Goal: Task Accomplishment & Management: Manage account settings

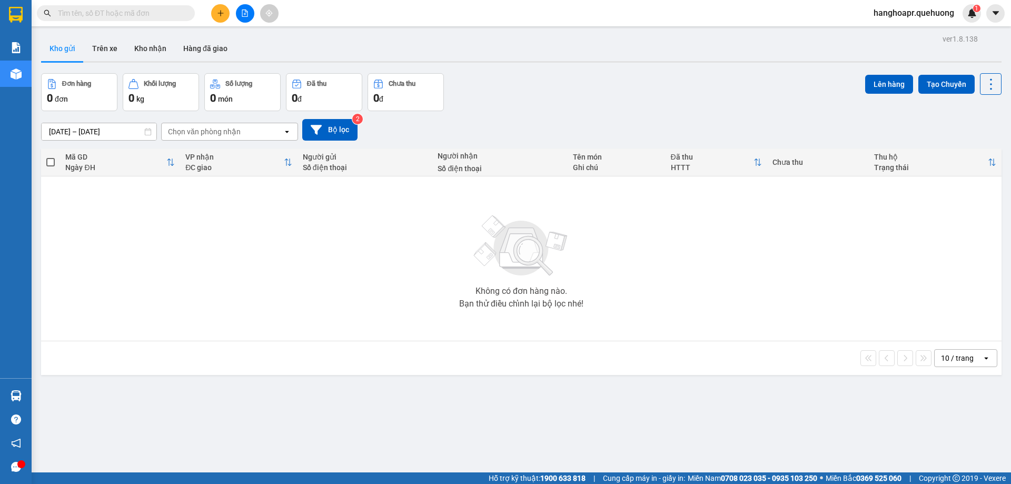
click at [63, 13] on input "text" at bounding box center [120, 13] width 124 height 12
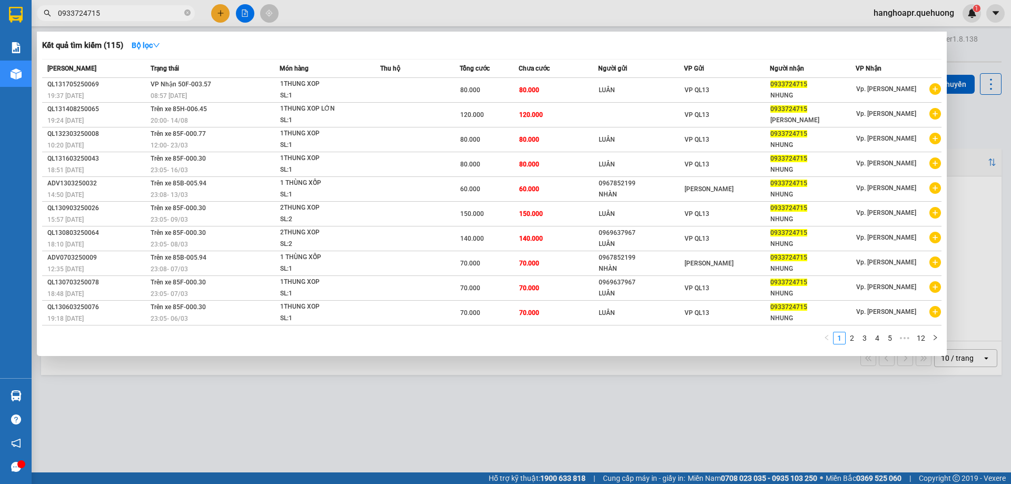
type input "0933724715"
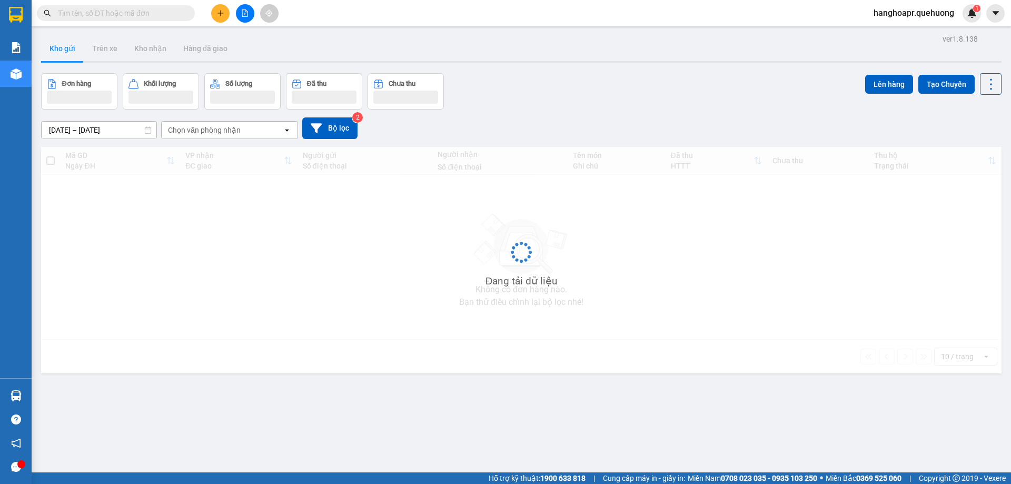
click at [98, 13] on input "text" at bounding box center [120, 13] width 124 height 12
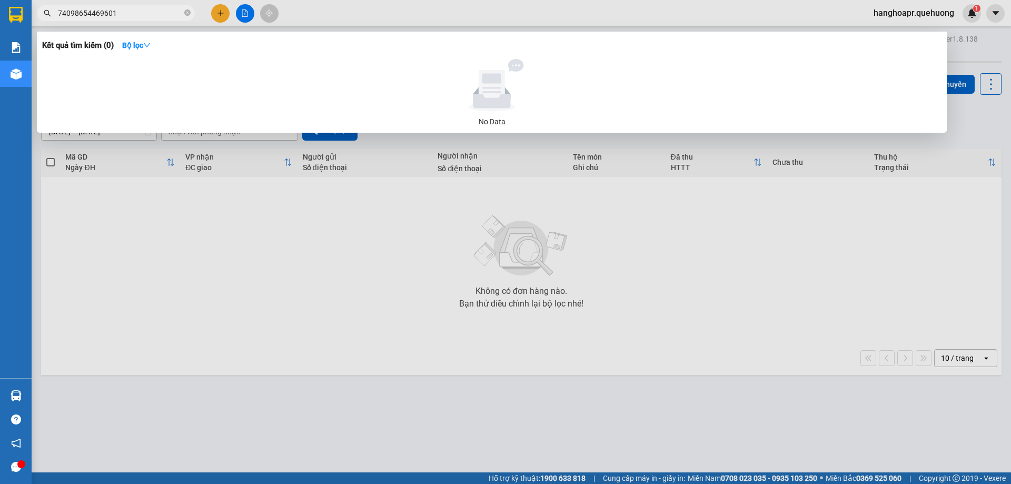
type input "74098654469601"
click at [239, 406] on div at bounding box center [505, 242] width 1011 height 484
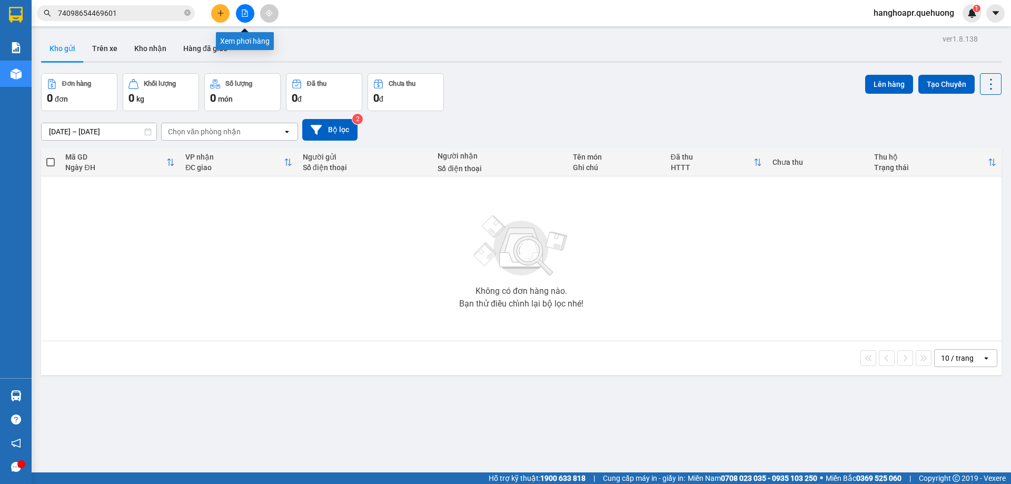
click at [252, 14] on button at bounding box center [245, 13] width 18 height 18
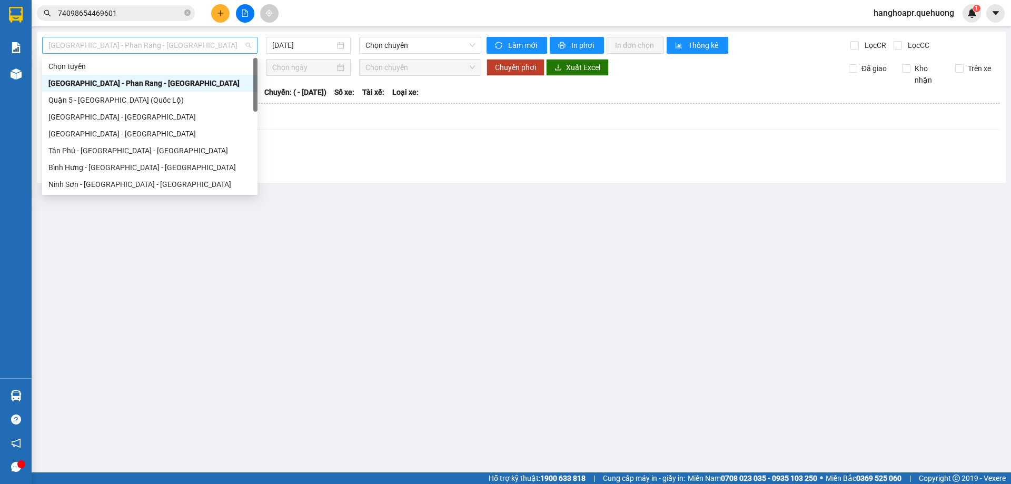
click at [215, 51] on span "[GEOGRAPHIC_DATA] - Phan Rang - [GEOGRAPHIC_DATA]" at bounding box center [149, 45] width 203 height 16
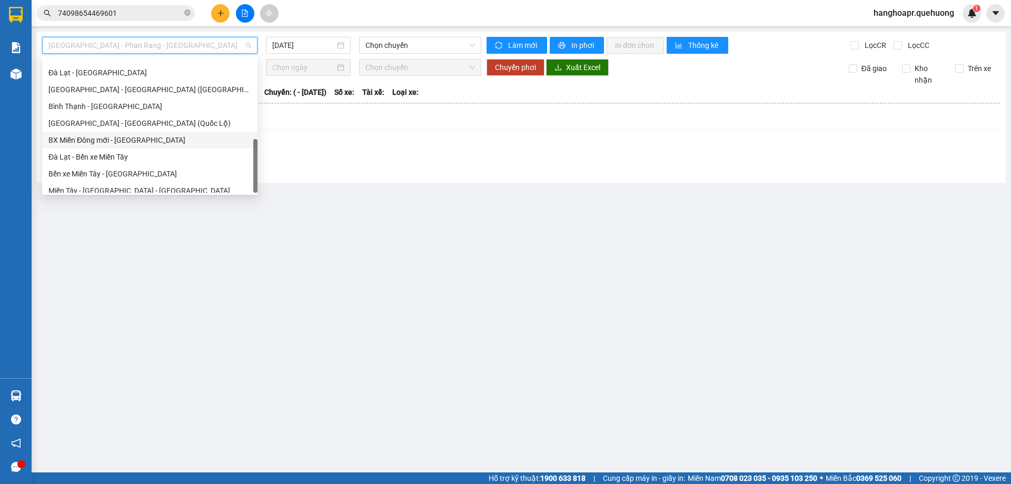
scroll to position [286, 0]
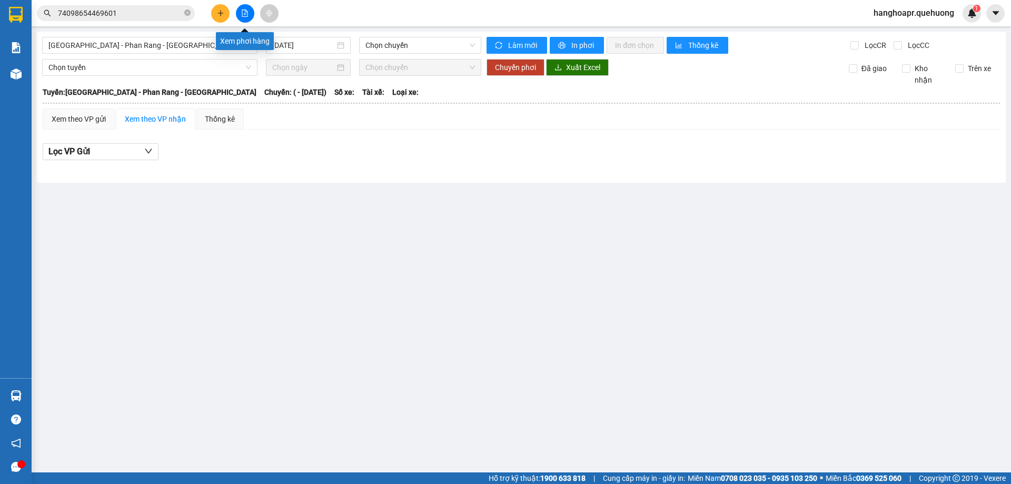
click at [245, 11] on icon "file-add" at bounding box center [245, 12] width 6 height 7
click at [222, 45] on span "[GEOGRAPHIC_DATA] - Phan Rang - [GEOGRAPHIC_DATA]" at bounding box center [149, 45] width 203 height 16
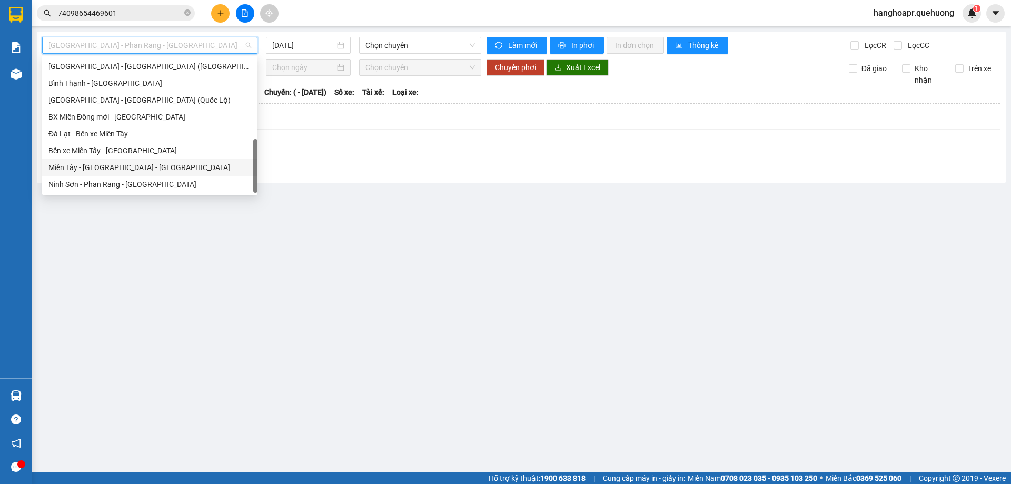
click at [186, 170] on div "Miền Tây - [GEOGRAPHIC_DATA] - [GEOGRAPHIC_DATA]" at bounding box center [149, 168] width 203 height 12
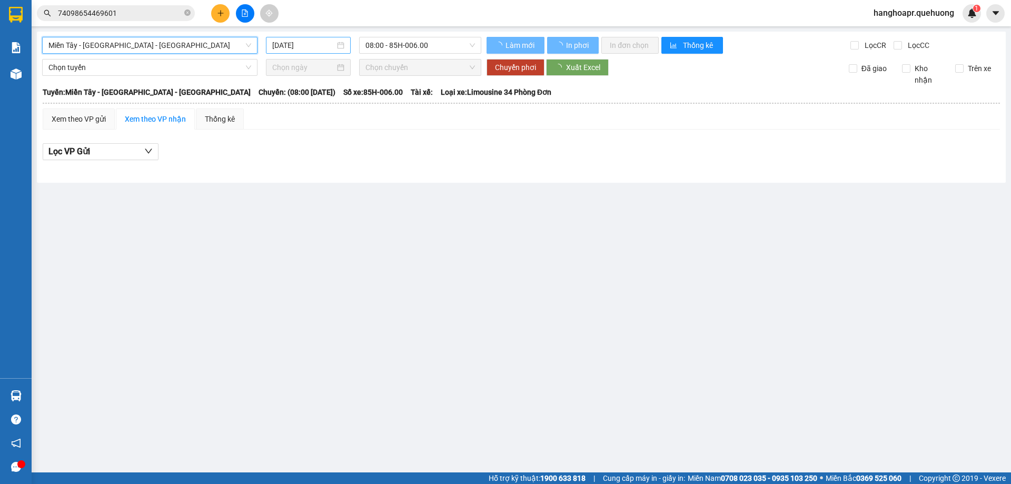
click at [326, 47] on input "[DATE]" at bounding box center [303, 45] width 63 height 12
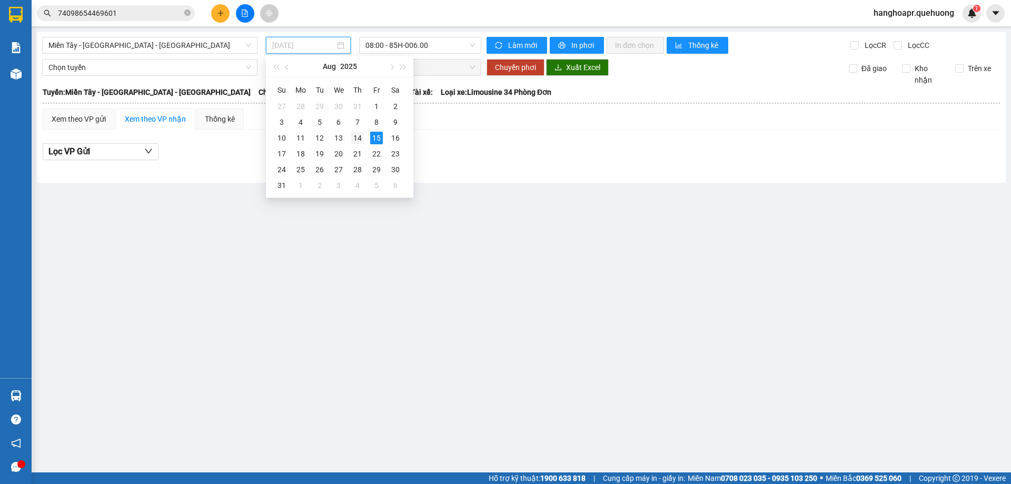
click at [360, 138] on div "14" at bounding box center [357, 138] width 13 height 13
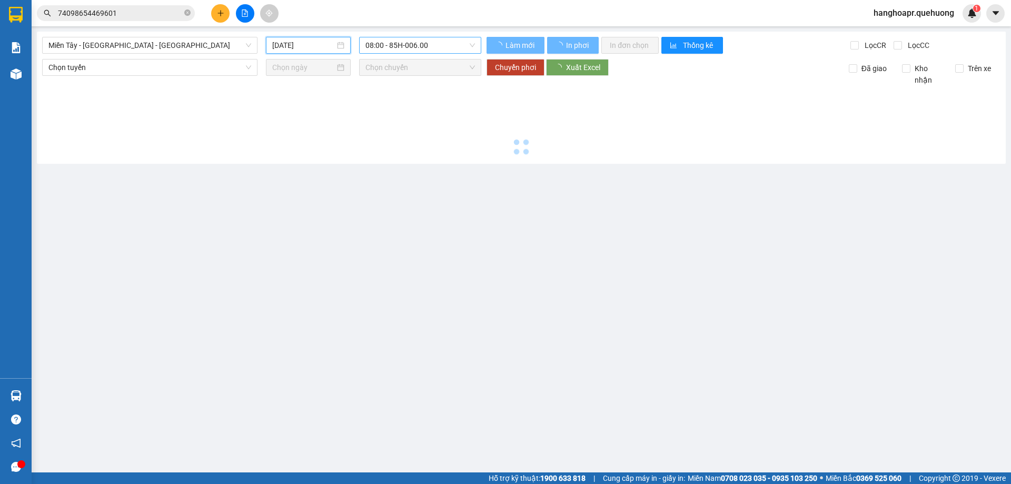
type input "14/08/2025"
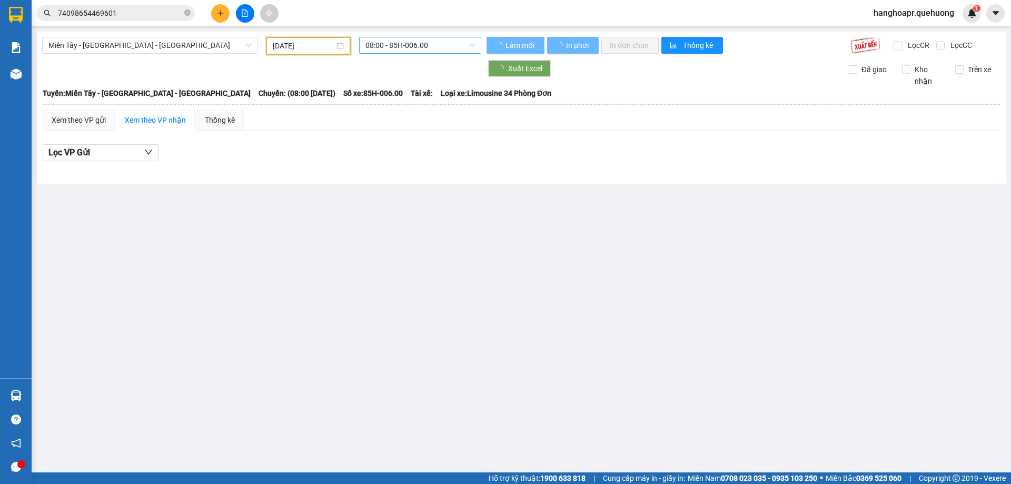
click at [429, 45] on span "08:00 - 85H-006.00" at bounding box center [420, 45] width 110 height 16
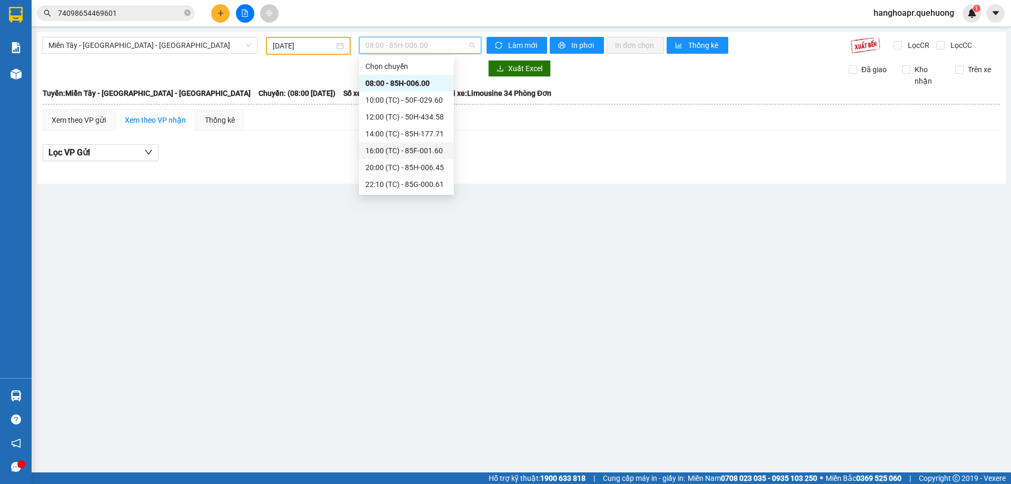
click at [433, 153] on div "16:00 (TC) - 85F-001.60" at bounding box center [406, 151] width 82 height 12
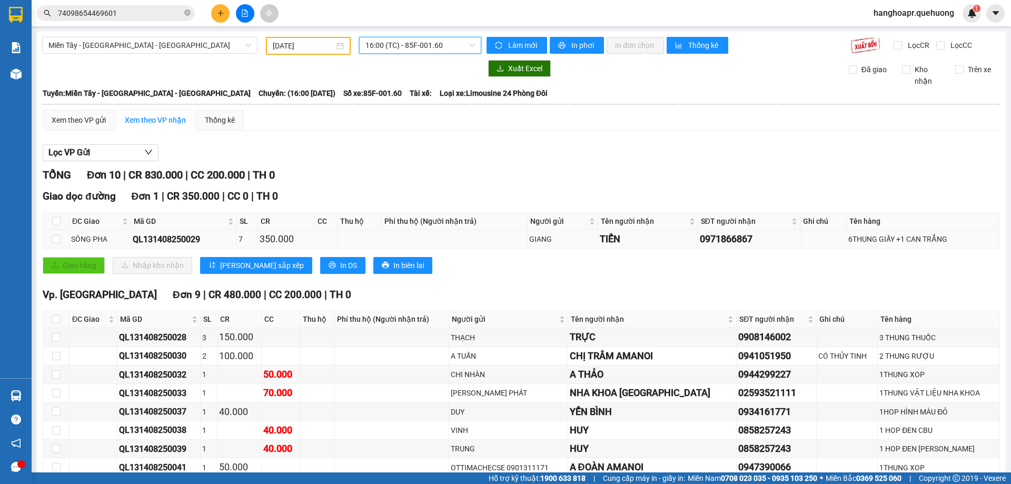
scroll to position [77, 0]
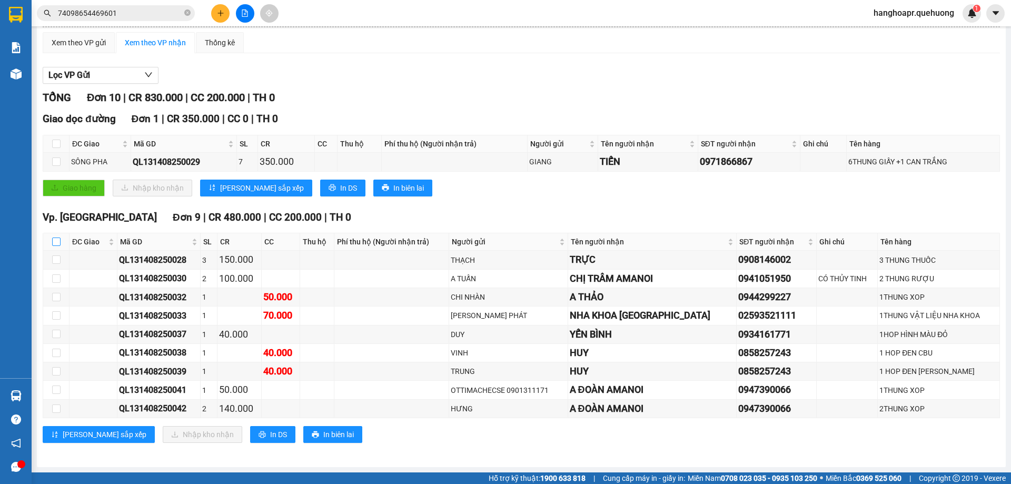
click at [56, 245] on input "checkbox" at bounding box center [56, 241] width 8 height 8
checkbox input "true"
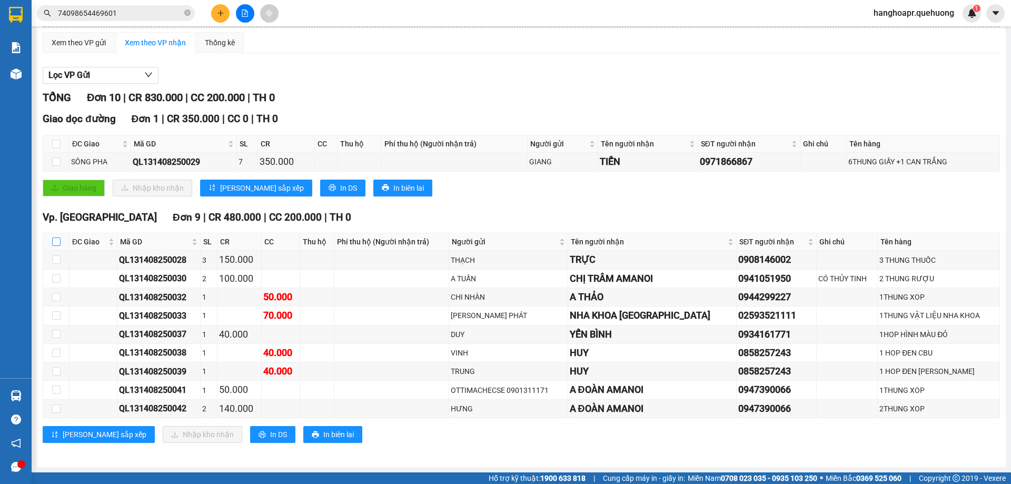
checkbox input "true"
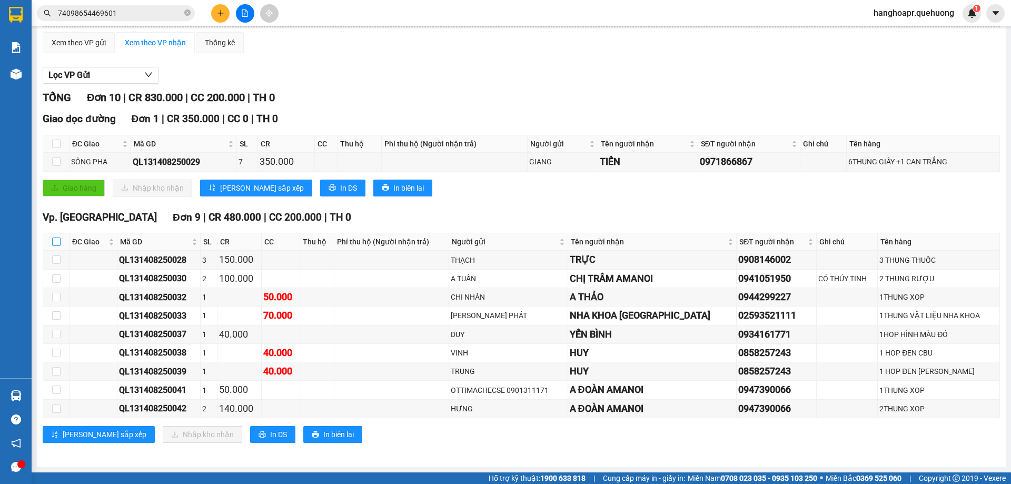
checkbox input "true"
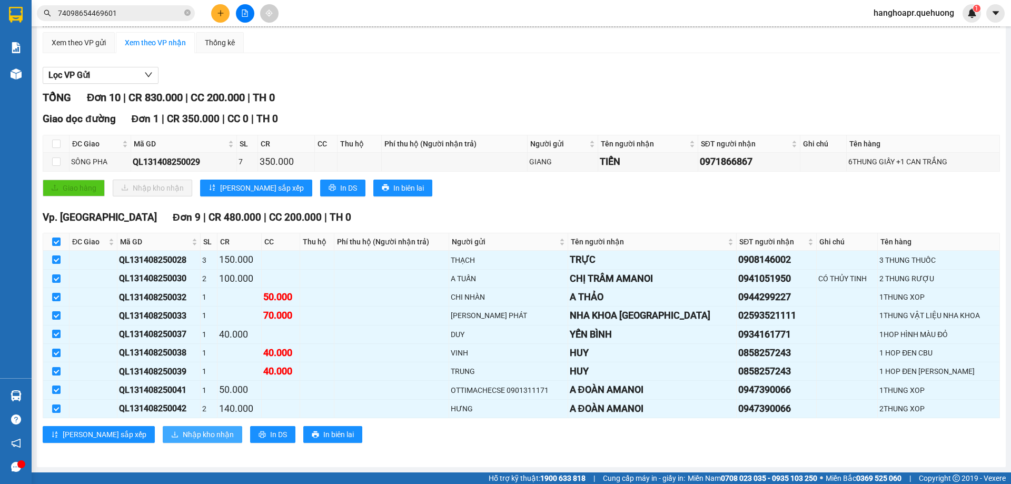
click at [183, 433] on span "Nhập kho nhận" at bounding box center [208, 435] width 51 height 12
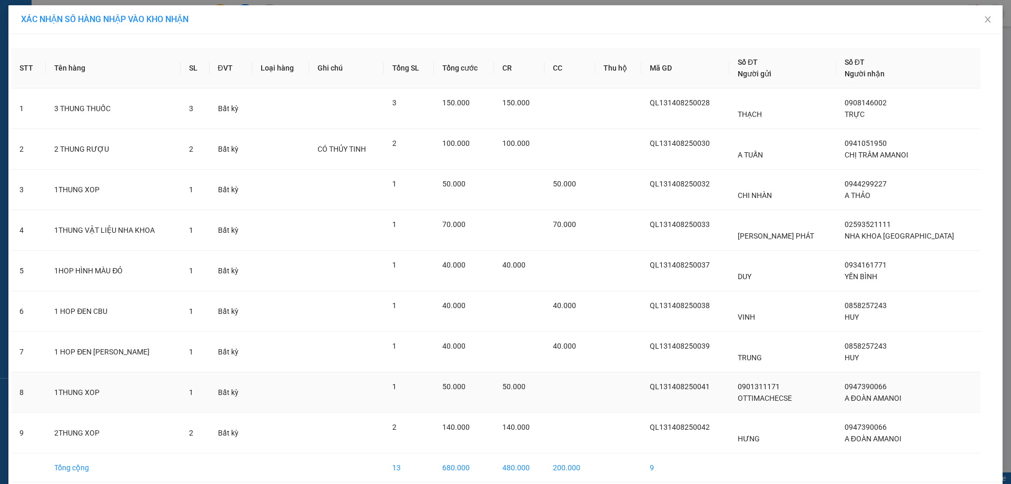
scroll to position [46, 0]
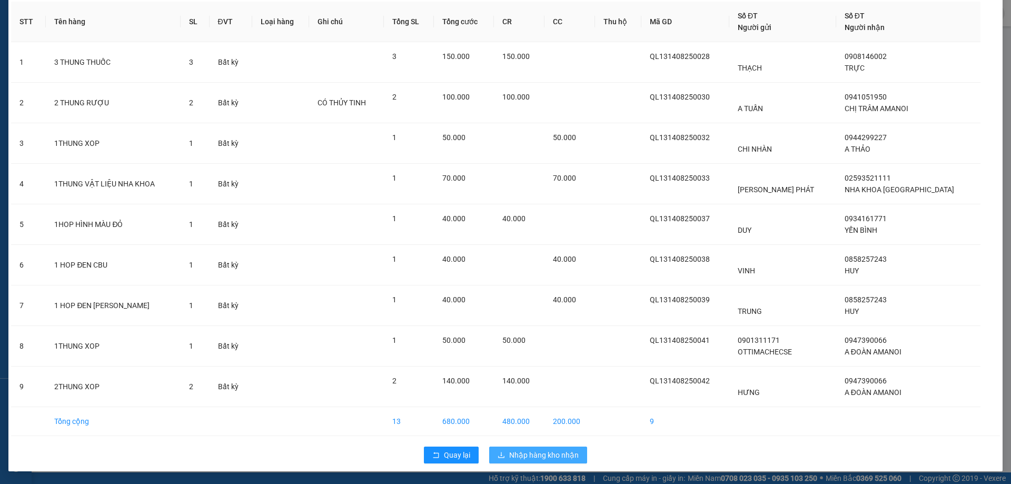
click at [561, 460] on span "Nhập hàng kho nhận" at bounding box center [544, 455] width 70 height 12
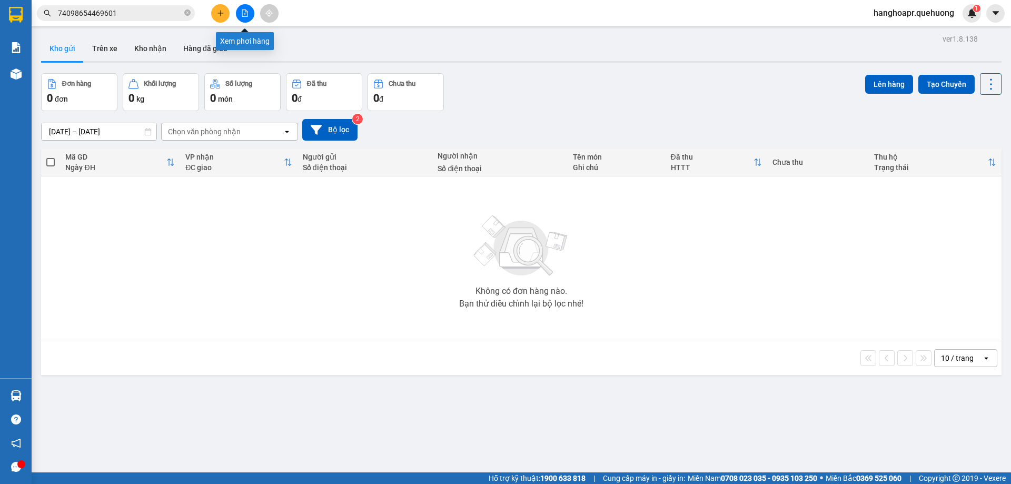
click at [246, 16] on icon "file-add" at bounding box center [245, 12] width 6 height 7
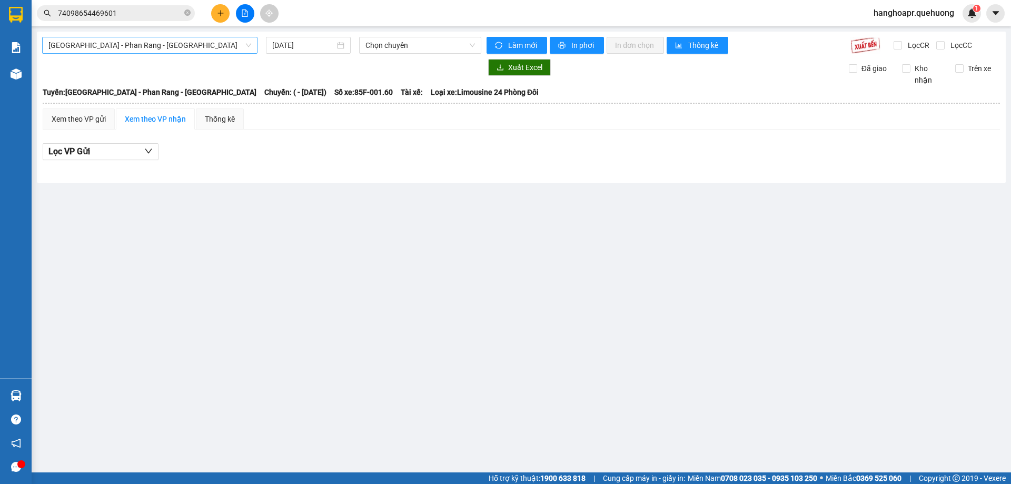
click at [223, 43] on span "Sài Gòn - Phan Rang - Ninh Sơn" at bounding box center [149, 45] width 203 height 16
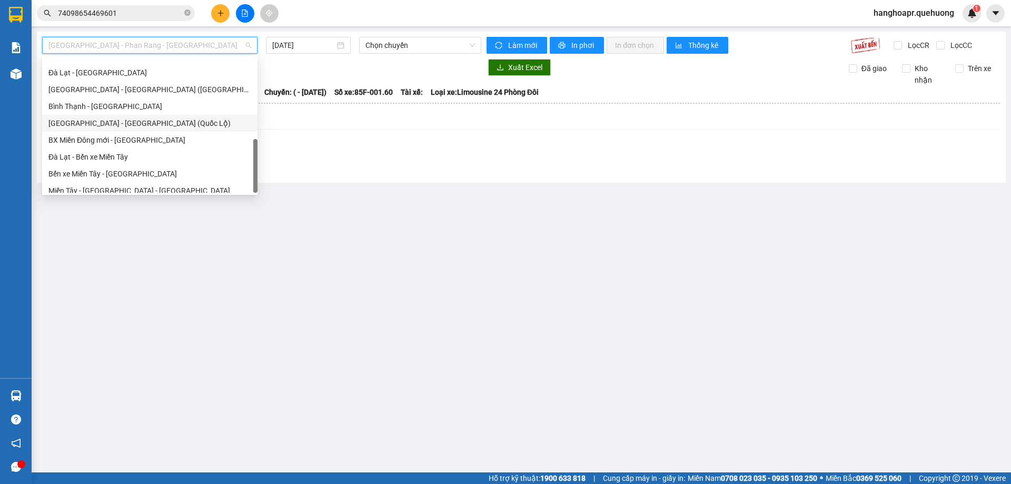
scroll to position [286, 0]
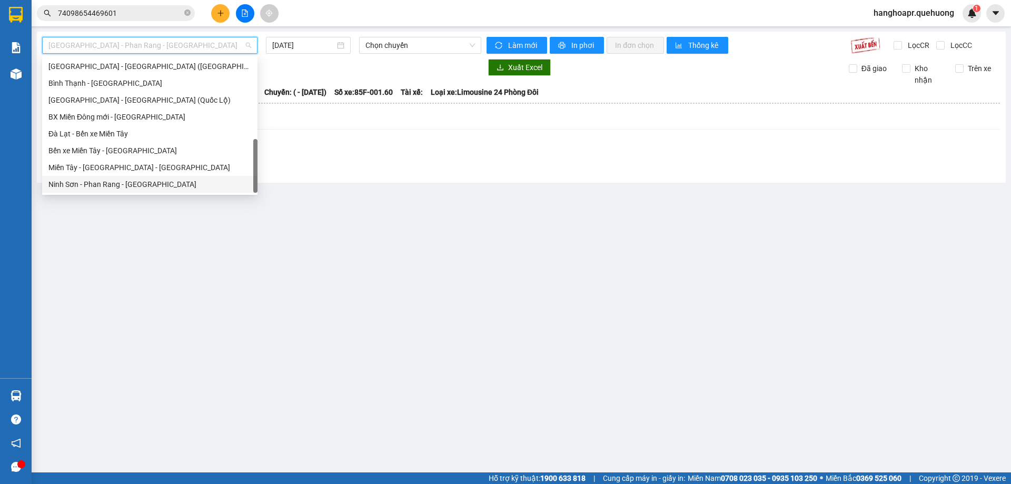
drag, startPoint x: 155, startPoint y: 174, endPoint x: 158, endPoint y: 168, distance: 6.8
click at [155, 174] on div "Miền Tây - Phan Rang - Ninh Sơn" at bounding box center [149, 167] width 215 height 17
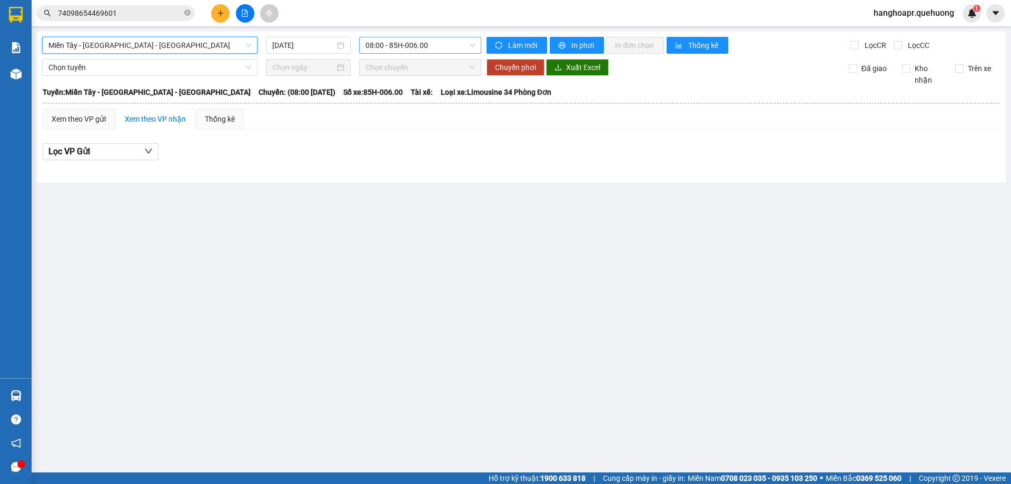
click at [426, 43] on span "08:00 - 85H-006.00" at bounding box center [420, 45] width 110 height 16
click at [339, 41] on div "15/08/2025" at bounding box center [308, 45] width 72 height 12
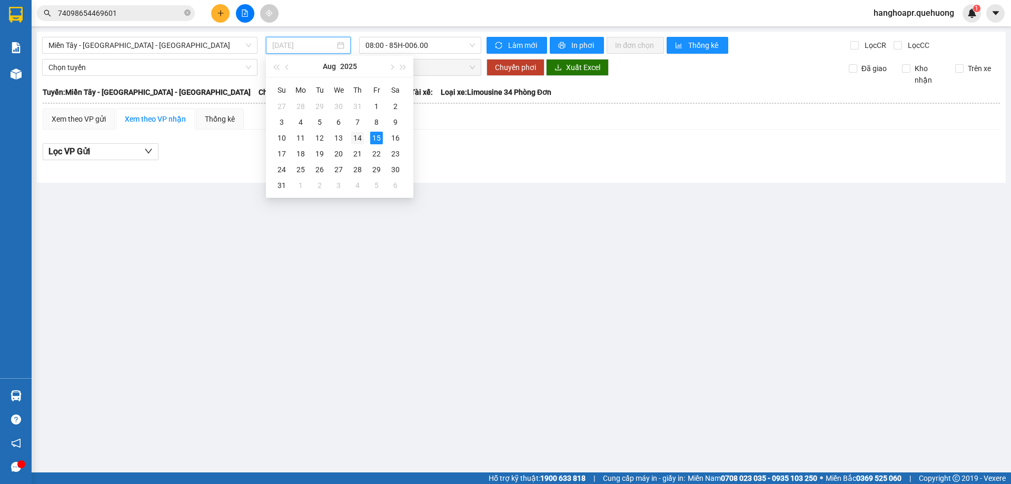
click at [359, 143] on div "14" at bounding box center [357, 138] width 13 height 13
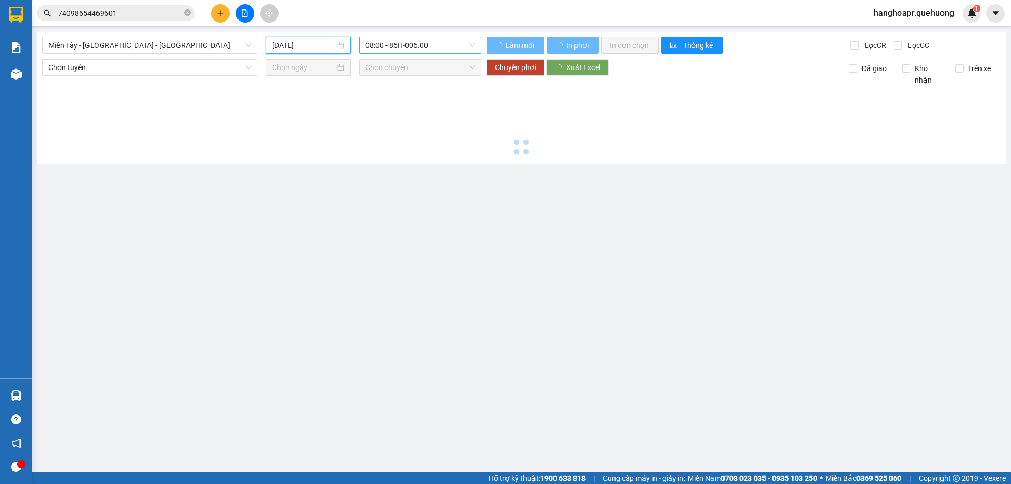
type input "14/08/2025"
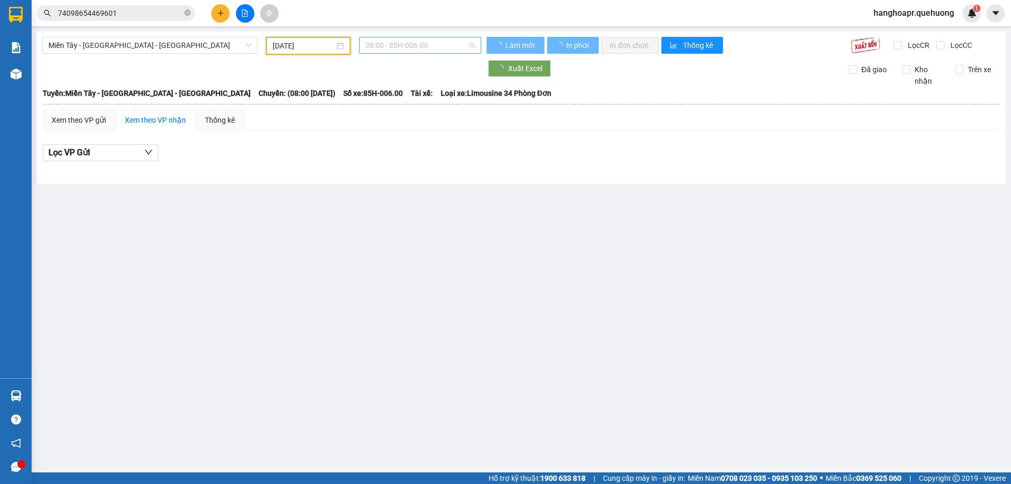
click at [455, 46] on span "08:00 - 85H-006.00" at bounding box center [420, 45] width 110 height 16
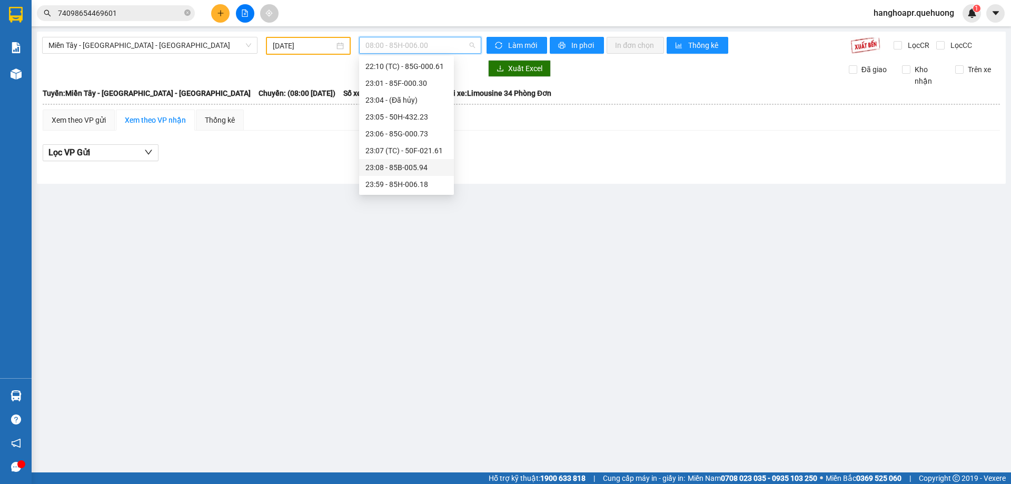
scroll to position [65, 0]
click at [427, 104] on div "20:00 (TC) - 85H-006.45" at bounding box center [406, 102] width 82 height 12
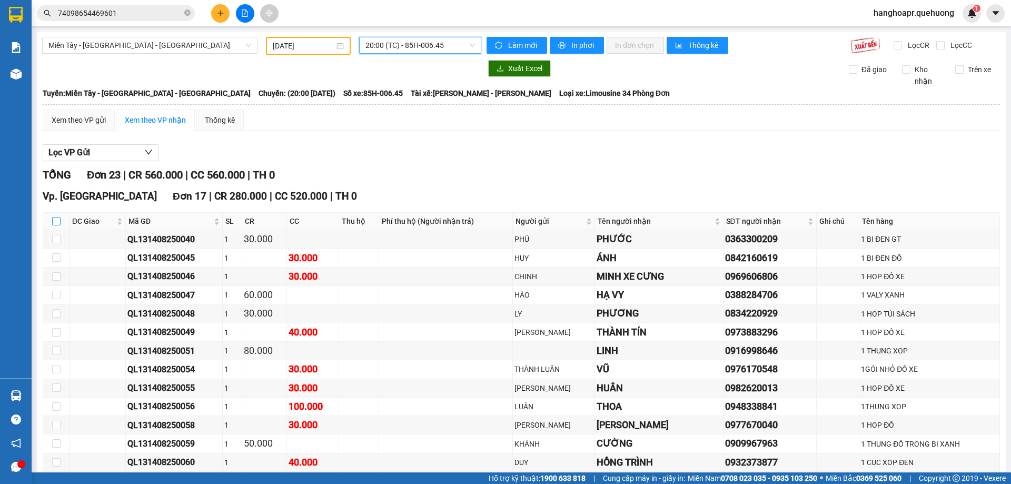
click at [55, 222] on input "checkbox" at bounding box center [56, 221] width 8 height 8
checkbox input "true"
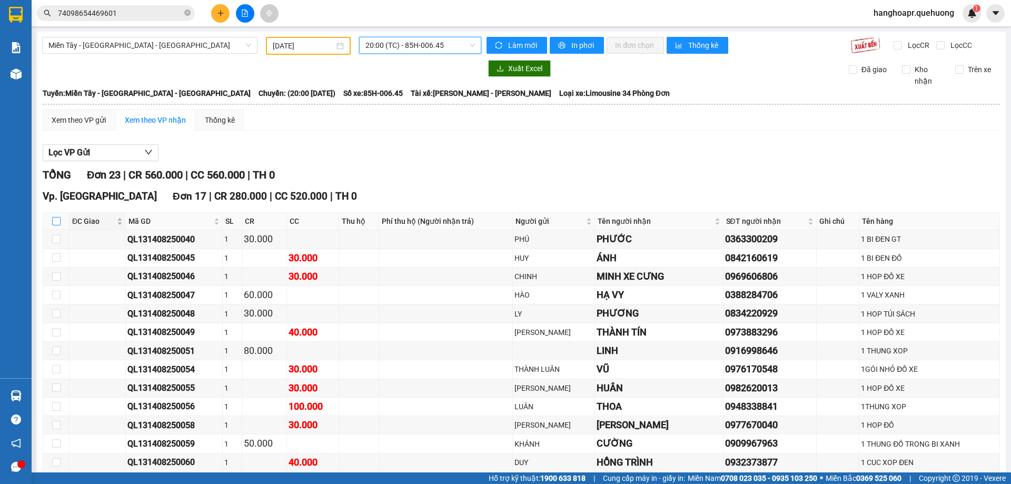
checkbox input "true"
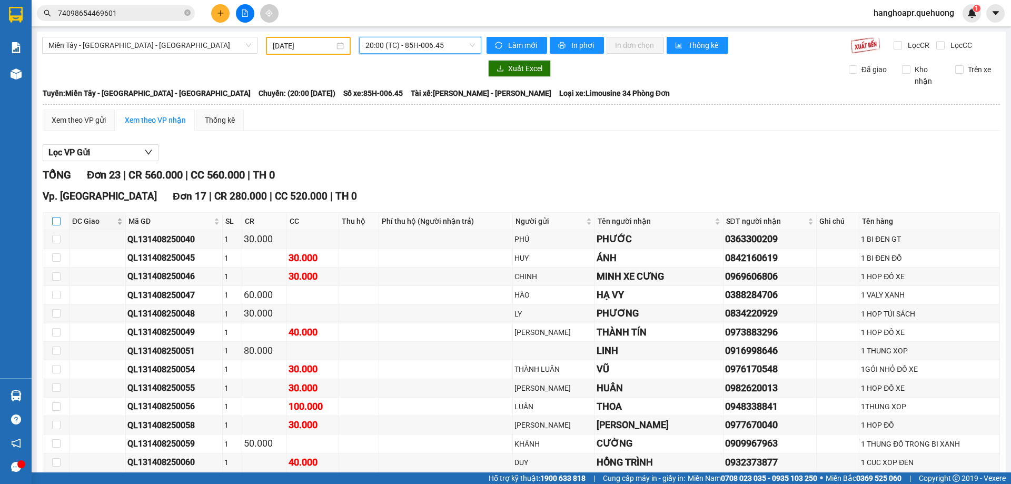
checkbox input "true"
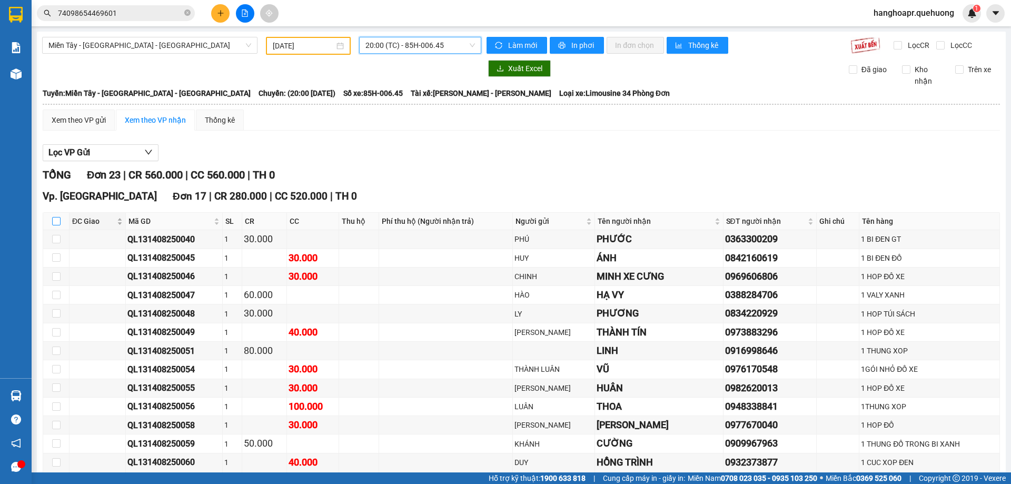
checkbox input "true"
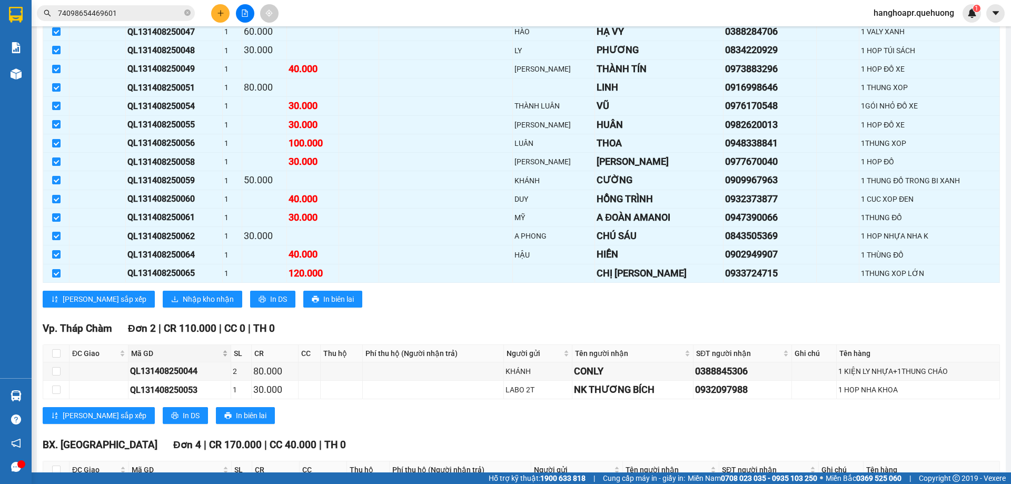
scroll to position [316, 0]
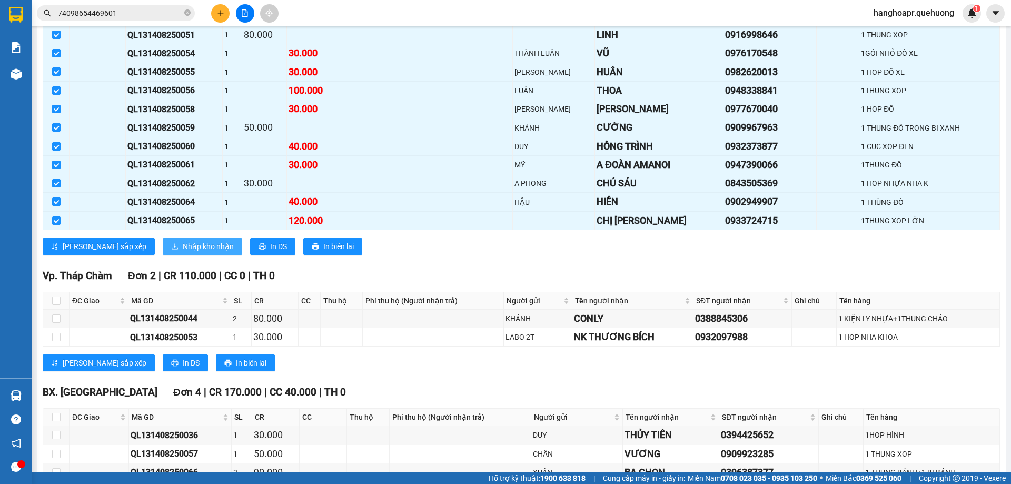
click at [183, 246] on span "Nhập kho nhận" at bounding box center [208, 247] width 51 height 12
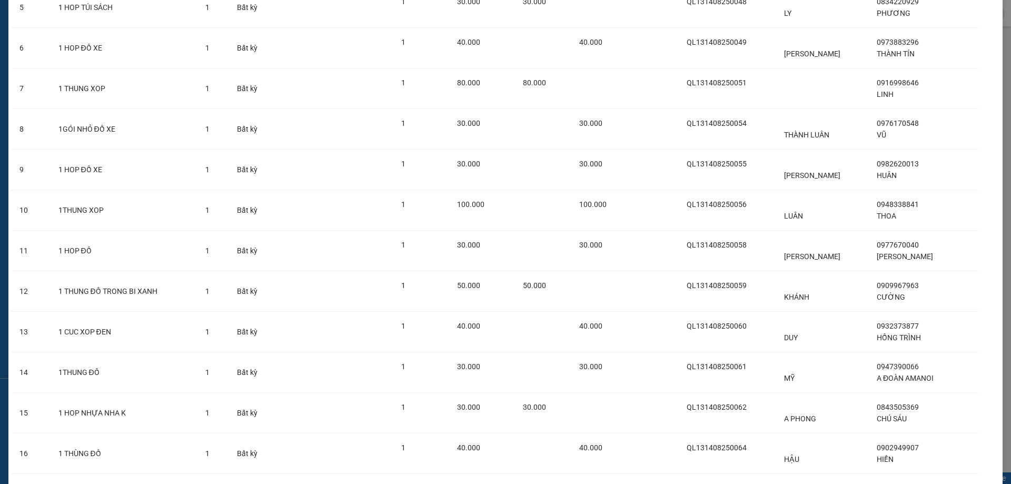
scroll to position [371, 0]
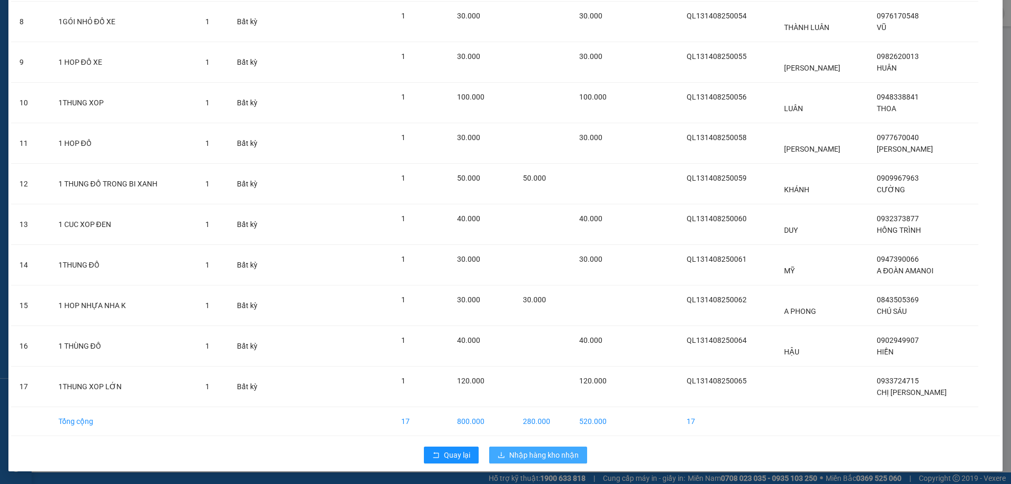
drag, startPoint x: 542, startPoint y: 454, endPoint x: 540, endPoint y: 447, distance: 7.2
click at [542, 453] on span "Nhập hàng kho nhận" at bounding box center [544, 455] width 70 height 12
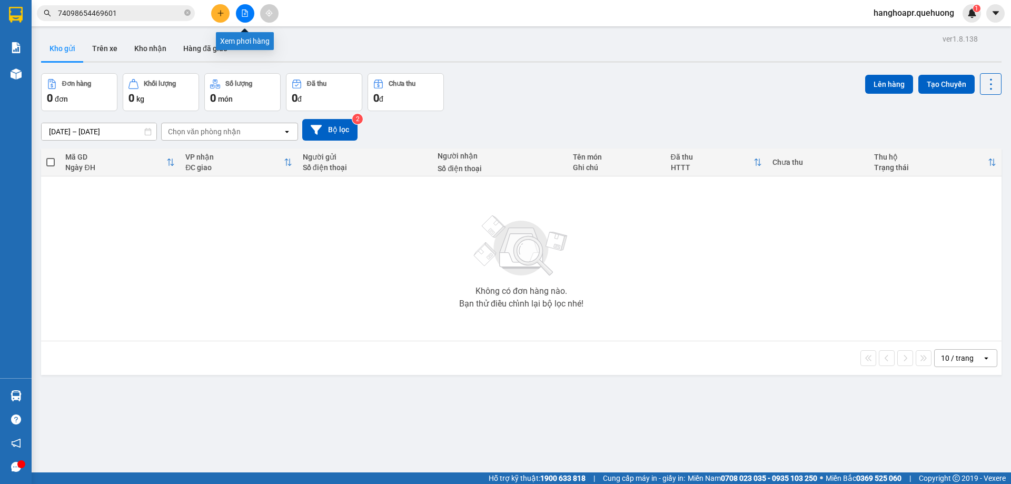
click at [247, 13] on icon "file-add" at bounding box center [245, 12] width 6 height 7
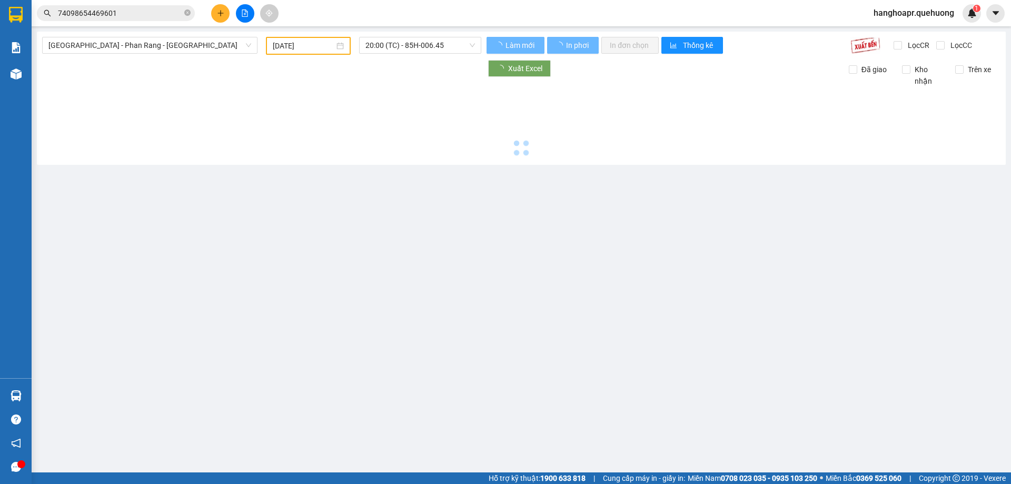
type input "15/08/2025"
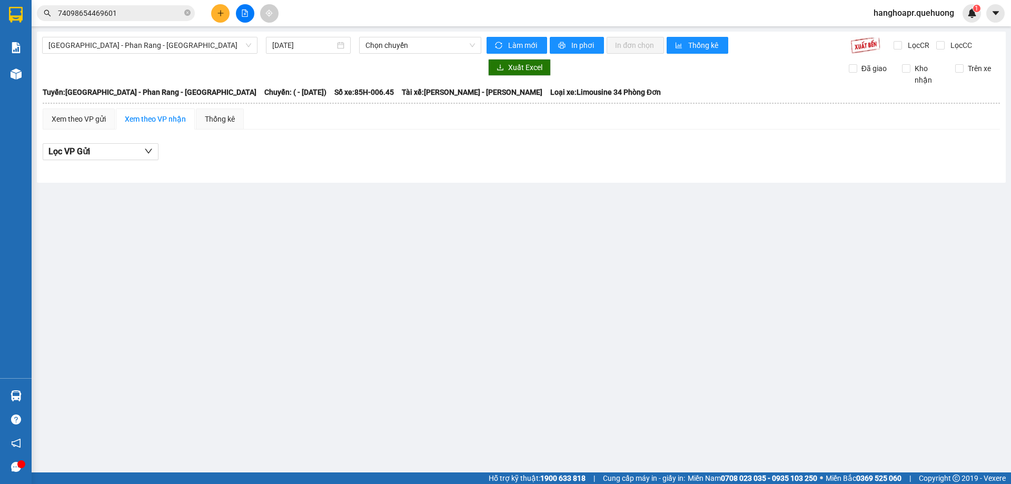
drag, startPoint x: 202, startPoint y: 50, endPoint x: 195, endPoint y: 54, distance: 8.2
click at [200, 50] on span "Sài Gòn - Phan Rang - Ninh Sơn" at bounding box center [149, 45] width 203 height 16
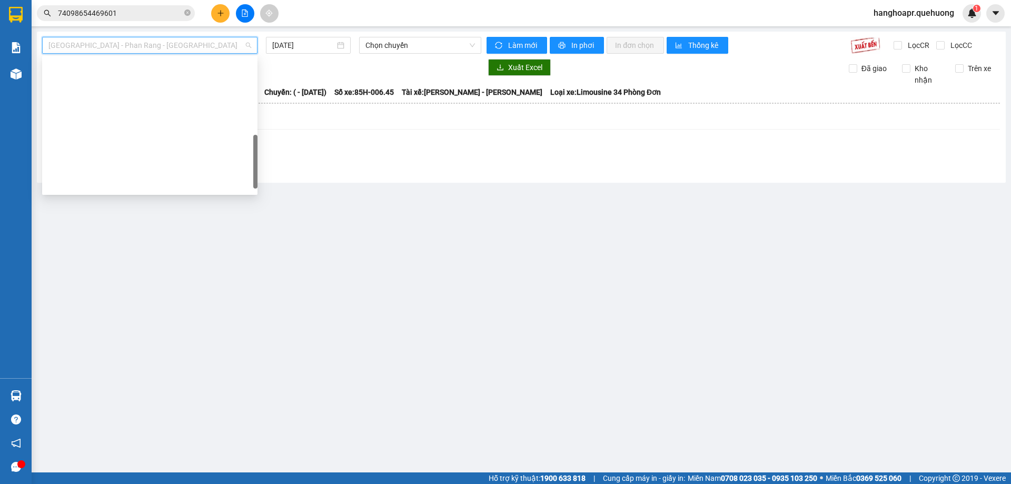
scroll to position [286, 0]
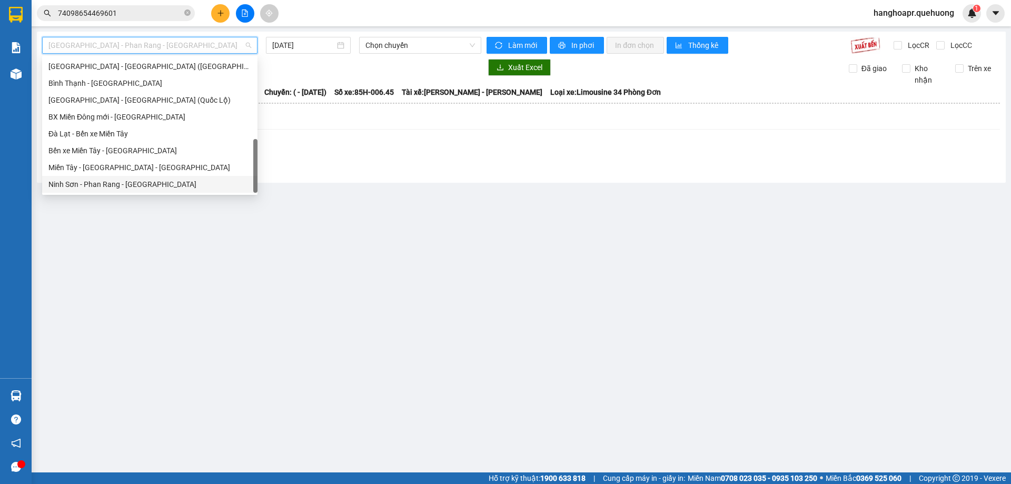
drag, startPoint x: 175, startPoint y: 189, endPoint x: 181, endPoint y: 164, distance: 25.5
click at [175, 189] on div "Ninh Sơn - Phan Rang - Miền Tây" at bounding box center [149, 184] width 203 height 12
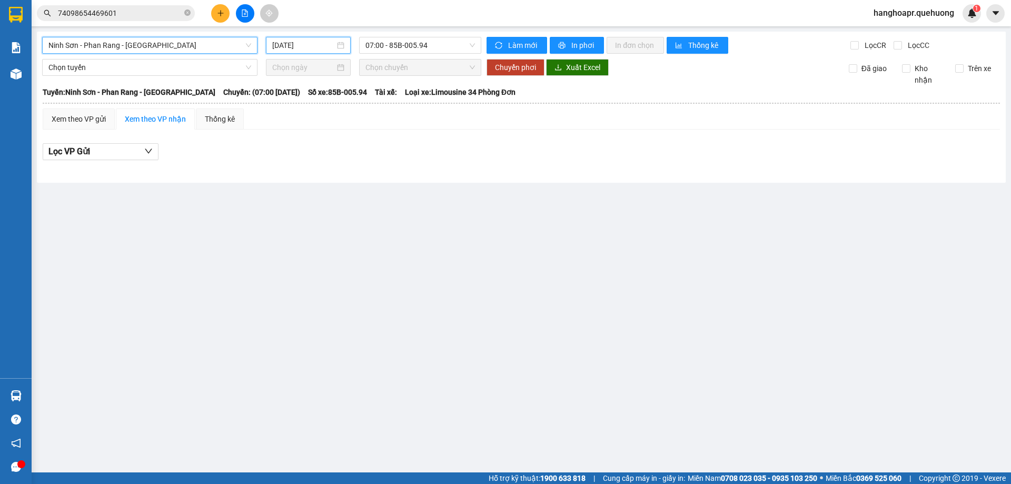
click at [328, 47] on input "15/08/2025" at bounding box center [303, 45] width 63 height 12
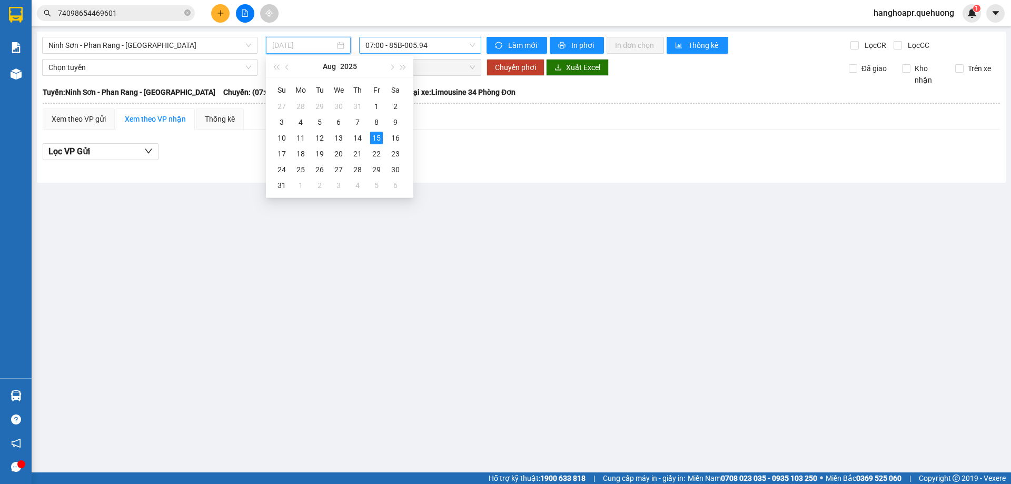
drag, startPoint x: 360, startPoint y: 138, endPoint x: 421, endPoint y: 44, distance: 112.8
click at [362, 136] on div "14" at bounding box center [357, 138] width 13 height 13
type input "14/08/2025"
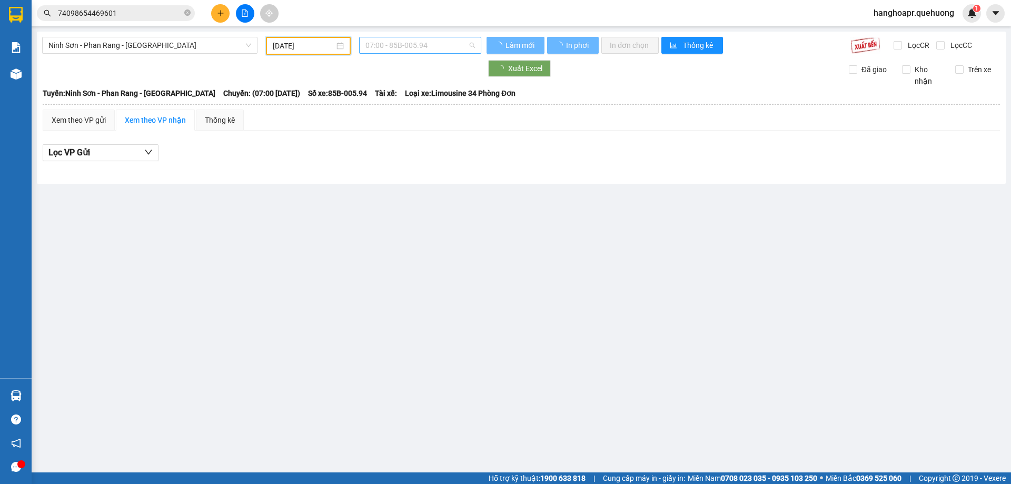
click at [421, 43] on span "07:00 - 85B-005.94" at bounding box center [420, 45] width 110 height 16
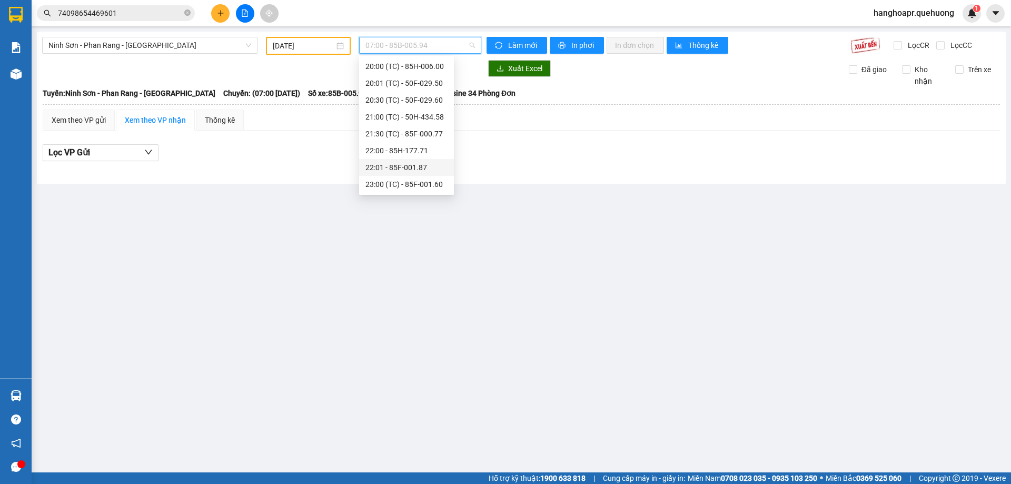
scroll to position [48, 0]
click at [428, 117] on div "20:00 (TC) - 85H-006.00" at bounding box center [406, 119] width 82 height 12
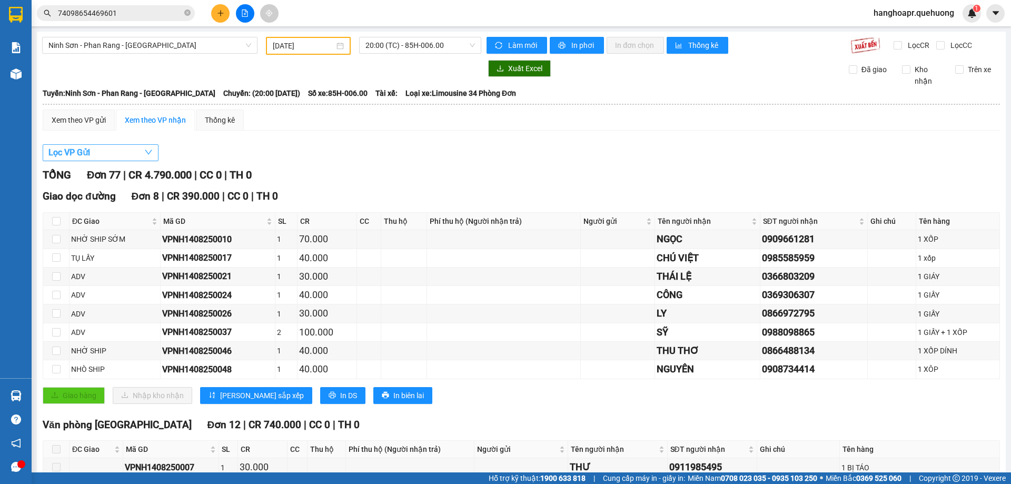
click at [135, 149] on button "Lọc VP Gửi" at bounding box center [101, 152] width 116 height 17
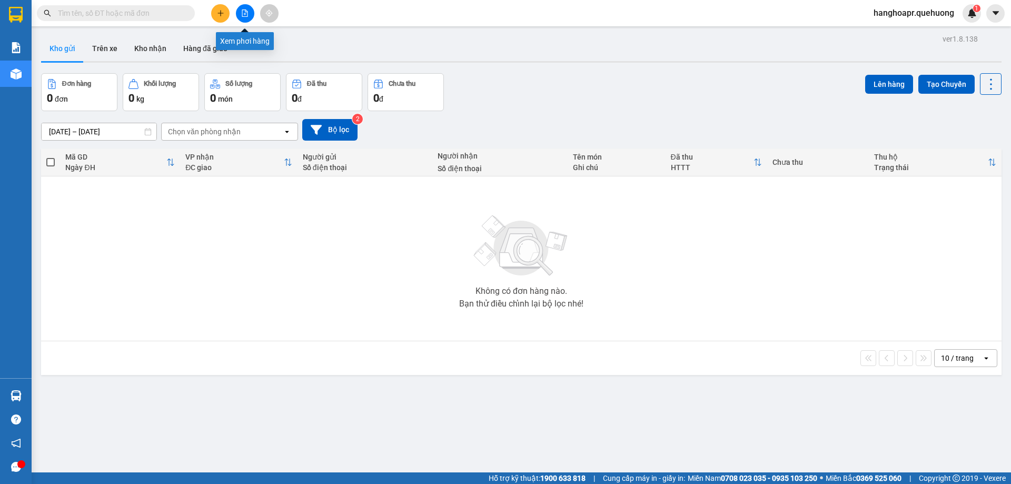
click at [250, 17] on button at bounding box center [245, 13] width 18 height 18
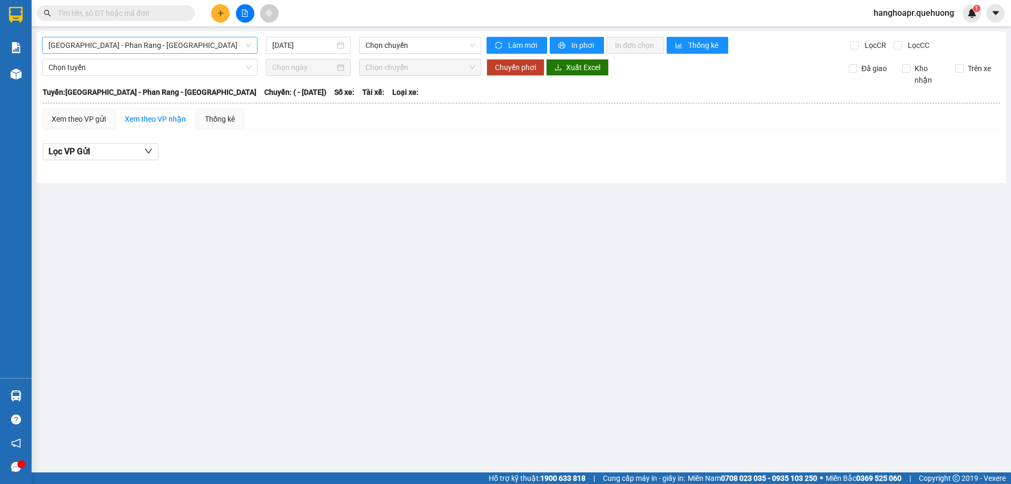
click at [184, 43] on span "[GEOGRAPHIC_DATA] - Phan Rang - [GEOGRAPHIC_DATA]" at bounding box center [149, 45] width 203 height 16
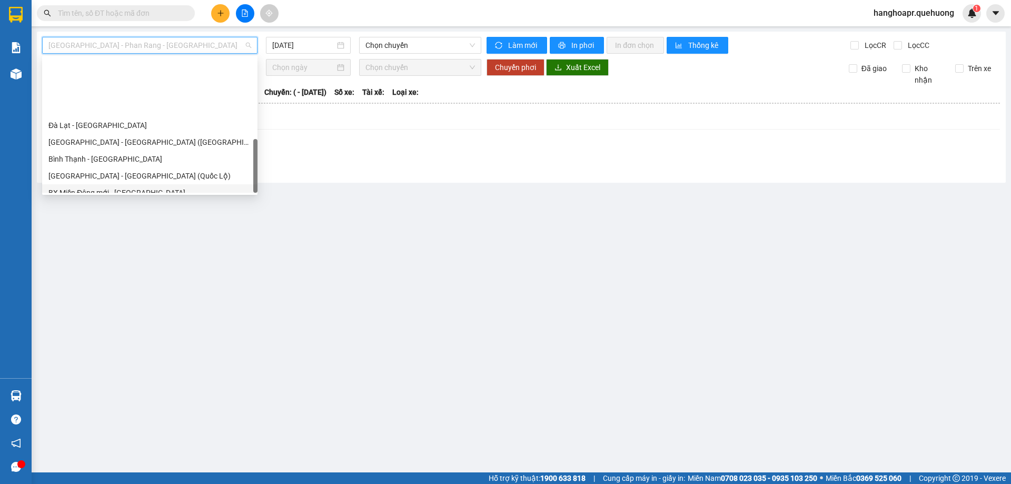
scroll to position [286, 0]
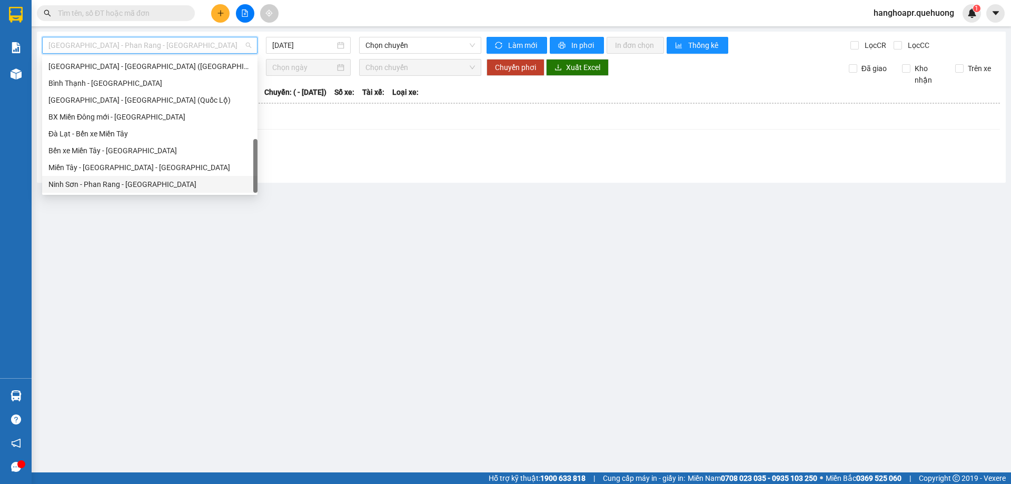
drag, startPoint x: 157, startPoint y: 188, endPoint x: 174, endPoint y: 170, distance: 24.6
click at [157, 187] on div "Ninh Sơn - Phan Rang - Miền Tây" at bounding box center [149, 184] width 203 height 12
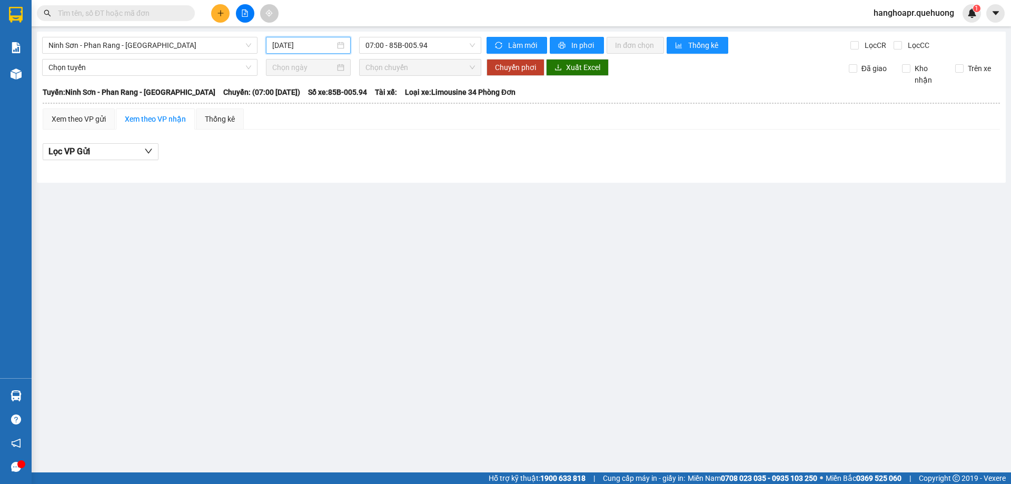
drag, startPoint x: 283, startPoint y: 44, endPoint x: 315, endPoint y: 74, distance: 43.2
click at [285, 44] on input "15/08/2025" at bounding box center [303, 45] width 63 height 12
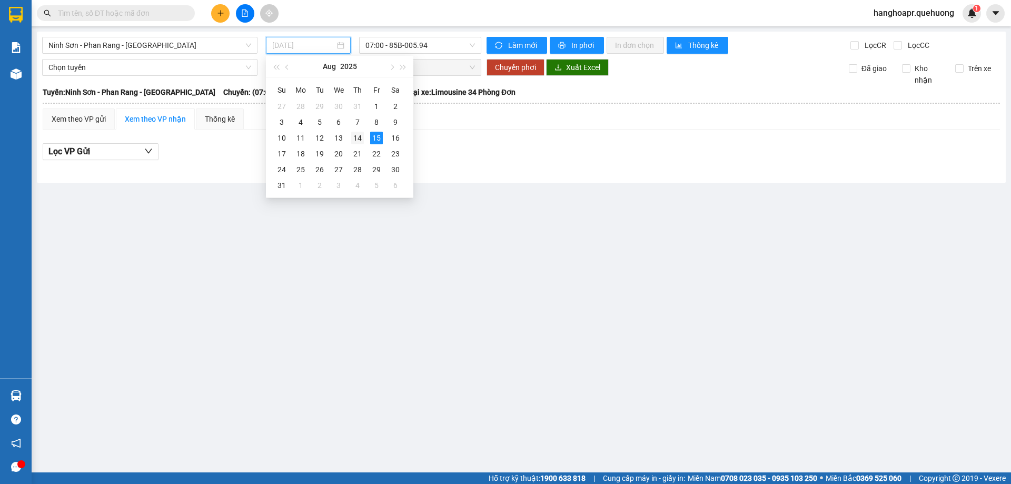
click at [364, 138] on td "14" at bounding box center [357, 138] width 19 height 16
type input "14/08/2025"
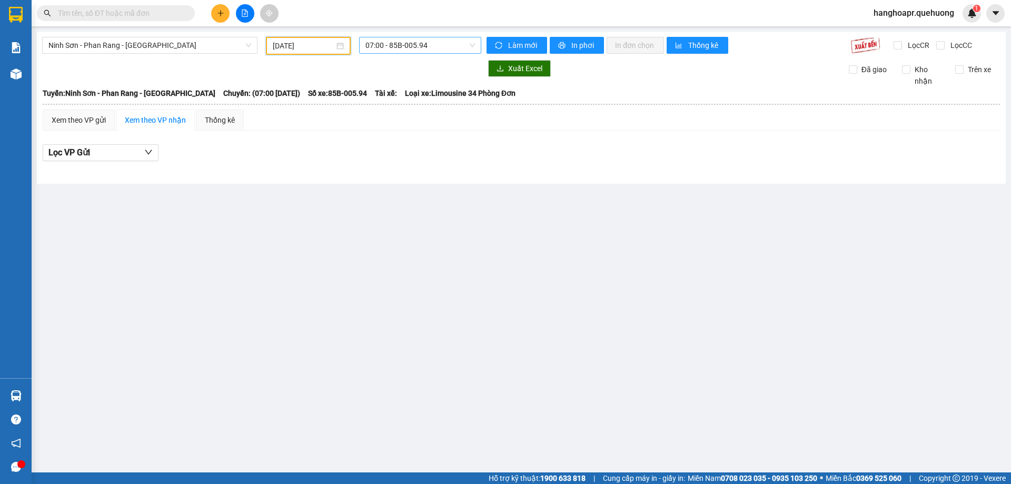
click at [389, 46] on span "07:00 - 85B-005.94" at bounding box center [420, 45] width 110 height 16
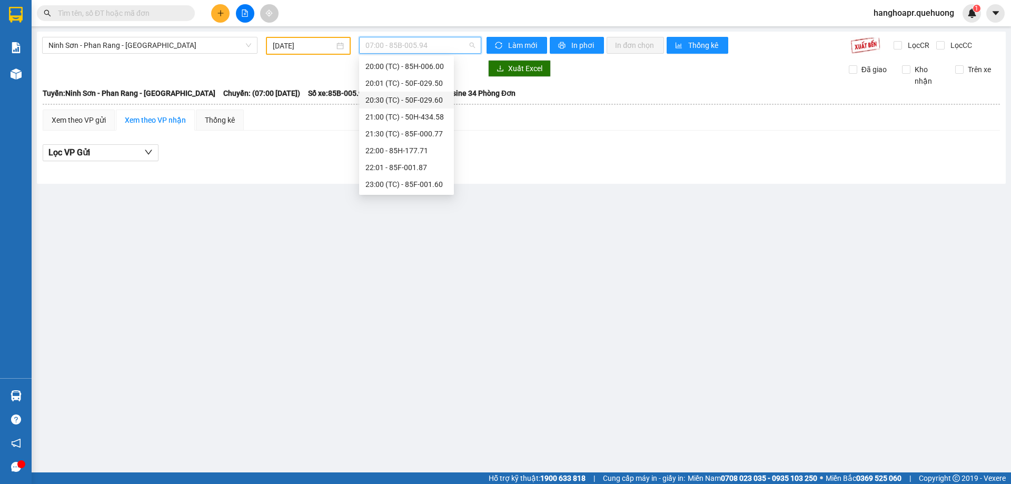
scroll to position [48, 0]
click at [427, 118] on div "20:00 (TC) - 85H-006.00" at bounding box center [406, 119] width 82 height 12
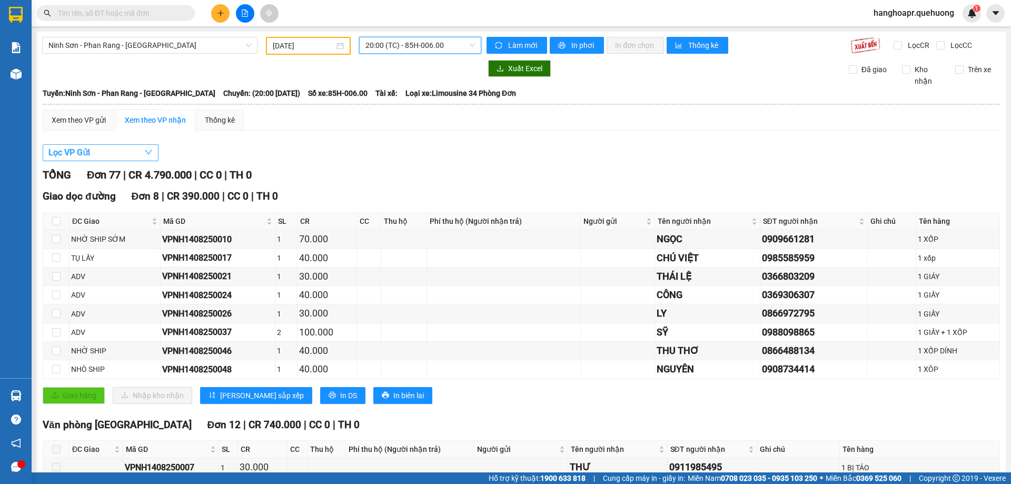
click at [128, 154] on button "Lọc VP Gửi" at bounding box center [101, 152] width 116 height 17
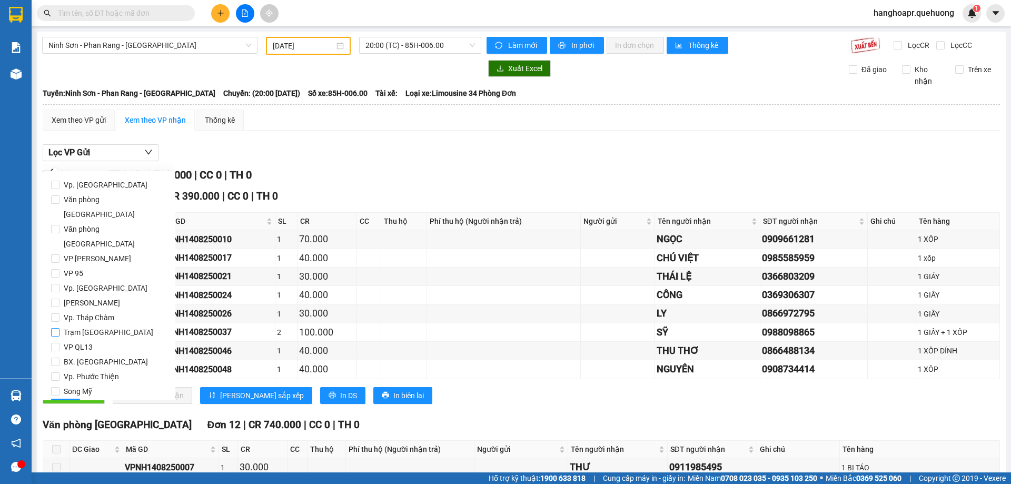
click at [55, 328] on input "Trạm [GEOGRAPHIC_DATA]" at bounding box center [55, 332] width 8 height 8
click at [59, 401] on span "Lọc" at bounding box center [65, 407] width 12 height 12
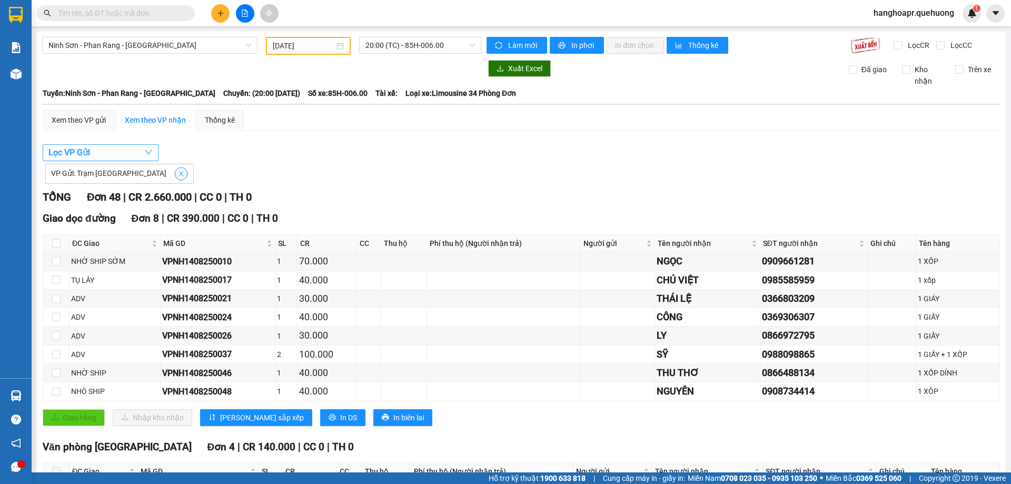
drag, startPoint x: 139, startPoint y: 170, endPoint x: 146, endPoint y: 150, distance: 21.3
click at [177, 170] on icon "close" at bounding box center [180, 173] width 7 height 7
click at [146, 150] on icon "down" at bounding box center [148, 152] width 8 height 8
checkbox input "false"
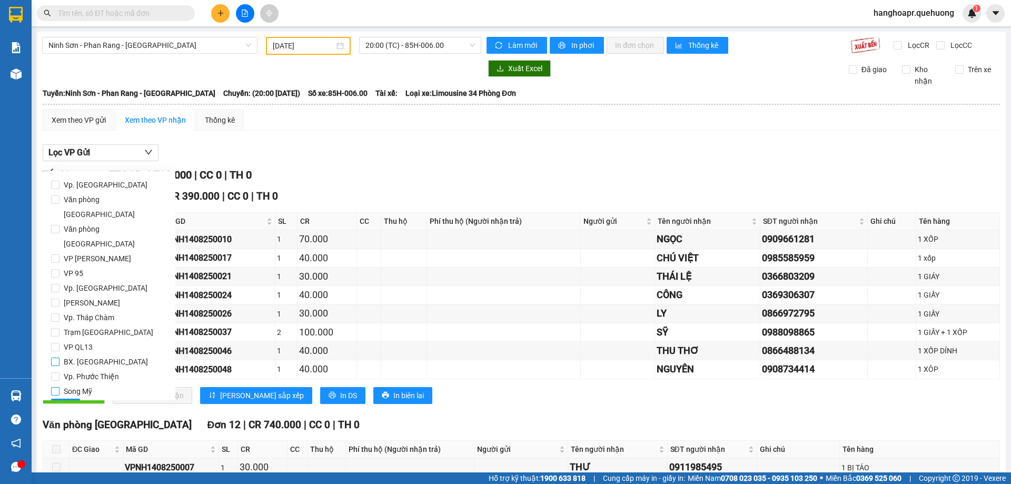
drag, startPoint x: 57, startPoint y: 334, endPoint x: 70, endPoint y: 365, distance: 33.5
click at [57, 358] on input "BX. [GEOGRAPHIC_DATA]" at bounding box center [55, 362] width 8 height 8
checkbox input "true"
click at [65, 401] on span "Lọc" at bounding box center [65, 407] width 12 height 12
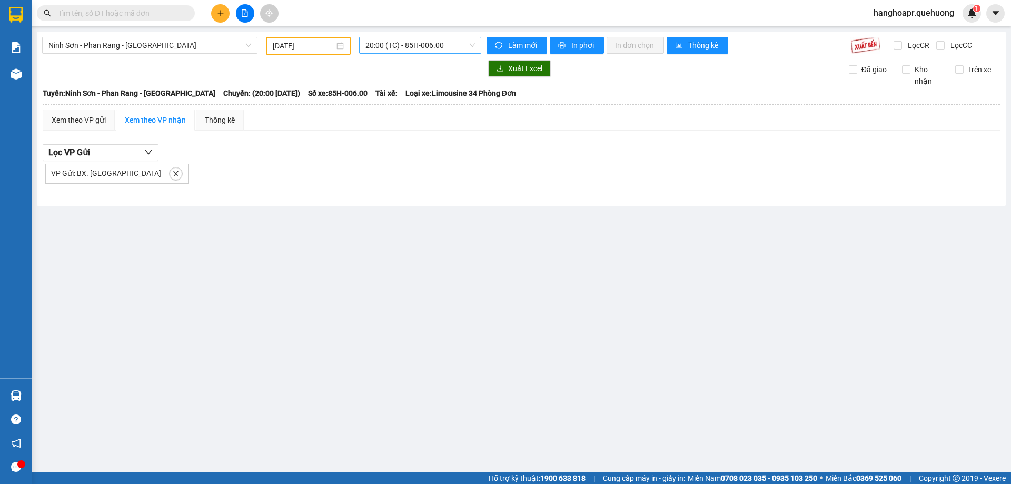
drag, startPoint x: 423, startPoint y: 38, endPoint x: 428, endPoint y: 48, distance: 10.4
click at [424, 38] on span "20:00 (TC) - 85H-006.00" at bounding box center [420, 45] width 110 height 16
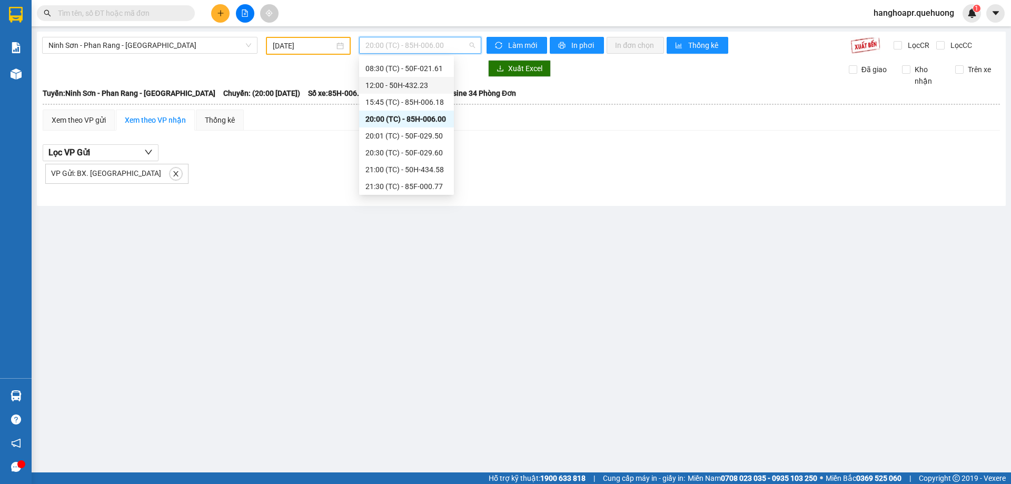
click at [428, 83] on div "12:00 - 50H-432.23" at bounding box center [406, 86] width 82 height 12
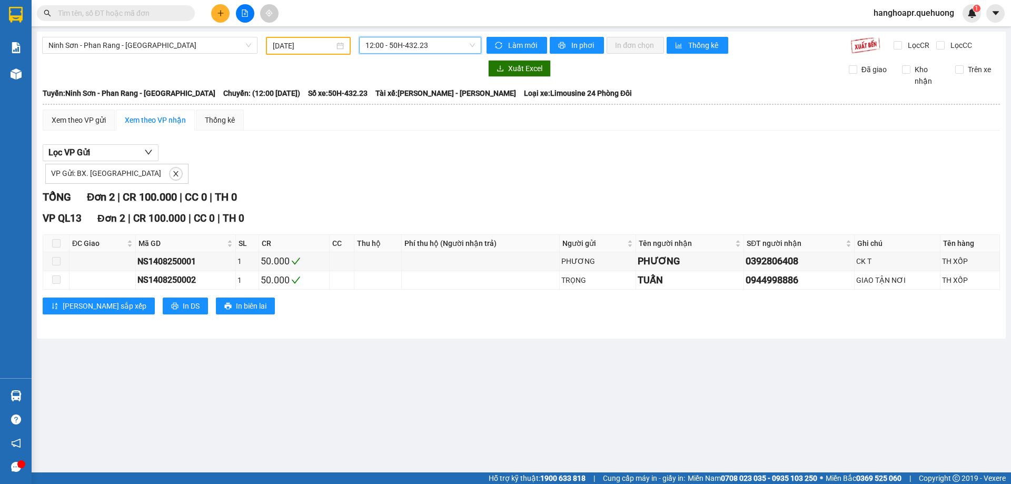
click at [441, 44] on span "12:00 - 50H-432.23" at bounding box center [420, 45] width 110 height 16
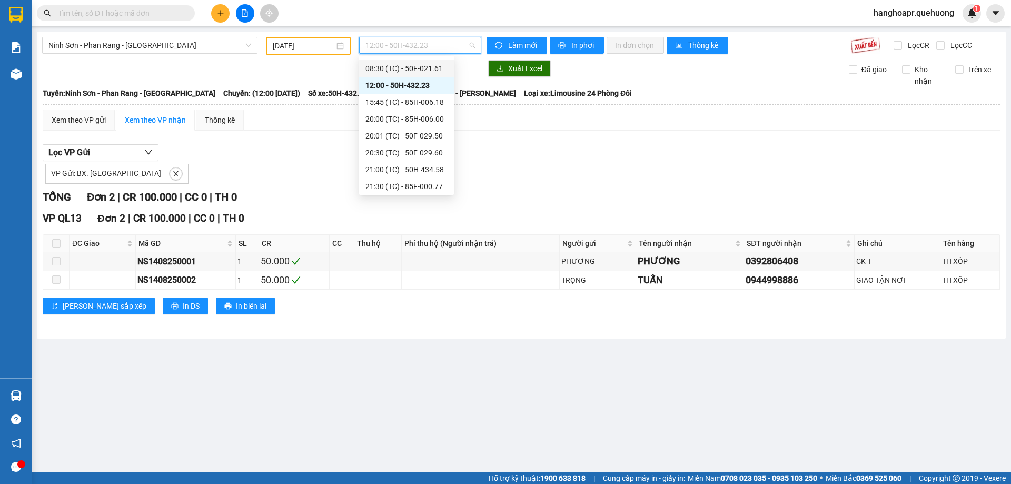
click at [432, 70] on div "08:30 (TC) - 50F-021.61" at bounding box center [406, 69] width 82 height 12
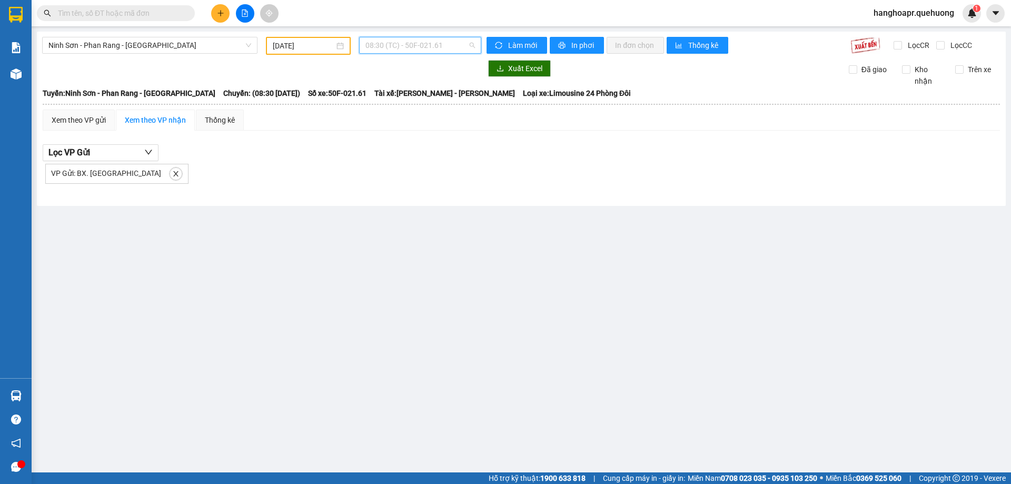
click at [431, 49] on span "08:30 (TC) - 50F-021.61" at bounding box center [420, 45] width 110 height 16
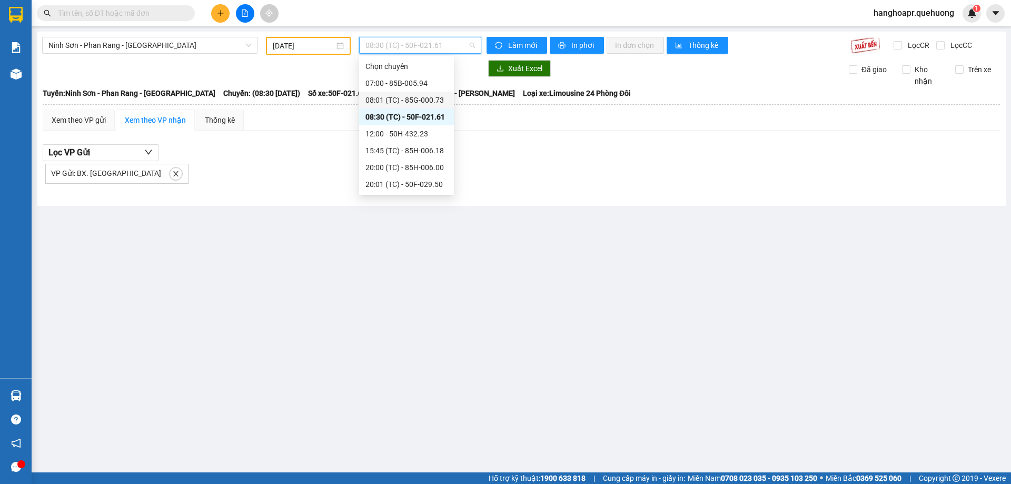
click at [430, 102] on div "08:01 (TC) - 85G-000.73" at bounding box center [406, 100] width 82 height 12
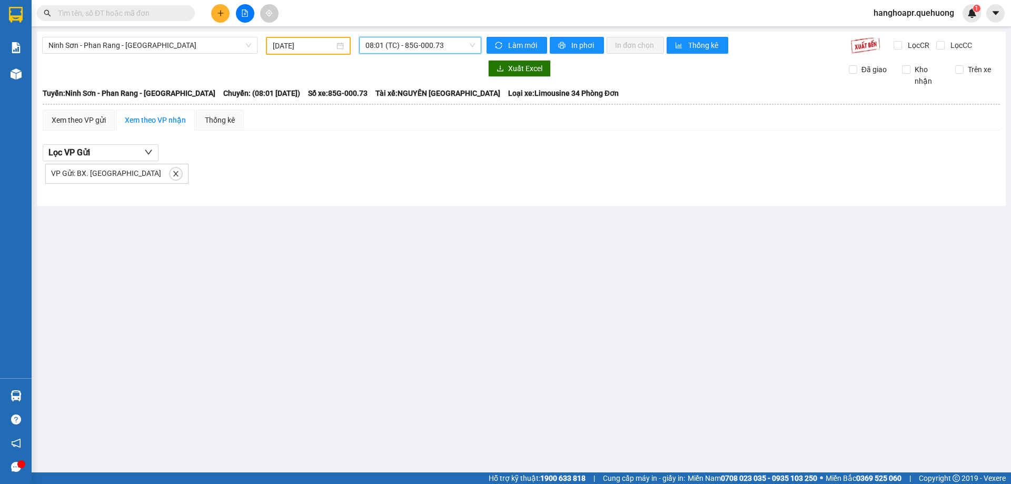
click at [445, 48] on span "08:01 (TC) - 85G-000.73" at bounding box center [420, 45] width 110 height 16
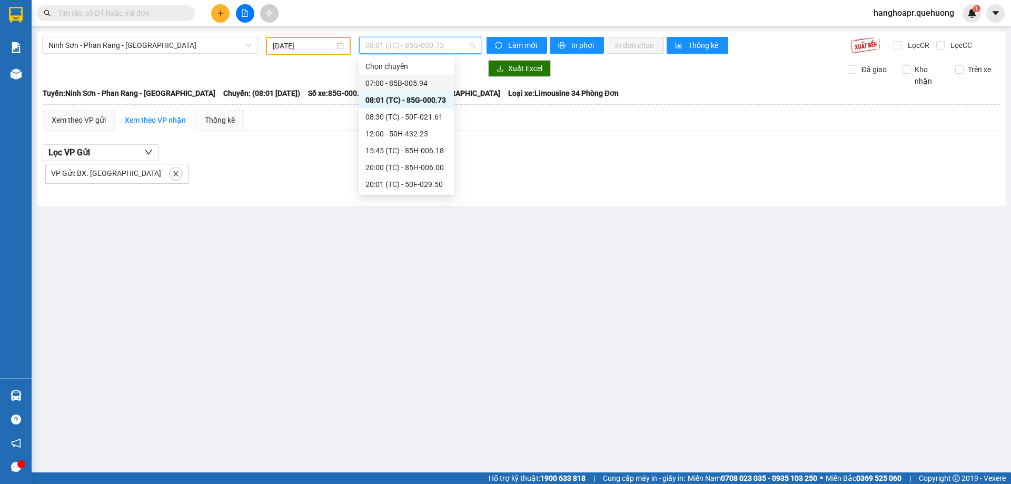
scroll to position [101, 0]
click at [413, 185] on div "23:00 (TC) - 85F-001.60" at bounding box center [406, 184] width 82 height 12
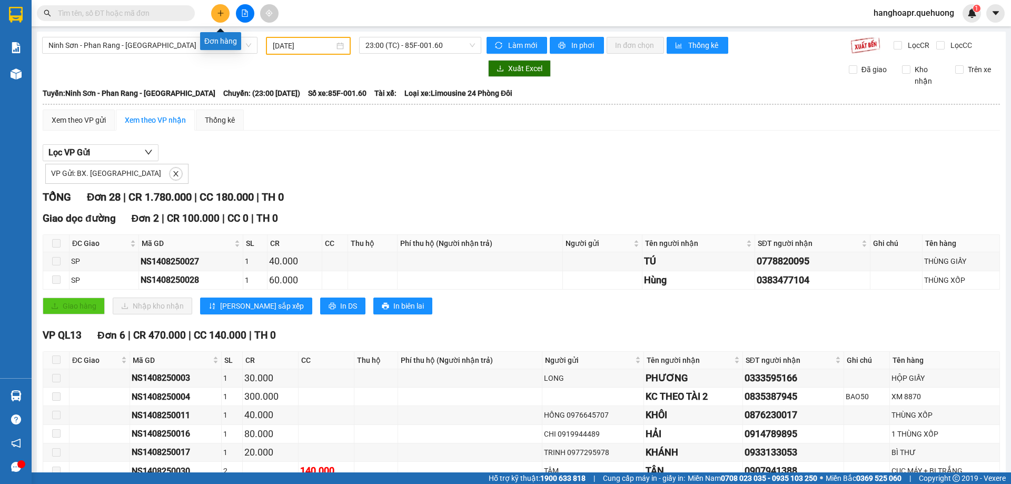
click at [228, 14] on button at bounding box center [220, 13] width 18 height 18
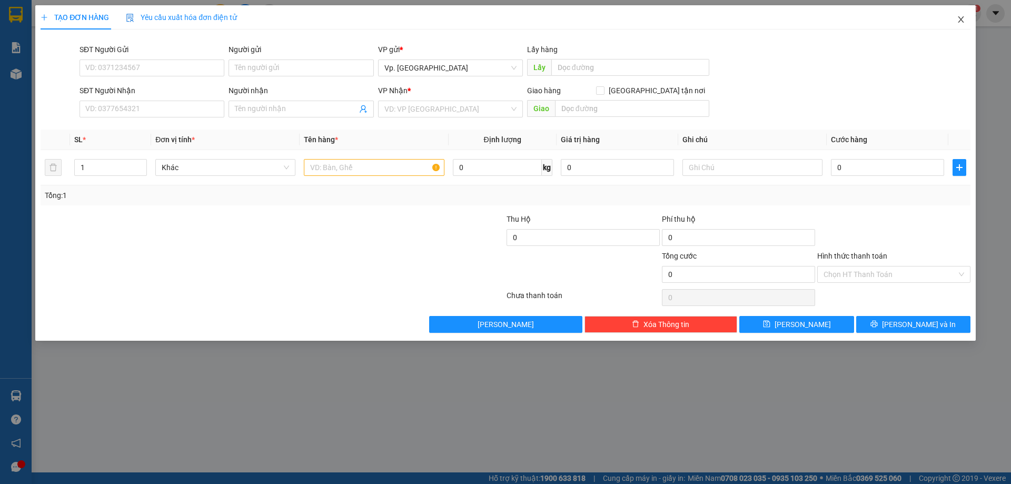
click at [962, 21] on icon "close" at bounding box center [961, 19] width 6 height 6
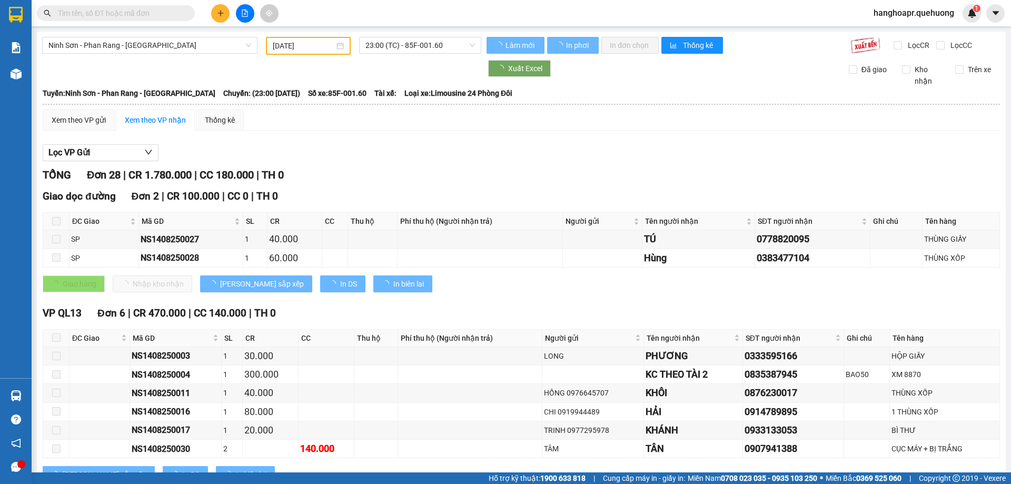
click at [134, 14] on input "text" at bounding box center [120, 13] width 124 height 12
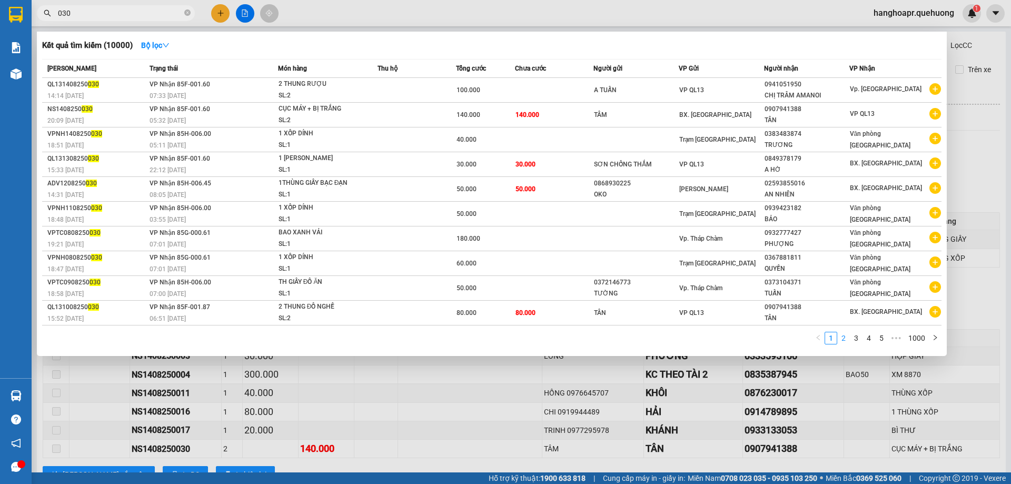
type input "030"
click at [843, 335] on link "2" at bounding box center [844, 338] width 12 height 12
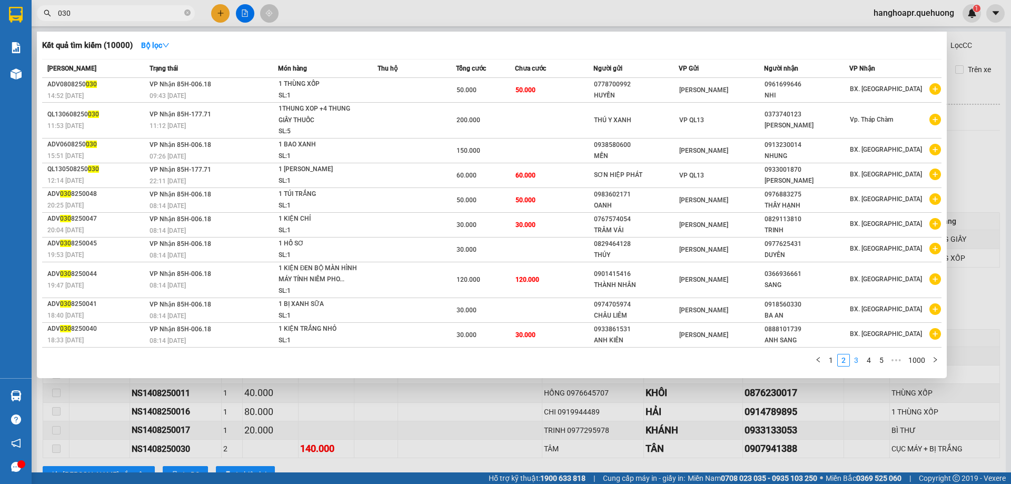
click at [856, 358] on link "3" at bounding box center [856, 360] width 12 height 12
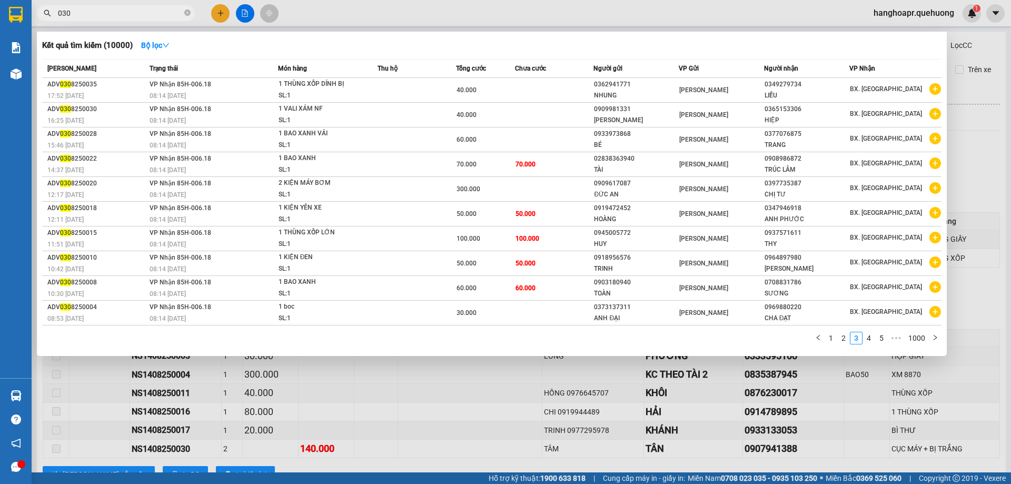
click at [213, 364] on div at bounding box center [505, 242] width 1011 height 484
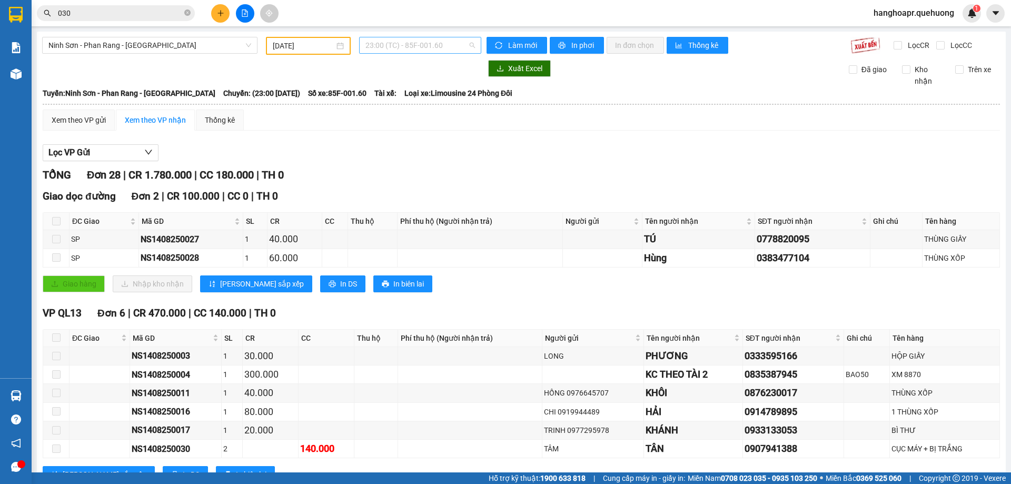
click at [438, 46] on span "23:00 (TC) - 85F-001.60" at bounding box center [420, 45] width 110 height 16
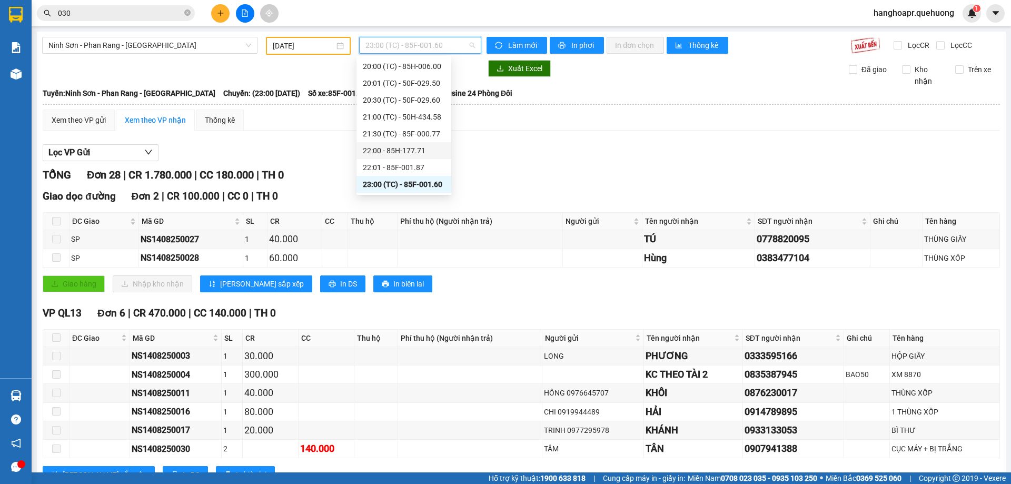
click at [424, 148] on div "22:00 - 85H-177.71" at bounding box center [404, 151] width 82 height 12
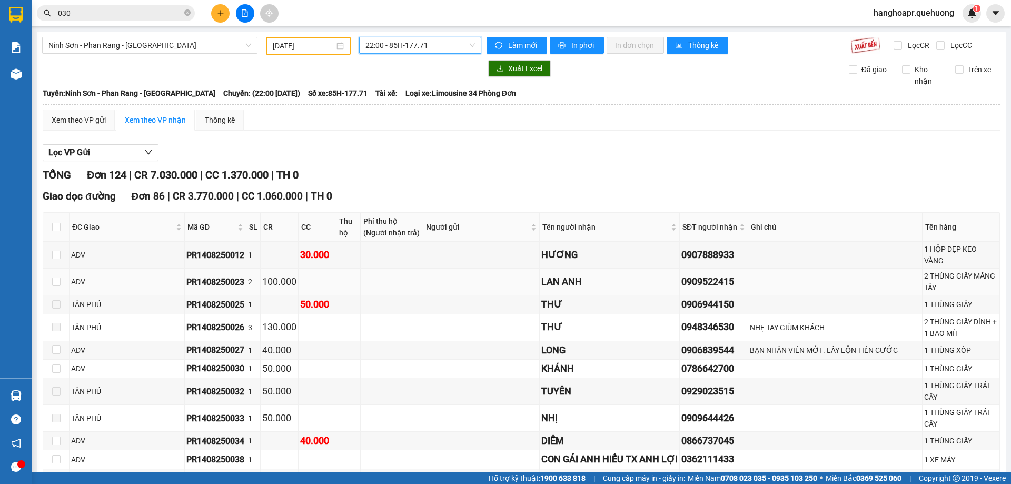
click at [562, 274] on div "LAN ANH" at bounding box center [609, 281] width 136 height 15
click at [220, 14] on icon "plus" at bounding box center [220, 12] width 7 height 7
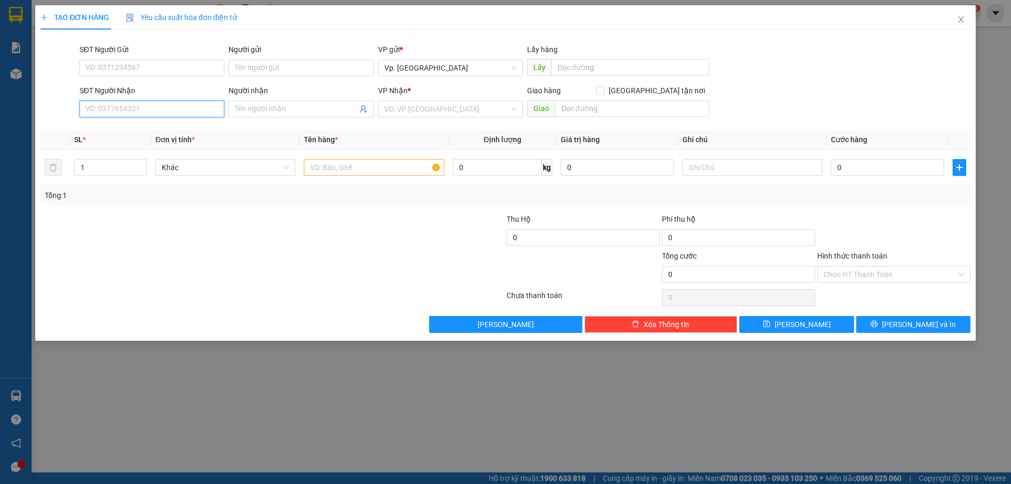
click at [192, 105] on input "SĐT Người Nhận" at bounding box center [152, 109] width 145 height 17
type input "0343799043"
click at [287, 112] on input "Người nhận" at bounding box center [296, 109] width 122 height 12
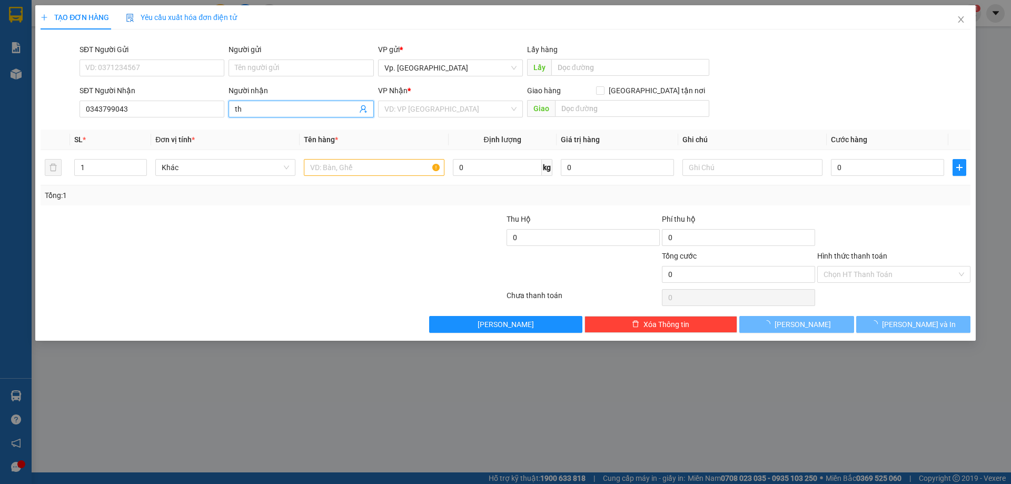
type input "t"
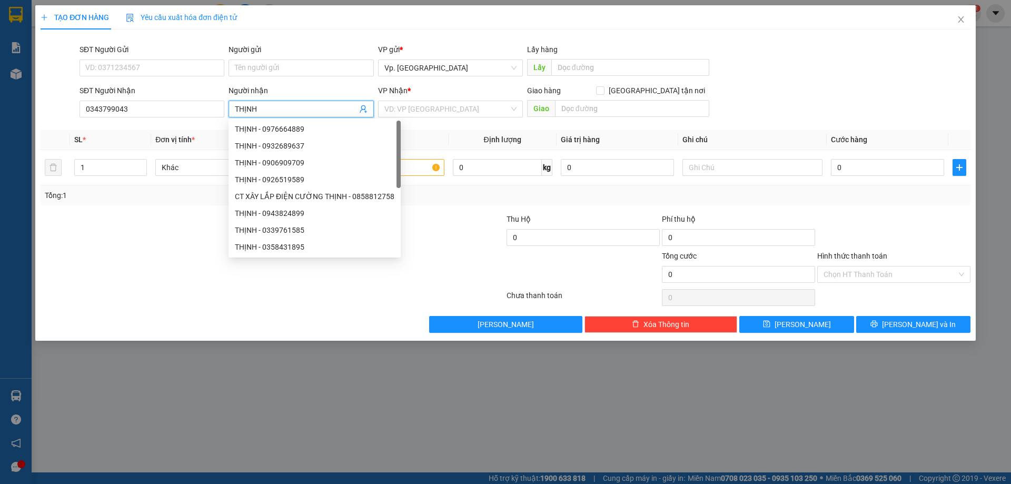
type input "THỊNH"
drag, startPoint x: 282, startPoint y: 77, endPoint x: 276, endPoint y: 76, distance: 6.5
click at [281, 77] on div "Người gửi Tên người gửi" at bounding box center [301, 62] width 145 height 37
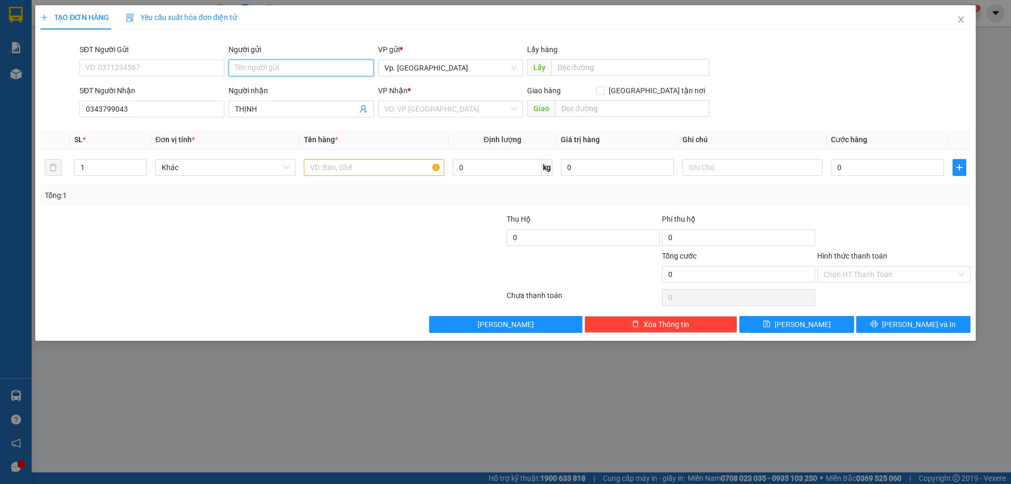
click at [271, 73] on input "Người gửi" at bounding box center [301, 67] width 145 height 17
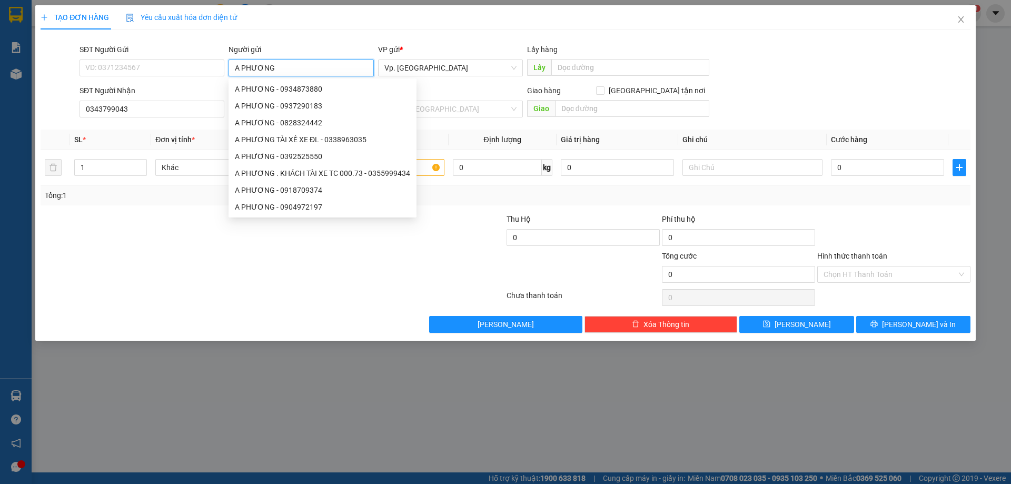
click at [251, 68] on input "A PHƯƠNG" at bounding box center [301, 67] width 145 height 17
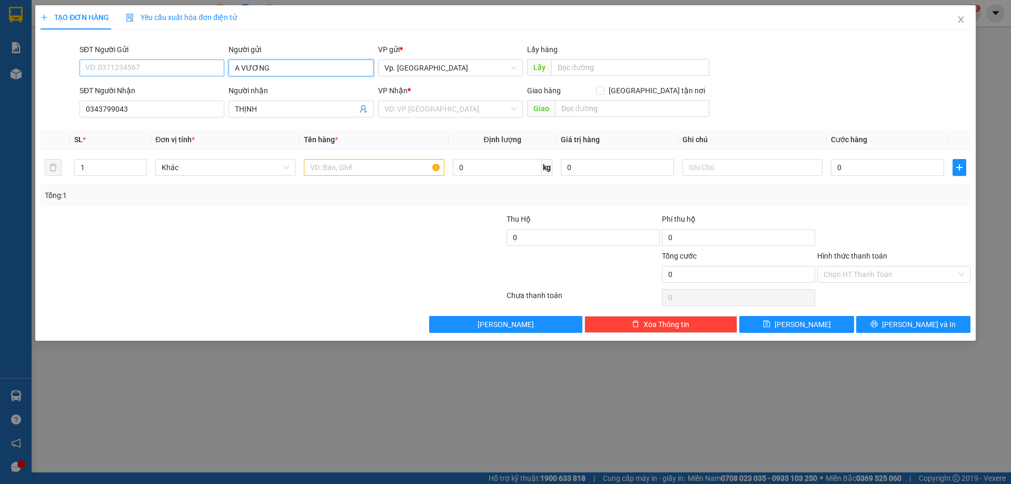
type input "A VƯƠNG"
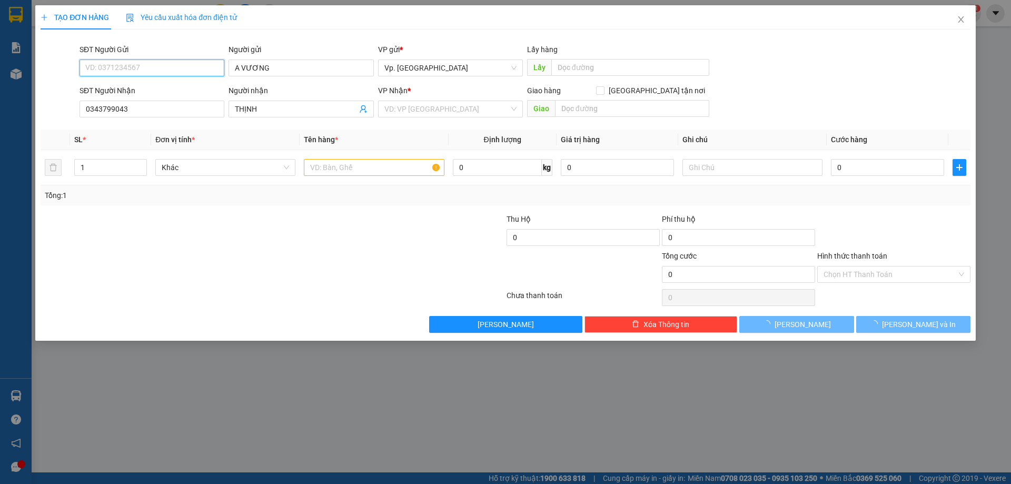
click at [189, 72] on input "SĐT Người Gửi" at bounding box center [152, 67] width 145 height 17
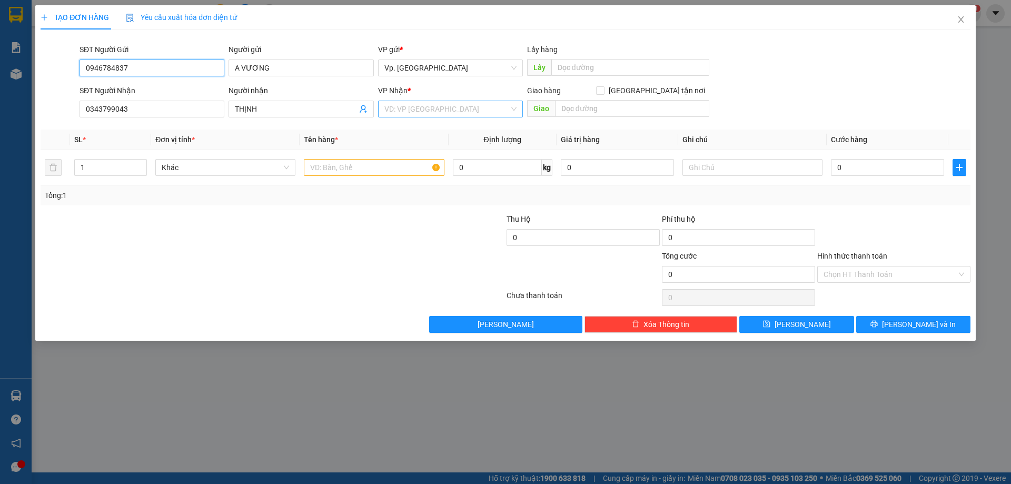
type input "0946784837"
click at [444, 107] on input "search" at bounding box center [446, 109] width 125 height 16
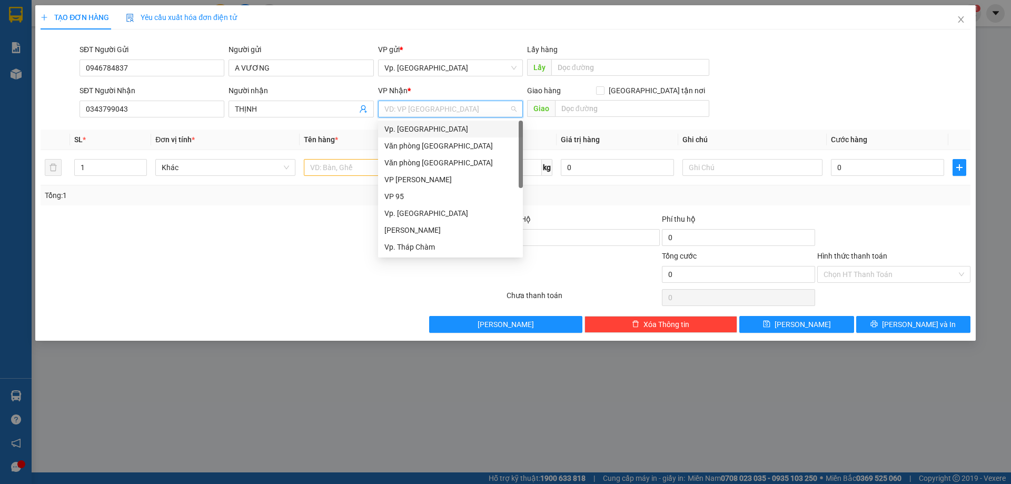
scroll to position [84, 0]
drag, startPoint x: 410, startPoint y: 198, endPoint x: 348, endPoint y: 195, distance: 62.2
click at [409, 199] on div "VP QL13" at bounding box center [450, 197] width 132 height 12
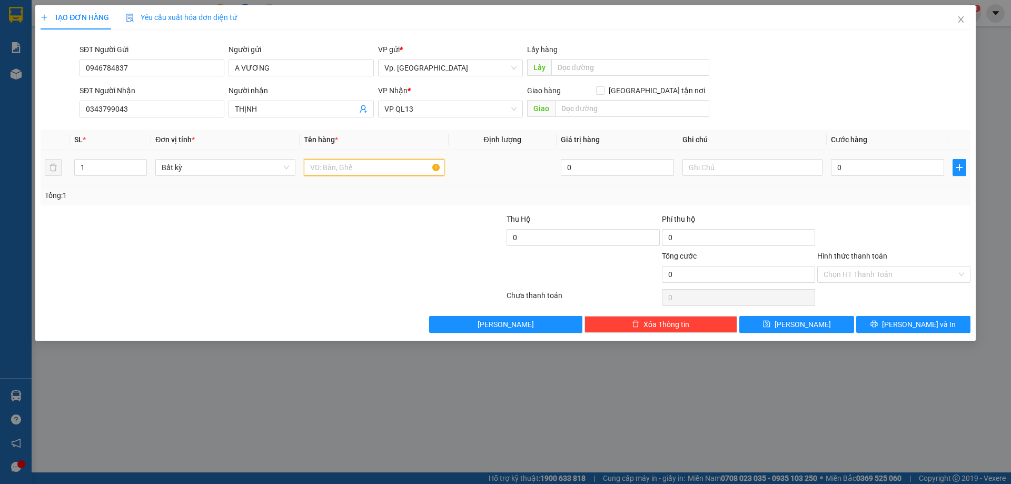
click at [314, 168] on input "text" at bounding box center [374, 167] width 140 height 17
click at [142, 164] on icon "up" at bounding box center [142, 165] width 4 height 4
type input "2"
click at [331, 167] on input "text" at bounding box center [374, 167] width 140 height 17
type input "1 BAO TRẮNG GẠO + 1 THÙNG XỐP"
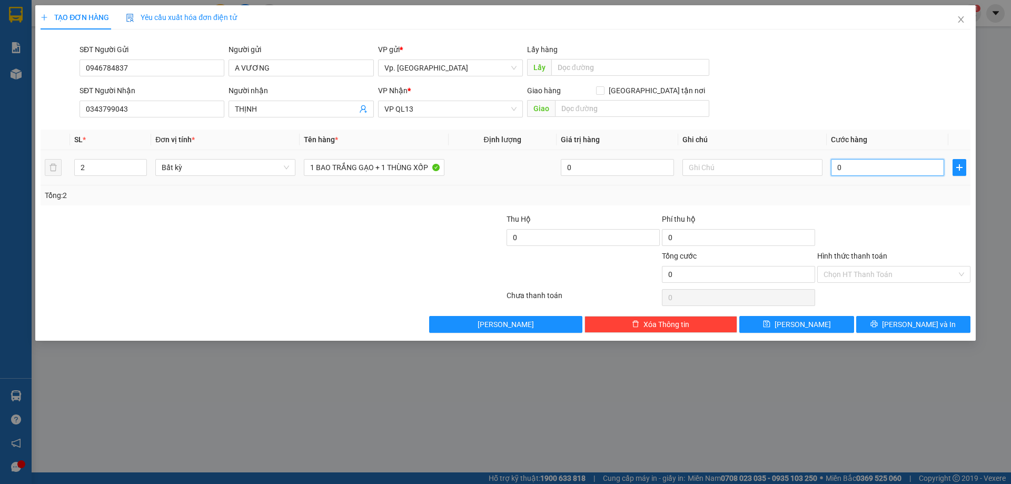
click at [877, 163] on input "0" at bounding box center [887, 167] width 113 height 17
type input "8"
type input "80"
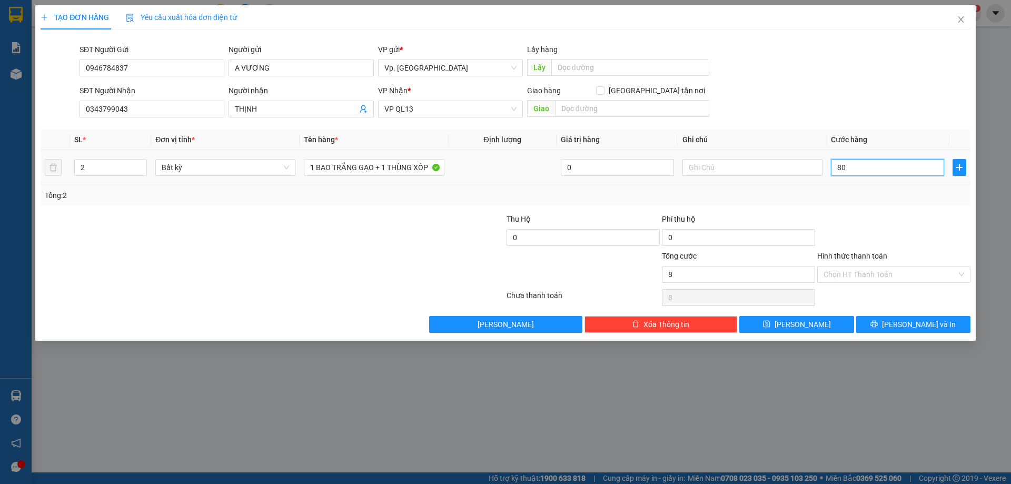
type input "80"
type input "80.000"
click at [884, 269] on input "Hình thức thanh toán" at bounding box center [890, 274] width 133 height 16
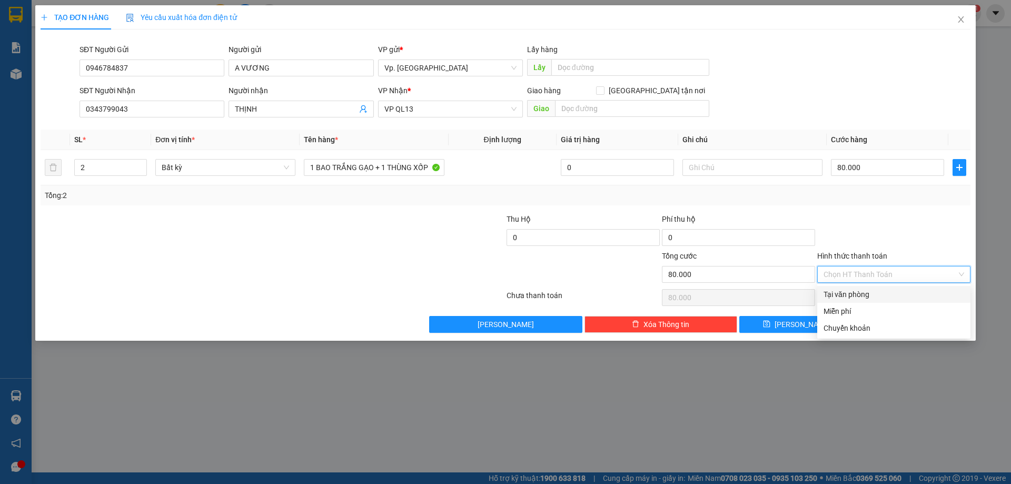
drag, startPoint x: 869, startPoint y: 293, endPoint x: 900, endPoint y: 316, distance: 39.1
click at [869, 293] on div "Tại văn phòng" at bounding box center [894, 295] width 141 height 12
type input "0"
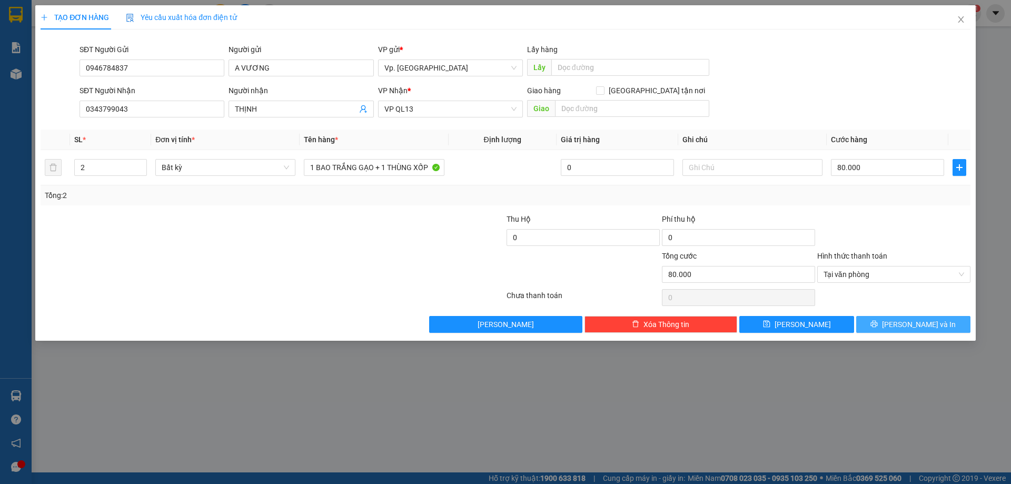
drag, startPoint x: 912, startPoint y: 321, endPoint x: 890, endPoint y: 314, distance: 23.3
click at [908, 321] on span "Lưu và In" at bounding box center [919, 325] width 74 height 12
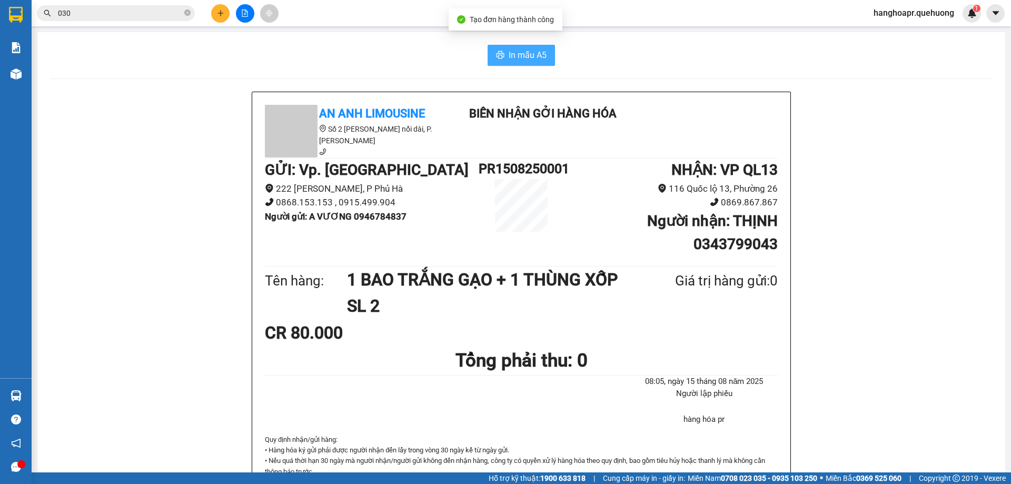
click at [509, 59] on span "In mẫu A5" at bounding box center [528, 54] width 38 height 13
click at [520, 61] on span "In mẫu A5" at bounding box center [528, 54] width 38 height 13
click at [243, 16] on icon "file-add" at bounding box center [244, 12] width 7 height 7
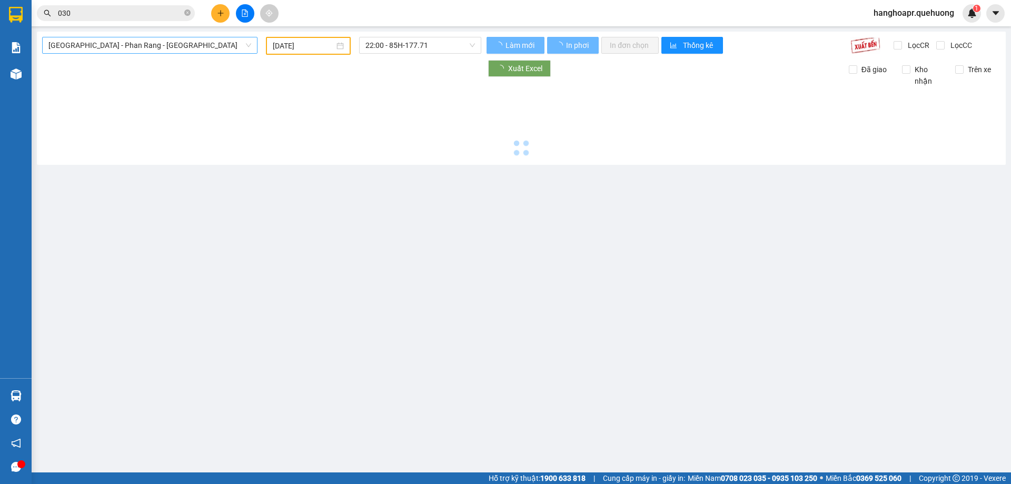
type input "15/08/2025"
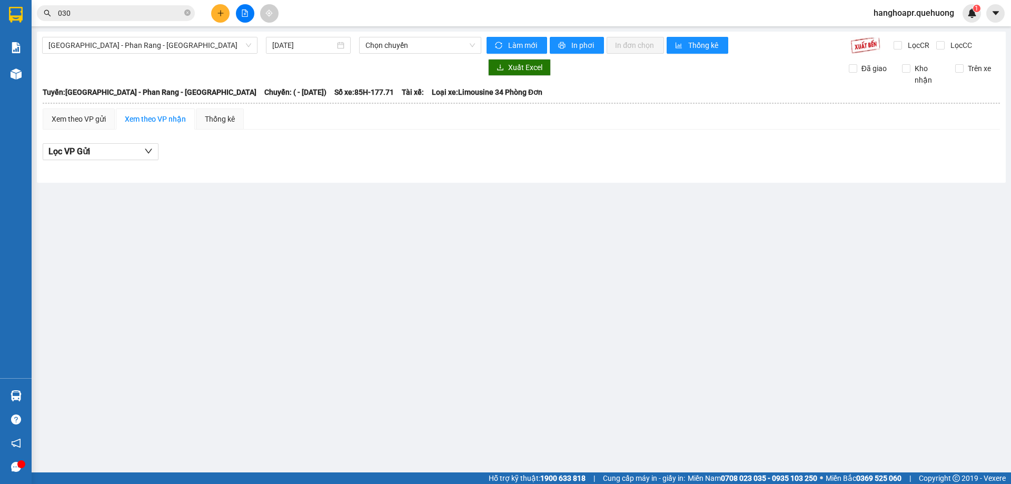
drag, startPoint x: 207, startPoint y: 39, endPoint x: 186, endPoint y: 55, distance: 25.9
click at [201, 42] on span "Sài Gòn - Phan Rang - Ninh Sơn" at bounding box center [149, 45] width 203 height 16
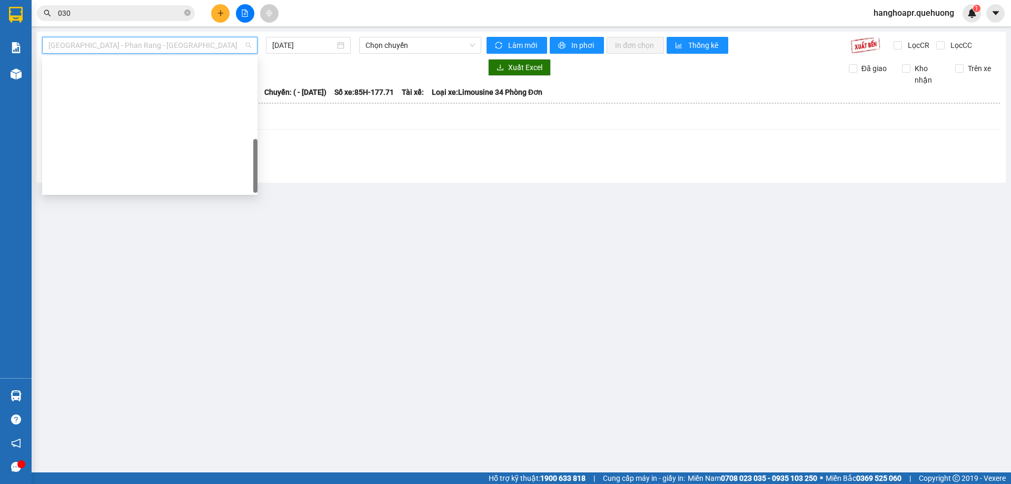
click at [162, 448] on div "Miền Tây - Phan Rang - Ninh Sơn" at bounding box center [149, 454] width 203 height 12
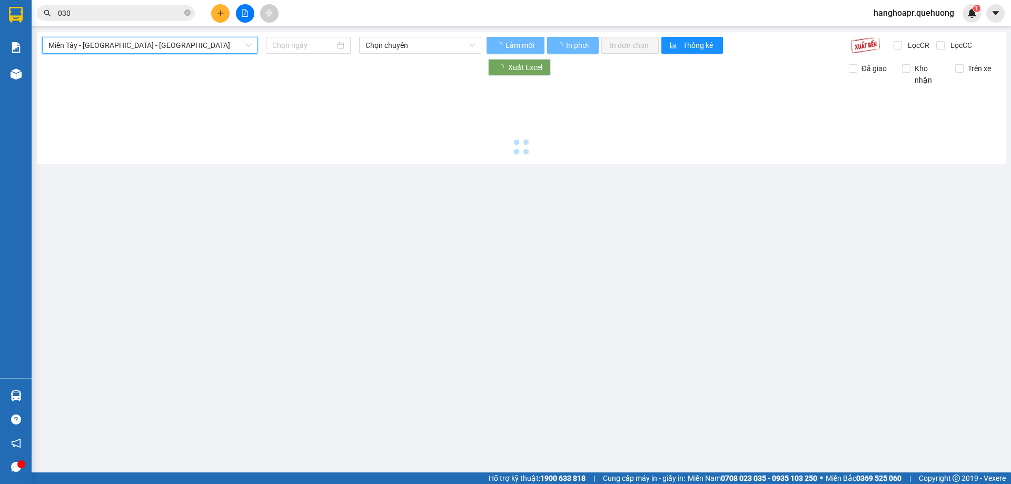
type input "15/08/2025"
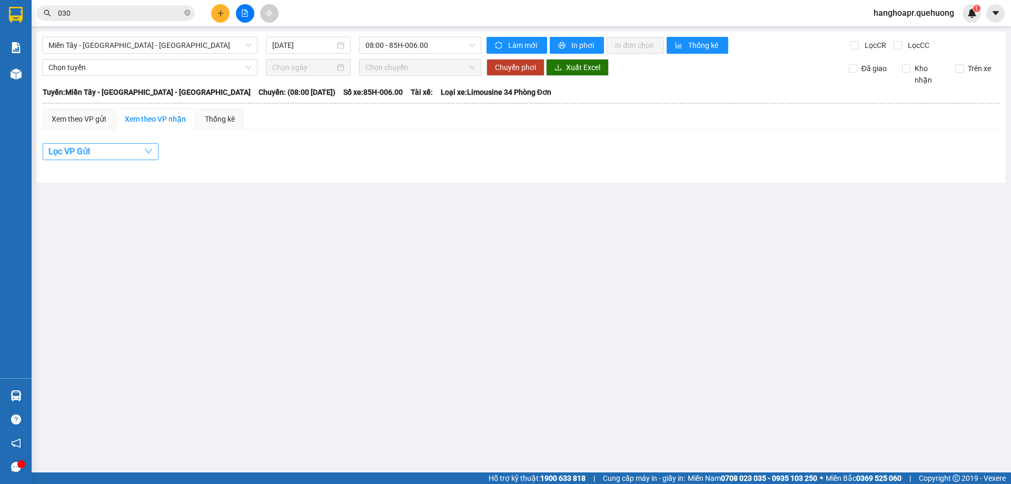
drag, startPoint x: 144, startPoint y: 153, endPoint x: 141, endPoint y: 158, distance: 6.6
click at [143, 152] on button "Lọc VP Gửi" at bounding box center [101, 151] width 116 height 17
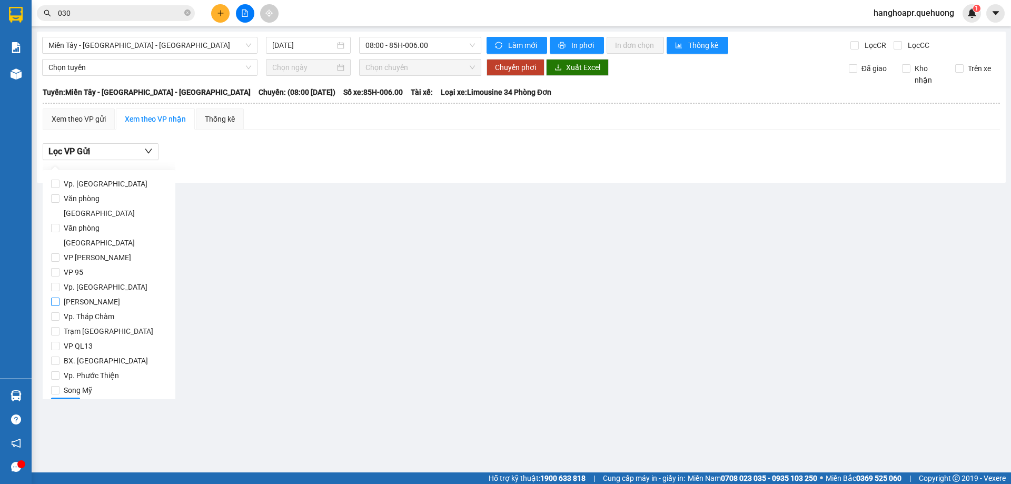
click at [56, 297] on input "[PERSON_NAME]" at bounding box center [55, 301] width 8 height 8
checkbox input "true"
click at [52, 398] on button "Lọc" at bounding box center [65, 406] width 29 height 17
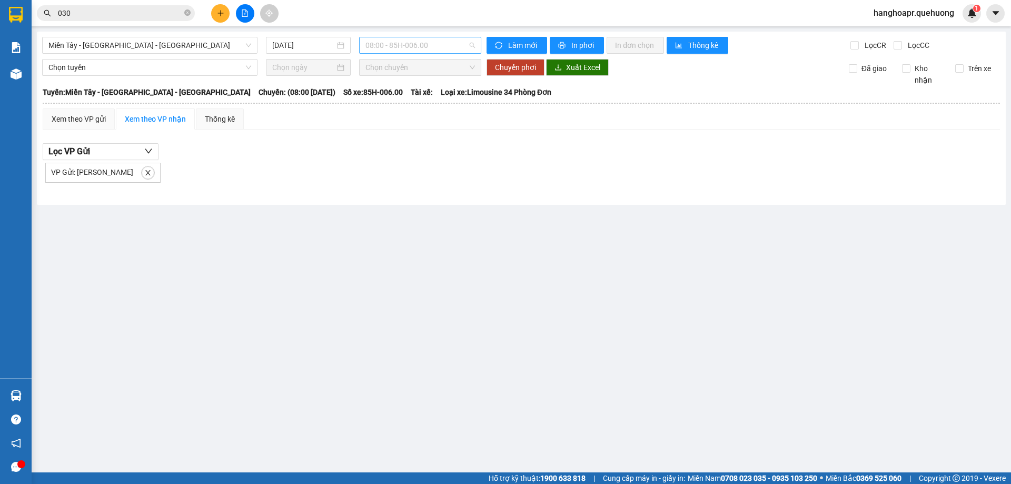
click at [393, 53] on div "08:00 - 85H-006.00" at bounding box center [420, 45] width 122 height 17
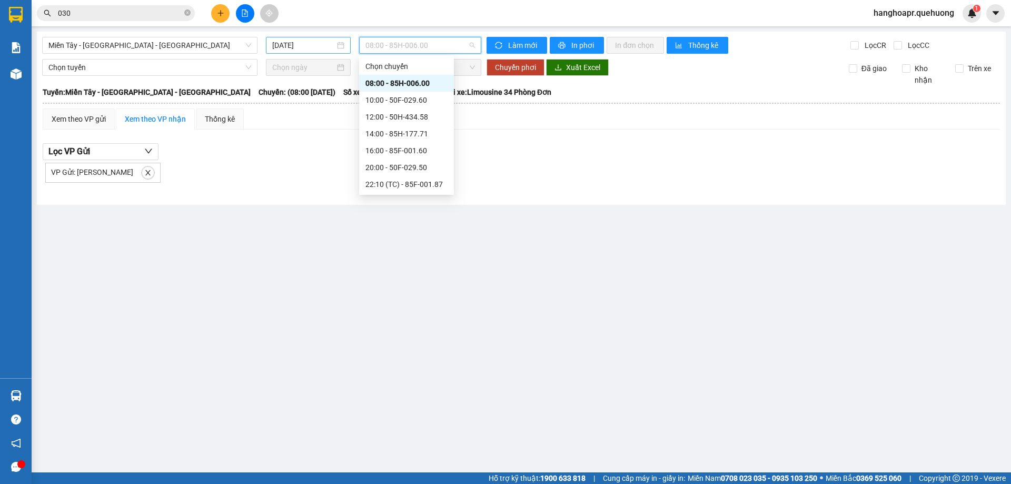
click at [304, 42] on input "15/08/2025" at bounding box center [303, 45] width 63 height 12
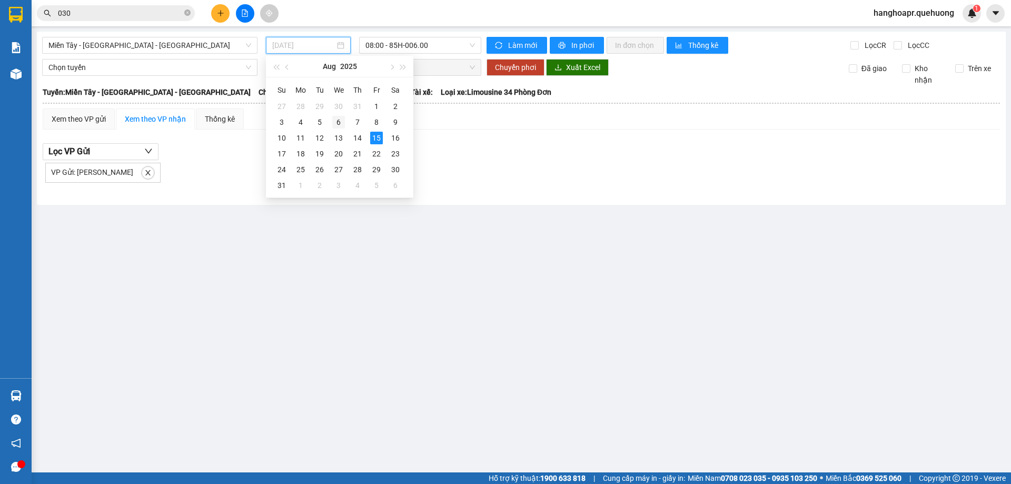
click at [340, 124] on div "6" at bounding box center [338, 122] width 13 height 13
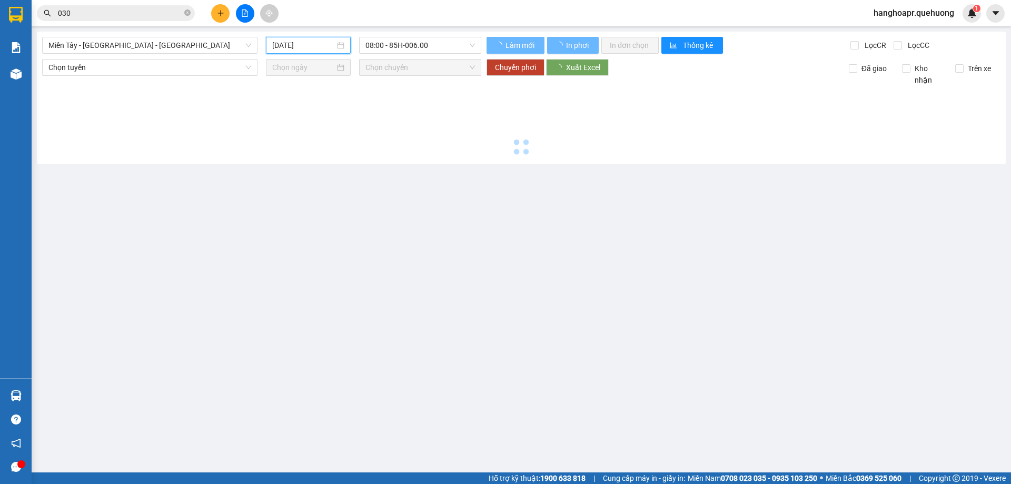
type input "06/08/2025"
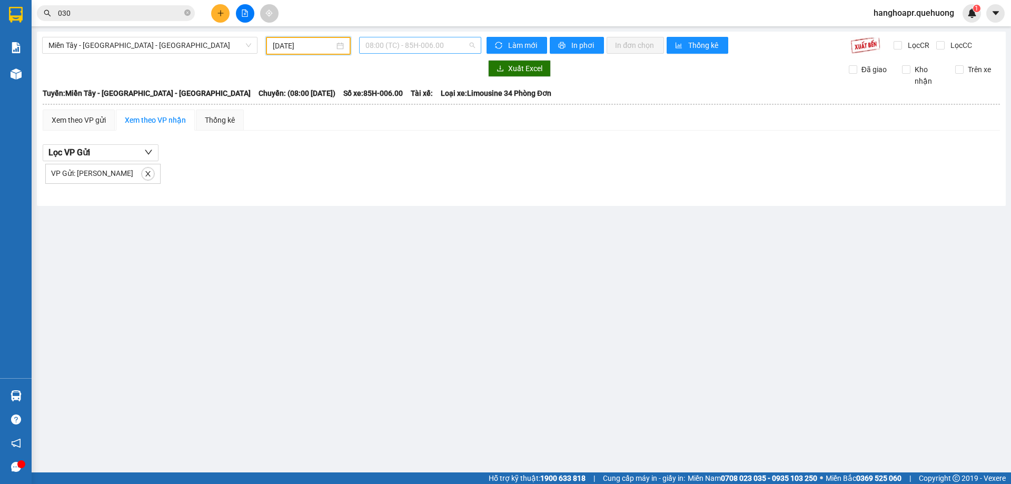
click at [395, 48] on span "08:00 (TC) - 85H-006.00" at bounding box center [420, 45] width 110 height 16
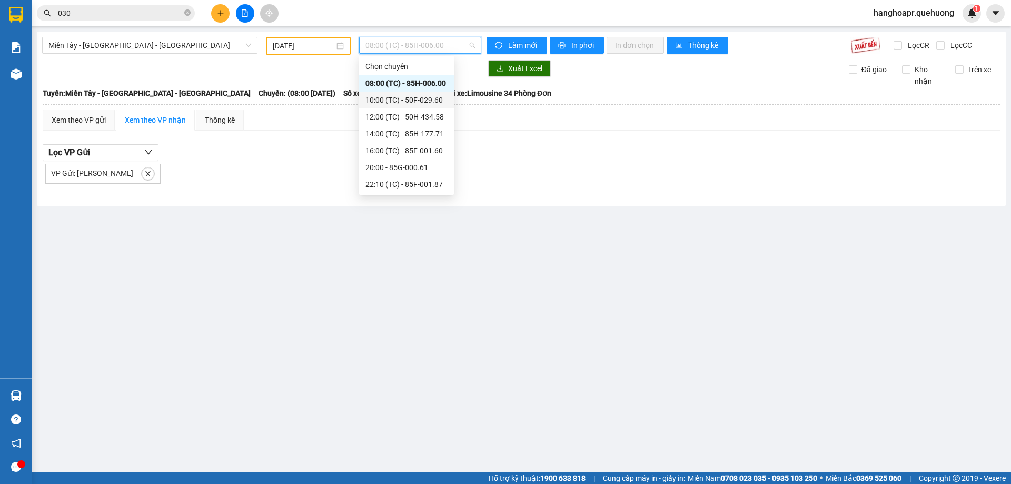
click at [414, 101] on div "10:00 (TC) - 50F-029.60" at bounding box center [406, 100] width 82 height 12
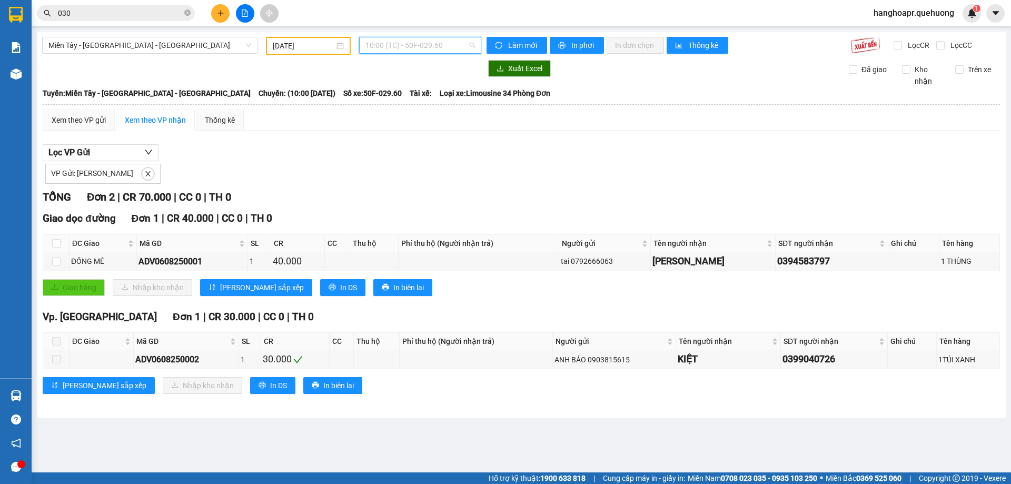
click at [425, 44] on span "10:00 (TC) - 50F-029.60" at bounding box center [420, 45] width 110 height 16
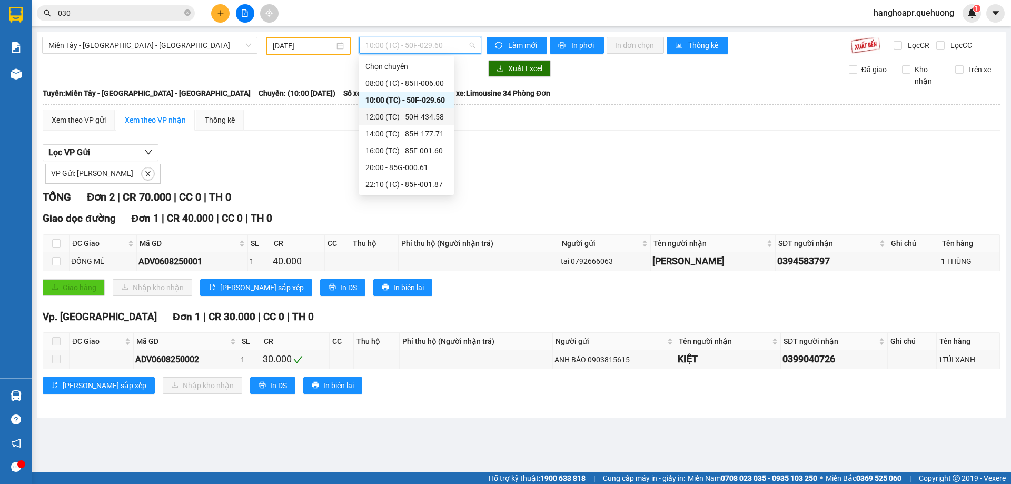
click at [426, 118] on div "12:00 (TC) - 50H-434.58" at bounding box center [406, 117] width 82 height 12
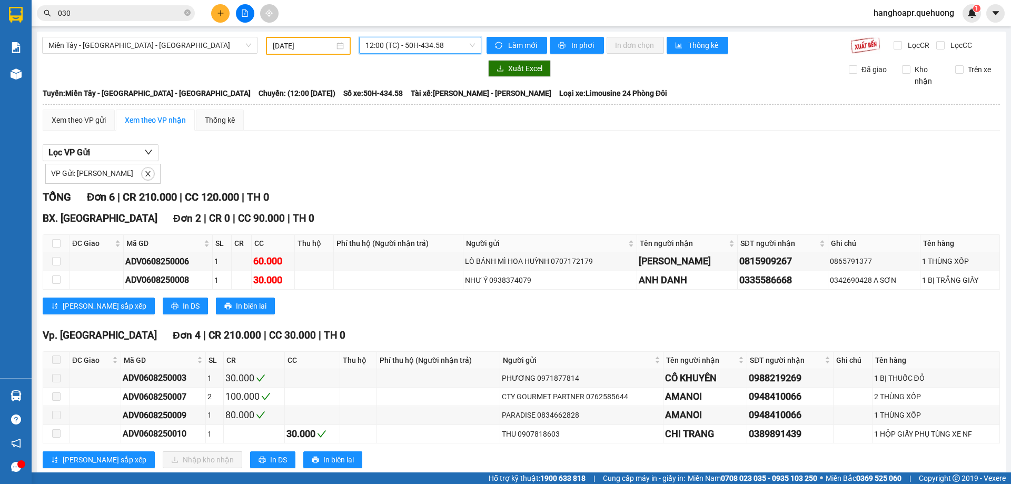
click at [431, 51] on span "12:00 (TC) - 50H-434.58" at bounding box center [420, 45] width 110 height 16
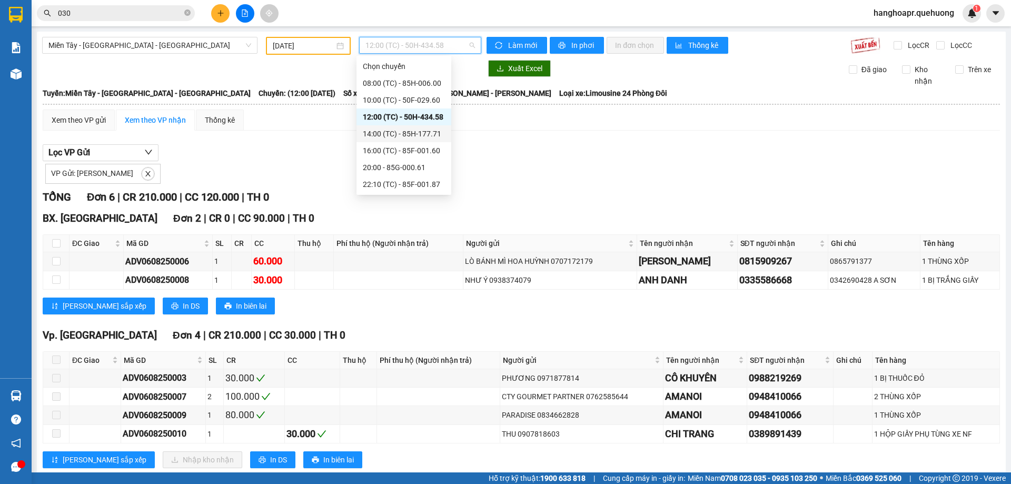
click at [417, 134] on div "14:00 (TC) - 85H-177.71" at bounding box center [404, 134] width 82 height 12
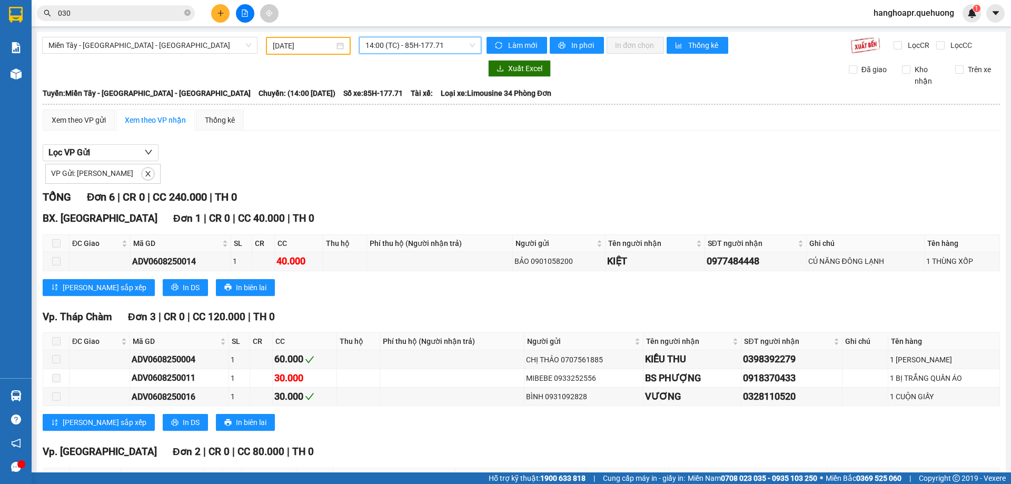
drag, startPoint x: 452, startPoint y: 43, endPoint x: 445, endPoint y: 51, distance: 9.7
click at [451, 44] on span "14:00 (TC) - 85H-177.71" at bounding box center [420, 45] width 110 height 16
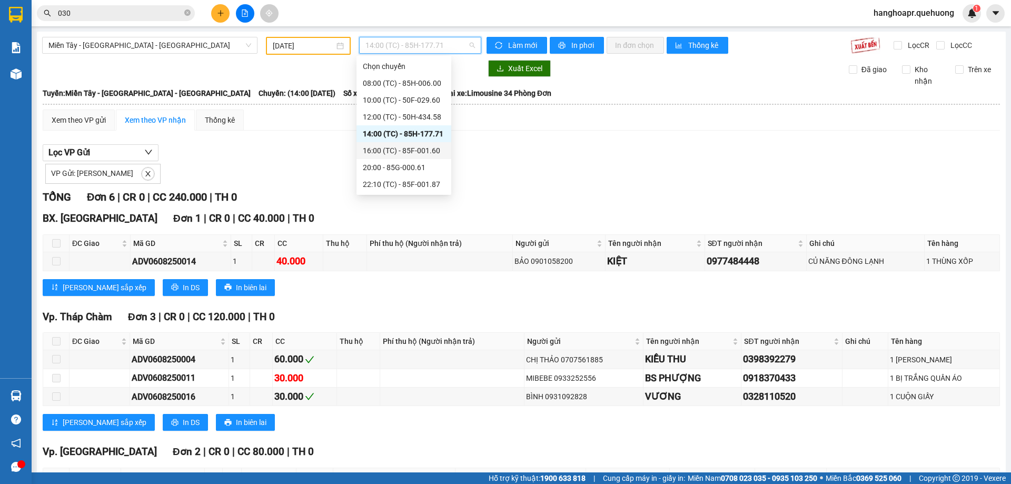
click at [429, 150] on div "16:00 (TC) - 85F-001.60" at bounding box center [404, 151] width 82 height 12
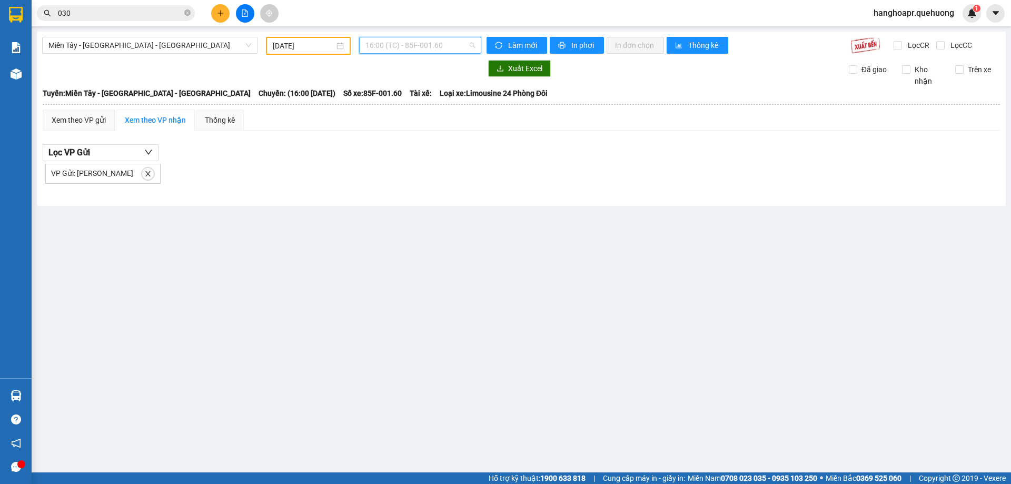
click at [422, 48] on span "16:00 (TC) - 85F-001.60" at bounding box center [420, 45] width 110 height 16
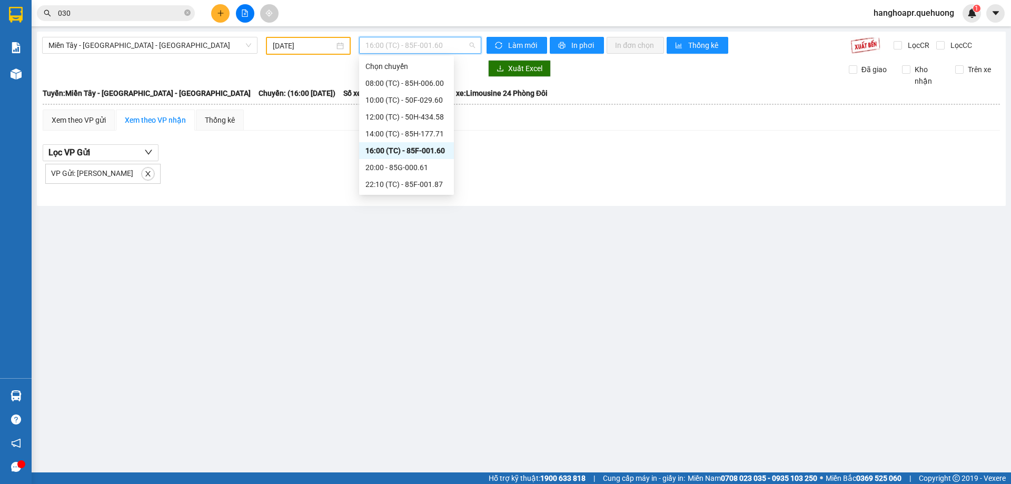
click at [423, 296] on div "23:59 - 85H-006.18" at bounding box center [406, 302] width 82 height 12
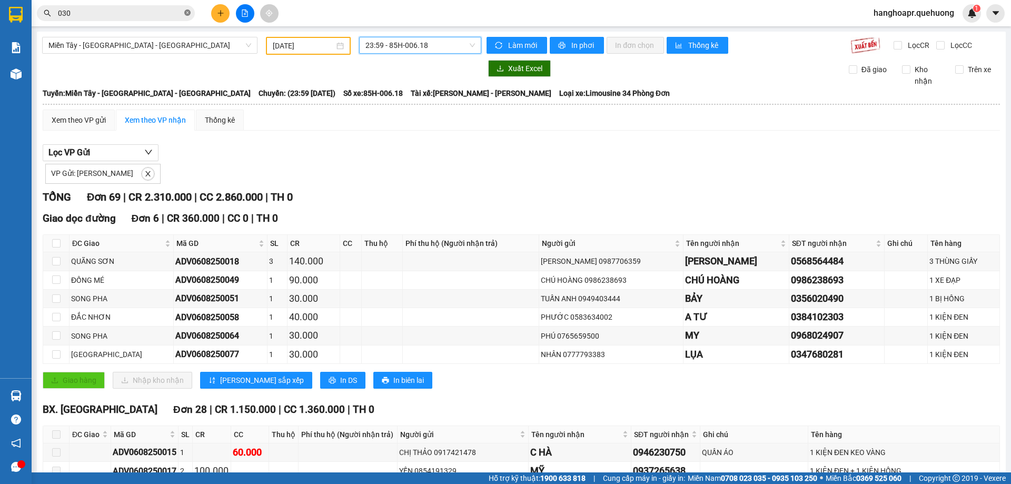
click at [190, 11] on icon "close-circle" at bounding box center [187, 12] width 6 height 6
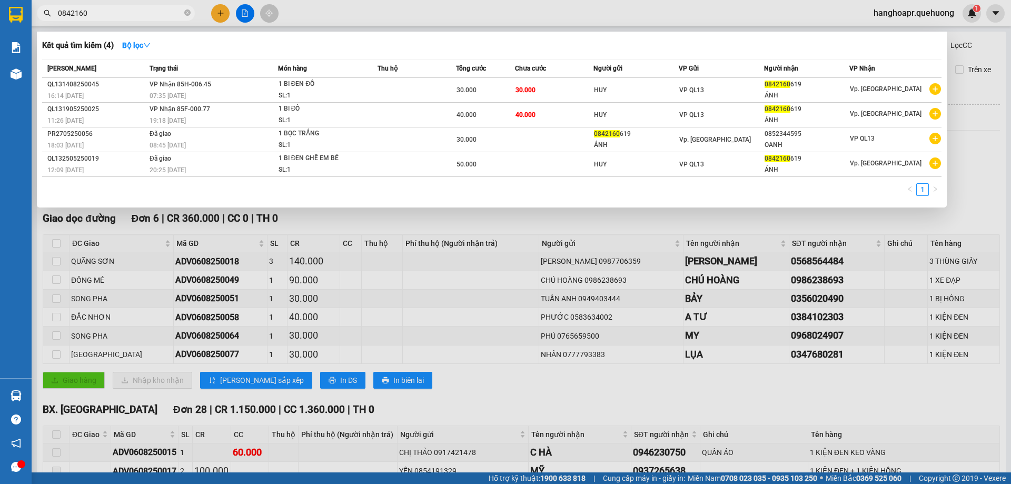
type input "0842160"
click at [219, 17] on div at bounding box center [505, 242] width 1011 height 484
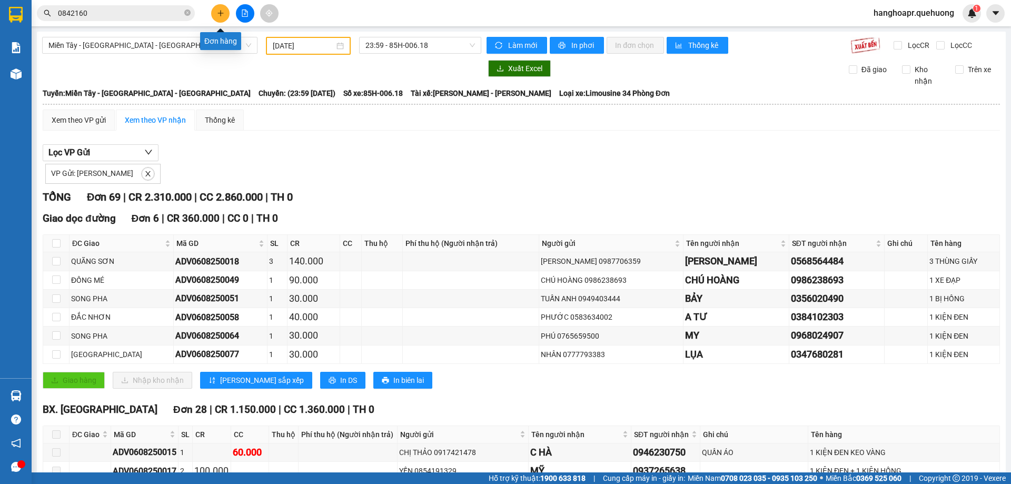
click at [219, 18] on button at bounding box center [220, 13] width 18 height 18
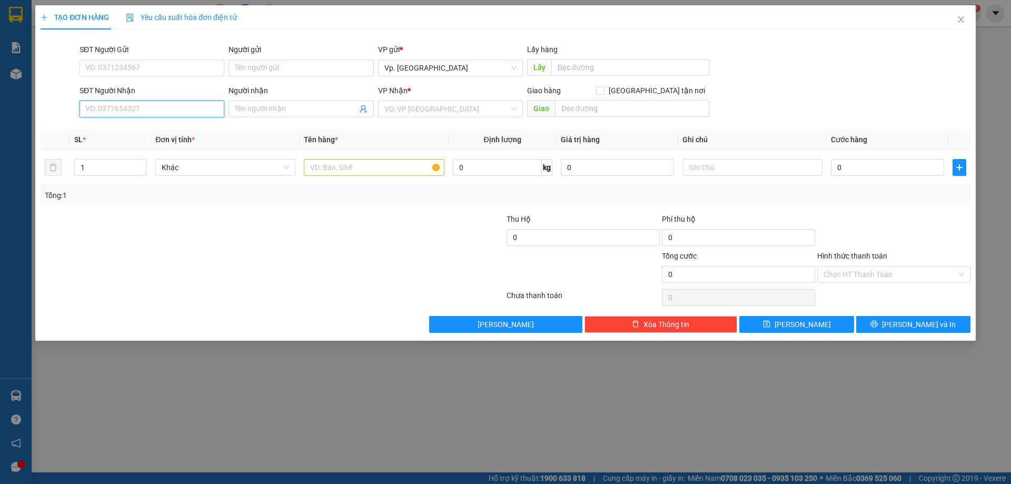
click at [135, 113] on input "SĐT Người Nhận" at bounding box center [152, 109] width 145 height 17
click at [128, 131] on div "0987207525 - CHIẾN" at bounding box center [152, 129] width 132 height 12
type input "0987207525"
type input "CHIẾN"
type input "40.000"
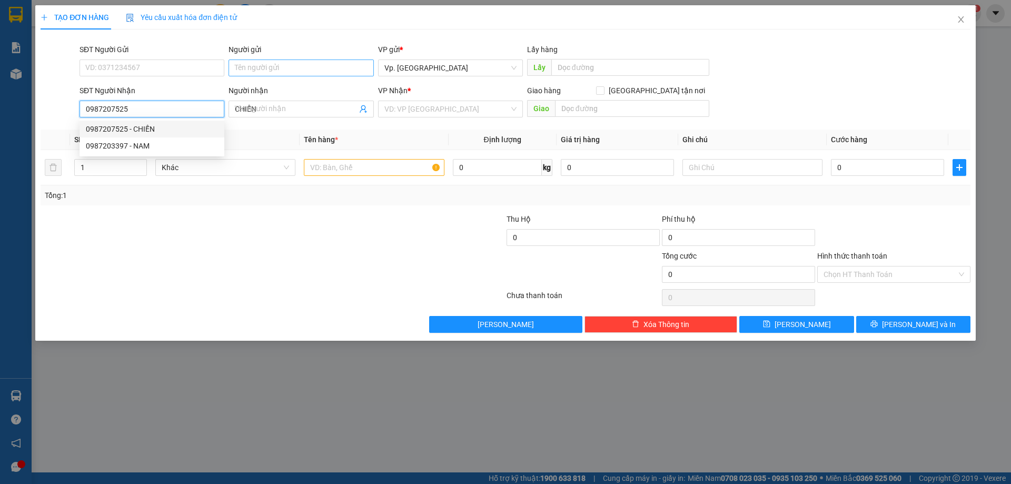
type input "40.000"
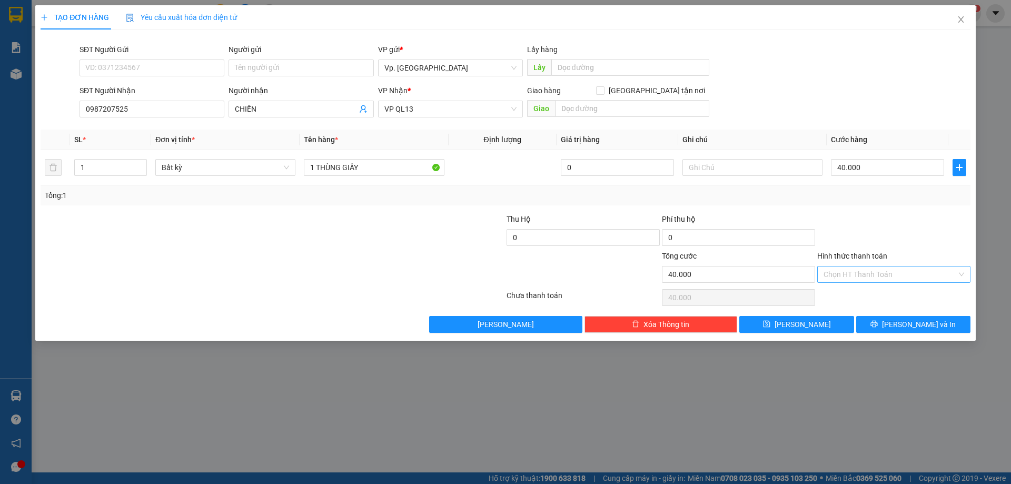
drag, startPoint x: 882, startPoint y: 276, endPoint x: 871, endPoint y: 282, distance: 12.2
click at [879, 276] on input "Hình thức thanh toán" at bounding box center [890, 274] width 133 height 16
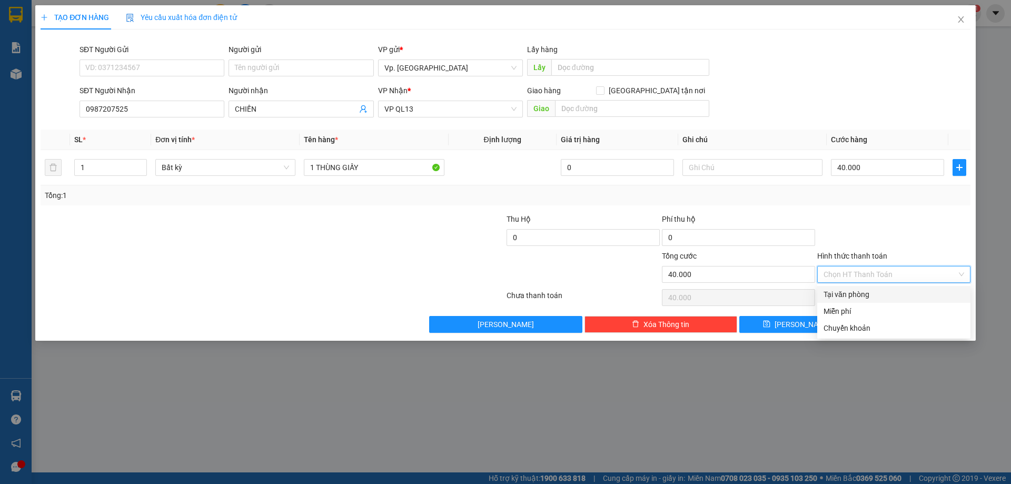
click at [871, 285] on div "Transit Pickup Surcharge Ids Transit Deliver Surcharge Ids Transit Deliver Surc…" at bounding box center [506, 185] width 930 height 295
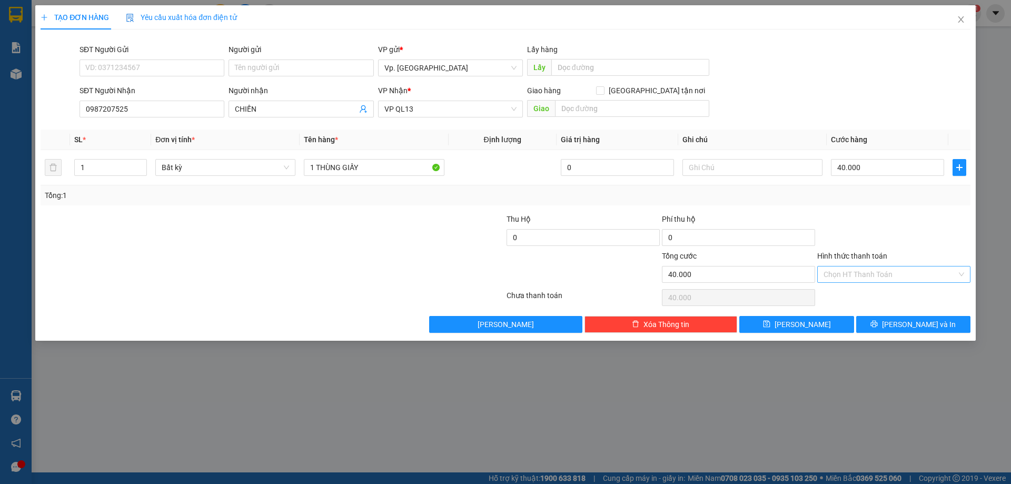
click at [868, 279] on input "Hình thức thanh toán" at bounding box center [890, 274] width 133 height 16
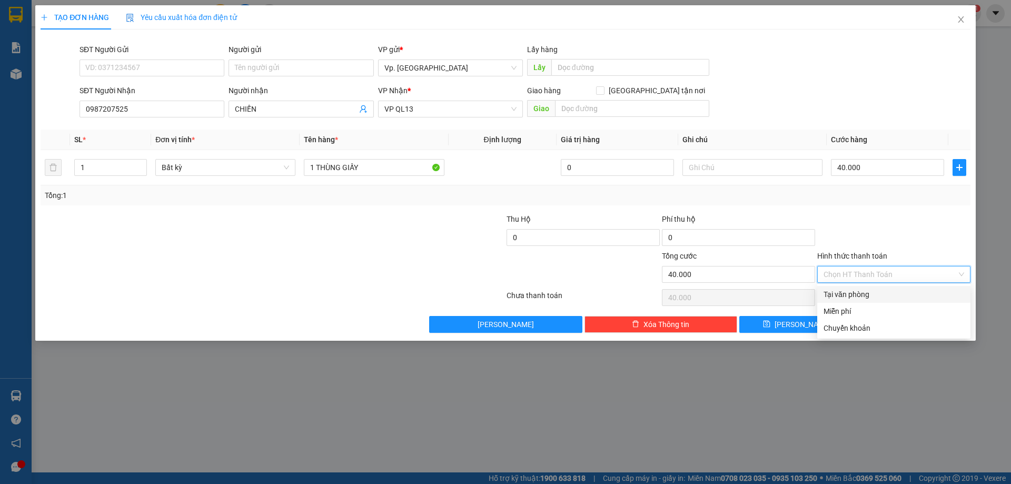
click at [866, 295] on div "Tại văn phòng" at bounding box center [894, 295] width 141 height 12
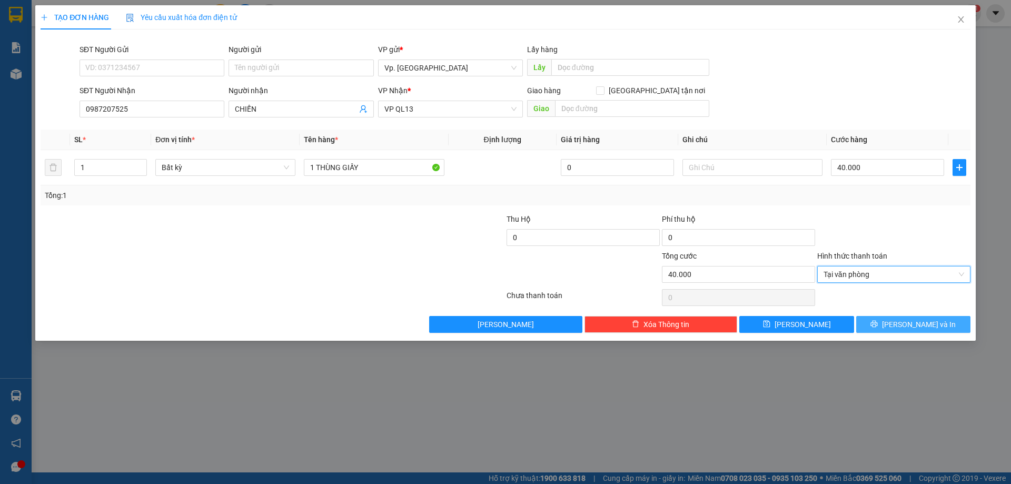
click at [878, 324] on icon "printer" at bounding box center [873, 323] width 7 height 7
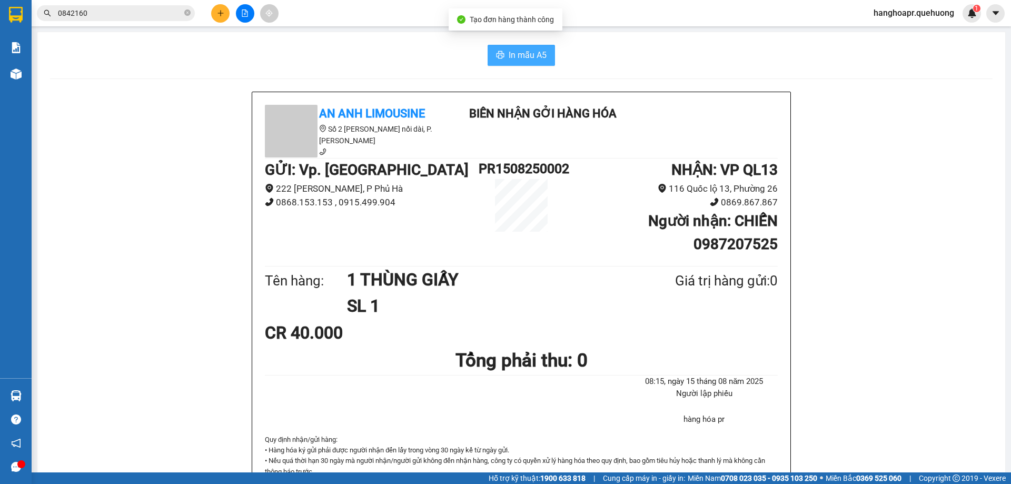
click at [522, 45] on button "In mẫu A5" at bounding box center [521, 55] width 67 height 21
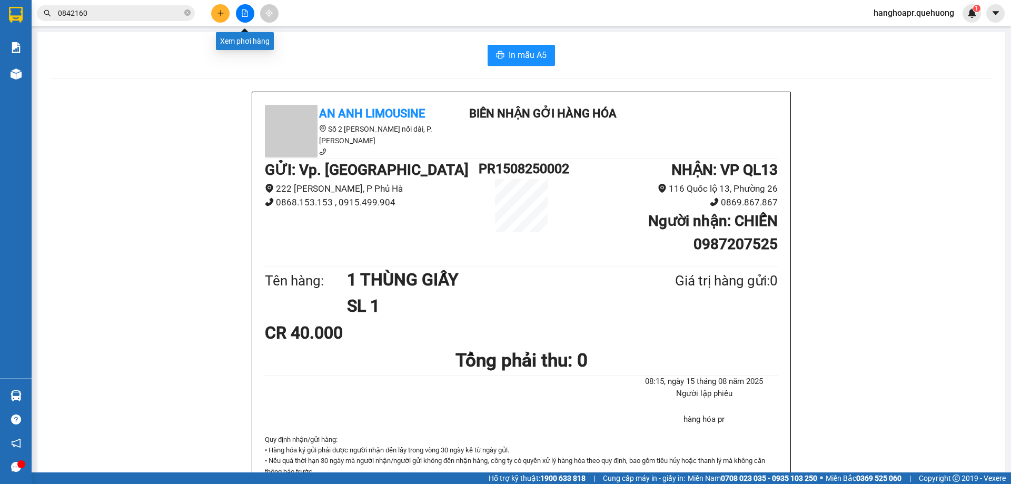
click at [252, 17] on button at bounding box center [245, 13] width 18 height 18
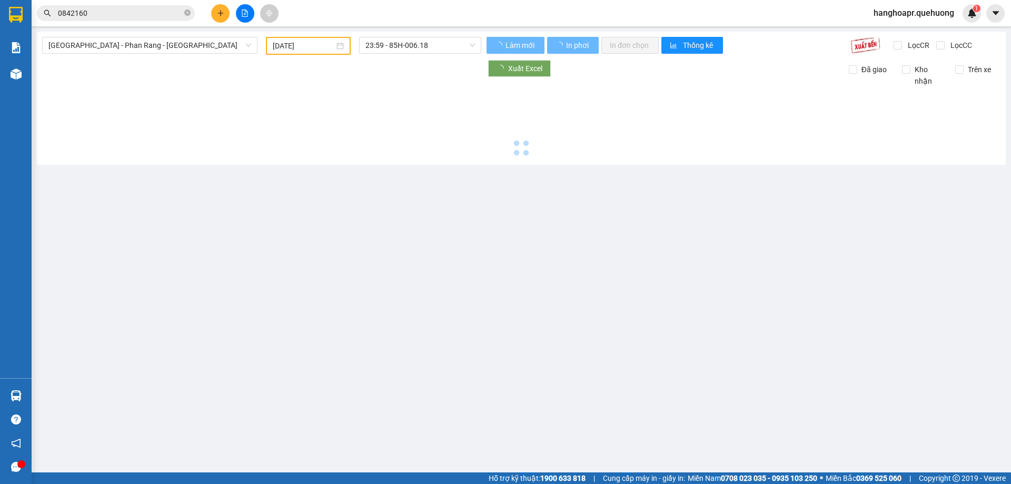
drag, startPoint x: 252, startPoint y: 17, endPoint x: 226, endPoint y: 26, distance: 27.0
click at [251, 17] on button at bounding box center [245, 13] width 18 height 18
type input "15/08/2025"
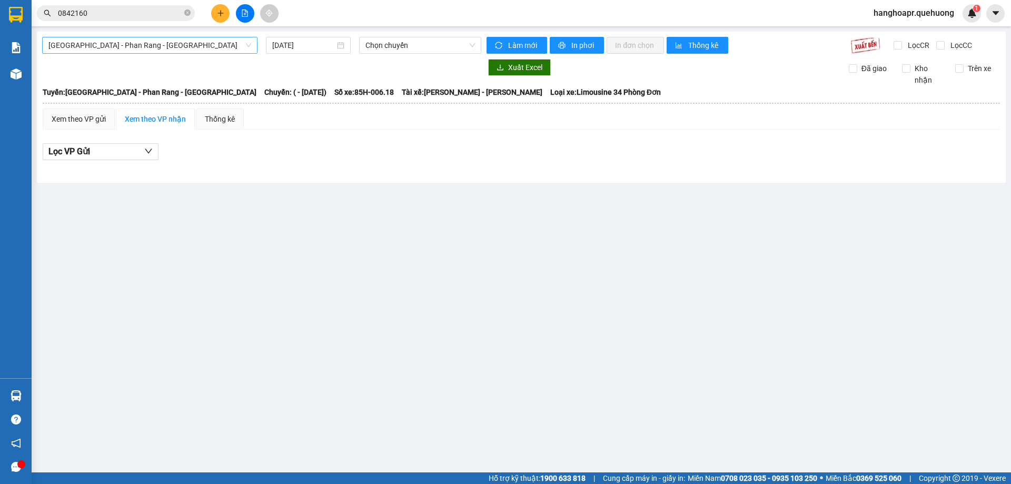
click at [213, 46] on span "Sài Gòn - Phan Rang - Ninh Sơn" at bounding box center [149, 45] width 203 height 16
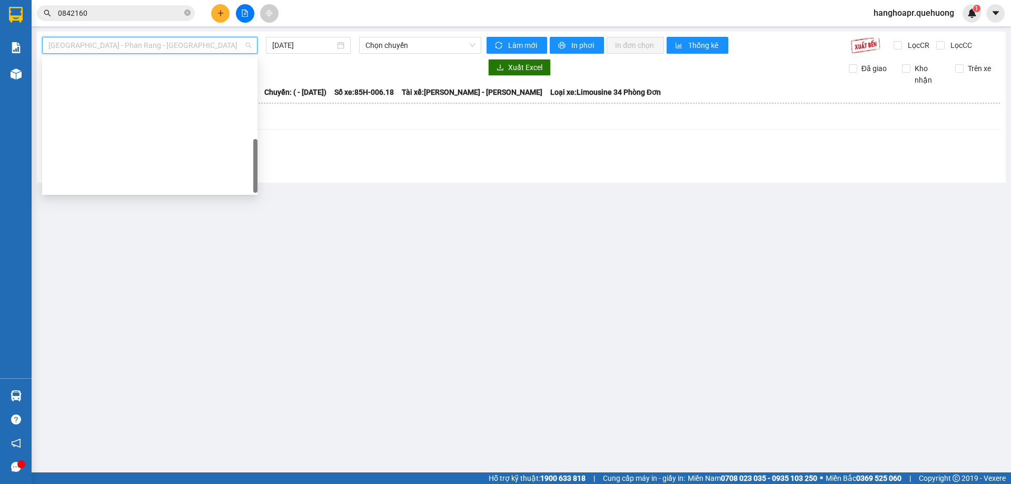
click at [172, 465] on div "Ninh Sơn - Phan Rang - Miền Tây" at bounding box center [149, 471] width 203 height 12
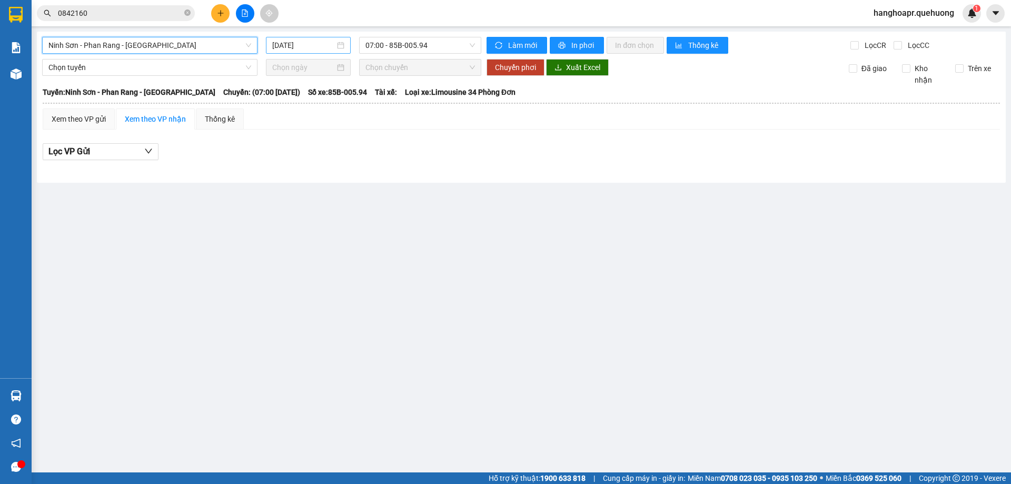
click at [339, 48] on div "15/08/2025" at bounding box center [308, 45] width 72 height 12
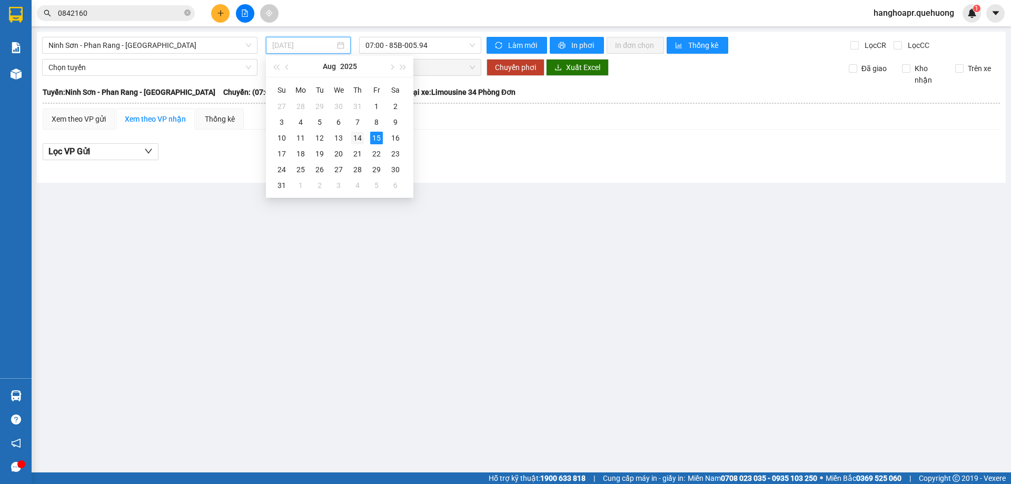
click at [360, 136] on div "14" at bounding box center [357, 138] width 13 height 13
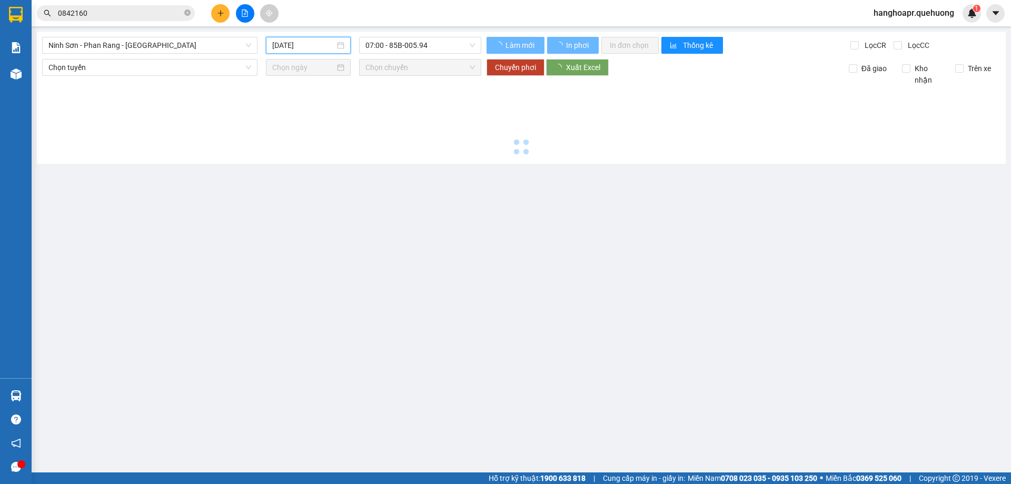
type input "14/08/2025"
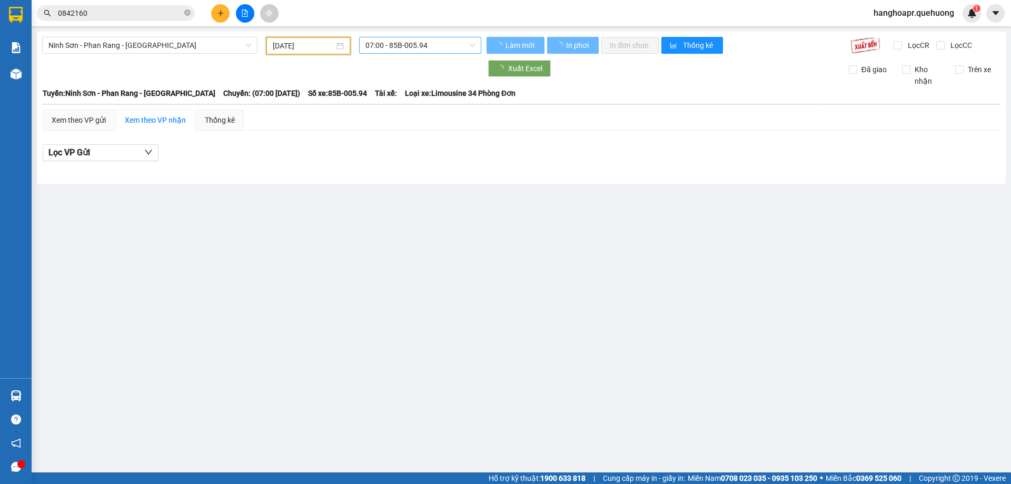
click at [419, 51] on span "07:00 - 85B-005.94" at bounding box center [420, 45] width 110 height 16
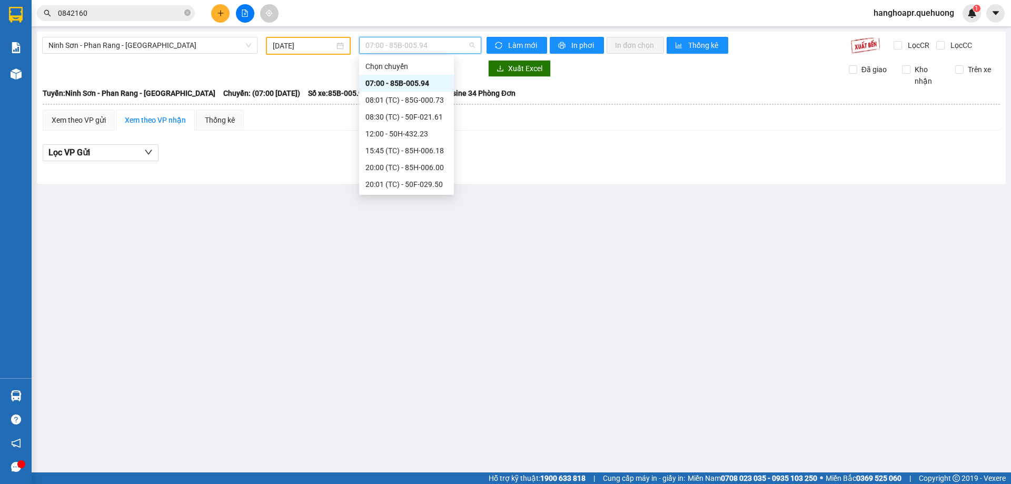
click at [413, 246] on div "22:00 - 85H-177.71" at bounding box center [406, 252] width 82 height 12
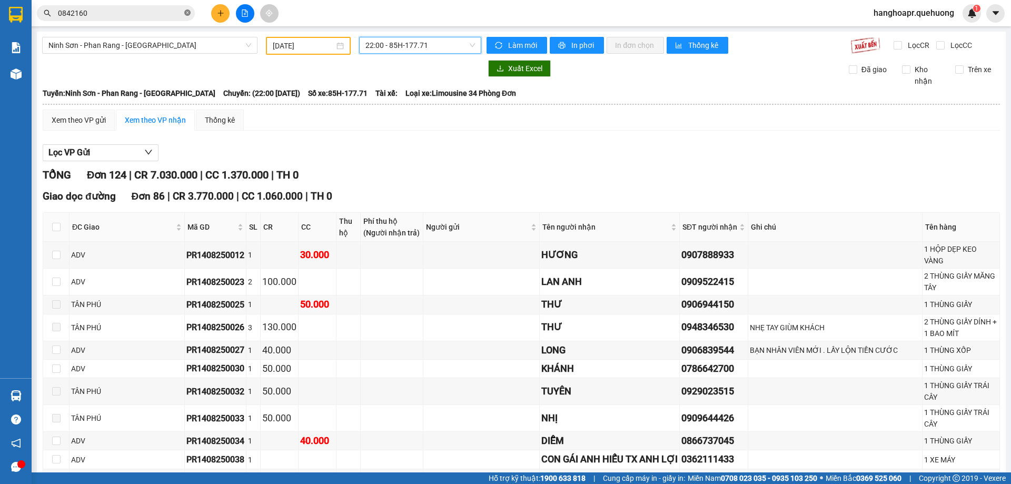
click at [186, 14] on icon "close-circle" at bounding box center [187, 12] width 6 height 6
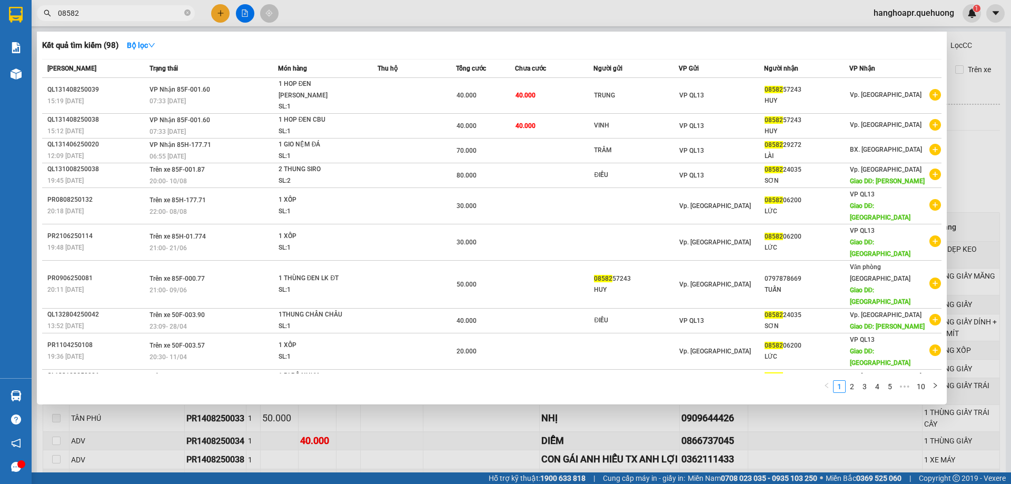
type input "08582"
click at [218, 18] on div at bounding box center [505, 242] width 1011 height 484
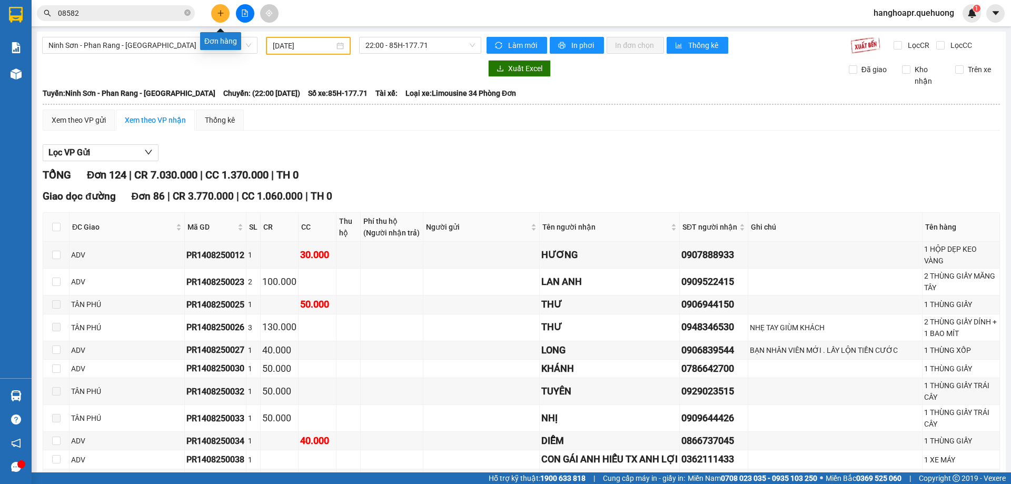
click at [221, 8] on button at bounding box center [220, 13] width 18 height 18
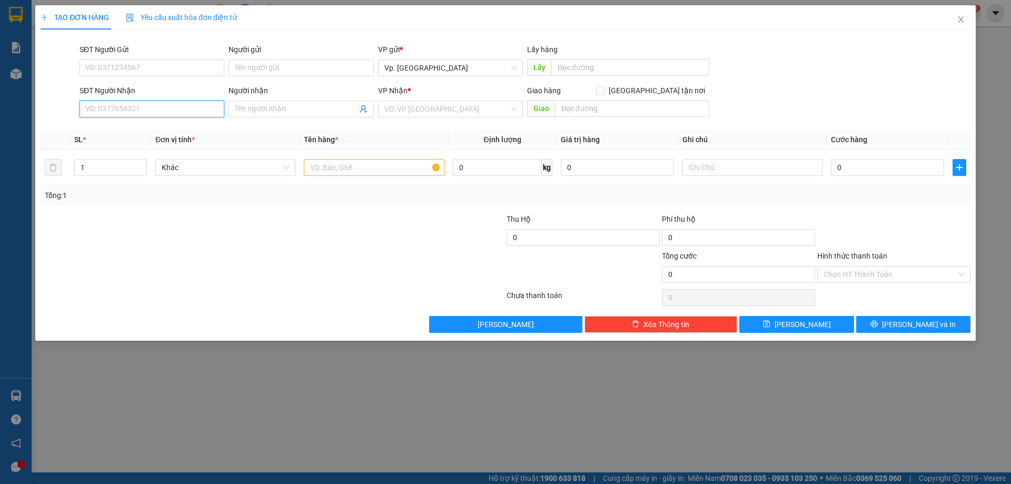
click at [156, 112] on input "SĐT Người Nhận" at bounding box center [152, 109] width 145 height 17
drag, startPoint x: 127, startPoint y: 131, endPoint x: 134, endPoint y: 122, distance: 11.0
click at [127, 130] on div "0939258808" at bounding box center [152, 129] width 132 height 12
type input "0939258808"
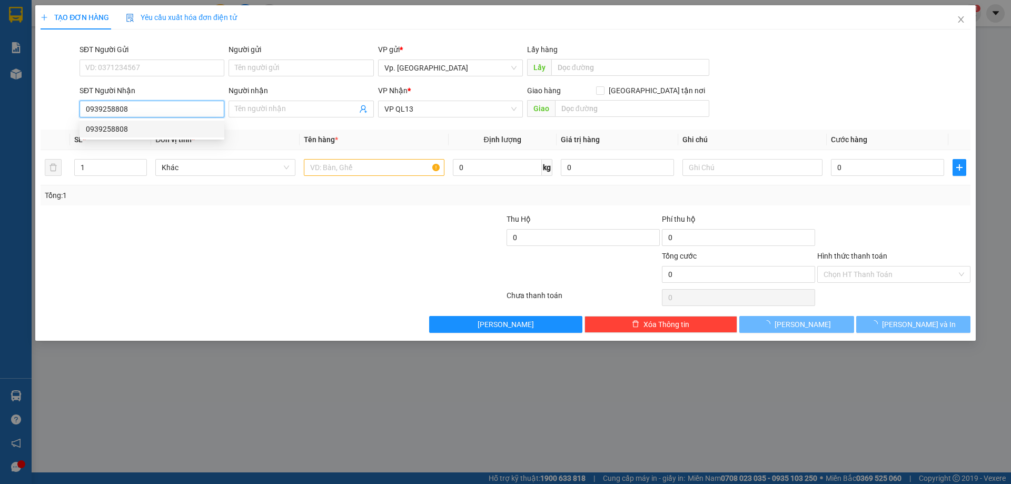
type input "40.000"
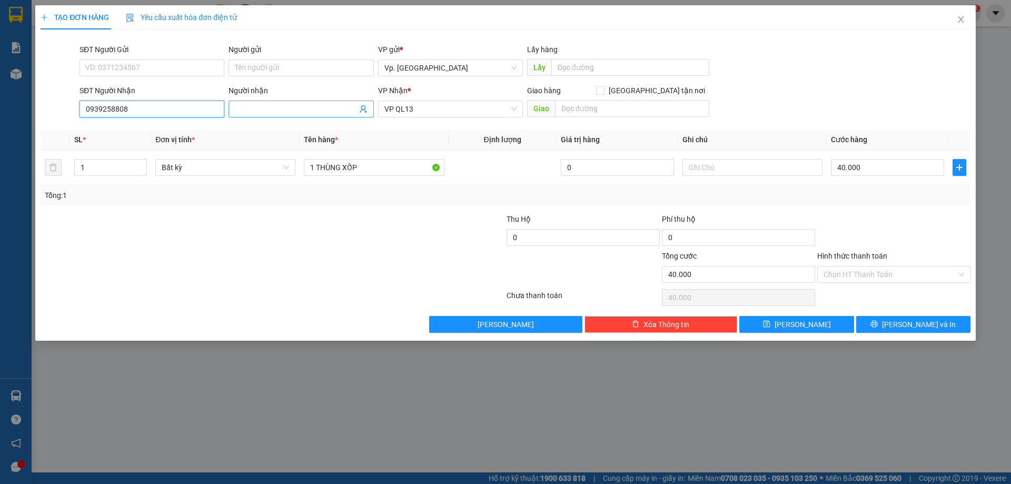
type input "0939258808"
click at [261, 106] on input "Người nhận" at bounding box center [296, 109] width 122 height 12
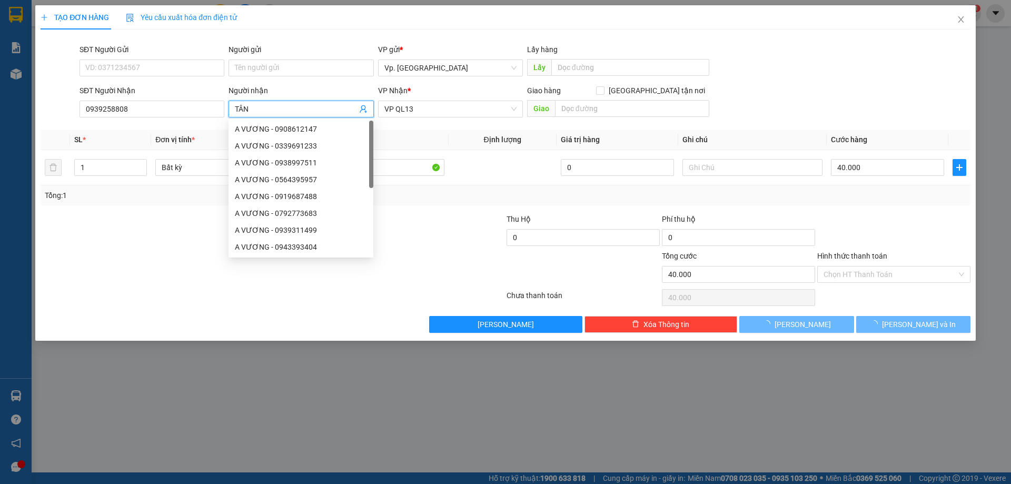
type input "TÂN"
click at [473, 241] on div at bounding box center [427, 231] width 155 height 37
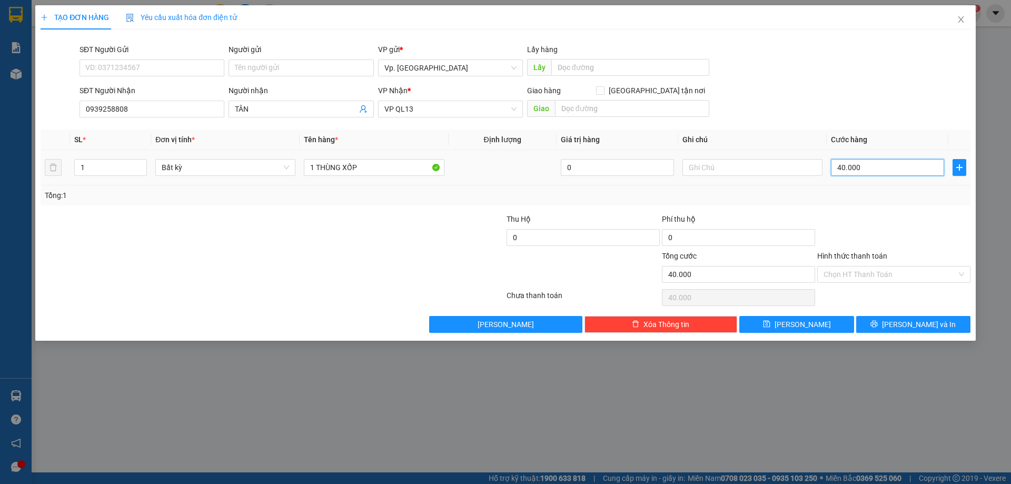
click at [889, 160] on input "40.000" at bounding box center [887, 167] width 113 height 17
type input "0"
type input "5"
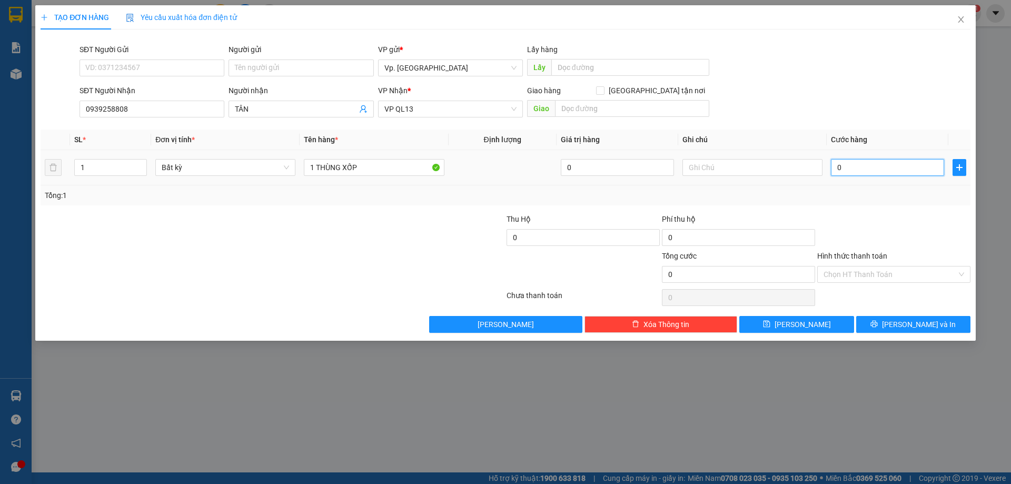
type input "5"
type input "05"
type input "50"
type input "050"
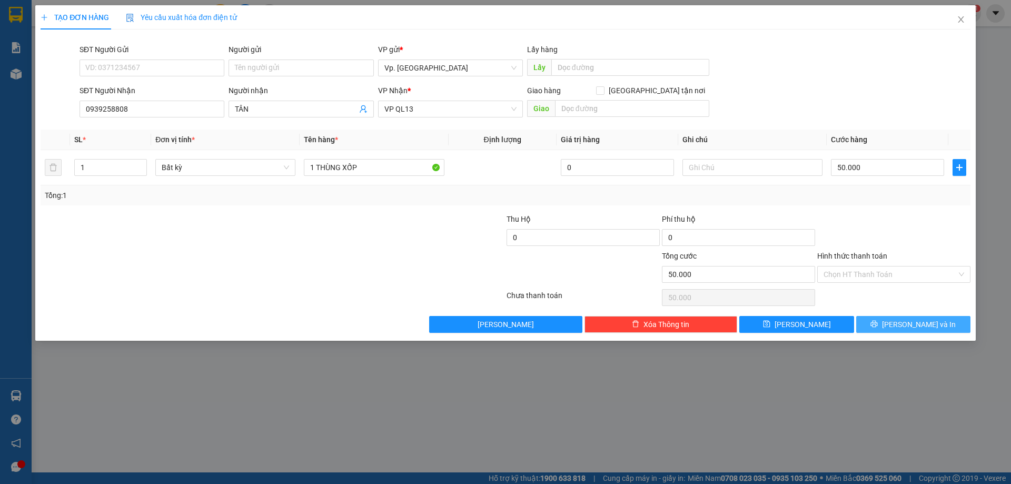
click at [920, 323] on span "Lưu và In" at bounding box center [919, 325] width 74 height 12
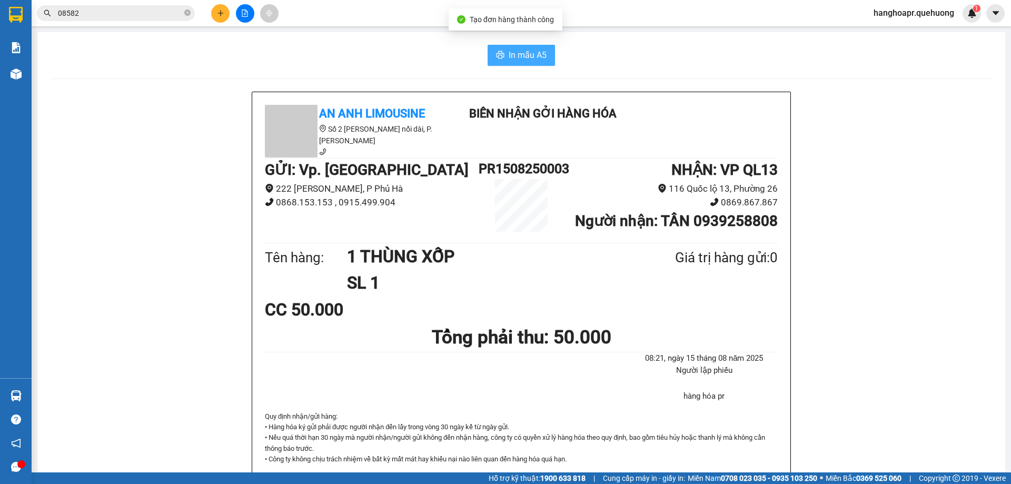
click at [528, 47] on button "In mẫu A5" at bounding box center [521, 55] width 67 height 21
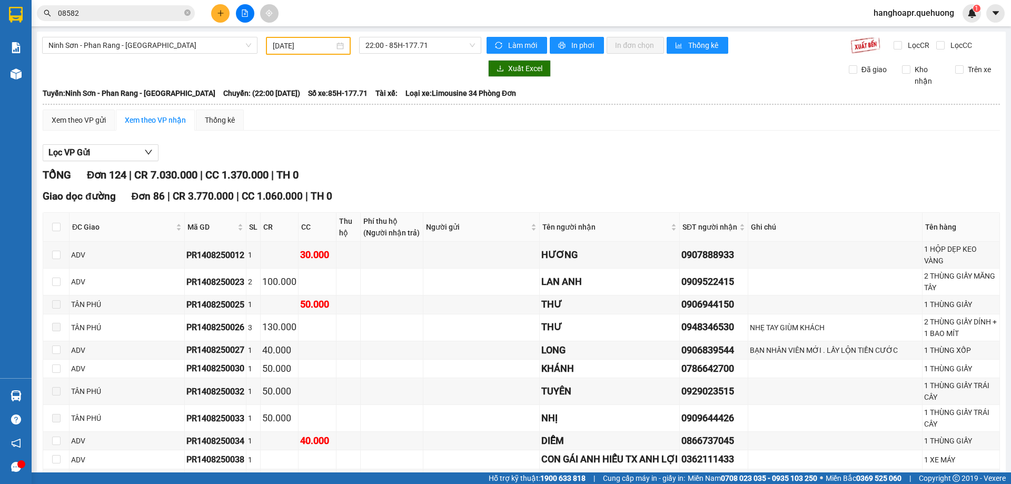
click at [287, 45] on input "14/08/2025" at bounding box center [304, 46] width 62 height 12
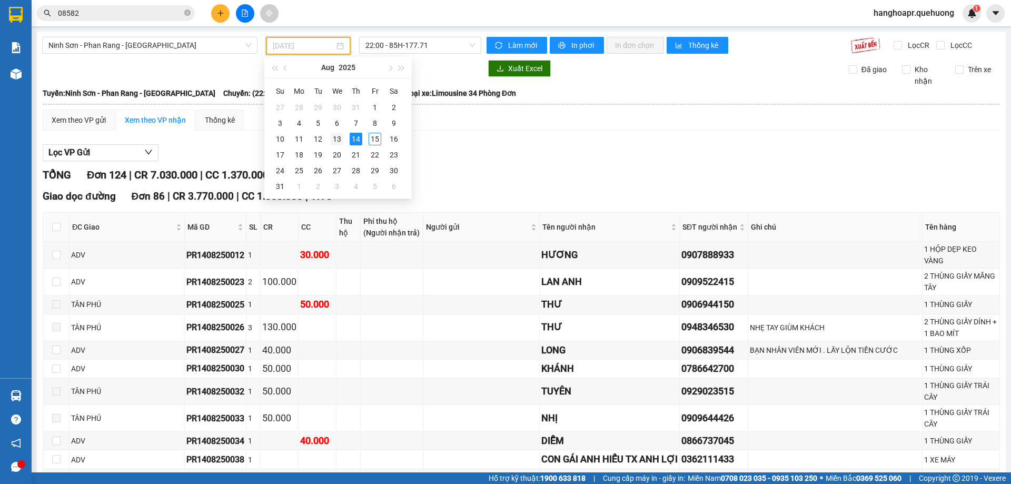
click at [338, 141] on div "13" at bounding box center [337, 139] width 13 height 13
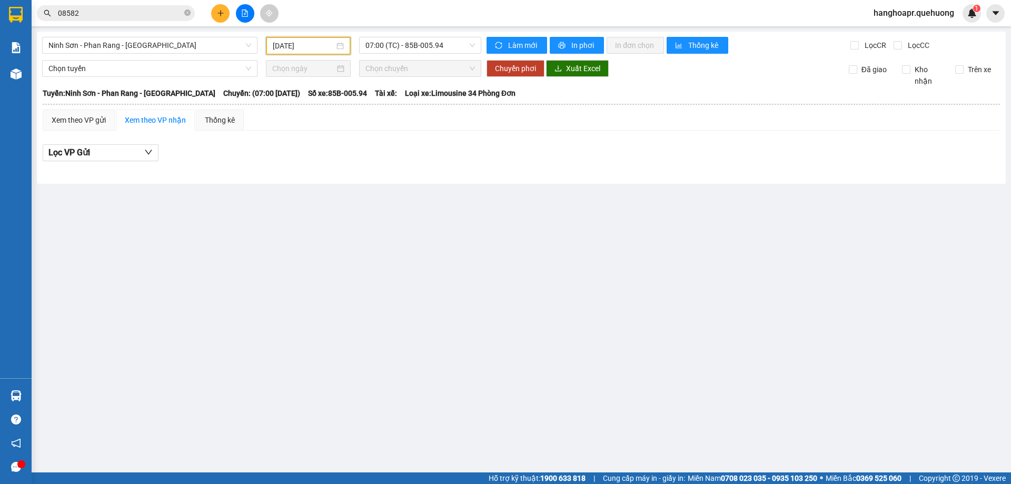
click at [326, 45] on input "13/08/2025" at bounding box center [304, 46] width 62 height 12
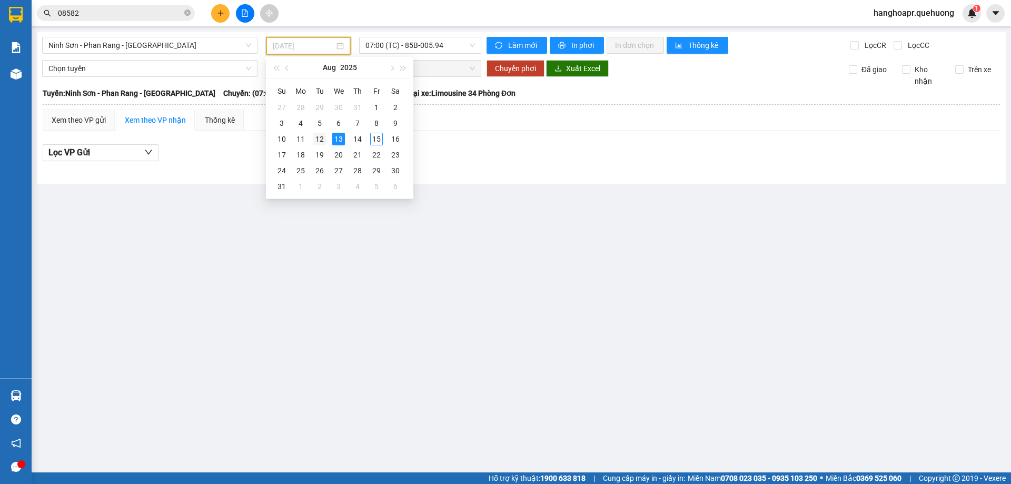
click at [323, 141] on div "12" at bounding box center [319, 139] width 13 height 13
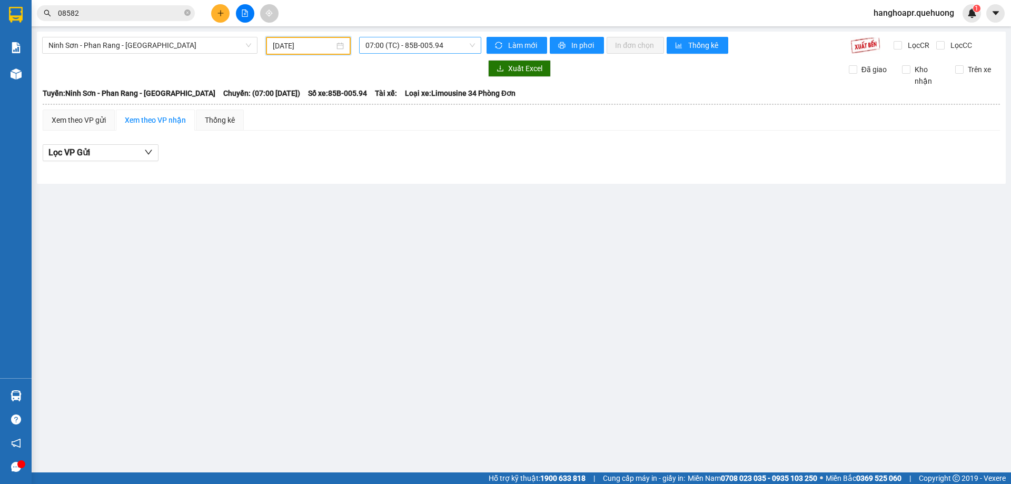
click at [405, 46] on span "07:00 (TC) - 85B-005.94" at bounding box center [420, 45] width 110 height 16
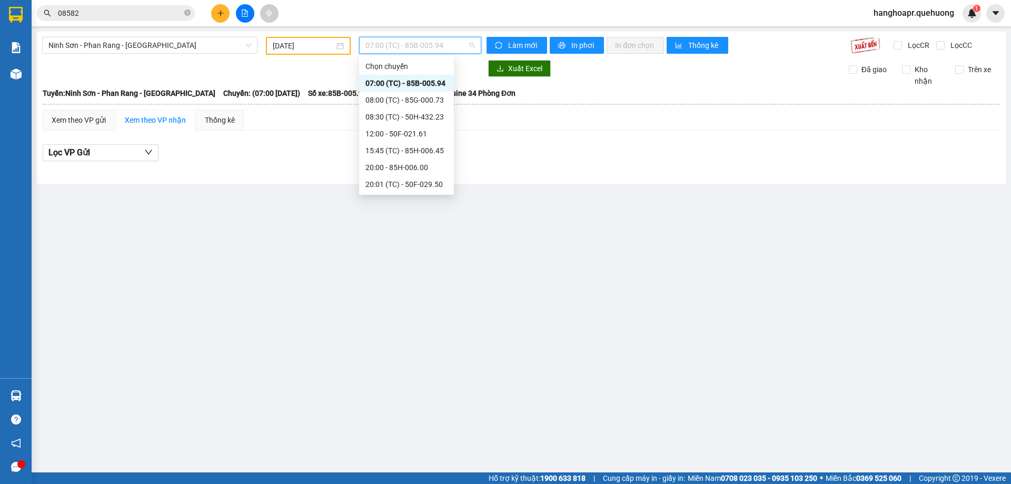
click at [416, 246] on div "22:00 - 85H-177.71" at bounding box center [406, 252] width 82 height 12
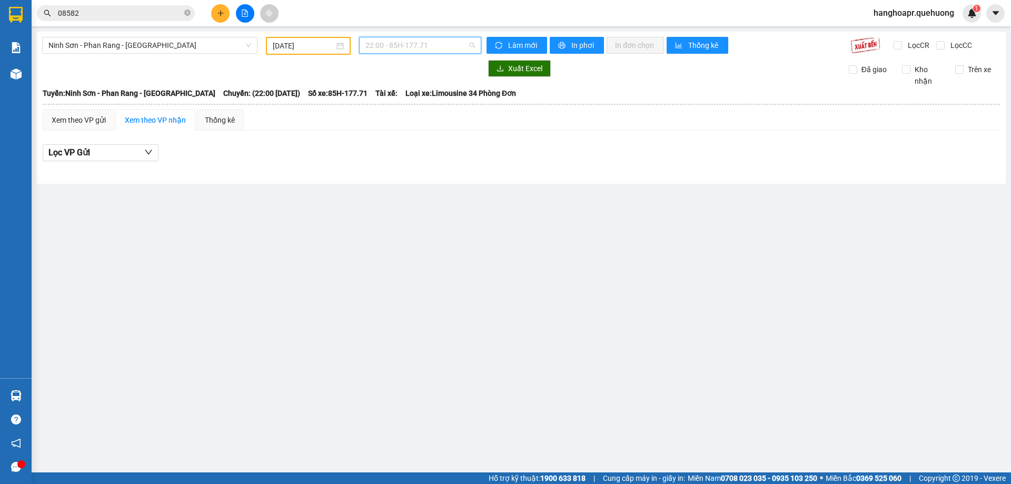
click at [403, 47] on span "22:00 - 85H-177.71" at bounding box center [420, 45] width 110 height 16
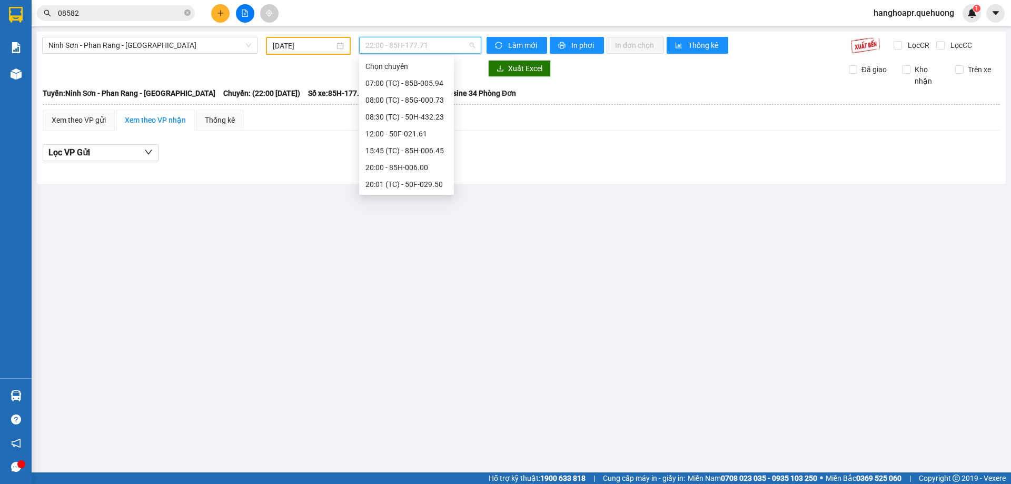
click at [419, 229] on div "21:30 (TC) - 85F-000.77" at bounding box center [406, 235] width 82 height 12
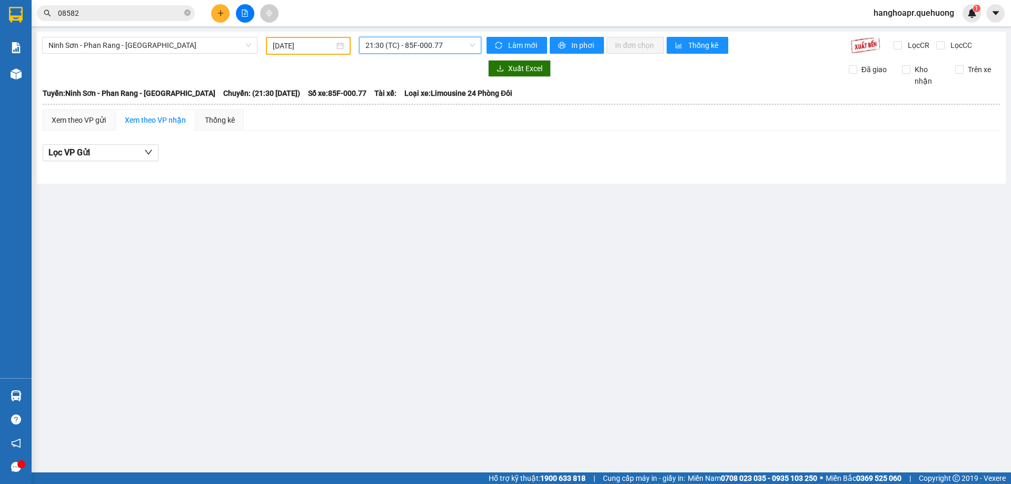
click at [429, 49] on span "21:30 (TC) - 85F-000.77" at bounding box center [420, 45] width 110 height 16
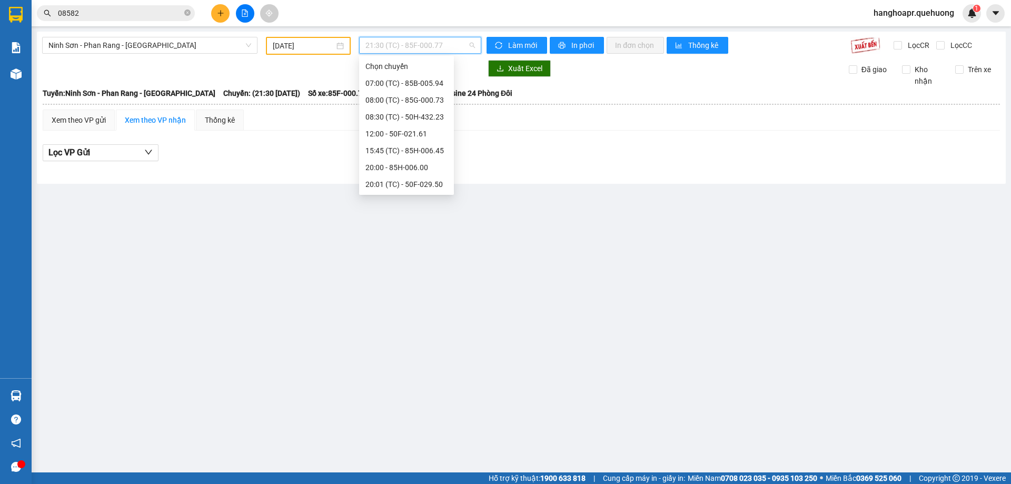
click at [318, 46] on input "12/08/2025" at bounding box center [304, 46] width 62 height 12
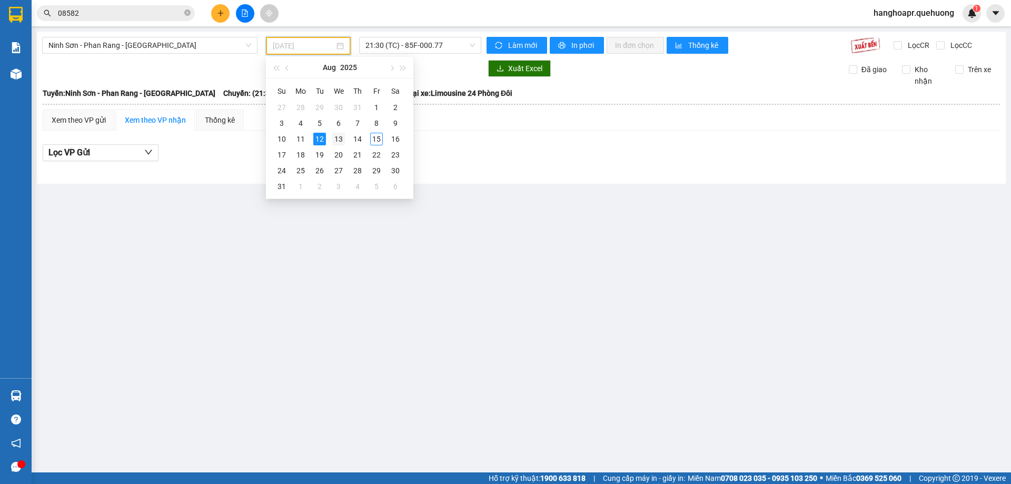
click at [337, 141] on div "13" at bounding box center [338, 139] width 13 height 13
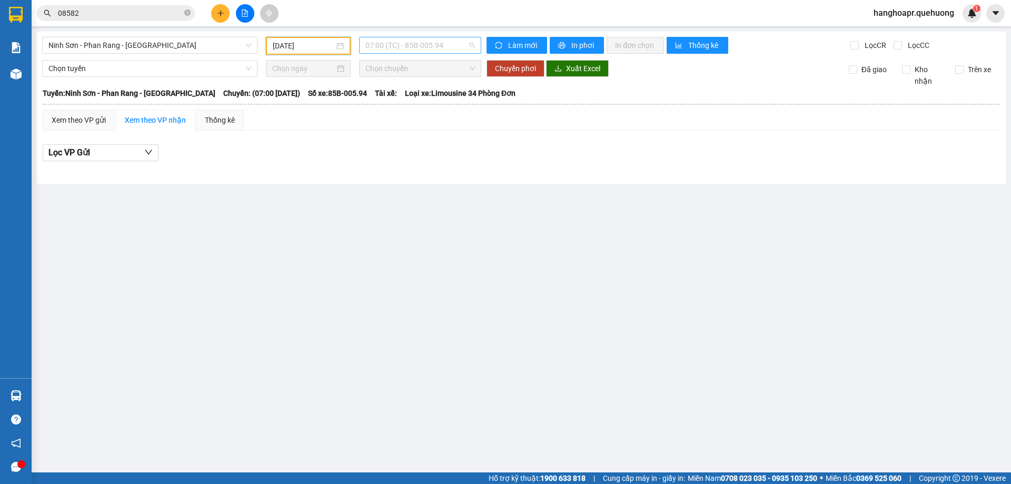
click at [413, 49] on span "07:00 (TC) - 85B-005.94" at bounding box center [420, 45] width 110 height 16
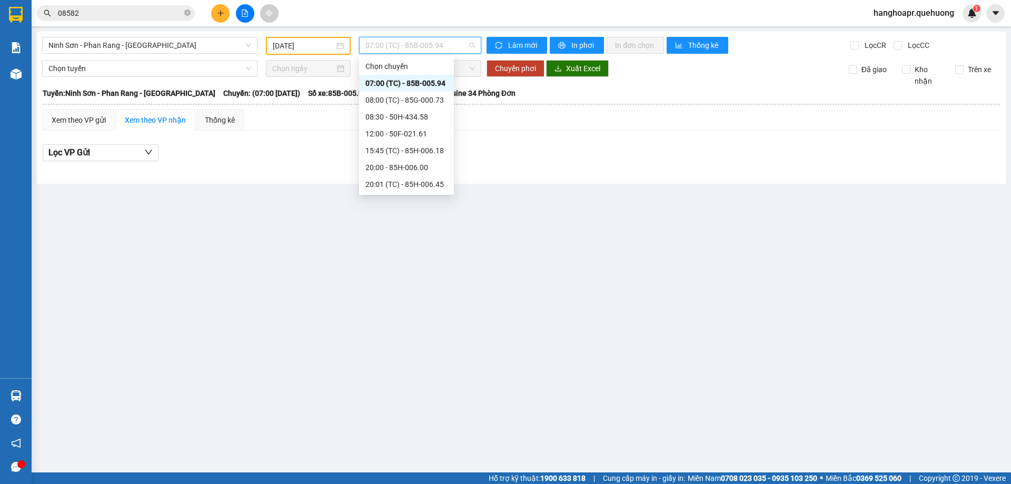
drag, startPoint x: 417, startPoint y: 165, endPoint x: 423, endPoint y: 148, distance: 18.3
click at [423, 151] on div "Chọn chuyến 07:00 (TC) - 85B-005.94 08:00 (TC) - 85G-000.73 08:30 - 50H-434.58 …" at bounding box center [406, 176] width 95 height 236
click at [423, 246] on div "22:00 (TC) - 85H-177.71" at bounding box center [406, 252] width 82 height 12
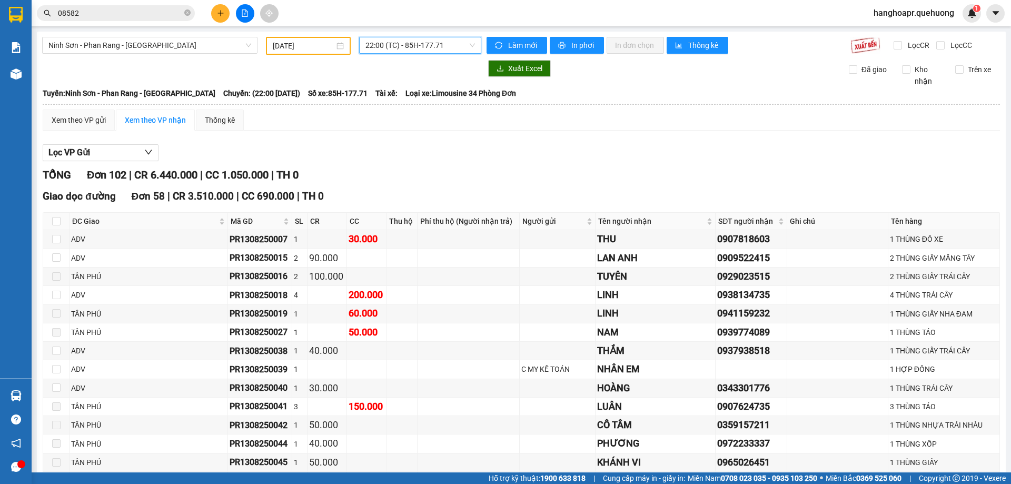
click at [320, 47] on input "13/08/2025" at bounding box center [304, 46] width 62 height 12
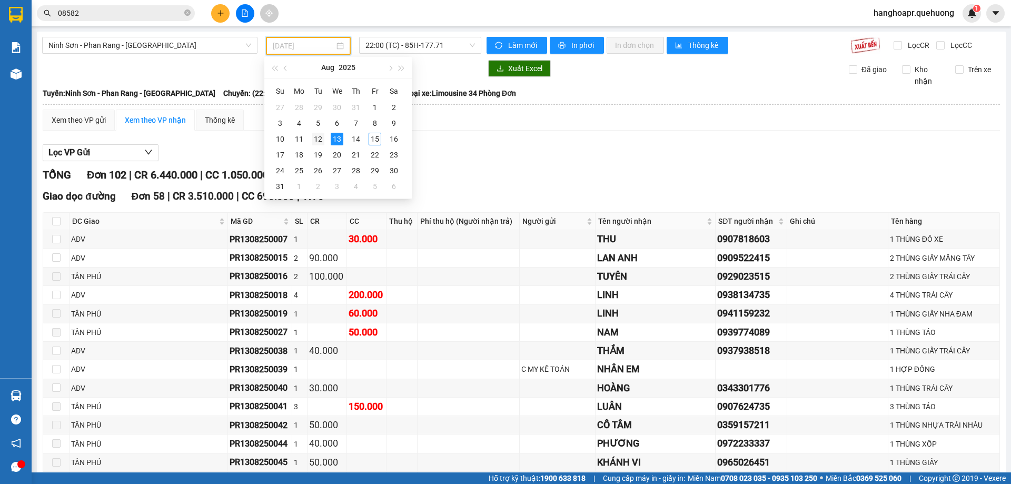
click at [318, 140] on div "12" at bounding box center [318, 139] width 13 height 13
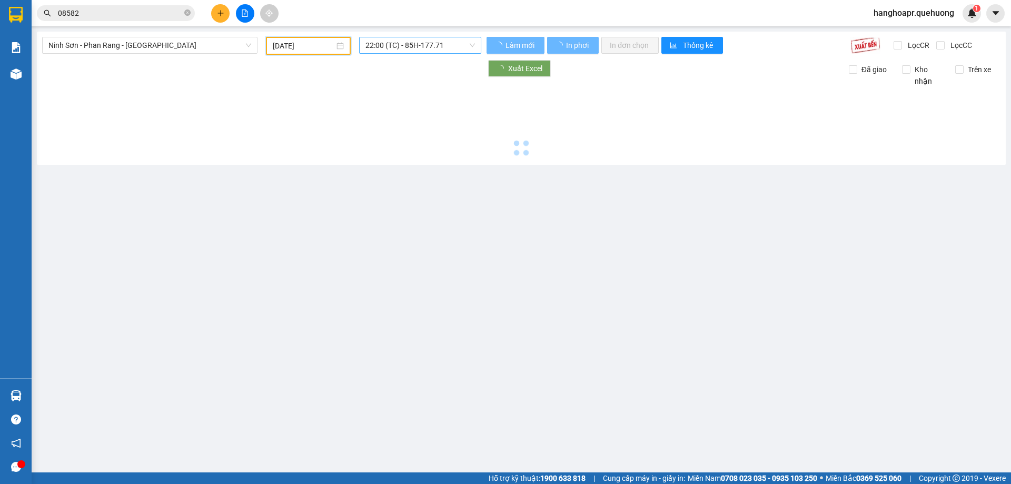
type input "12/08/2025"
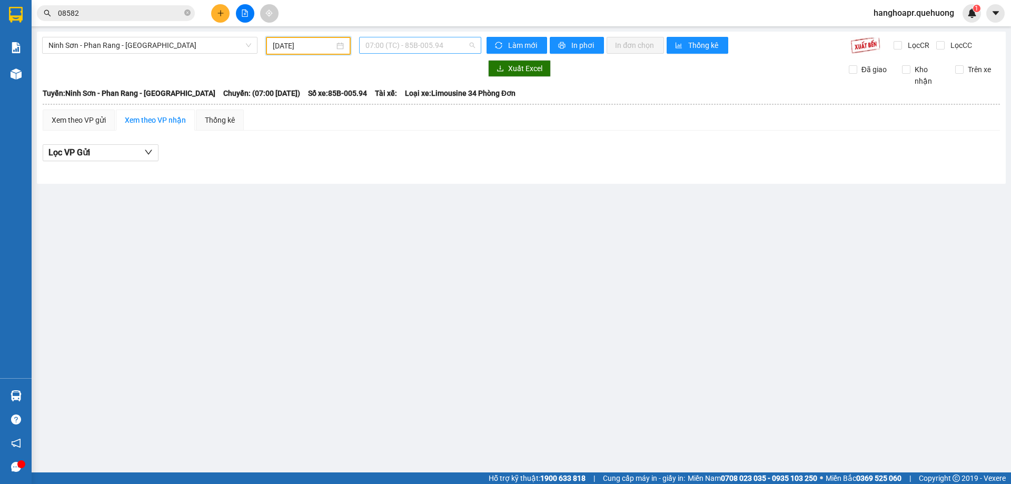
click at [424, 46] on span "07:00 (TC) - 85B-005.94" at bounding box center [420, 45] width 110 height 16
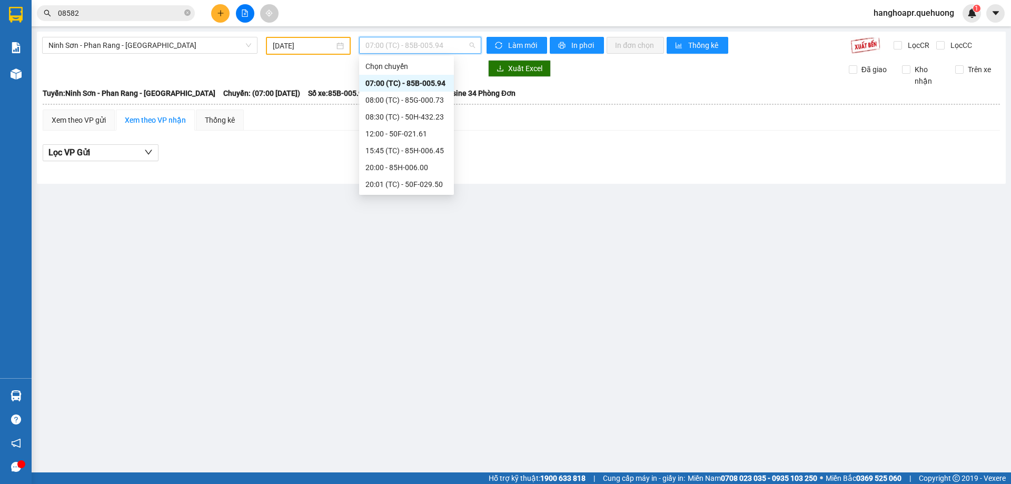
click at [427, 246] on div "22:00 - 85H-177.71" at bounding box center [406, 252] width 82 height 12
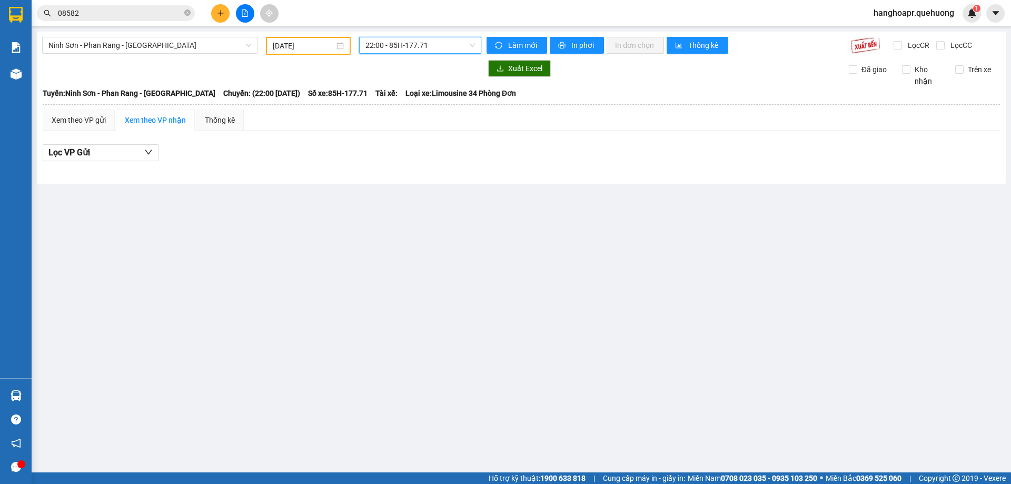
click at [408, 52] on span "22:00 - 85H-177.71" at bounding box center [420, 45] width 110 height 16
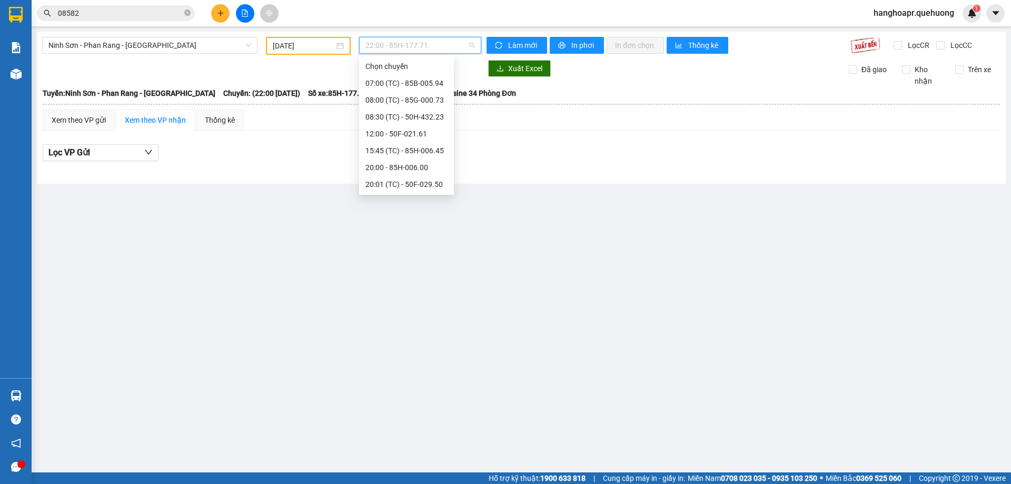
click at [424, 229] on div "21:30 (TC) - 85F-000.77" at bounding box center [406, 235] width 82 height 12
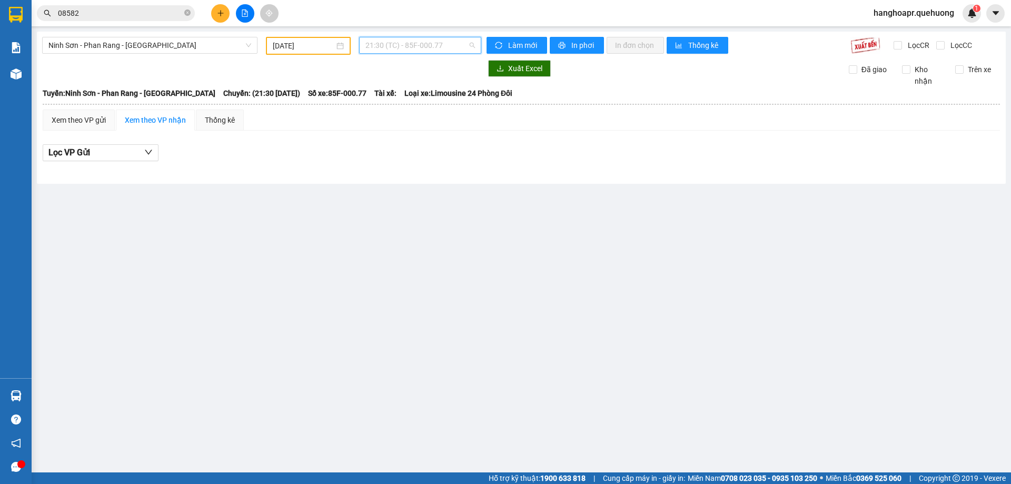
click at [433, 40] on span "21:30 (TC) - 85F-000.77" at bounding box center [420, 45] width 110 height 16
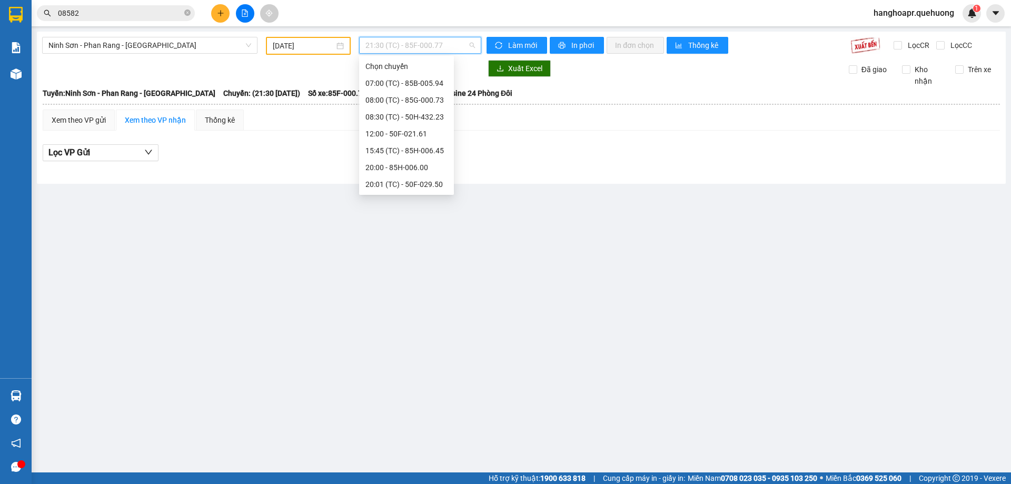
click at [423, 243] on div "22:00 - 85H-177.71" at bounding box center [406, 251] width 95 height 17
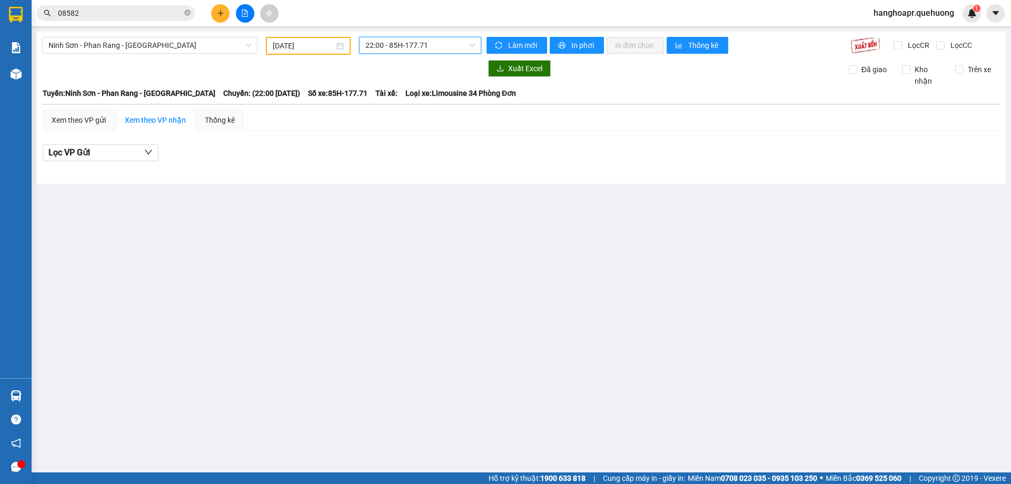
click at [429, 44] on span "22:00 - 85H-177.71" at bounding box center [420, 45] width 110 height 16
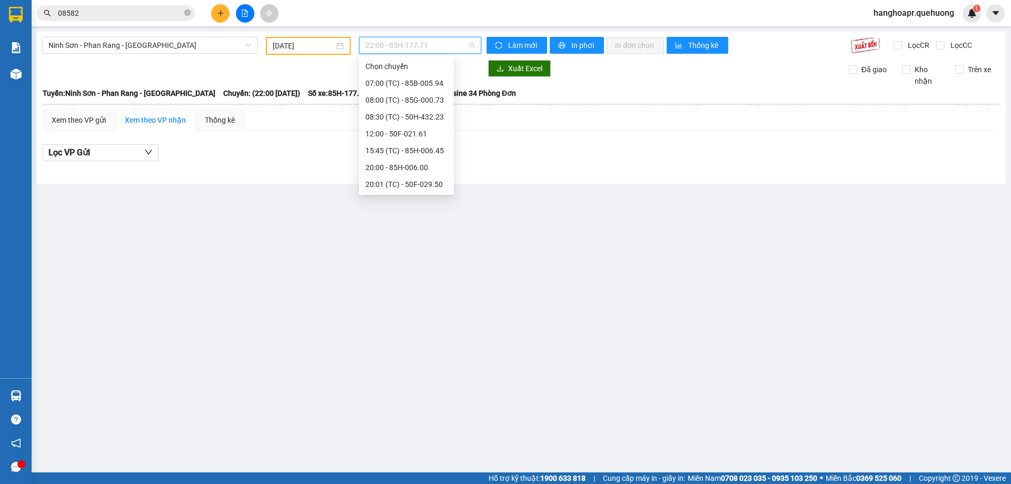
click at [425, 246] on div "22:00 - 85H-177.71" at bounding box center [406, 252] width 82 height 12
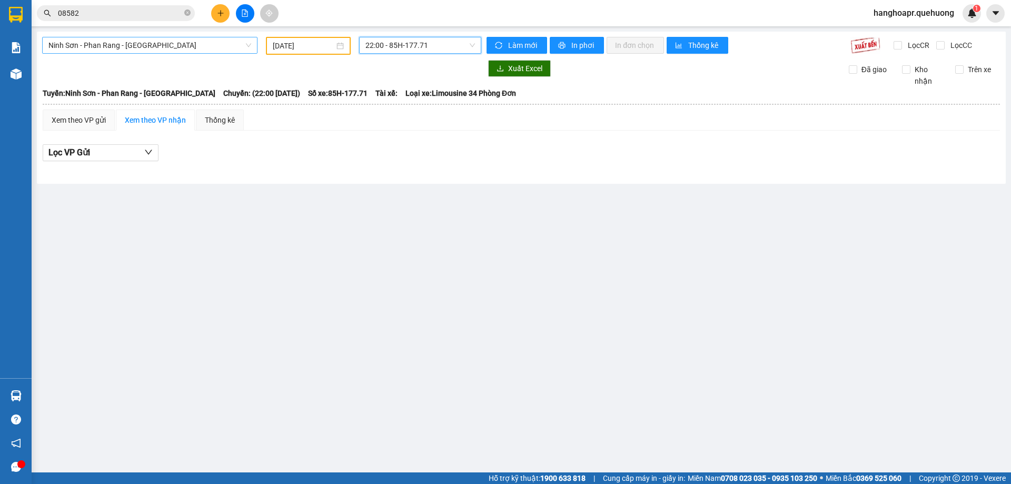
click at [189, 44] on span "Ninh Sơn - Phan Rang - Miền Tây" at bounding box center [149, 45] width 203 height 16
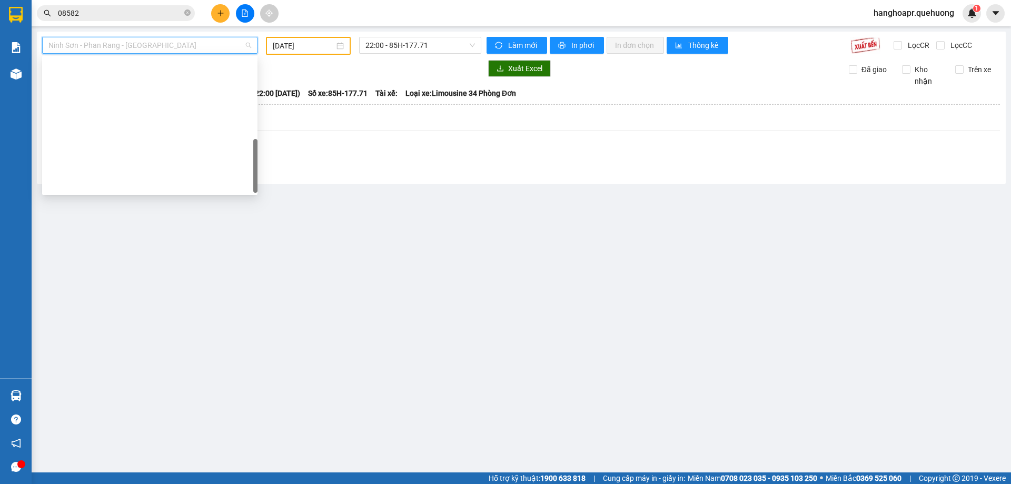
drag, startPoint x: 151, startPoint y: 157, endPoint x: 151, endPoint y: 163, distance: 5.3
click at [151, 420] on div "Bến xe Miền Tây - Đà Lạt" at bounding box center [149, 428] width 215 height 17
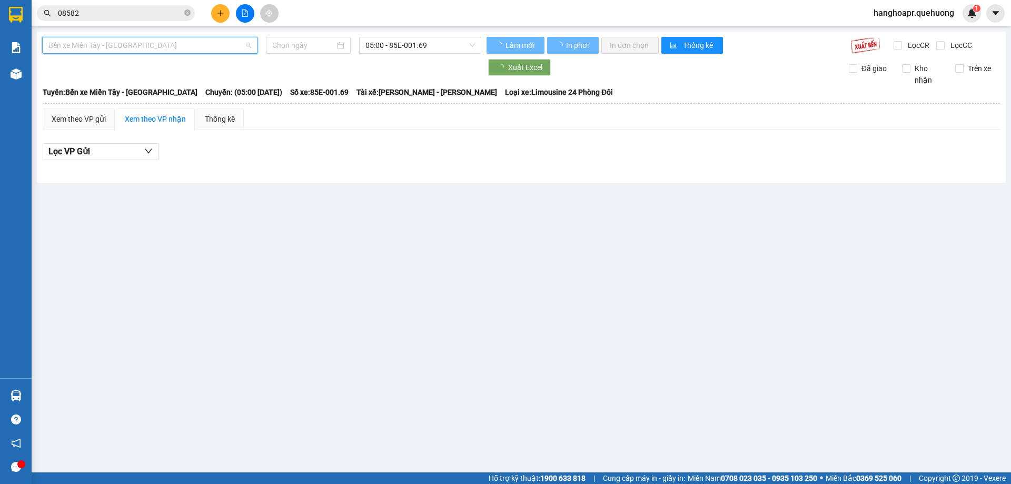
type input "15/08/2025"
click at [198, 38] on span "Bến xe Miền Tây - Đà Lạt" at bounding box center [149, 45] width 203 height 16
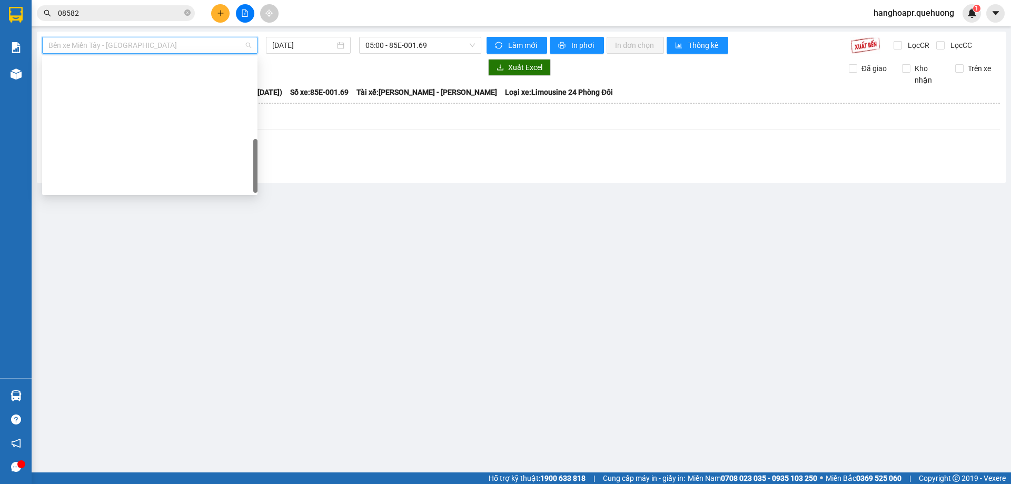
click at [145, 440] on div "Miền Tây - Phan Rang - Ninh Sơn" at bounding box center [149, 446] width 203 height 12
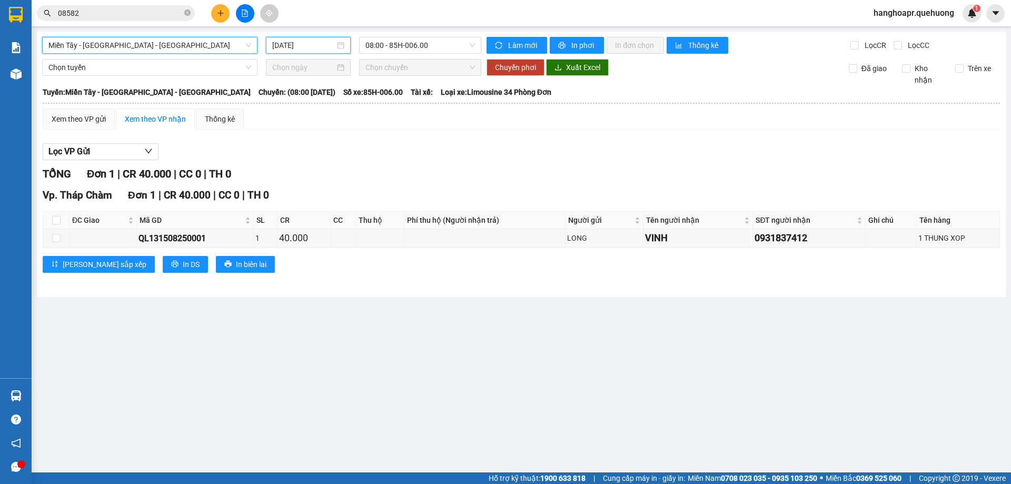
drag, startPoint x: 333, startPoint y: 43, endPoint x: 326, endPoint y: 71, distance: 28.2
click at [333, 43] on input "15/08/2025" at bounding box center [303, 45] width 63 height 12
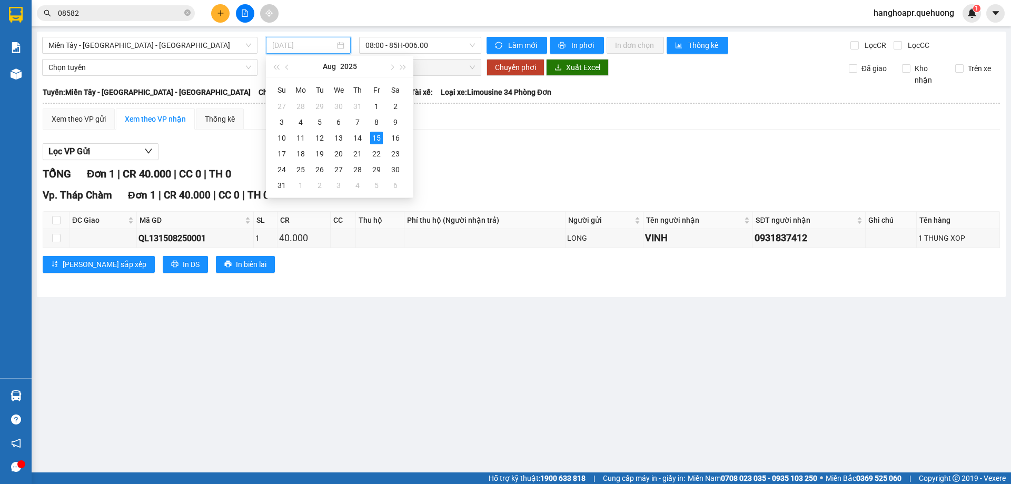
drag, startPoint x: 356, startPoint y: 136, endPoint x: 416, endPoint y: 56, distance: 99.6
click at [355, 134] on div "14" at bounding box center [357, 138] width 13 height 13
type input "14/08/2025"
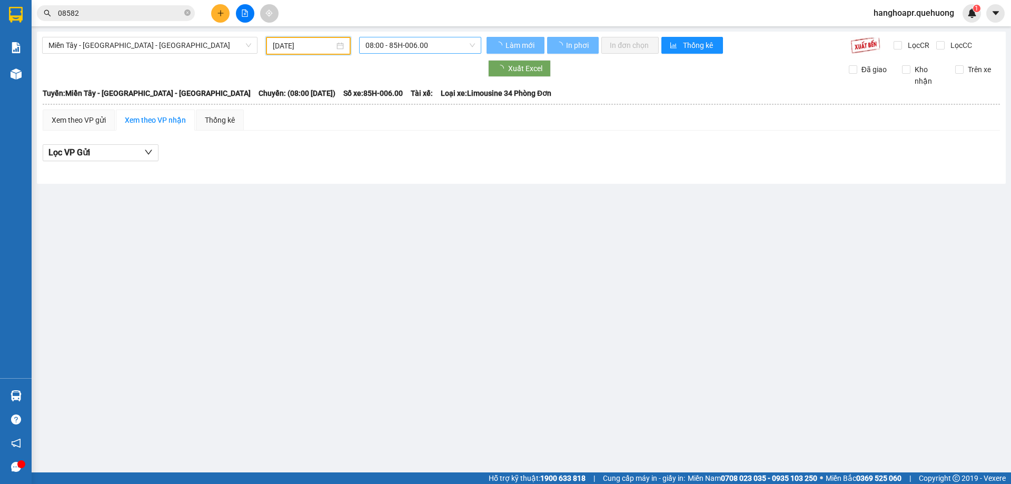
click at [418, 45] on span "08:00 - 85H-006.00" at bounding box center [420, 45] width 110 height 16
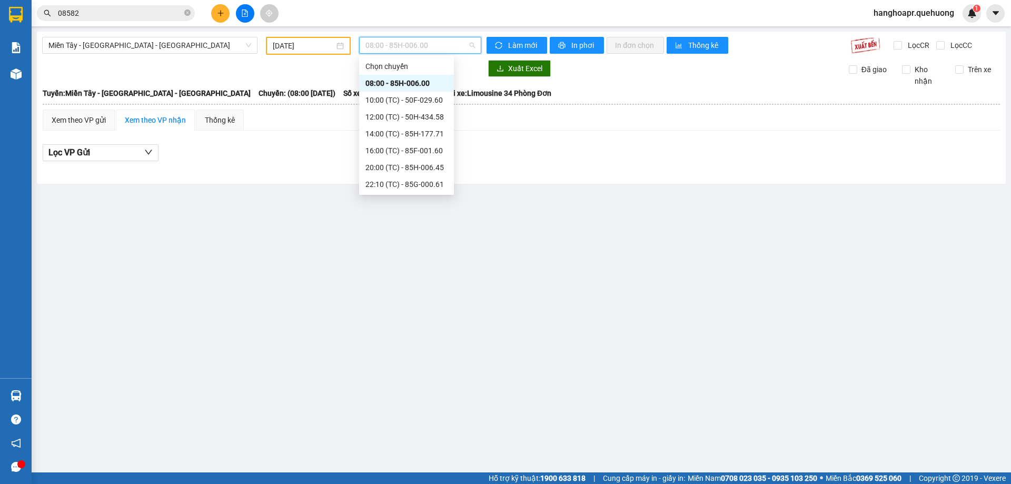
click at [416, 296] on div "23:59 - 85H-006.18" at bounding box center [406, 302] width 82 height 12
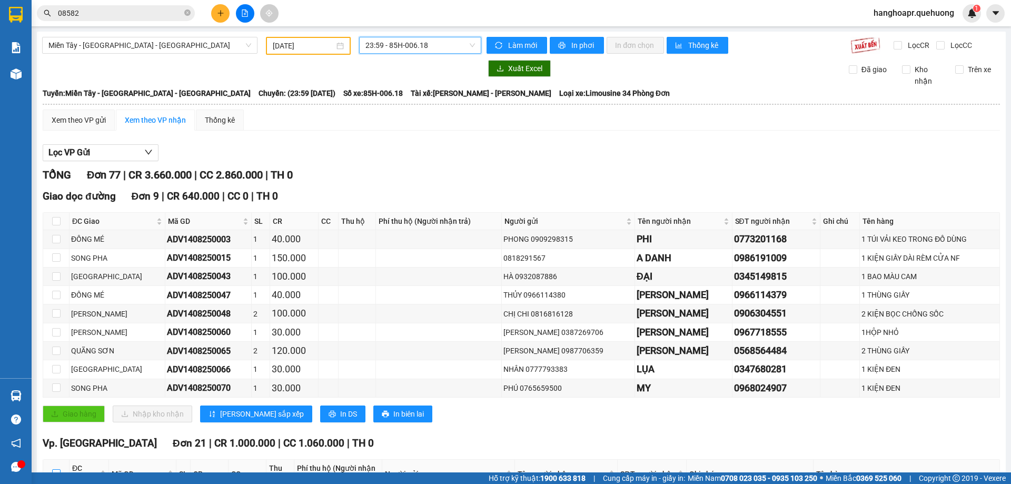
click at [55, 469] on input "checkbox" at bounding box center [56, 473] width 8 height 8
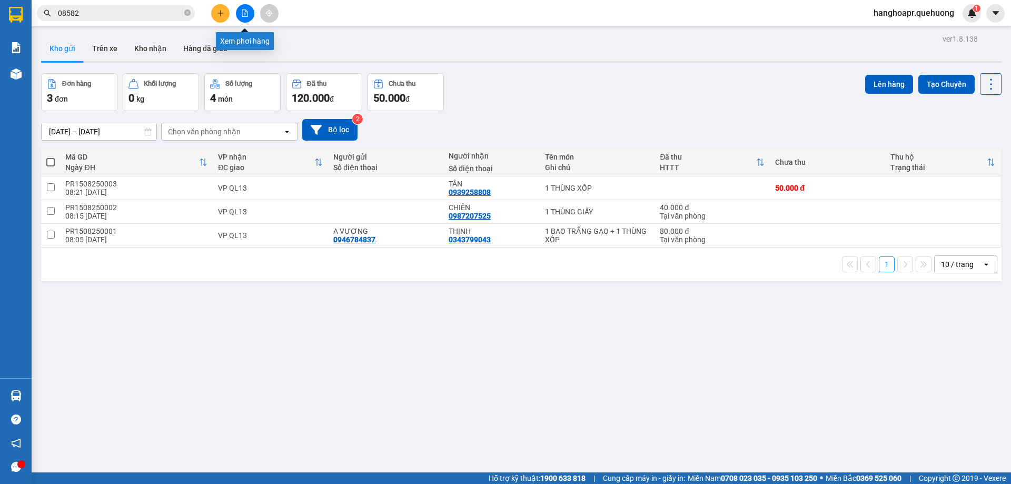
click at [244, 14] on icon "file-add" at bounding box center [245, 12] width 6 height 7
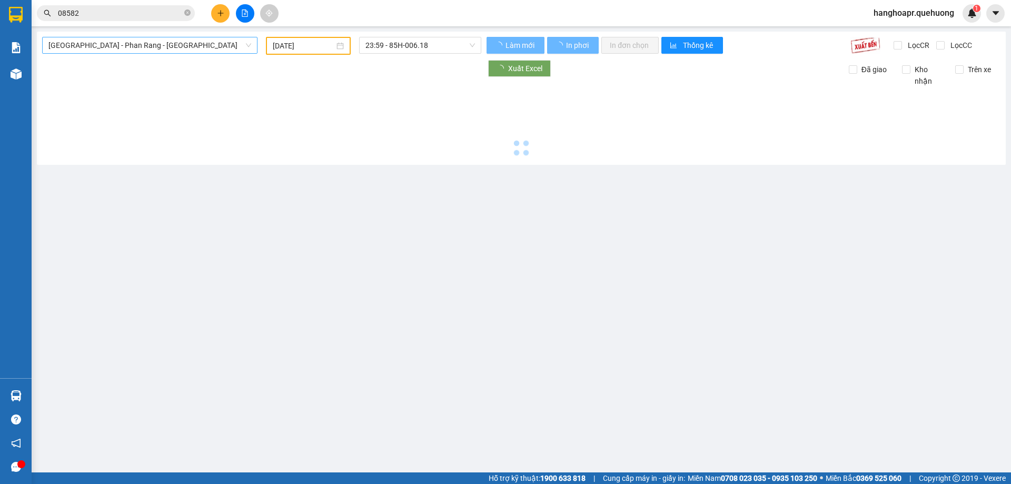
type input "15/08/2025"
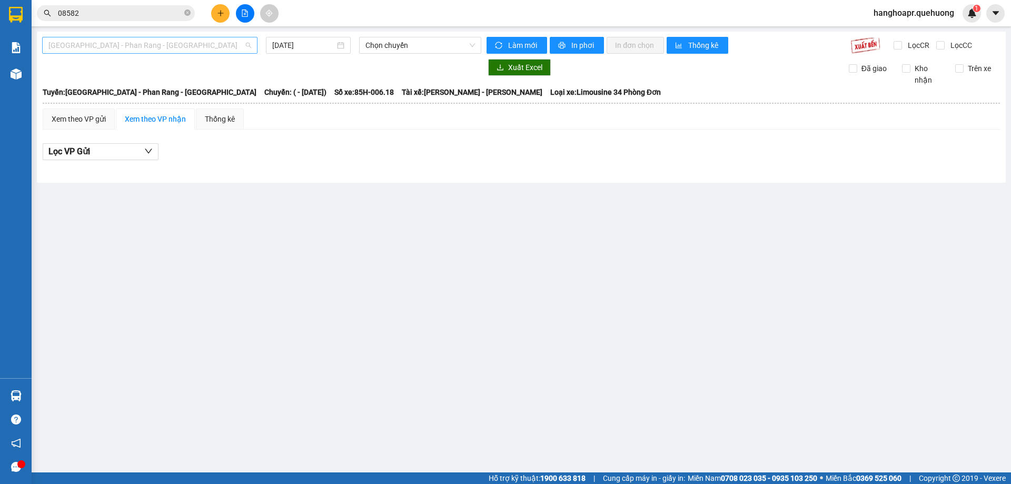
drag, startPoint x: 148, startPoint y: 49, endPoint x: 145, endPoint y: 66, distance: 17.1
click at [148, 49] on span "Sài Gòn - Phan Rang - Ninh Sơn" at bounding box center [149, 45] width 203 height 16
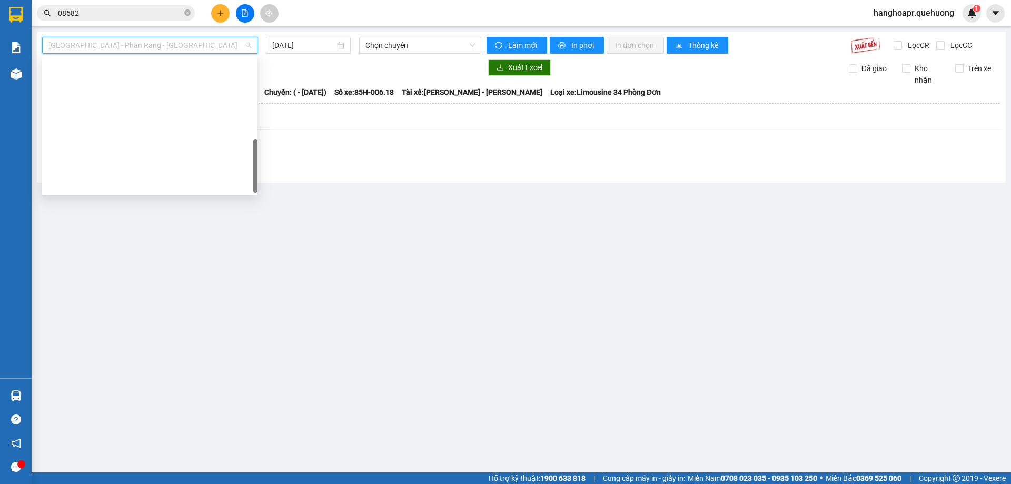
drag, startPoint x: 161, startPoint y: 169, endPoint x: 181, endPoint y: 158, distance: 22.6
click at [165, 448] on div "Miền Tây - Phan Rang - Ninh Sơn" at bounding box center [149, 454] width 203 height 12
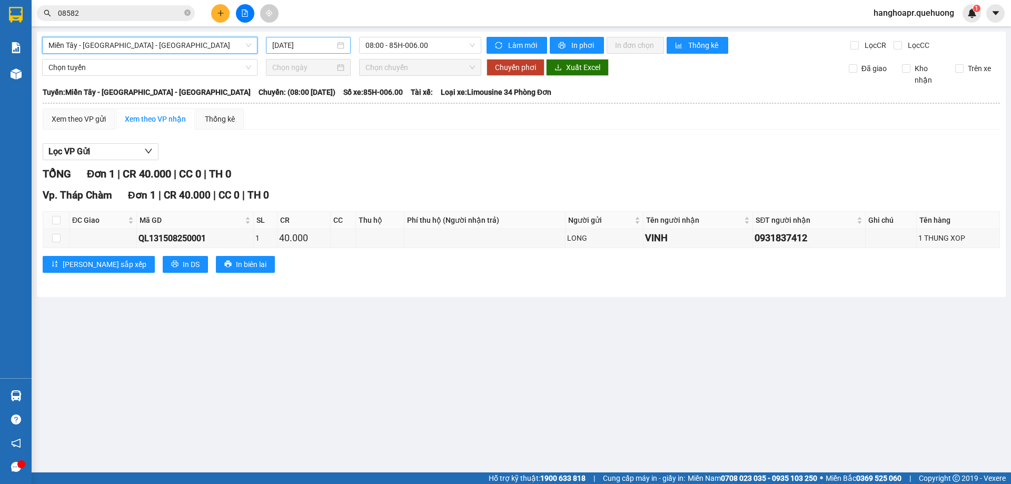
click at [299, 46] on input "15/08/2025" at bounding box center [303, 45] width 63 height 12
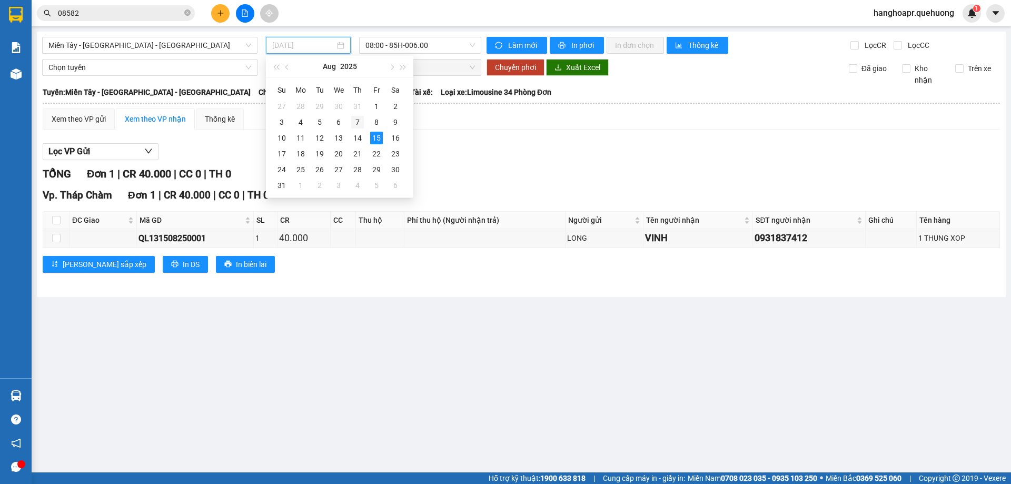
drag, startPoint x: 388, startPoint y: 111, endPoint x: 366, endPoint y: 118, distance: 22.8
click at [388, 118] on tbody "27 28 29 30 31 1 2 3 4 5 6 7 8 9 10 11 12 13 14 15 16 17 18 19 20 21 22 23 24 2…" at bounding box center [338, 145] width 133 height 95
click at [359, 137] on div "14" at bounding box center [357, 138] width 13 height 13
type input "14/08/2025"
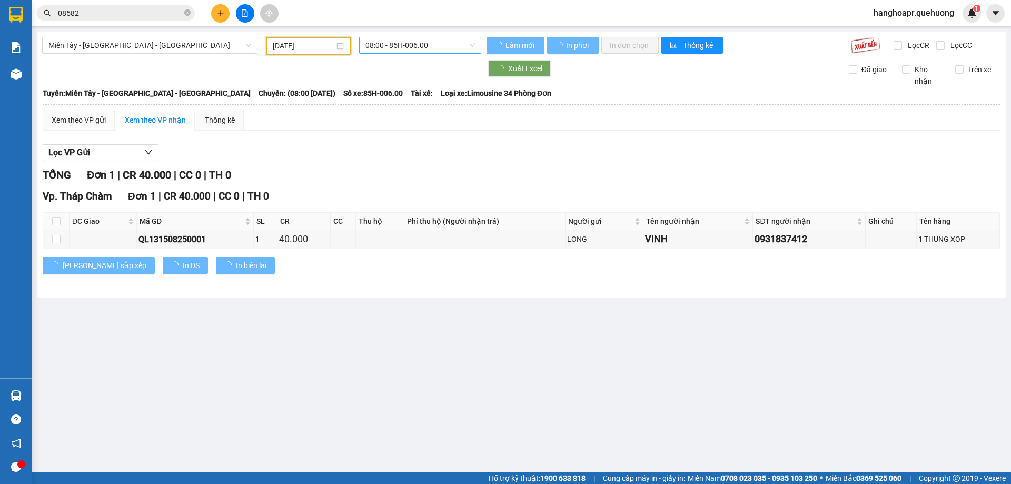
click at [424, 38] on span "08:00 - 85H-006.00" at bounding box center [420, 45] width 110 height 16
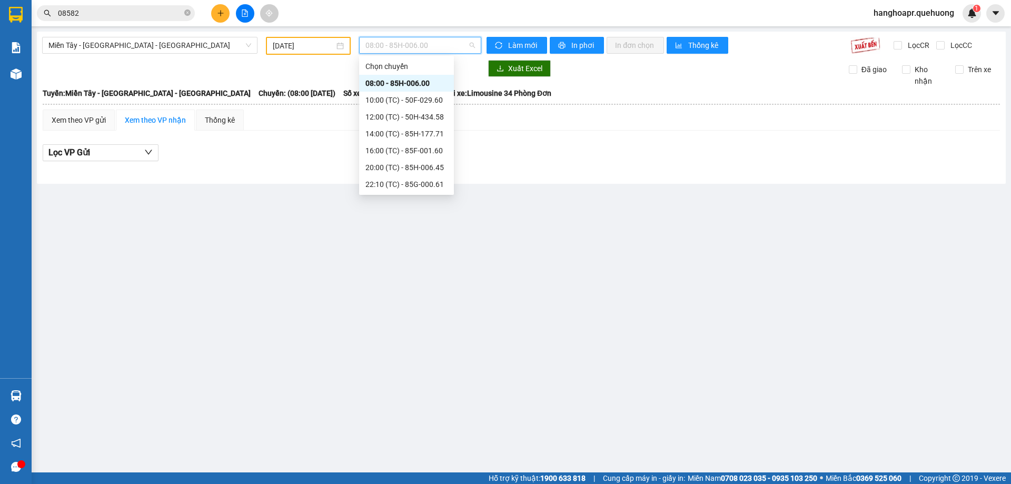
drag, startPoint x: 431, startPoint y: 150, endPoint x: 434, endPoint y: 173, distance: 23.4
click at [434, 173] on div "Chọn chuyến 08:00 - 85H-006.00 10:00 (TC) - 50F-029.60 12:00 (TC) - 50H-434.58 …" at bounding box center [406, 184] width 95 height 253
click at [422, 178] on div "22:10 (TC) - 85G-000.61" at bounding box center [406, 184] width 82 height 12
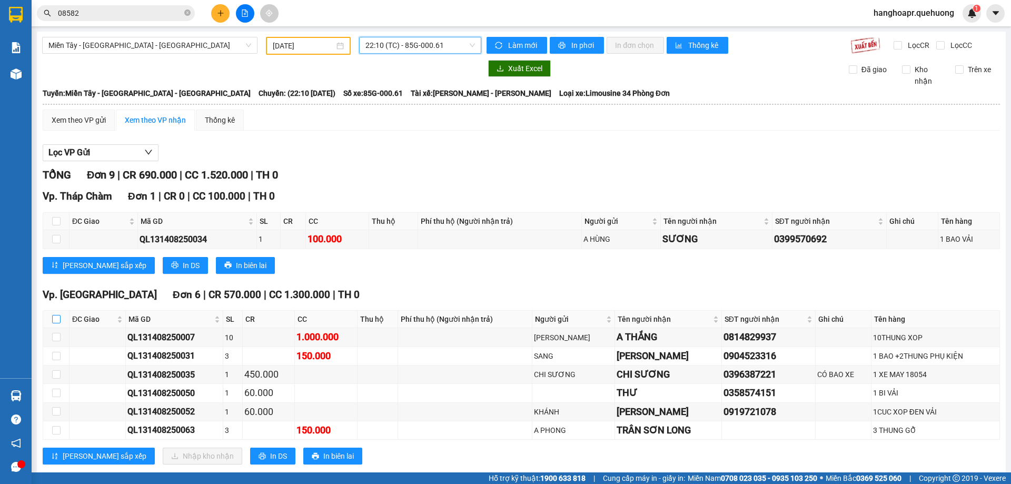
click at [58, 315] on input "checkbox" at bounding box center [56, 319] width 8 height 8
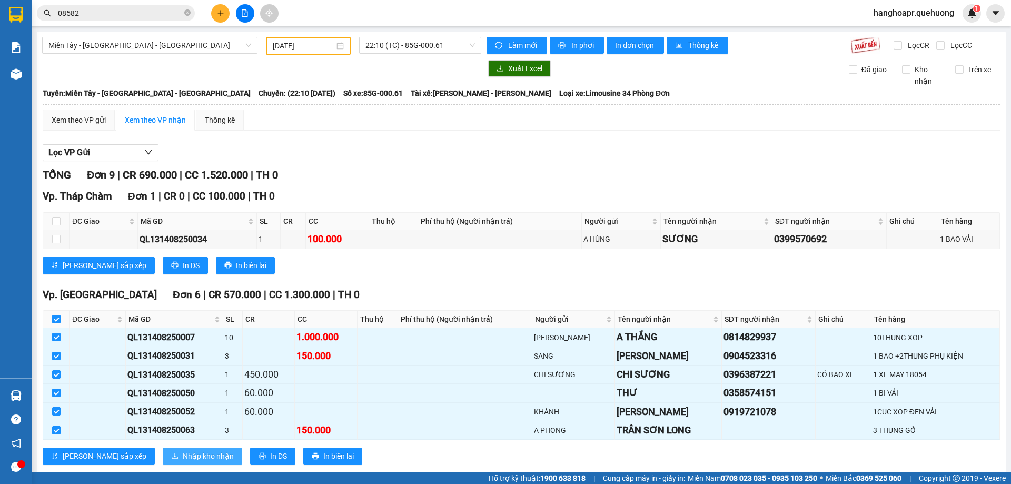
click at [163, 448] on button "Nhập kho nhận" at bounding box center [203, 456] width 80 height 17
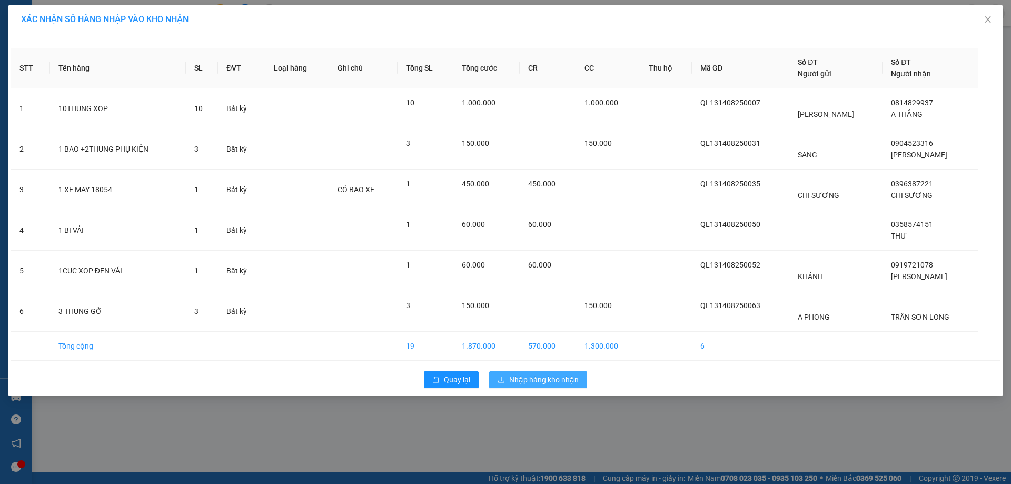
drag, startPoint x: 511, startPoint y: 384, endPoint x: 509, endPoint y: 378, distance: 6.0
click at [511, 383] on span "Nhập hàng kho nhận" at bounding box center [544, 380] width 70 height 12
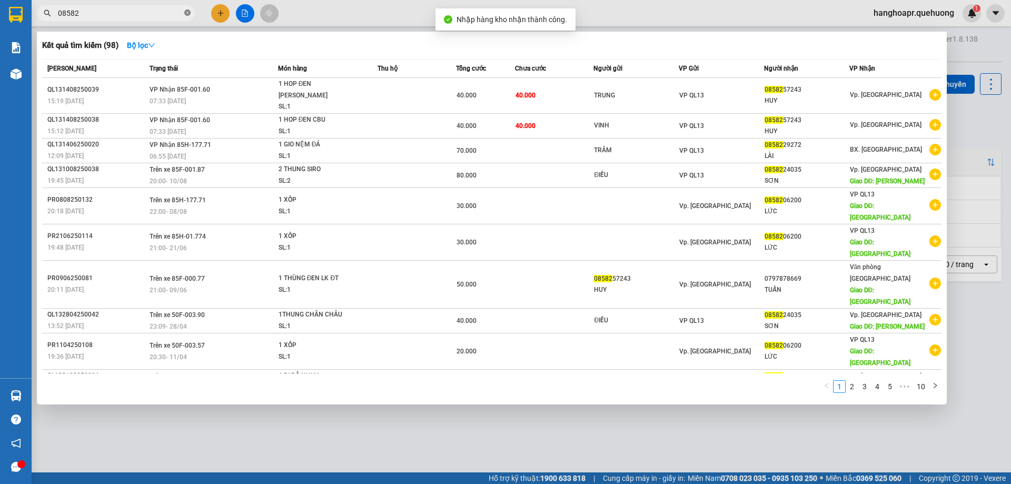
click at [189, 14] on icon "close-circle" at bounding box center [187, 12] width 6 height 6
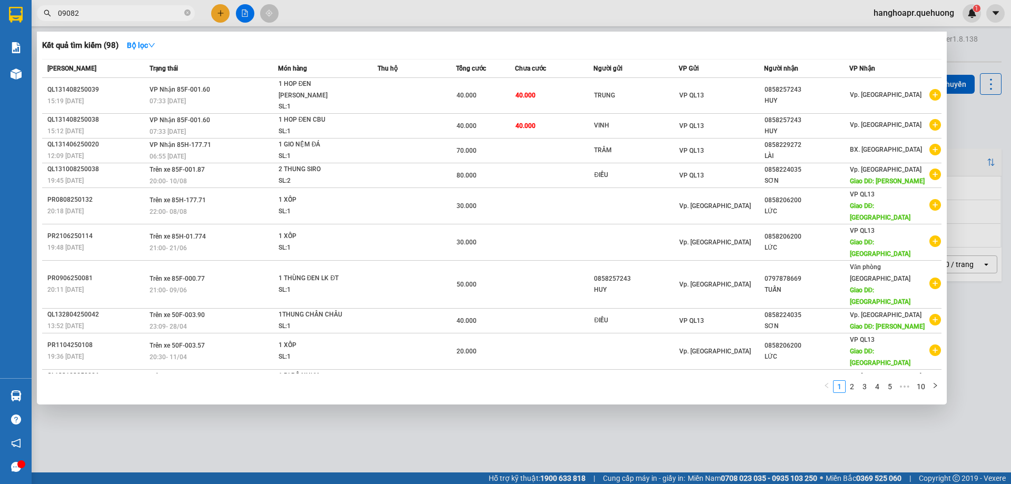
type input "090825"
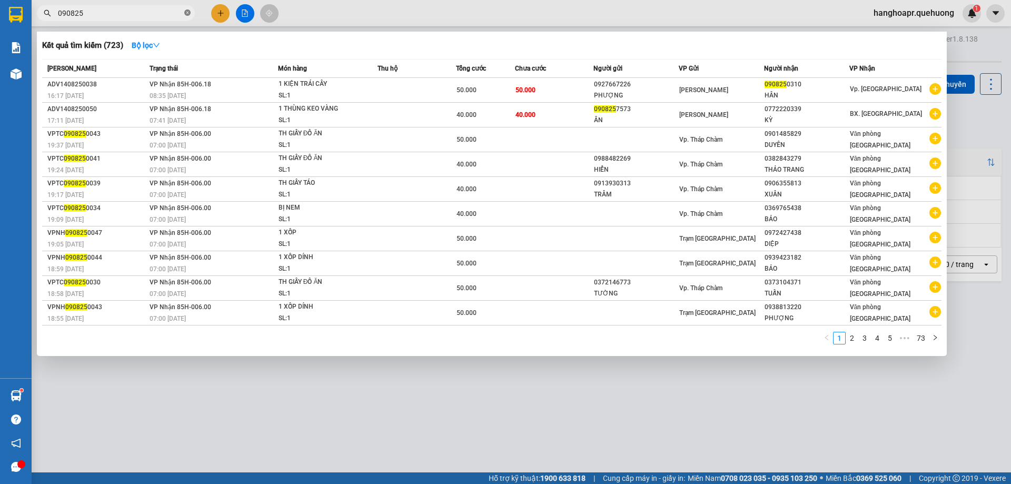
click at [189, 13] on icon "close-circle" at bounding box center [187, 12] width 6 height 6
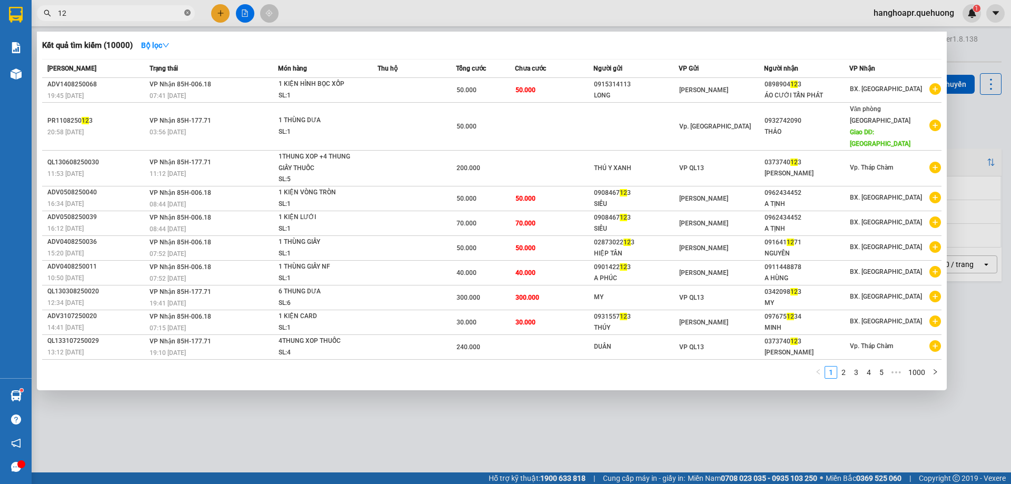
type input "1"
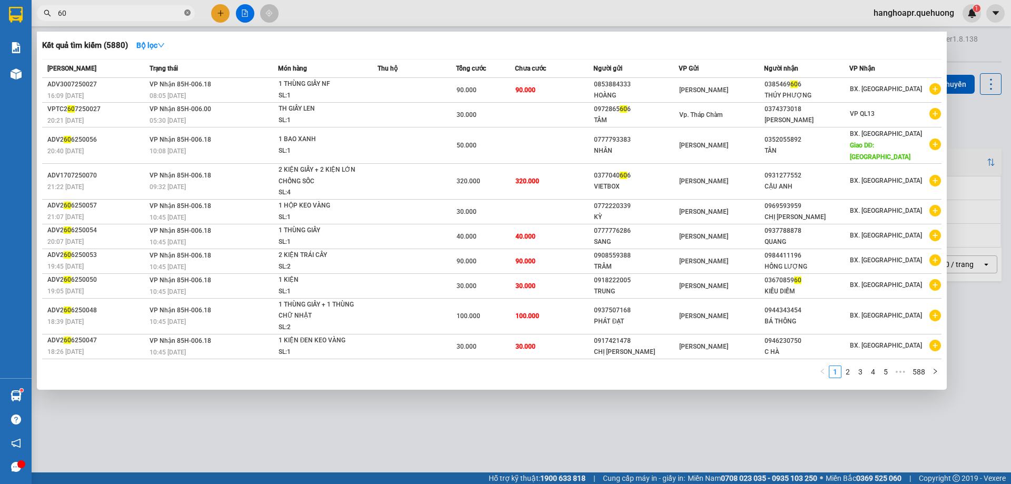
type input "6"
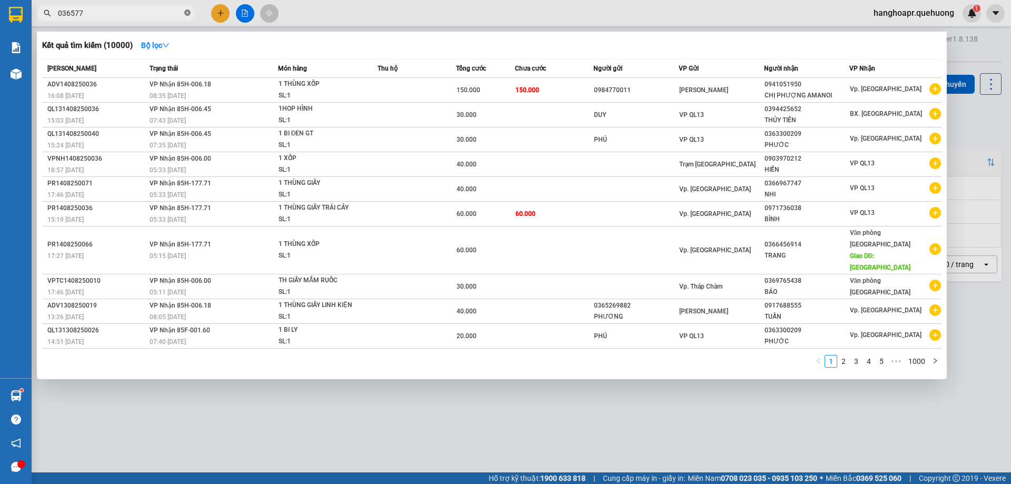
type input "0365777"
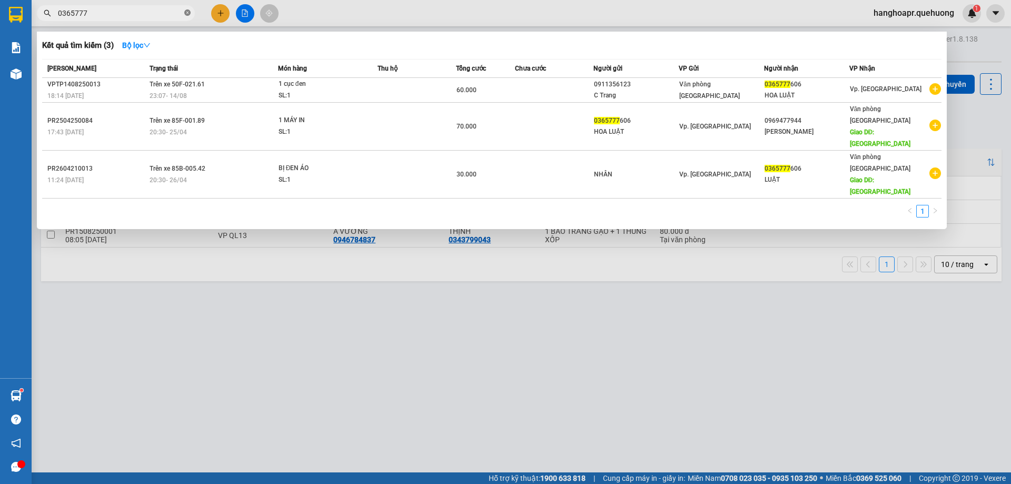
click at [188, 13] on icon "close-circle" at bounding box center [187, 12] width 6 height 6
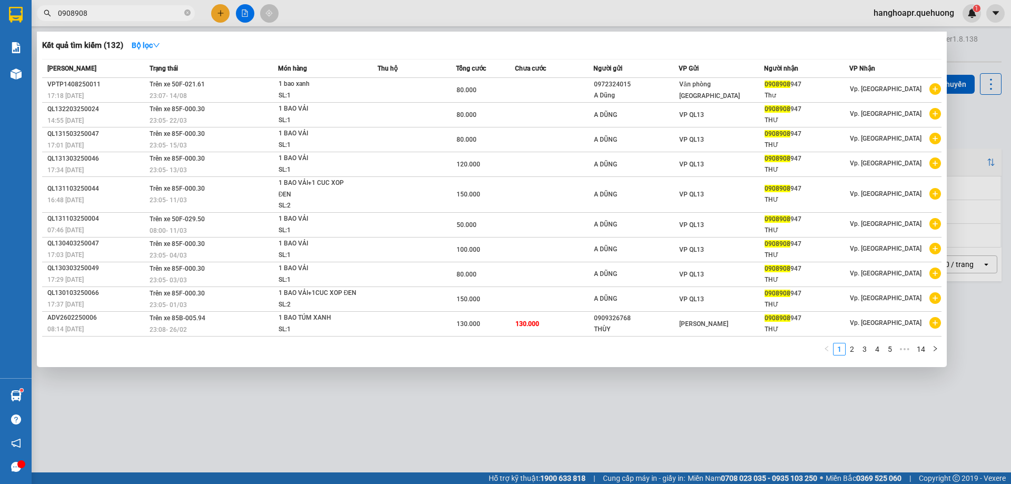
type input "0908908"
click at [245, 13] on div at bounding box center [505, 242] width 1011 height 484
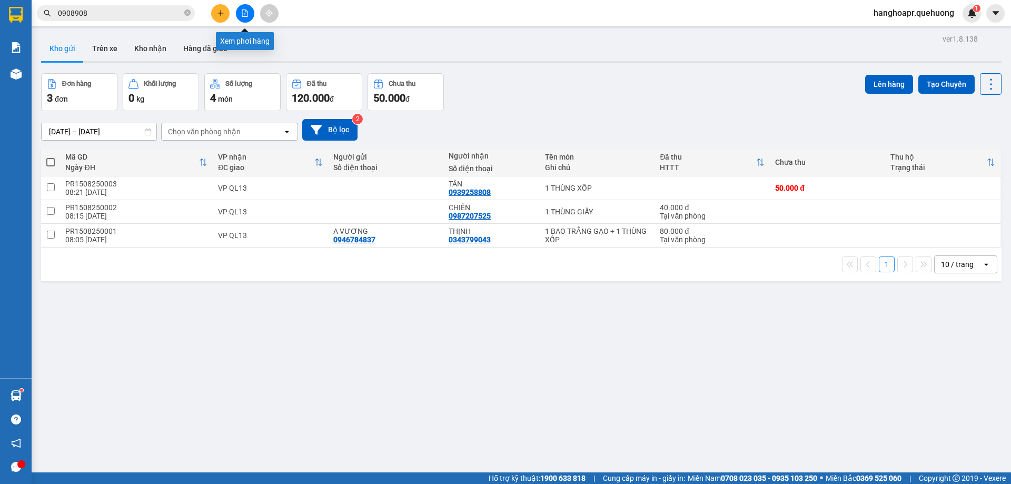
click at [240, 16] on button at bounding box center [245, 13] width 18 height 18
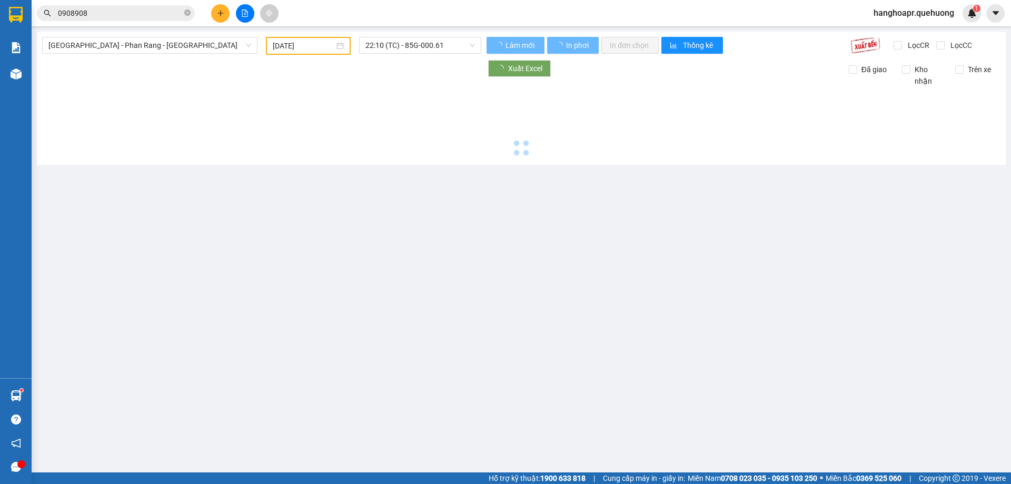
type input "15/08/2025"
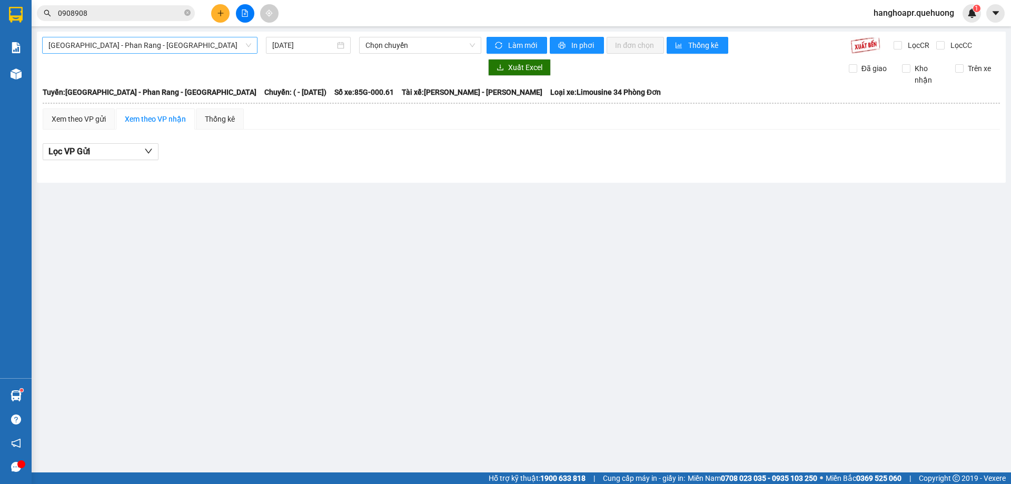
click at [156, 49] on span "Sài Gòn - Phan Rang - Ninh Sơn" at bounding box center [149, 45] width 203 height 16
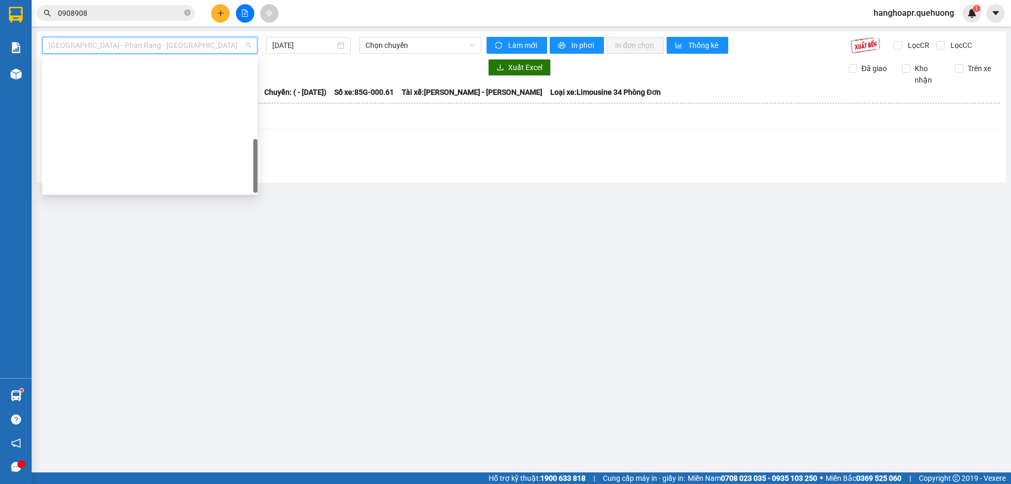
click at [156, 448] on div "Miền Tây - Phan Rang - Ninh Sơn" at bounding box center [149, 454] width 203 height 12
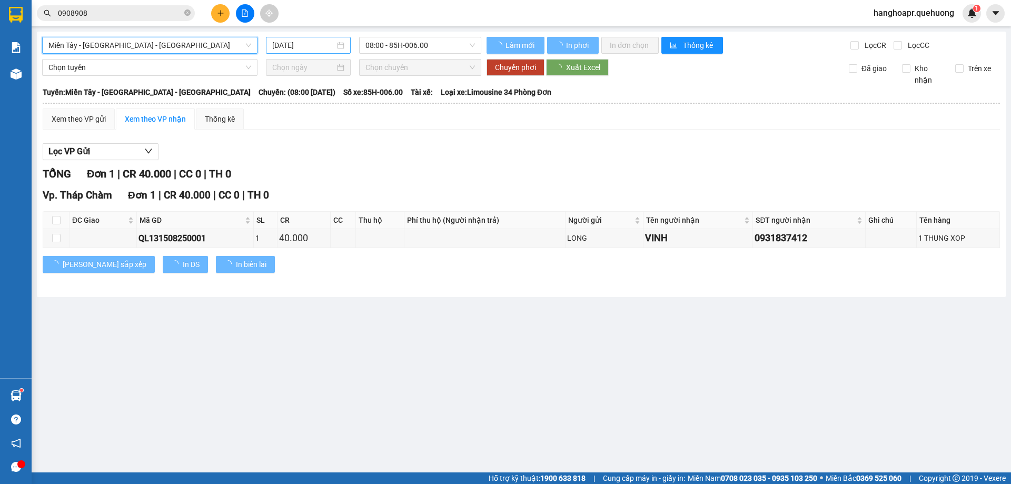
drag, startPoint x: 331, startPoint y: 51, endPoint x: 332, endPoint y: 60, distance: 9.0
click at [331, 53] on div "15/08/2025" at bounding box center [308, 45] width 85 height 17
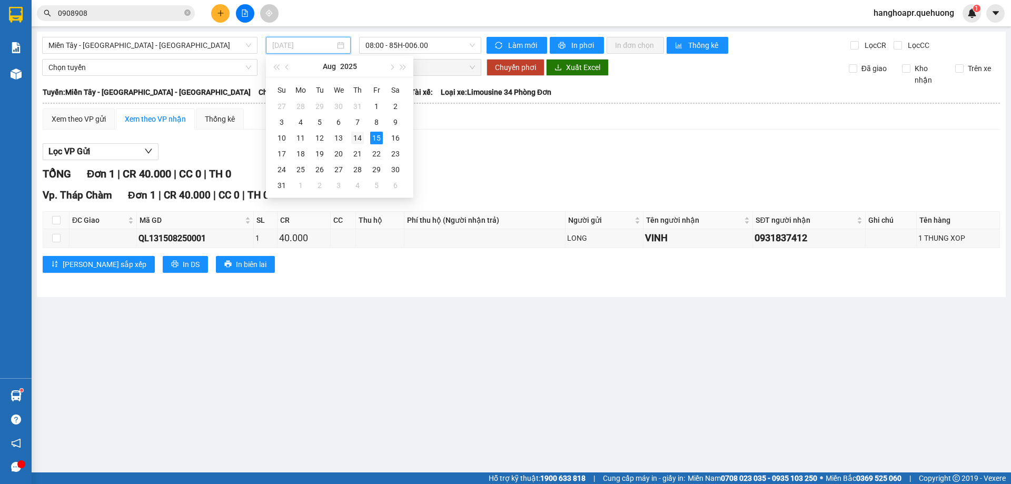
click at [359, 139] on div "14" at bounding box center [357, 138] width 13 height 13
type input "15/08/2025"
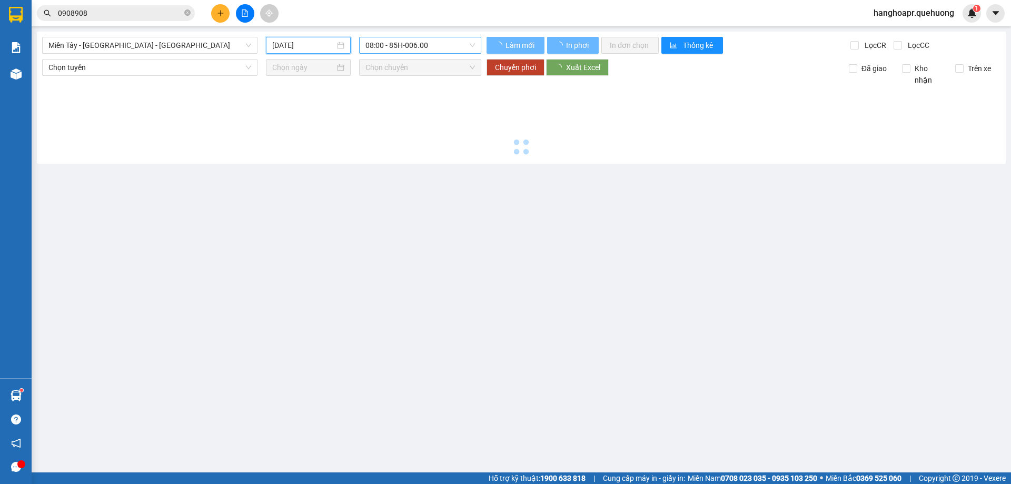
click at [415, 49] on span "08:00 - 85H-006.00" at bounding box center [420, 45] width 110 height 16
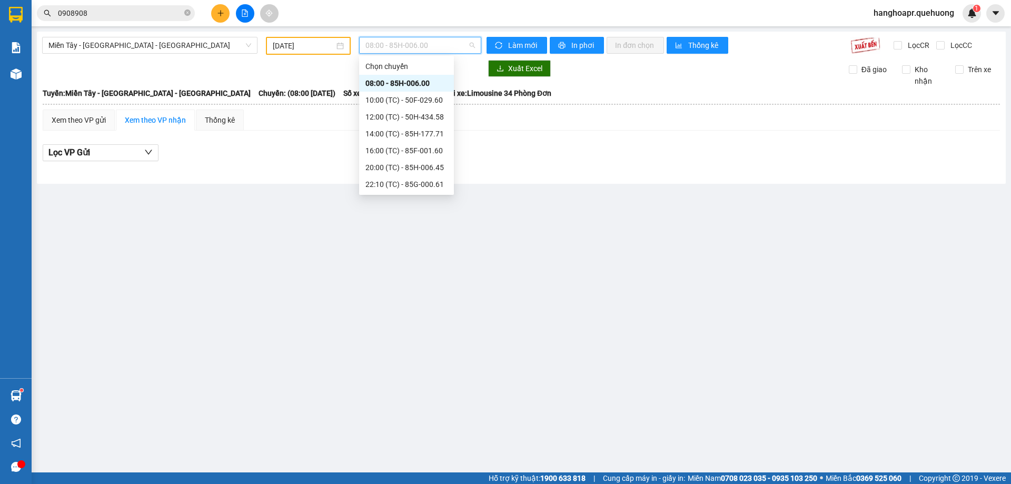
click at [440, 263] on div "23:07 (TC) - 50F-021.61" at bounding box center [406, 269] width 82 height 12
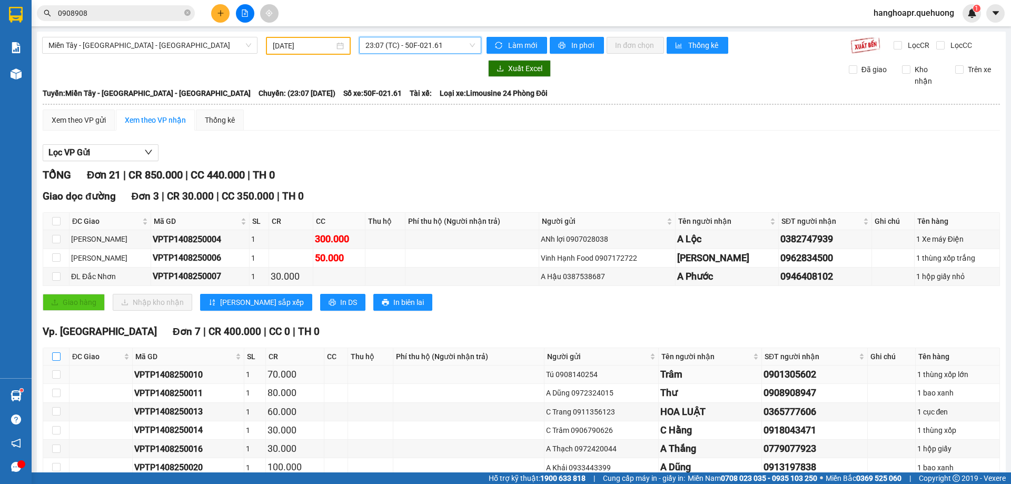
drag, startPoint x: 58, startPoint y: 250, endPoint x: 74, endPoint y: 277, distance: 31.9
click at [57, 352] on input "checkbox" at bounding box center [56, 356] width 8 height 8
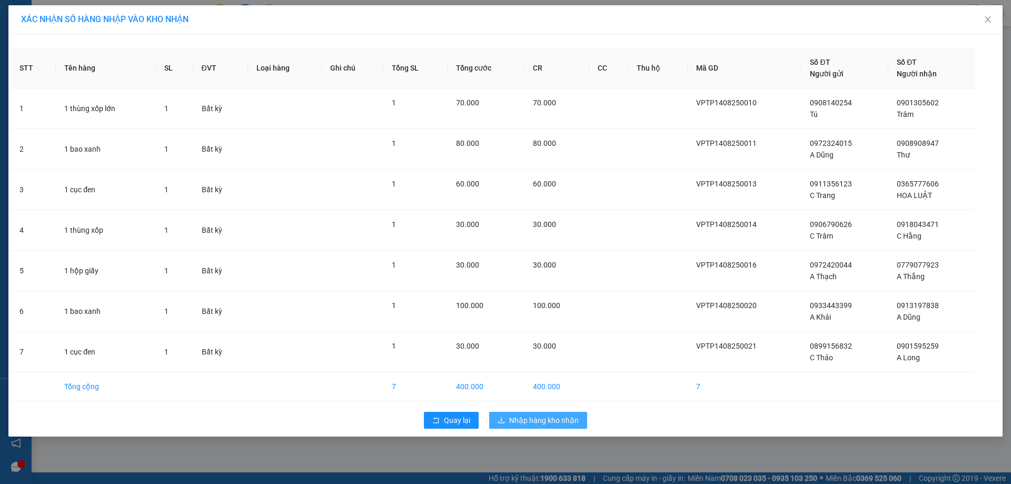
click at [546, 421] on span "Nhập hàng kho nhận" at bounding box center [544, 420] width 70 height 12
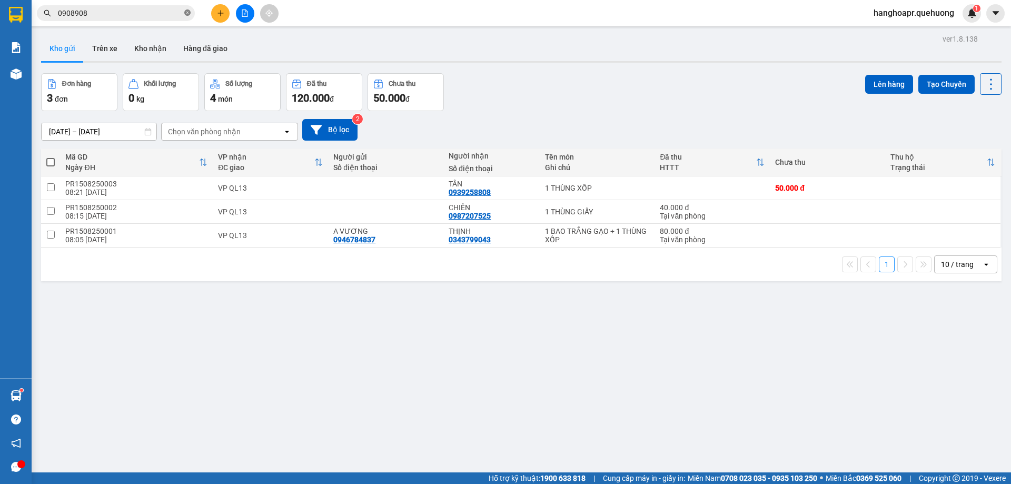
click at [189, 13] on icon "close-circle" at bounding box center [187, 12] width 6 height 6
click at [215, 11] on button at bounding box center [220, 13] width 18 height 18
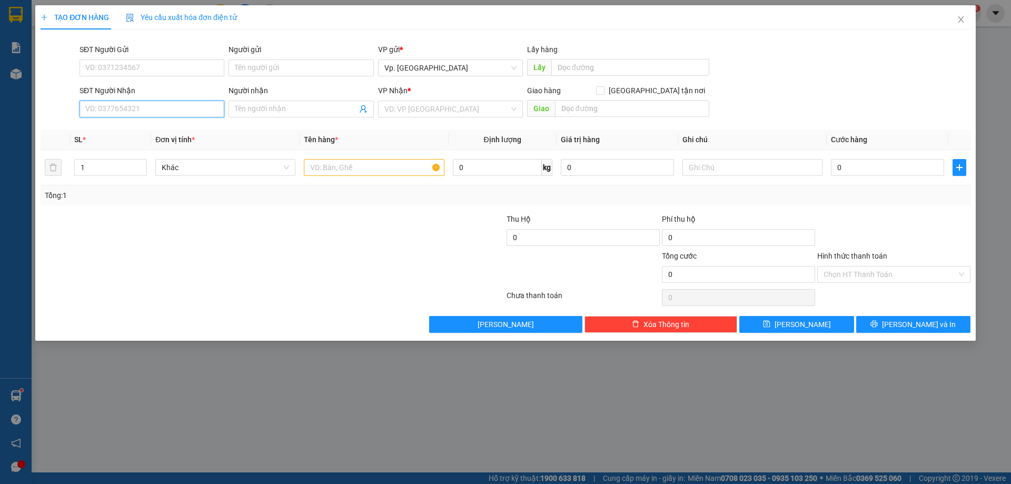
click at [162, 112] on input "SĐT Người Nhận" at bounding box center [152, 109] width 145 height 17
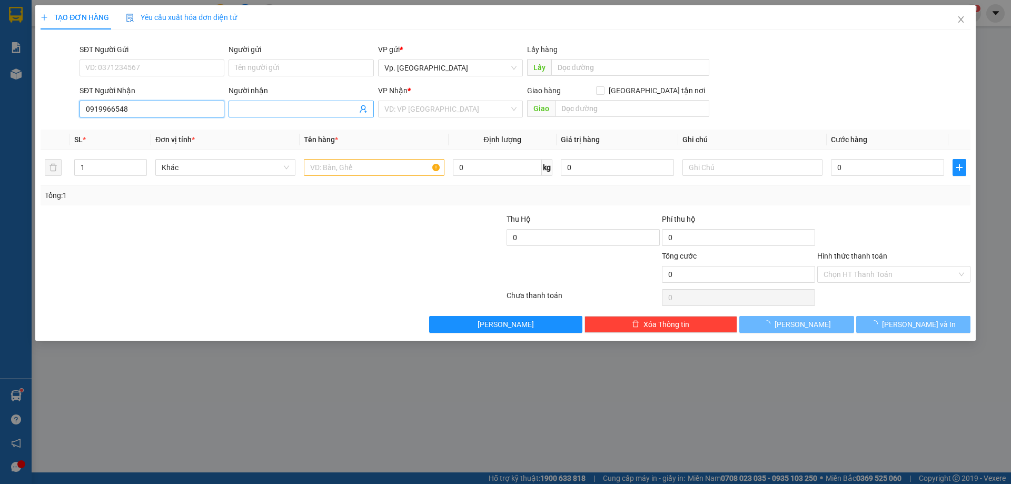
type input "0919966548"
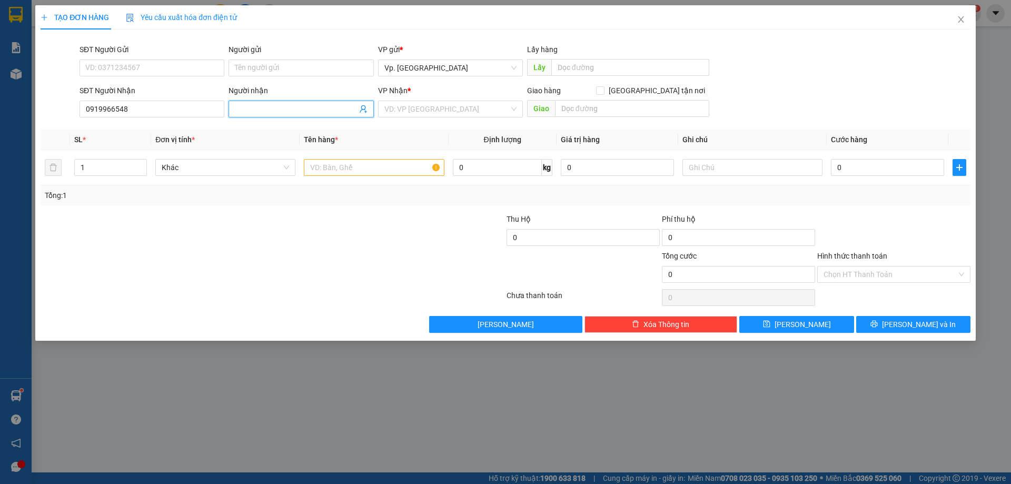
click at [255, 106] on input "Người nhận" at bounding box center [296, 109] width 122 height 12
type input "NHẬT"
click at [280, 64] on input "Người gửi" at bounding box center [301, 67] width 145 height 17
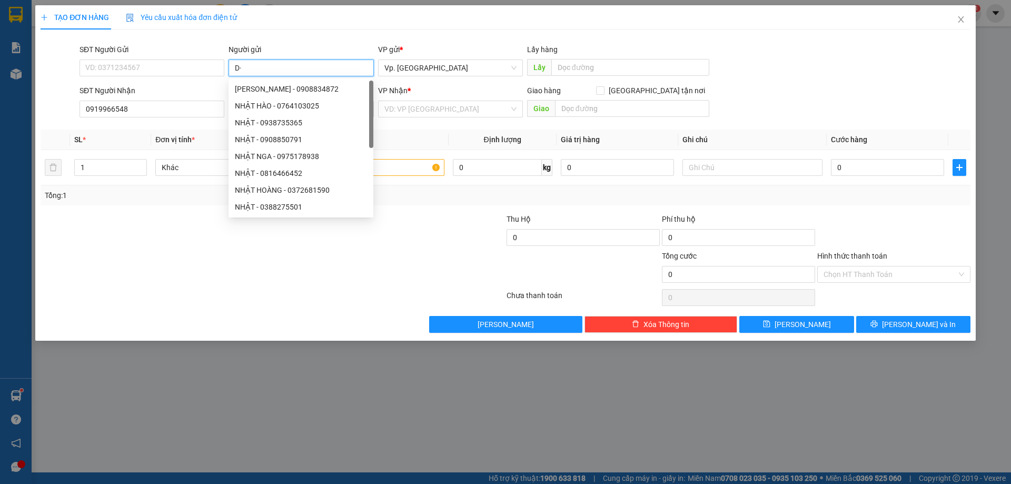
type input "D"
type input "ĐÔNG"
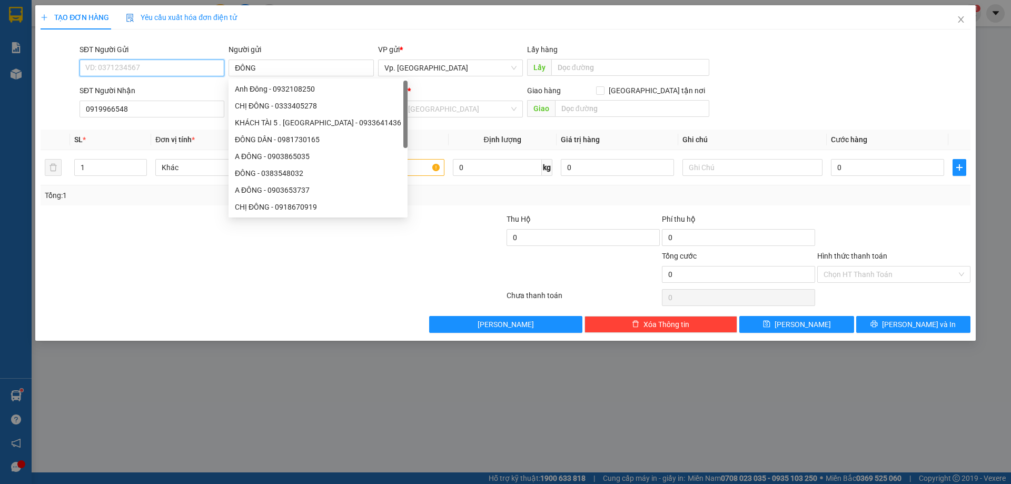
click at [106, 72] on input "SĐT Người Gửi" at bounding box center [152, 67] width 145 height 17
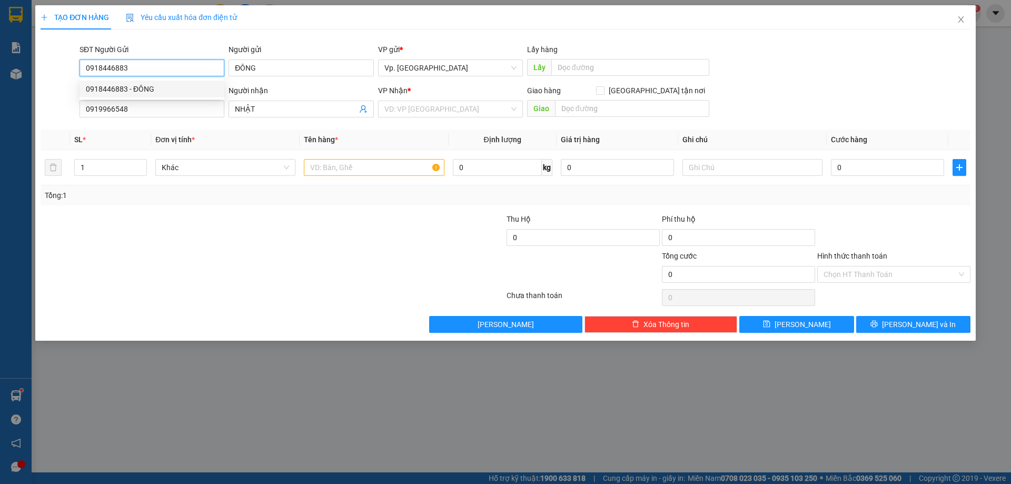
type input "0918446883"
drag, startPoint x: 140, startPoint y: 98, endPoint x: 144, endPoint y: 94, distance: 6.3
click at [143, 94] on div "0918446883 0918446883 - ĐÔNG" at bounding box center [152, 88] width 145 height 21
click at [146, 87] on div "SĐT Người Nhận" at bounding box center [152, 91] width 145 height 12
click at [146, 101] on input "0919966548" at bounding box center [152, 109] width 145 height 17
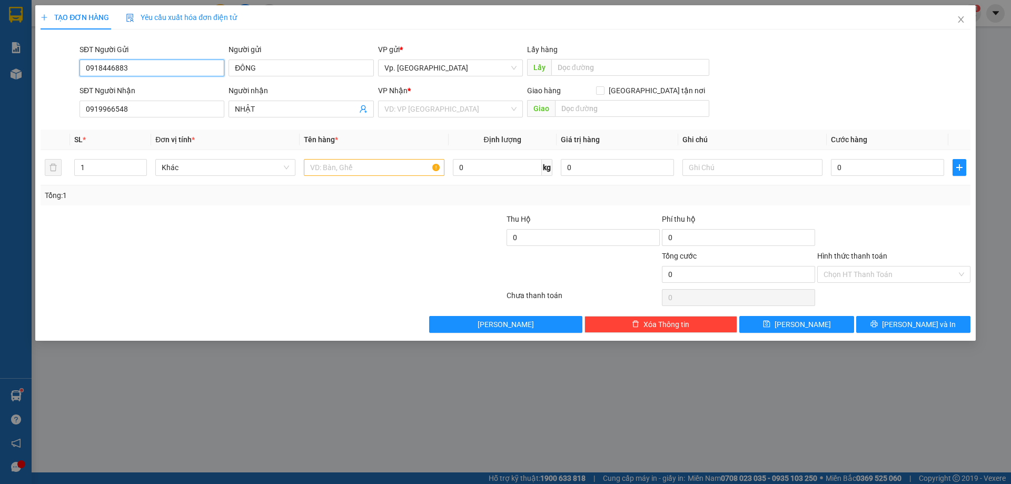
click at [140, 73] on input "0918446883" at bounding box center [152, 67] width 145 height 17
click at [142, 97] on body "Kết quả tìm kiếm ( 132 ) Bộ lọc Mã ĐH Trạng thái Món hàng Thu hộ Tổng cước Chưa…" at bounding box center [505, 242] width 1011 height 484
click at [142, 90] on body "Kết quả tìm kiếm ( 132 ) Bộ lọc Mã ĐH Trạng thái Món hàng Thu hộ Tổng cước Chưa…" at bounding box center [505, 242] width 1011 height 484
click at [403, 112] on input "search" at bounding box center [446, 109] width 125 height 16
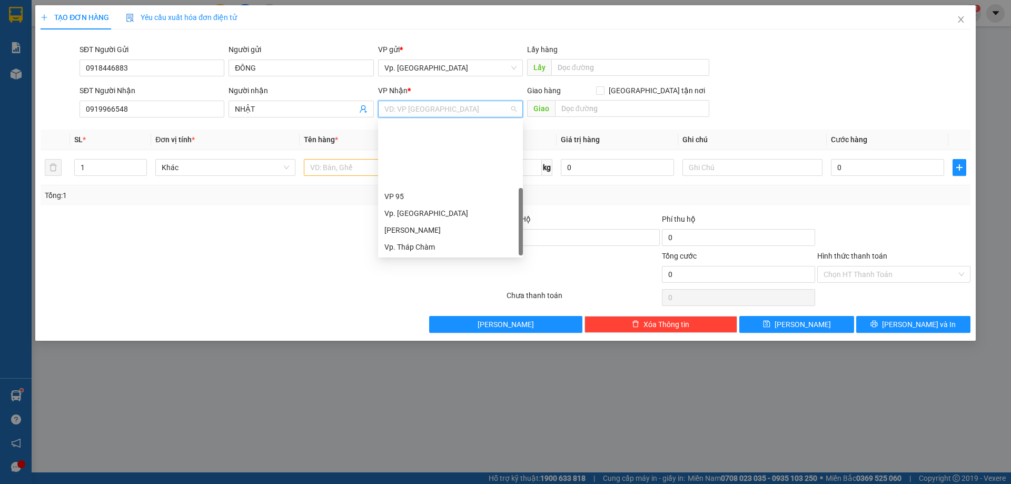
click at [402, 275] on div "VP QL13" at bounding box center [450, 281] width 132 height 12
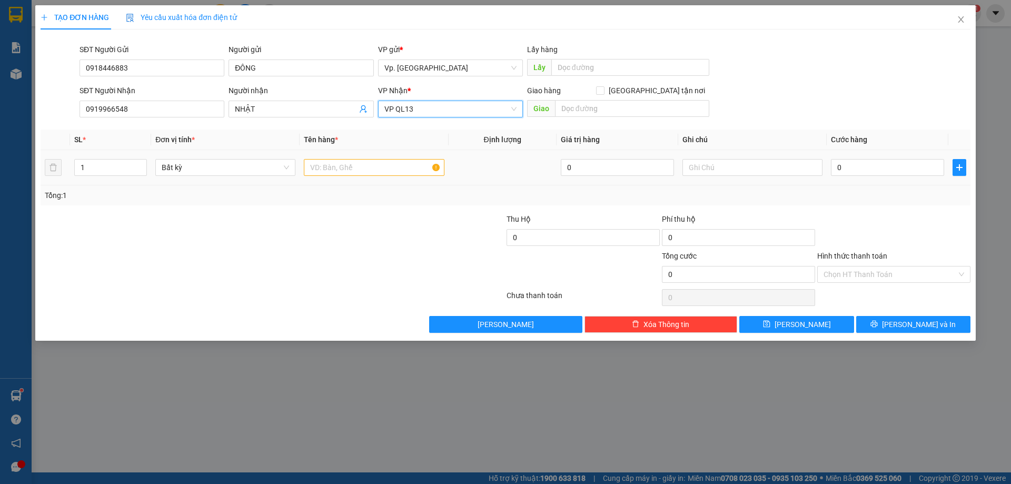
click at [325, 157] on div at bounding box center [374, 167] width 140 height 21
click at [311, 167] on input "text" at bounding box center [374, 167] width 140 height 17
type input "1 THÙNG XỐP"
click at [868, 165] on input "0" at bounding box center [887, 167] width 113 height 17
click at [853, 271] on input "Hình thức thanh toán" at bounding box center [890, 274] width 133 height 16
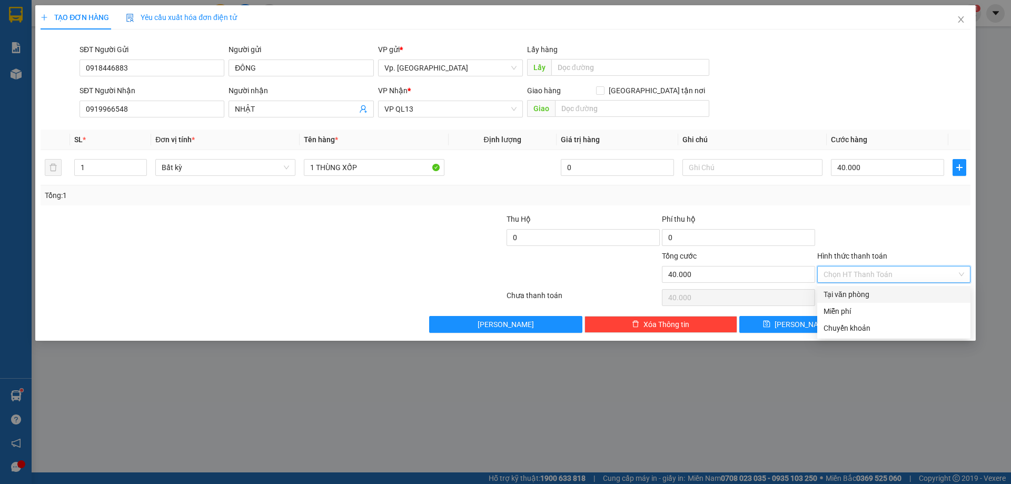
click at [857, 290] on div "Tại văn phòng" at bounding box center [893, 294] width 153 height 17
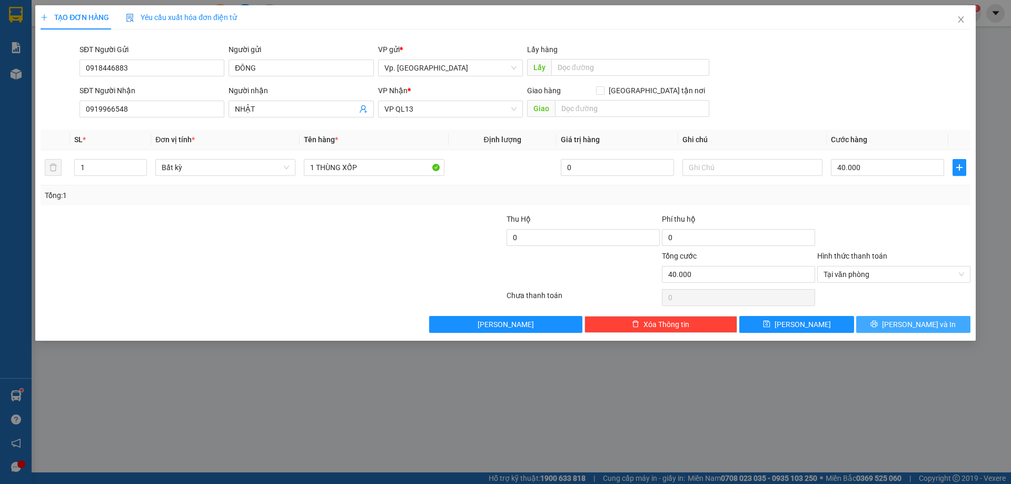
click at [909, 316] on div "Transit Pickup Surcharge Ids Transit Deliver Surcharge Ids Transit Deliver Surc…" at bounding box center [506, 185] width 930 height 295
click at [907, 321] on span "Lưu và In" at bounding box center [919, 325] width 74 height 12
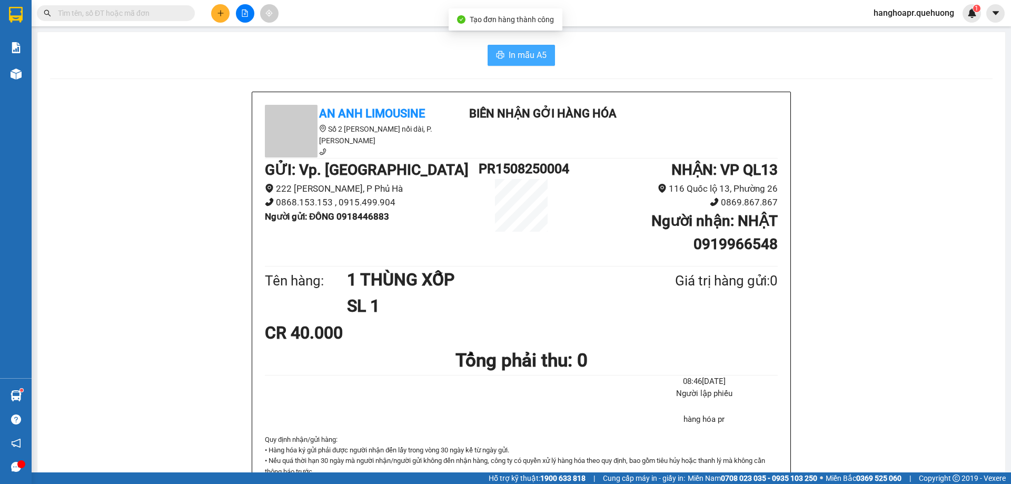
click at [509, 48] on span "In mẫu A5" at bounding box center [528, 54] width 38 height 13
click at [181, 16] on input "text" at bounding box center [120, 13] width 124 height 12
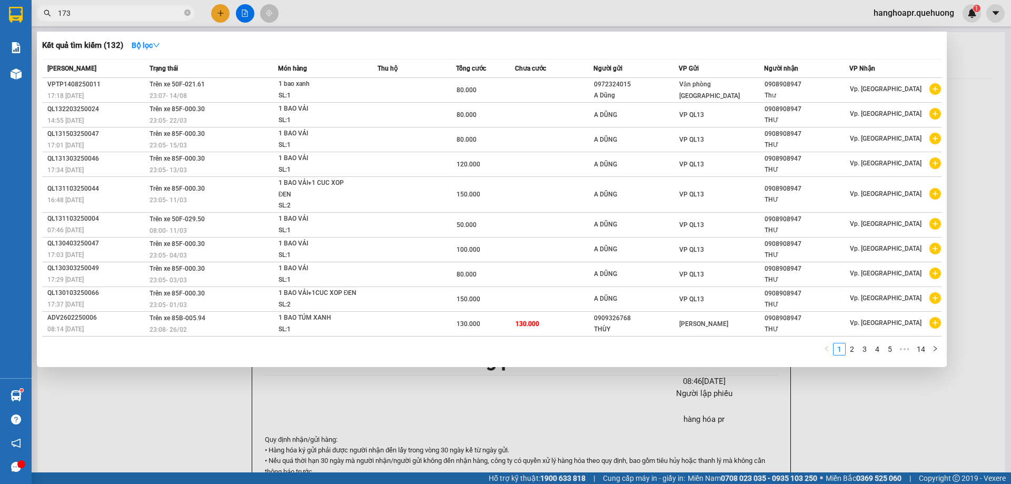
type input "1739"
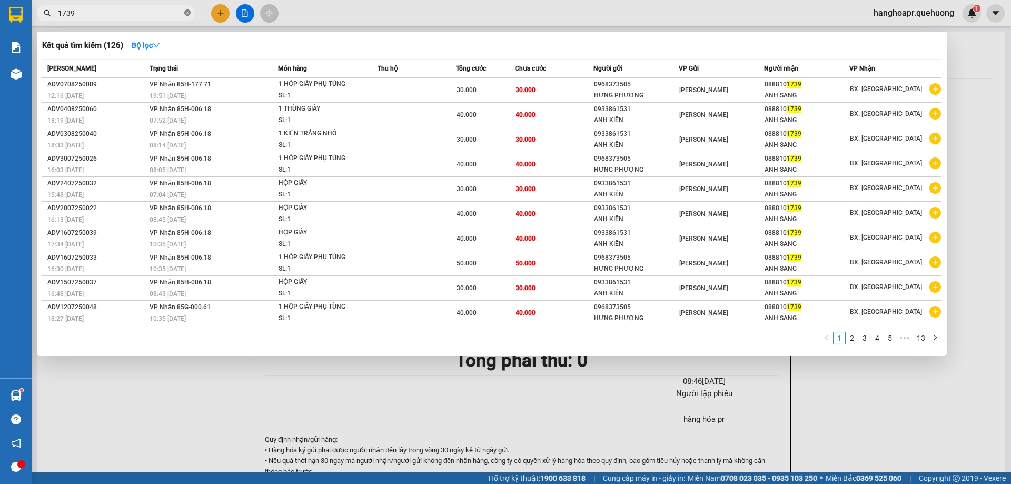
click at [185, 15] on icon "close-circle" at bounding box center [187, 12] width 6 height 6
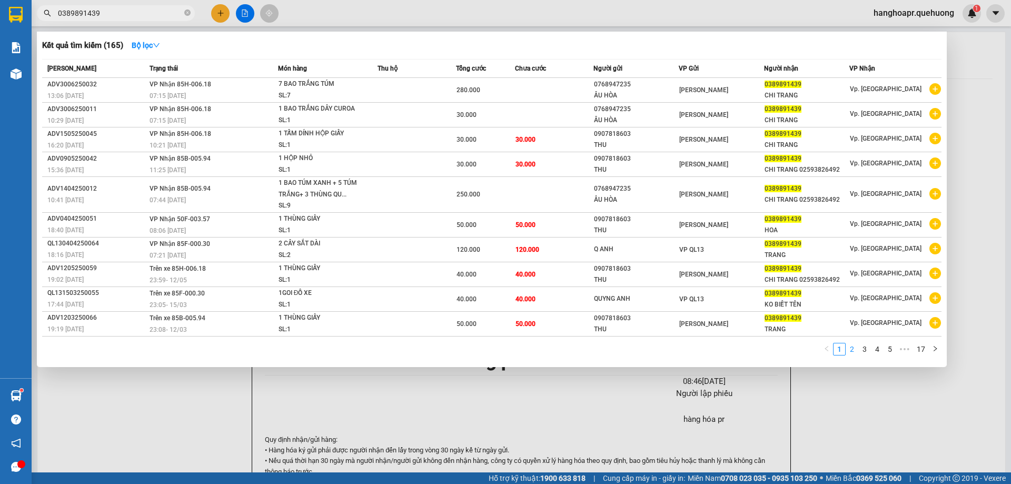
type input "0389891439"
click at [852, 350] on link "2" at bounding box center [852, 349] width 12 height 12
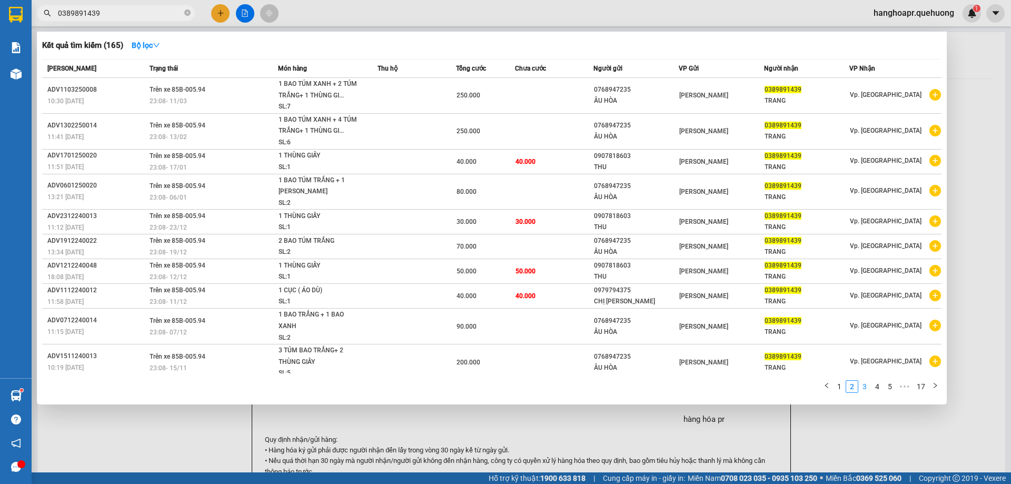
click at [864, 388] on link "3" at bounding box center [865, 387] width 12 height 12
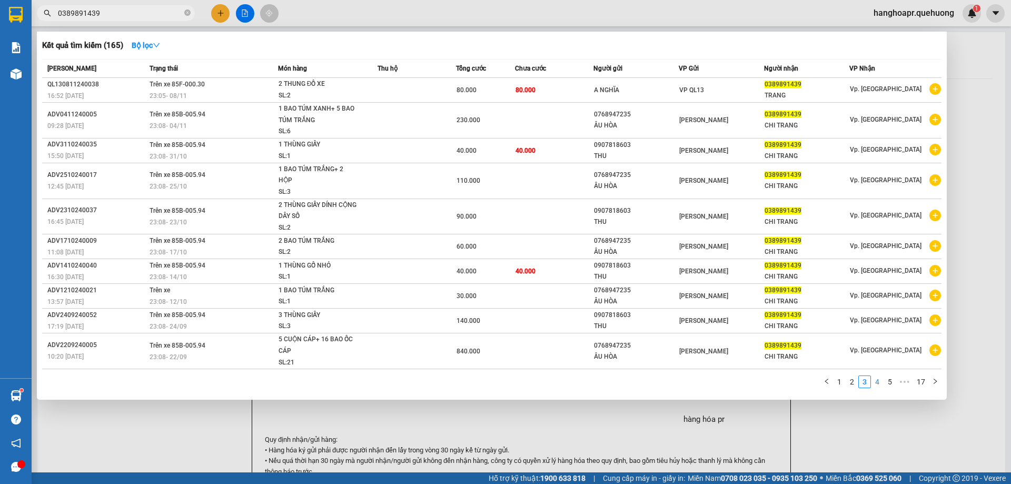
click at [876, 385] on link "4" at bounding box center [877, 382] width 12 height 12
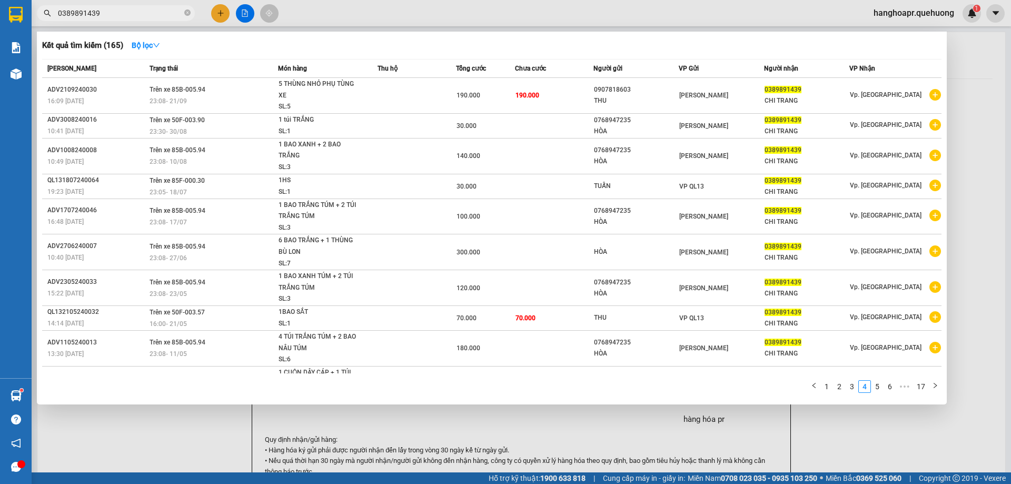
click at [220, 21] on div at bounding box center [505, 242] width 1011 height 484
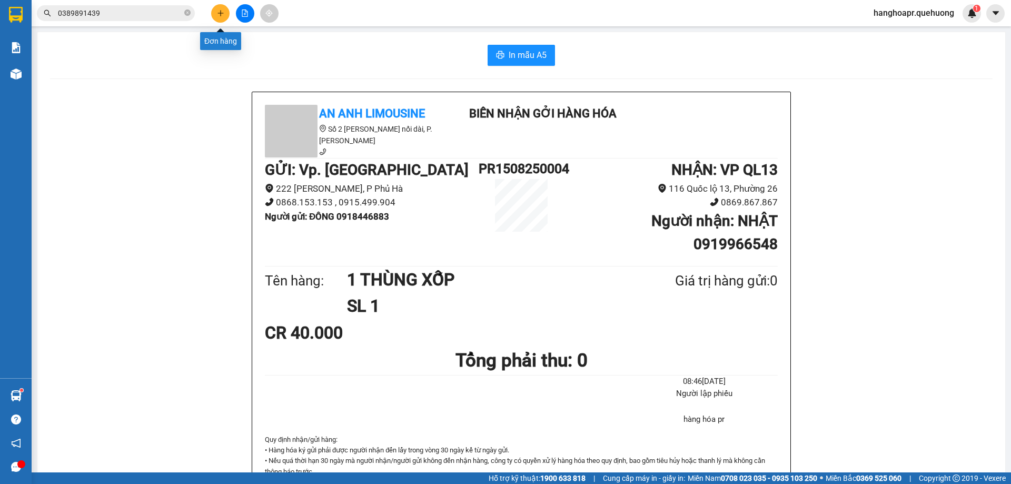
click at [224, 16] on button at bounding box center [220, 13] width 18 height 18
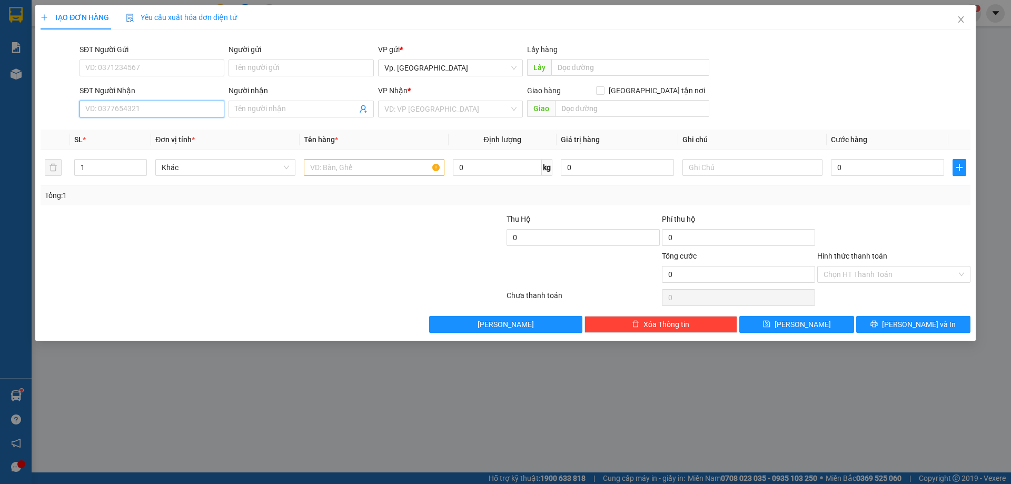
click at [193, 113] on input "SĐT Người Nhận" at bounding box center [152, 109] width 145 height 17
click at [122, 128] on div "0359693980 - KHANG" at bounding box center [152, 129] width 132 height 12
type input "0359693980"
type input "KHANG"
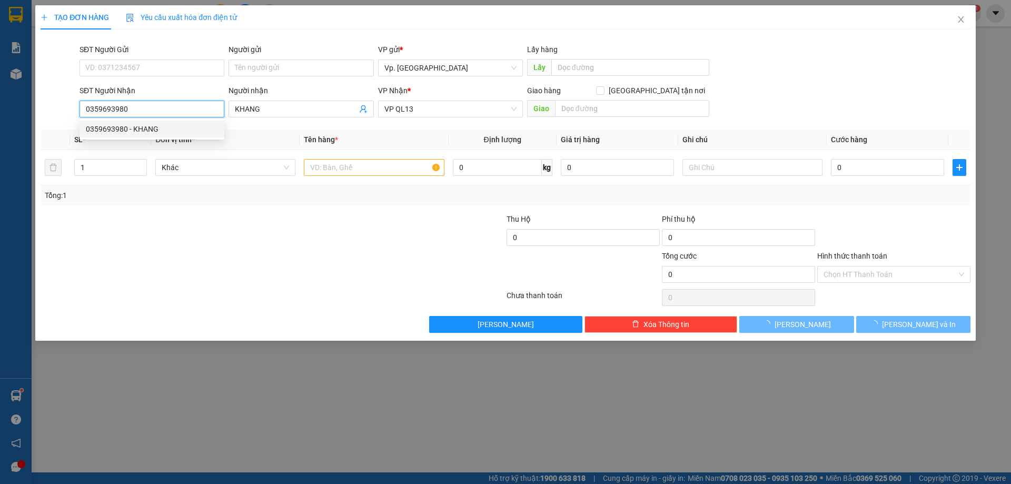
type input "90.000"
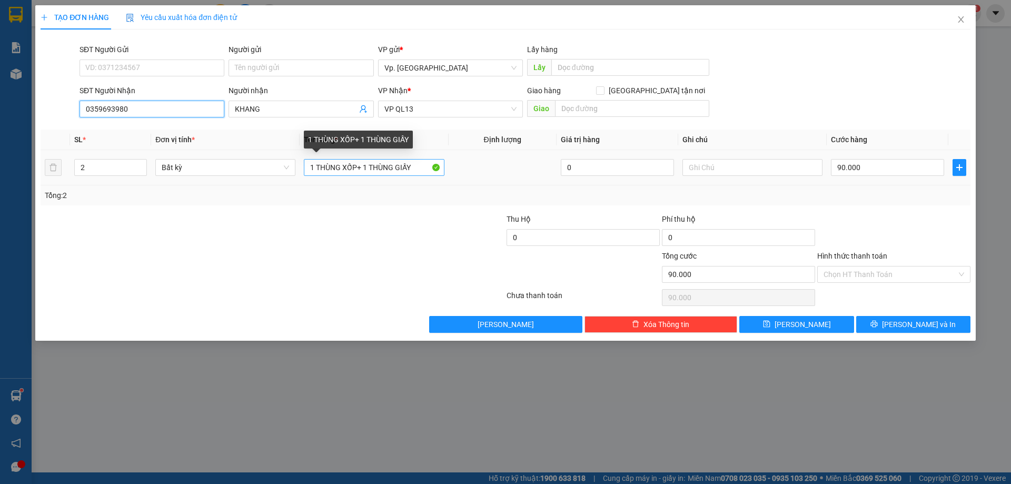
type input "0359693980"
drag, startPoint x: 371, startPoint y: 167, endPoint x: 551, endPoint y: 184, distance: 180.9
click at [551, 184] on tr "2 Bất kỳ 1 THÙNG XỐP+ 1 THÙNG GIẤY 0 90.000" at bounding box center [506, 167] width 930 height 35
type input "1 THÙNG XỐP+ 1 BỊ ĐEN"
click at [897, 170] on input "90.000" at bounding box center [887, 167] width 113 height 17
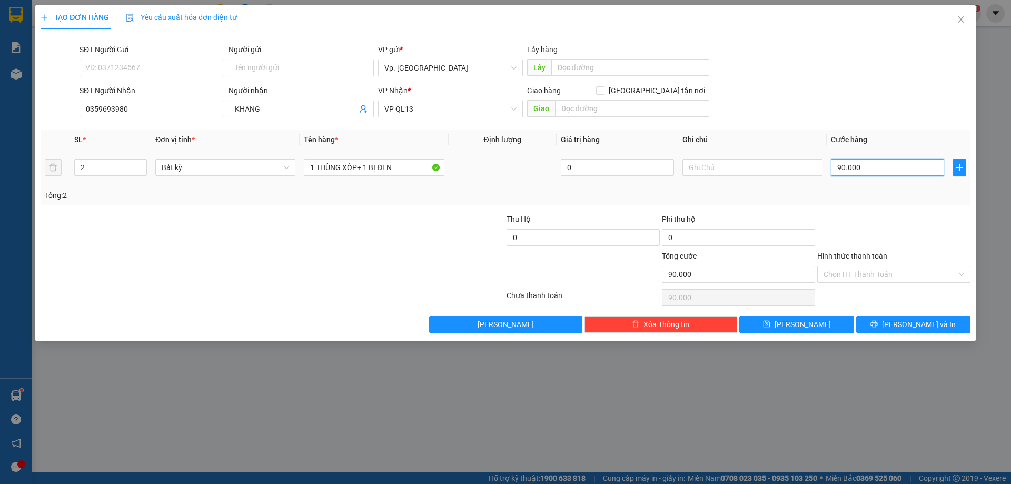
type input "0"
type input "01"
type input "1"
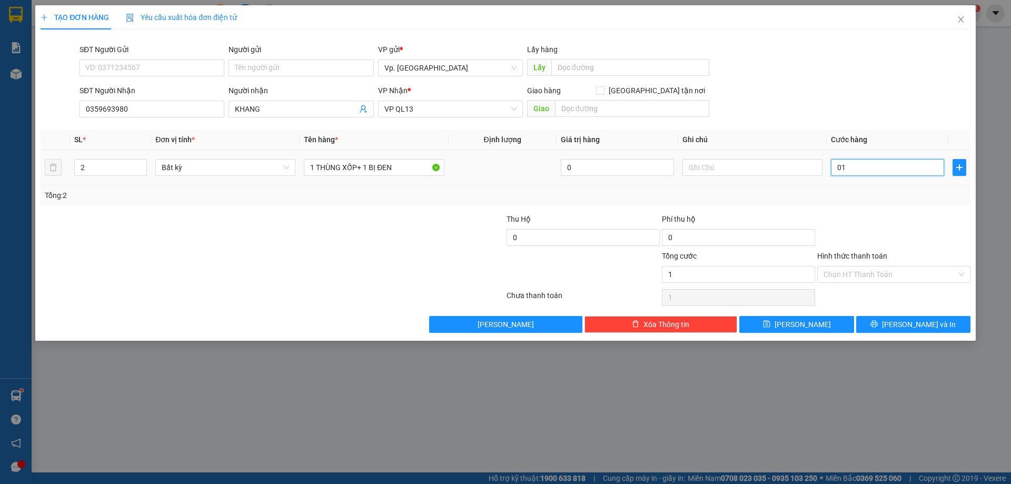
type input "11"
type input "011"
type input "110"
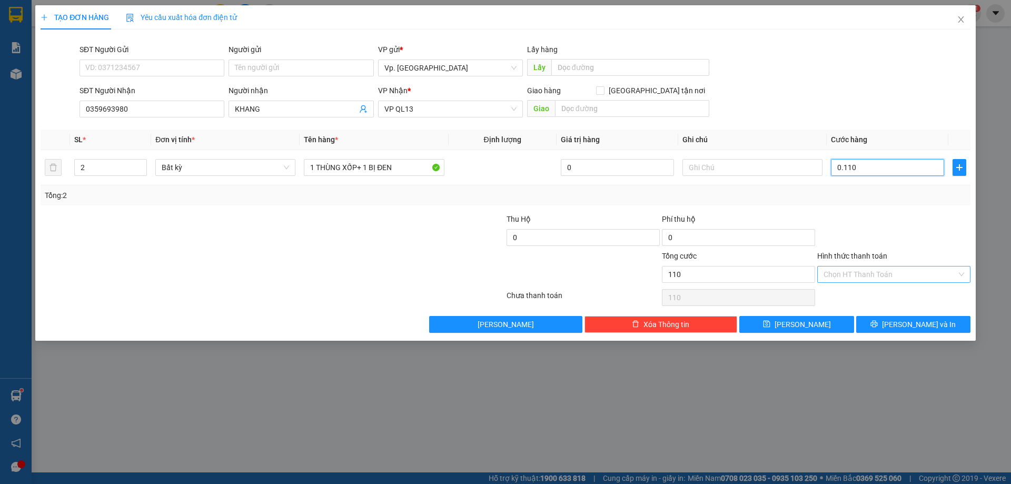
type input "0.110"
type input "110.000"
drag, startPoint x: 885, startPoint y: 270, endPoint x: 889, endPoint y: 283, distance: 13.8
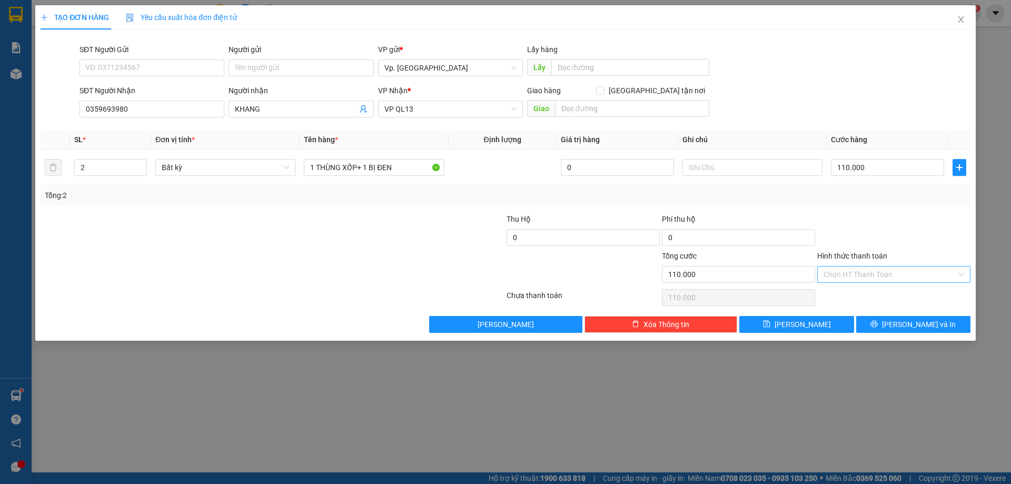
click at [886, 273] on input "Hình thức thanh toán" at bounding box center [890, 274] width 133 height 16
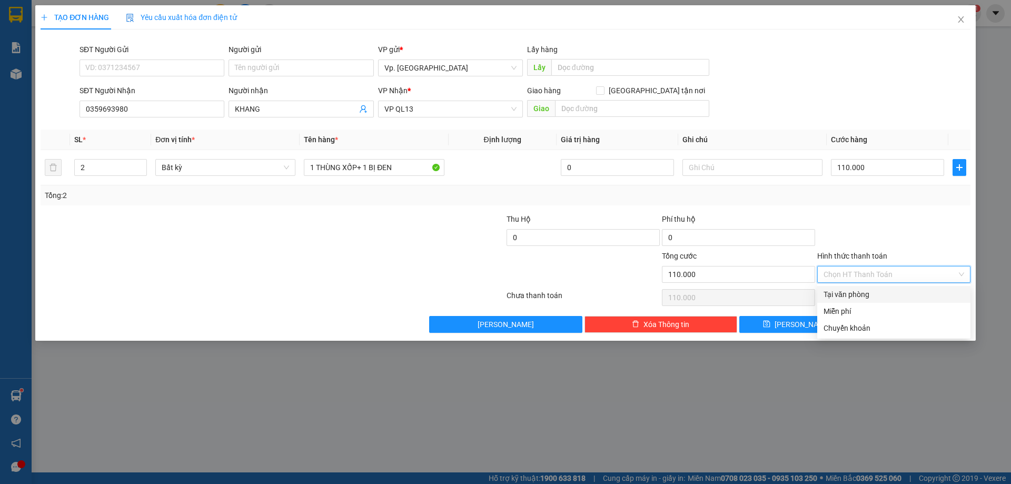
click at [880, 299] on div "Tại văn phòng" at bounding box center [894, 295] width 141 height 12
type input "0"
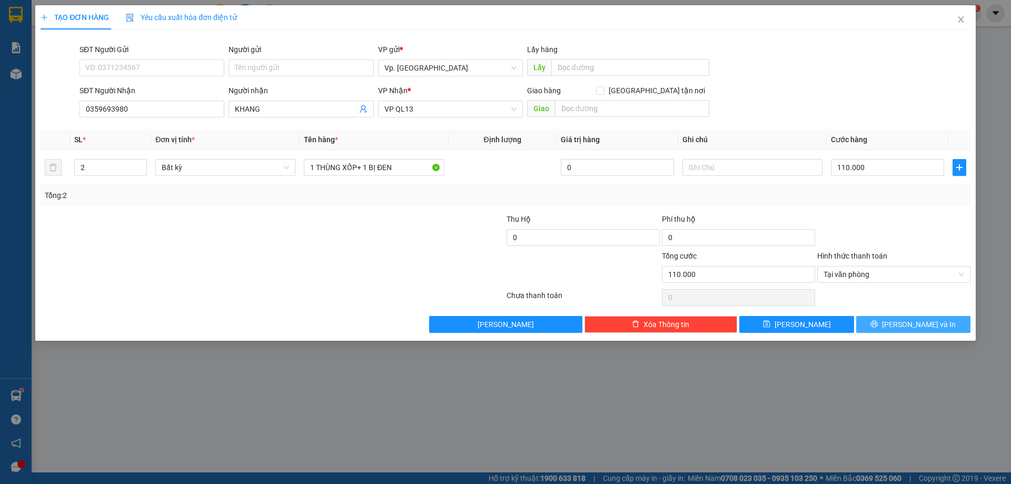
click at [912, 319] on span "Lưu và In" at bounding box center [919, 325] width 74 height 12
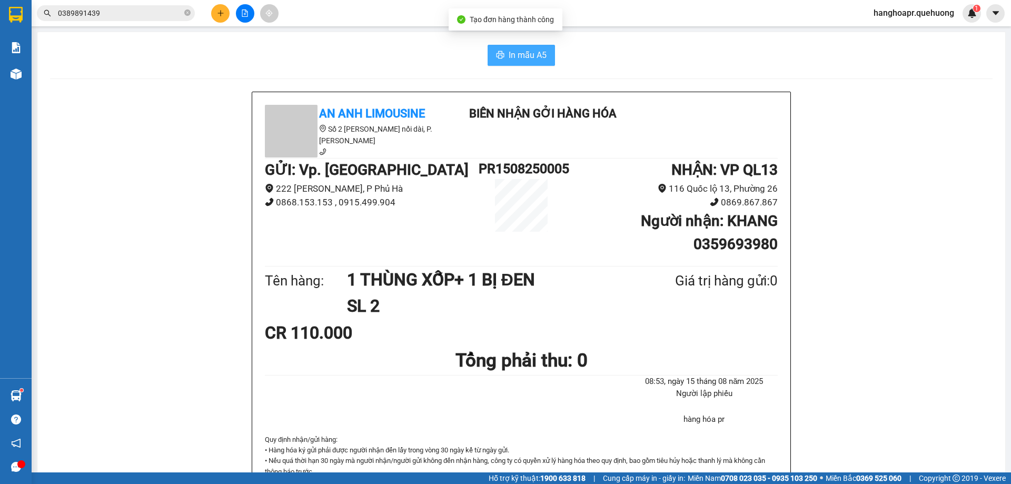
click at [534, 46] on button "In mẫu A5" at bounding box center [521, 55] width 67 height 21
click at [513, 59] on span "In mẫu A5" at bounding box center [528, 54] width 38 height 13
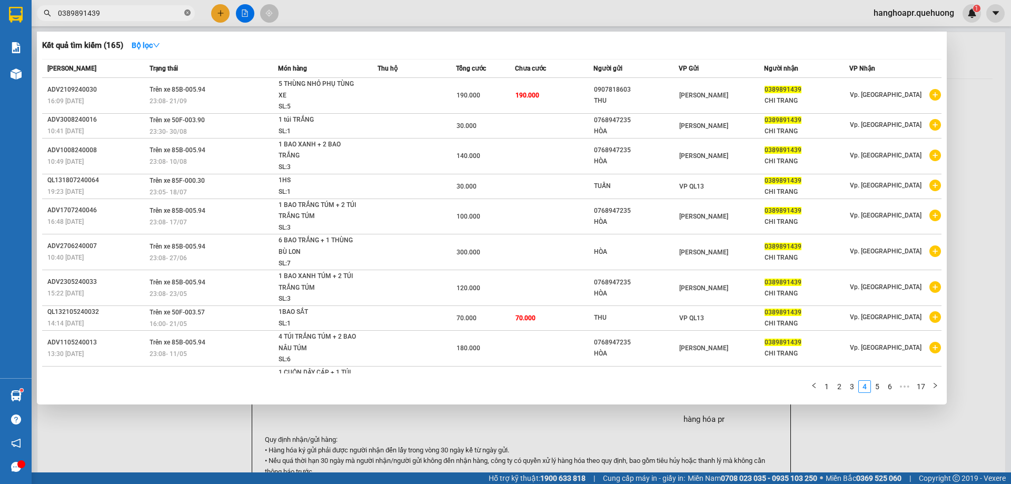
click at [189, 12] on icon "close-circle" at bounding box center [187, 12] width 6 height 6
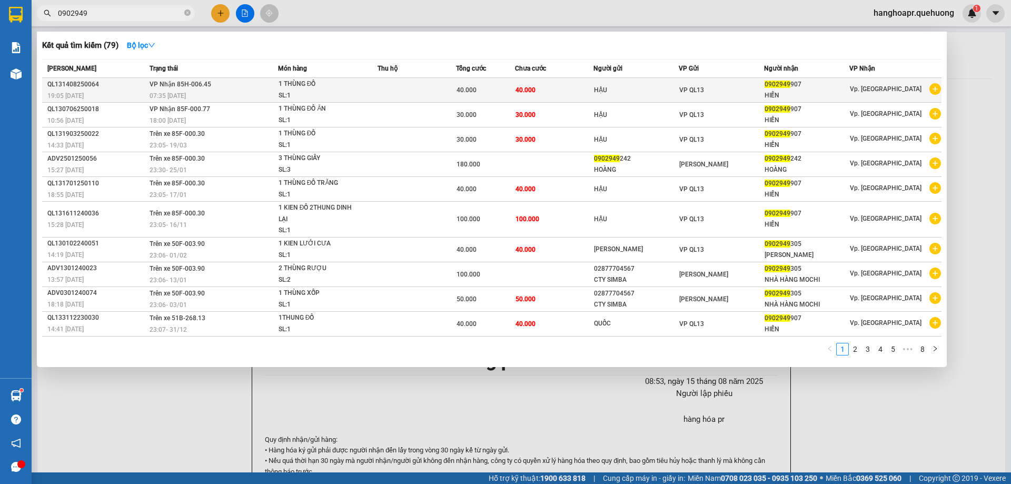
type input "0902949"
click at [277, 96] on div "07:35 - 15/08" at bounding box center [214, 96] width 128 height 12
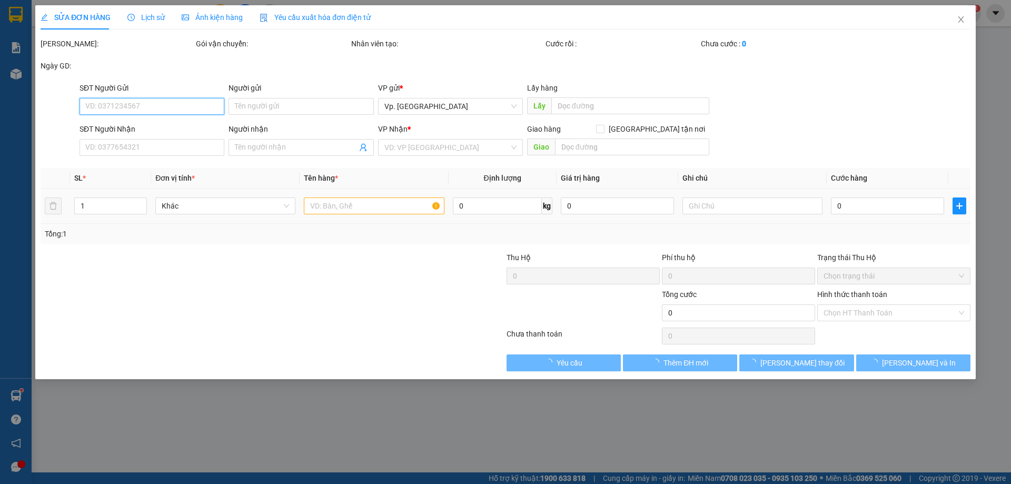
type input "HẬU"
type input "0902949907"
type input "HIỀN"
type input "40.000"
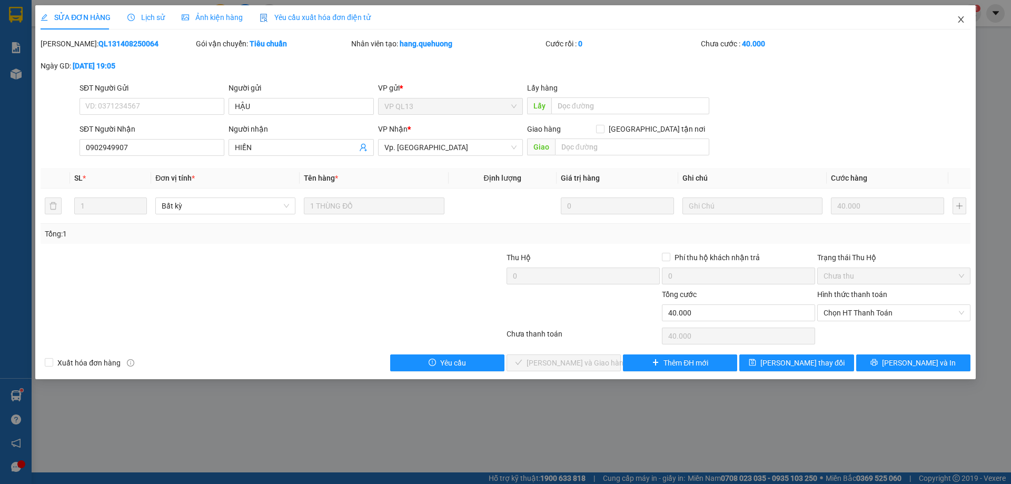
click at [960, 13] on span "Close" at bounding box center [960, 19] width 29 height 29
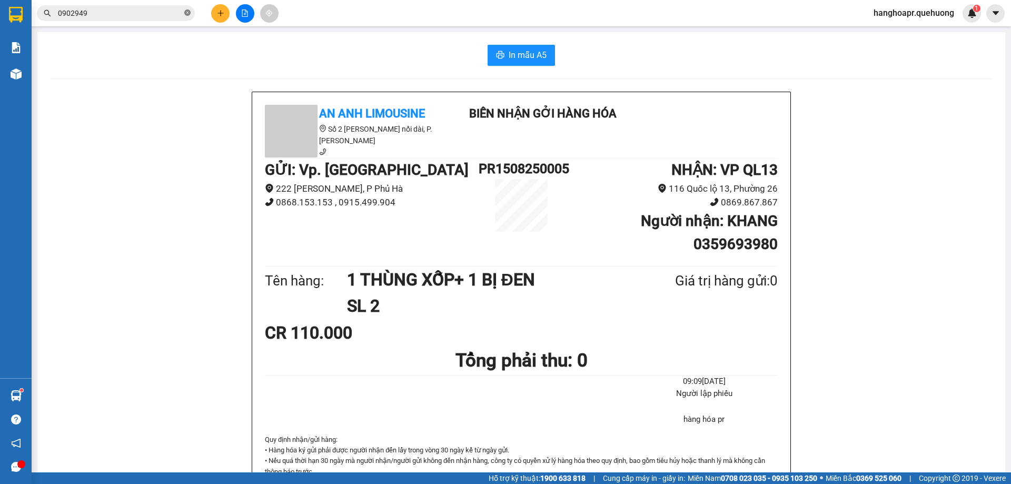
click at [189, 11] on icon "close-circle" at bounding box center [187, 12] width 6 height 6
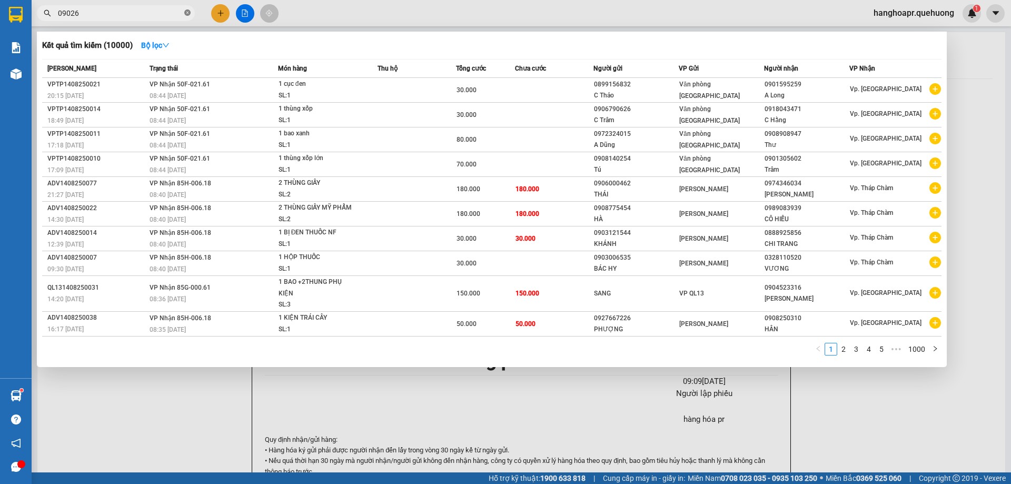
type input "090265"
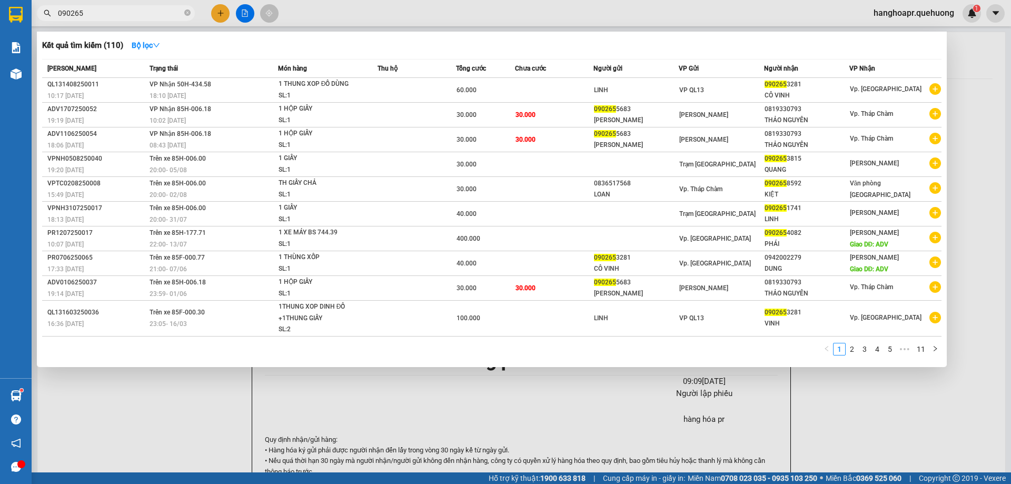
click at [190, 12] on icon "close-circle" at bounding box center [187, 12] width 6 height 6
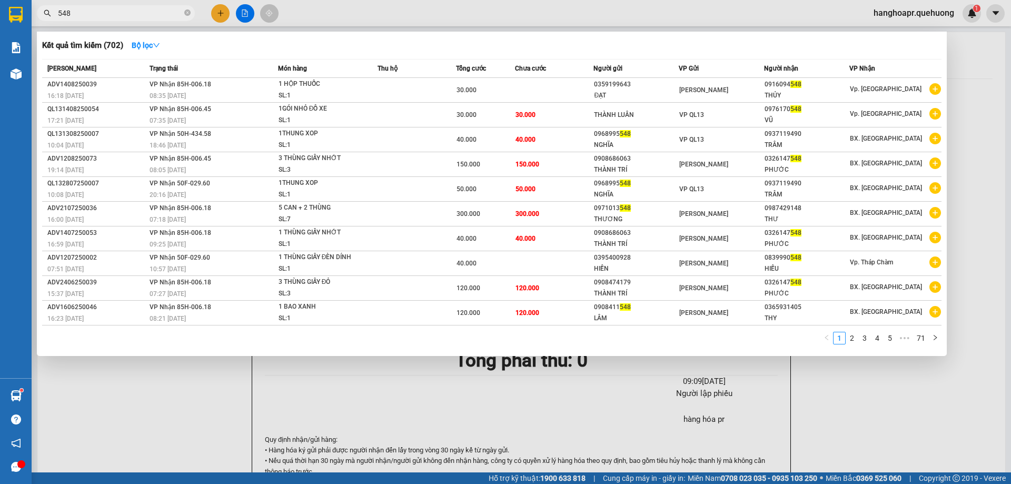
type input "548"
click at [223, 15] on div at bounding box center [505, 242] width 1011 height 484
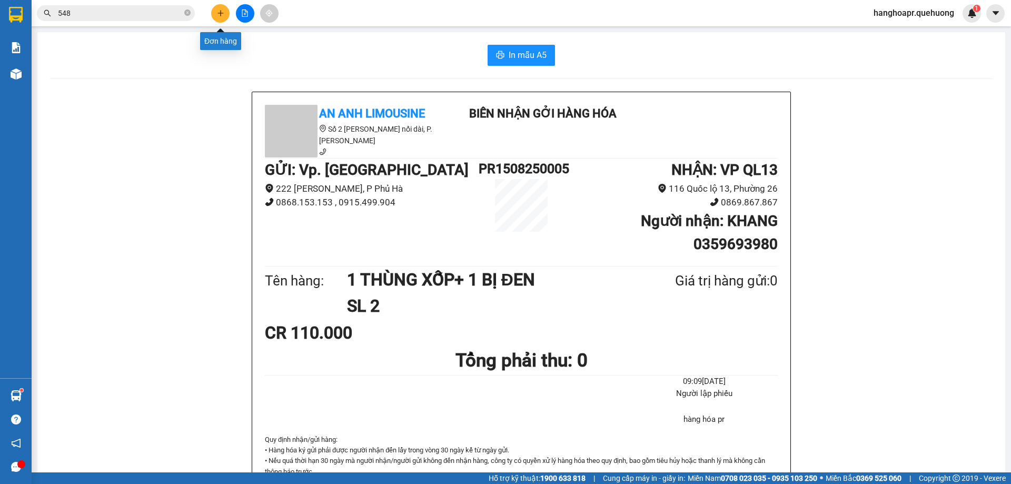
click at [225, 15] on button at bounding box center [220, 13] width 18 height 18
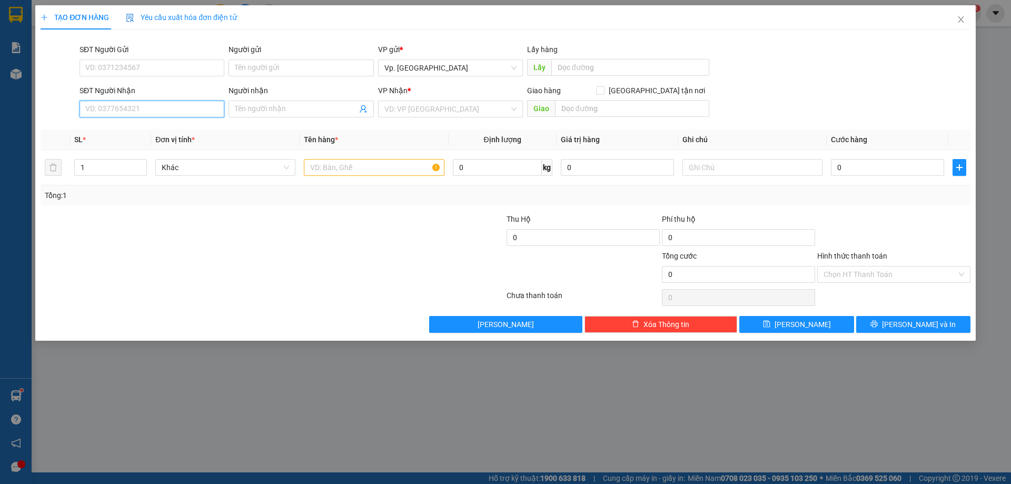
click at [145, 106] on input "SĐT Người Nhận" at bounding box center [152, 109] width 145 height 17
type input "0966434380"
click at [247, 110] on input "Người nhận" at bounding box center [296, 109] width 122 height 12
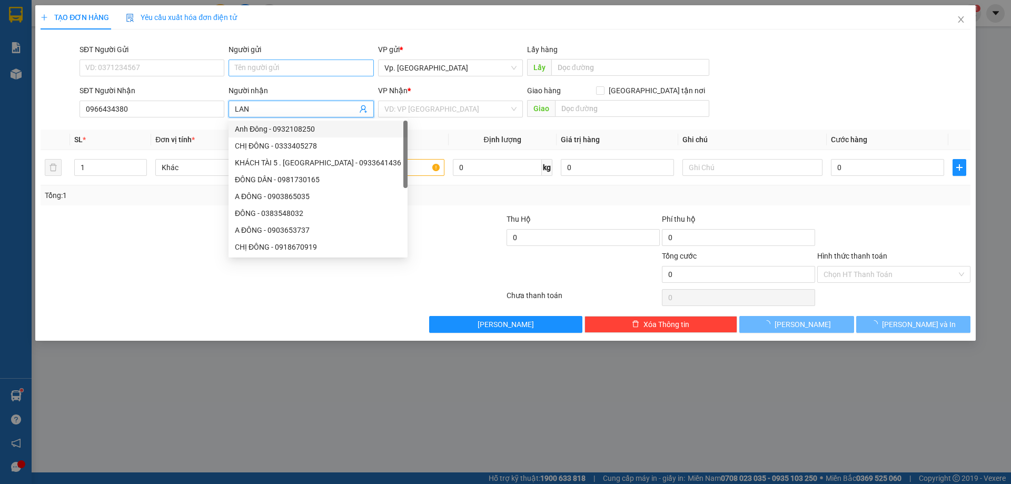
type input "LAN"
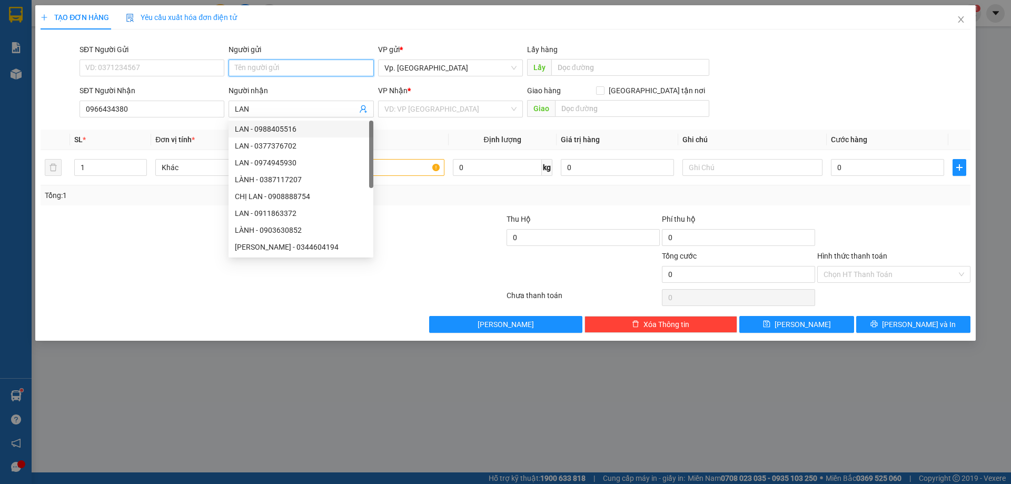
click at [247, 65] on input "Người gửi" at bounding box center [301, 67] width 145 height 17
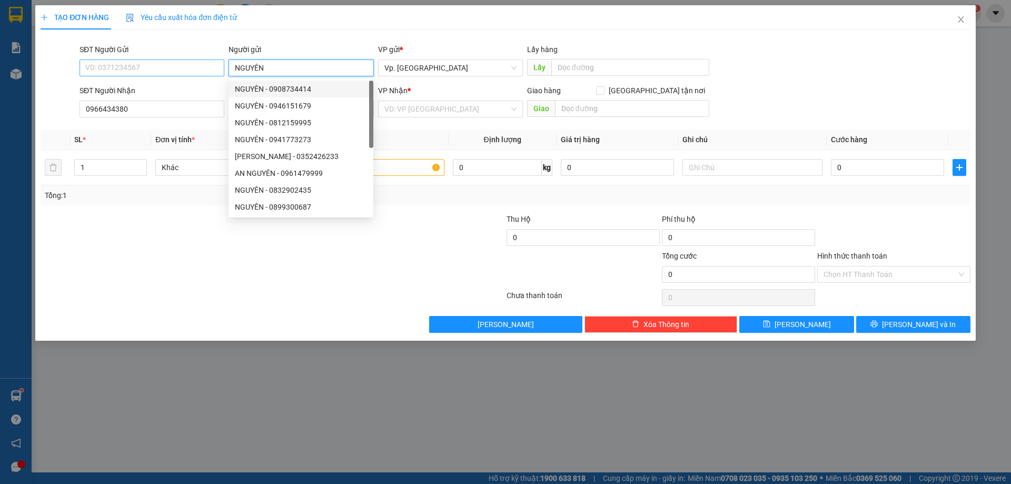
type input "NGUYÊN"
click at [196, 71] on input "SĐT Người Gửi" at bounding box center [152, 67] width 145 height 17
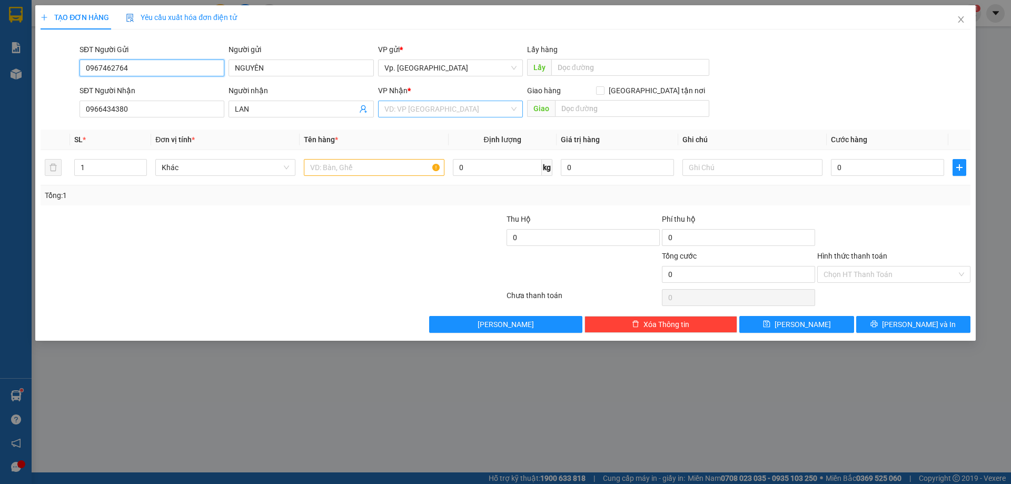
type input "0967462764"
drag, startPoint x: 391, startPoint y: 110, endPoint x: 403, endPoint y: 118, distance: 14.0
click at [395, 110] on input "search" at bounding box center [446, 109] width 125 height 16
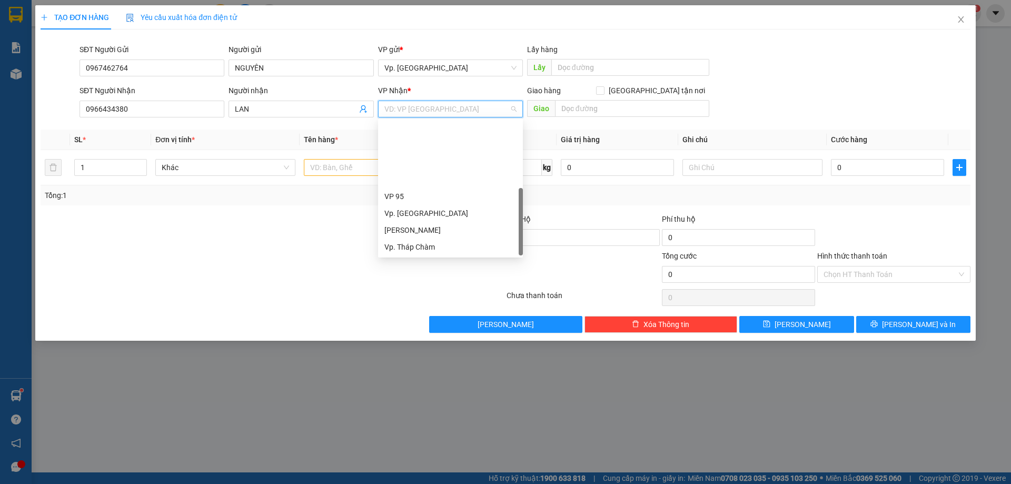
drag, startPoint x: 399, startPoint y: 199, endPoint x: 393, endPoint y: 194, distance: 8.2
click at [398, 275] on div "VP QL13" at bounding box center [450, 281] width 132 height 12
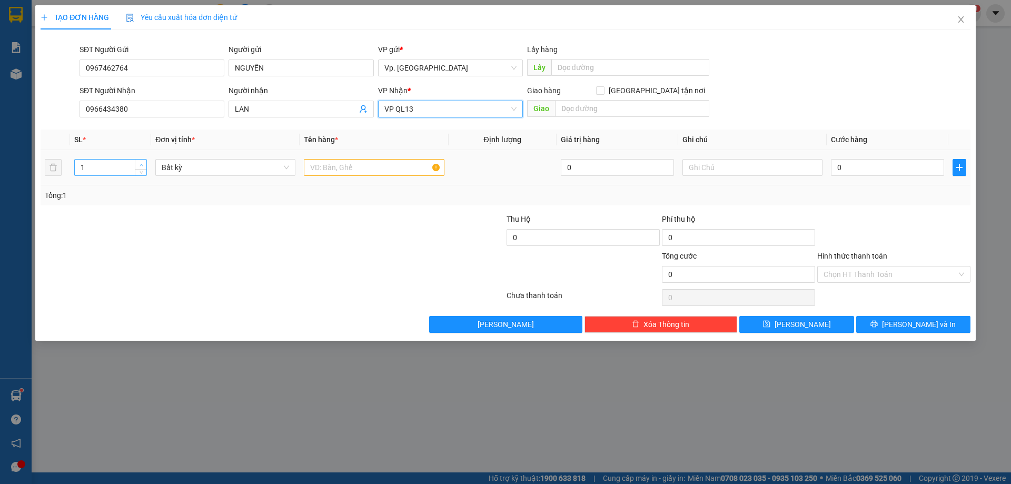
click at [143, 162] on span "up" at bounding box center [141, 165] width 6 height 6
click at [141, 162] on span "up" at bounding box center [141, 165] width 6 height 6
type input "4"
click at [141, 162] on span "up" at bounding box center [141, 165] width 6 height 6
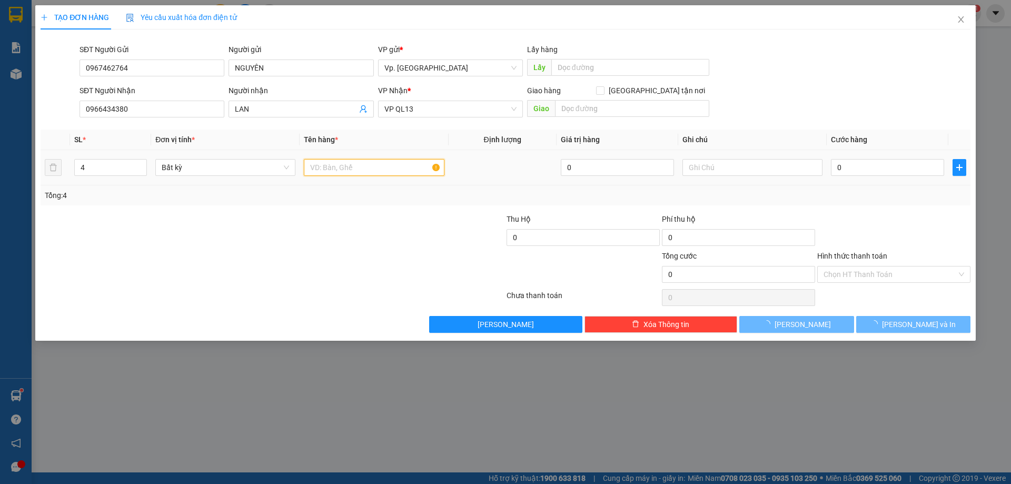
click at [325, 167] on input "text" at bounding box center [374, 167] width 140 height 17
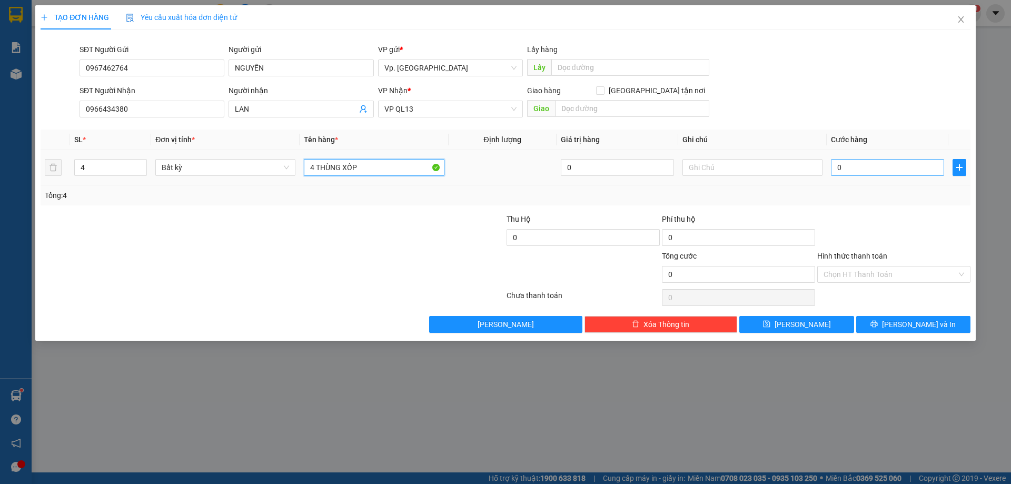
type input "4 THÙNG XỐP"
click at [865, 173] on input "0" at bounding box center [887, 167] width 113 height 17
click at [840, 173] on input "0" at bounding box center [887, 167] width 113 height 17
click at [886, 169] on input "0" at bounding box center [887, 167] width 113 height 17
type input "02"
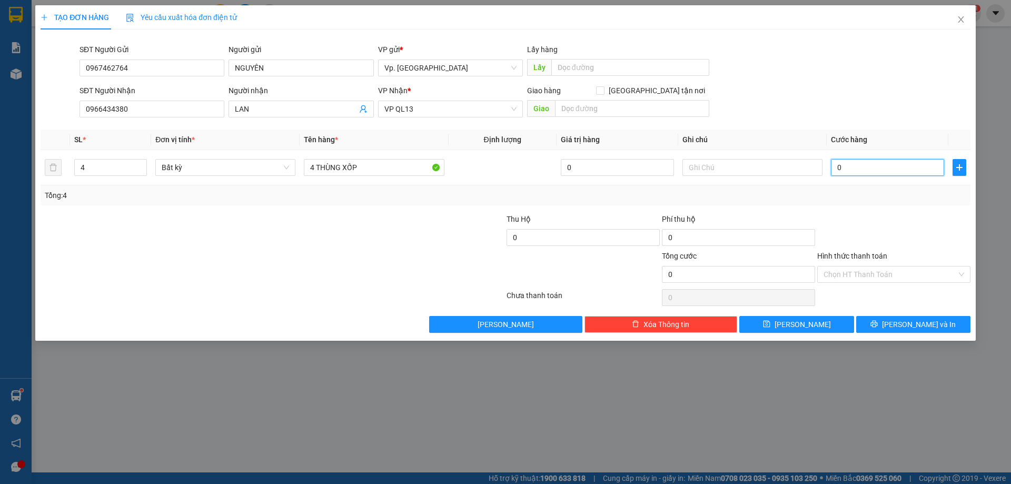
type input "2"
type input "020"
type input "20"
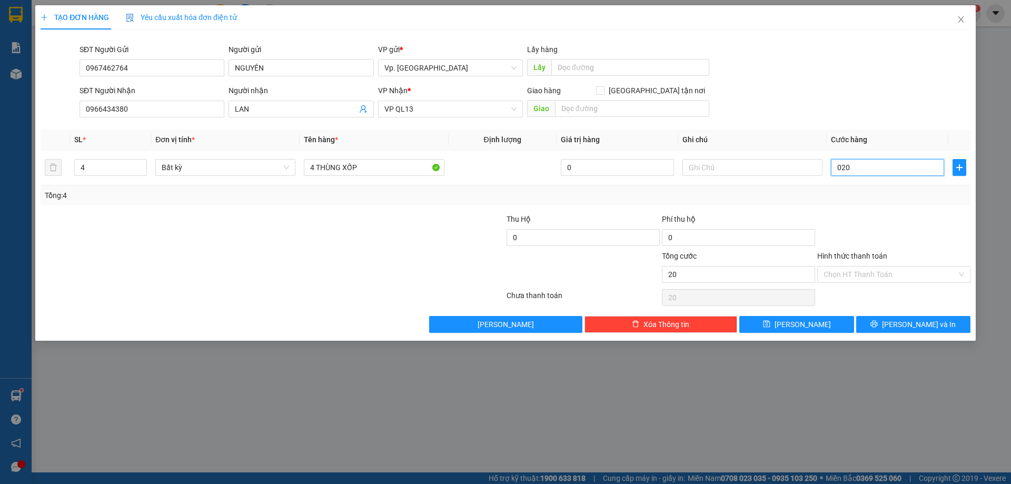
type input "0.200"
type input "200"
type input "200.000"
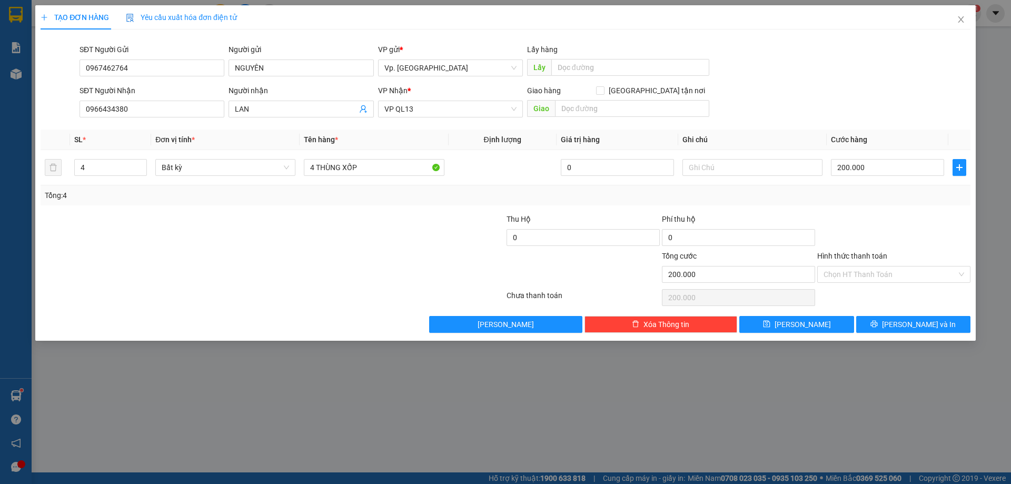
drag, startPoint x: 866, startPoint y: 270, endPoint x: 848, endPoint y: 290, distance: 26.8
click at [863, 271] on input "Hình thức thanh toán" at bounding box center [890, 274] width 133 height 16
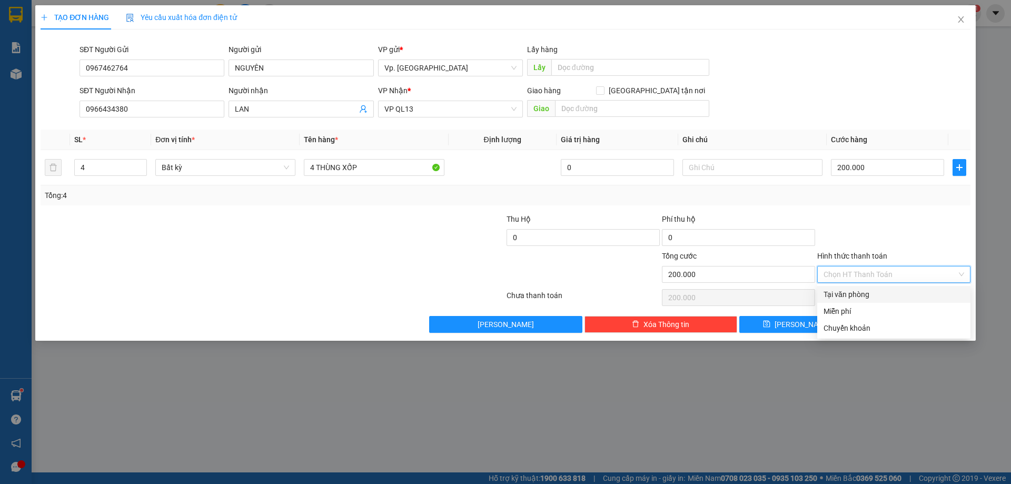
drag, startPoint x: 848, startPoint y: 290, endPoint x: 901, endPoint y: 328, distance: 64.9
click at [851, 294] on div "Tại văn phòng" at bounding box center [894, 295] width 141 height 12
type input "0"
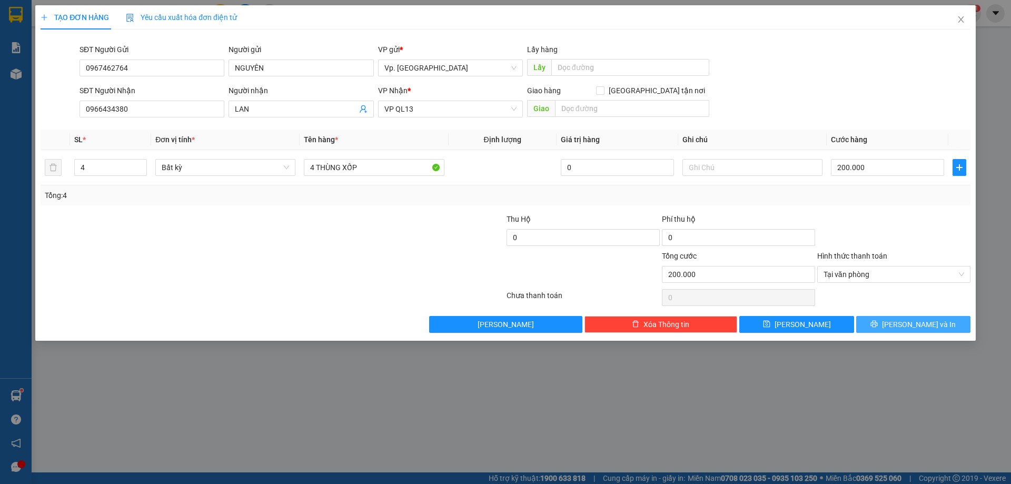
click at [905, 326] on span "Lưu và In" at bounding box center [919, 325] width 74 height 12
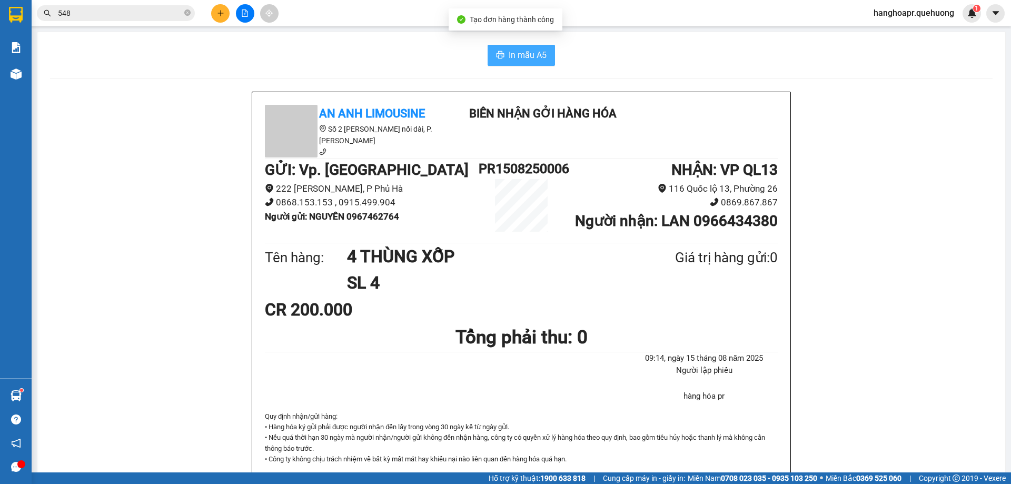
click at [519, 53] on span "In mẫu A5" at bounding box center [528, 54] width 38 height 13
click at [509, 50] on span "In mẫu A5" at bounding box center [528, 54] width 38 height 13
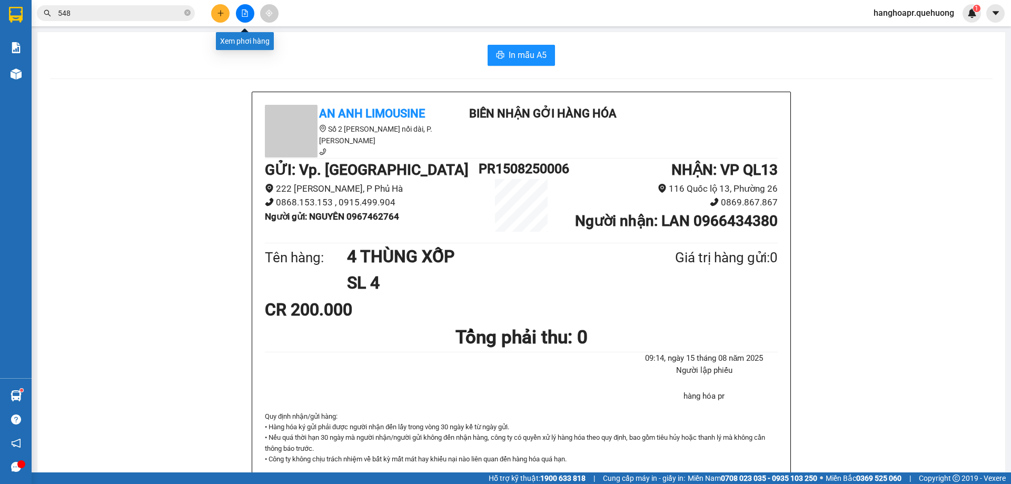
click at [246, 12] on icon "file-add" at bounding box center [244, 12] width 7 height 7
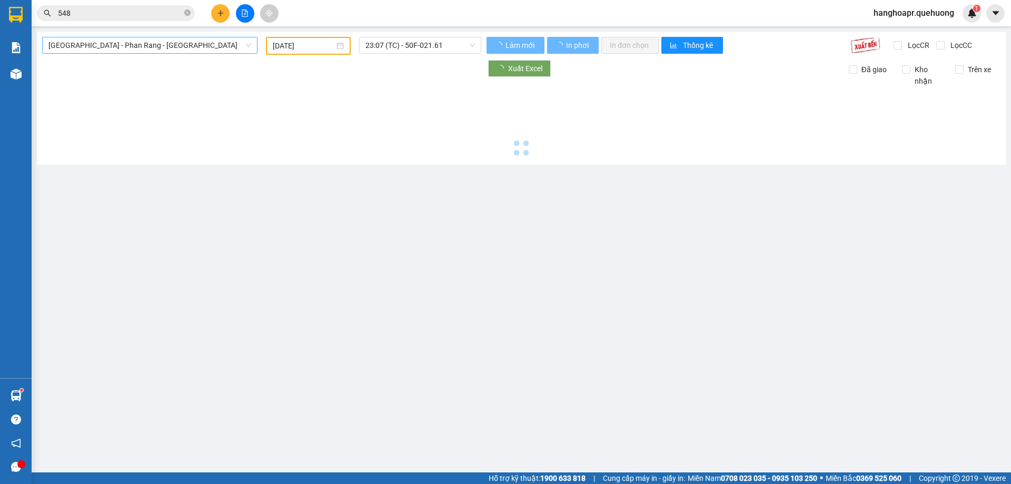
click at [191, 51] on div "Sài Gòn - Phan Rang - Ninh Sơn 14/08/2025 23:07 (TC) - 50F-021.61 Làm mới In ph…" at bounding box center [521, 98] width 969 height 133
type input "15/08/2025"
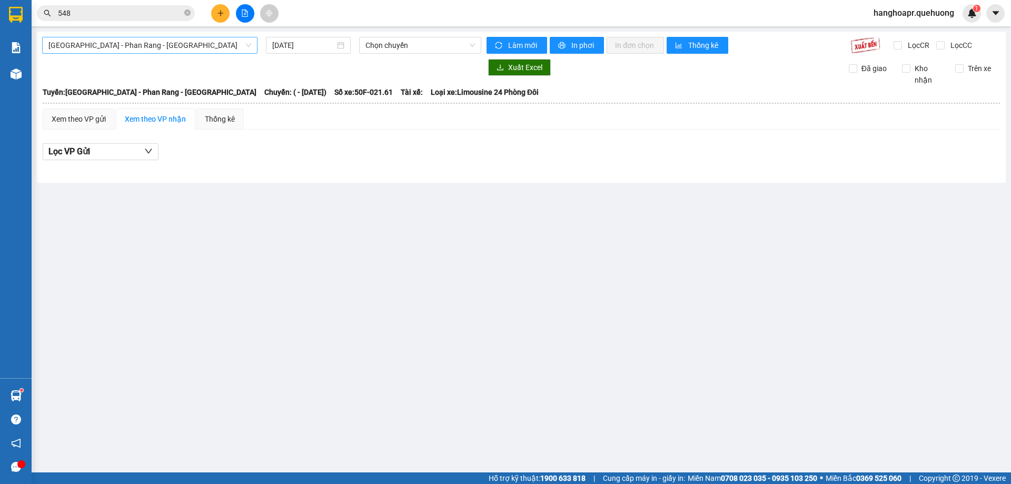
click at [185, 46] on span "Sài Gòn - Phan Rang - Ninh Sơn" at bounding box center [149, 45] width 203 height 16
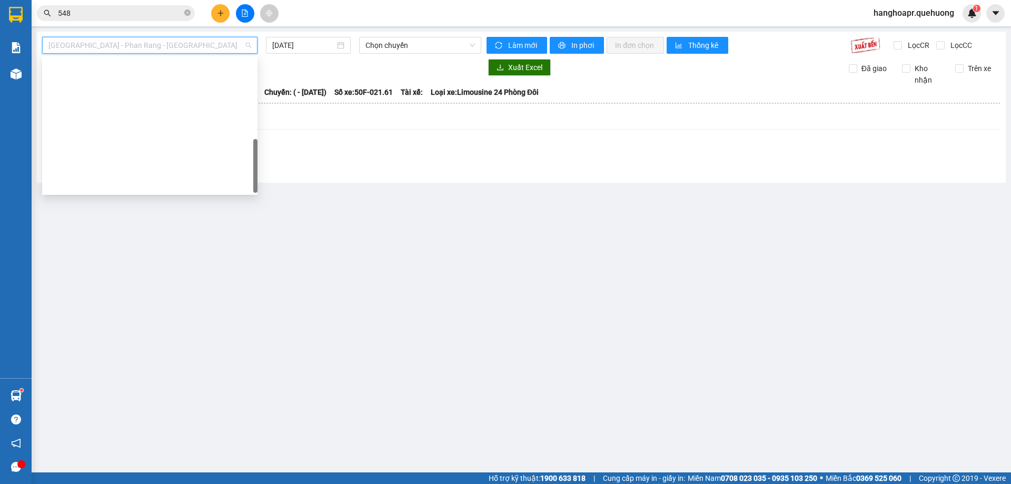
drag, startPoint x: 163, startPoint y: 173, endPoint x: 189, endPoint y: 159, distance: 29.5
click at [162, 445] on div "Miền Tây - Phan Rang - Ninh Sơn" at bounding box center [149, 453] width 215 height 17
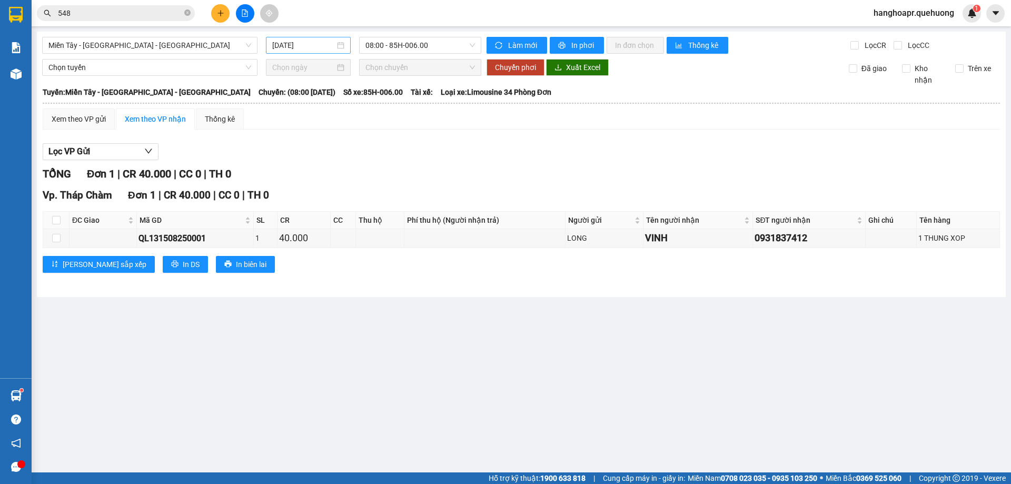
click at [339, 49] on div "15/08/2025" at bounding box center [308, 45] width 72 height 12
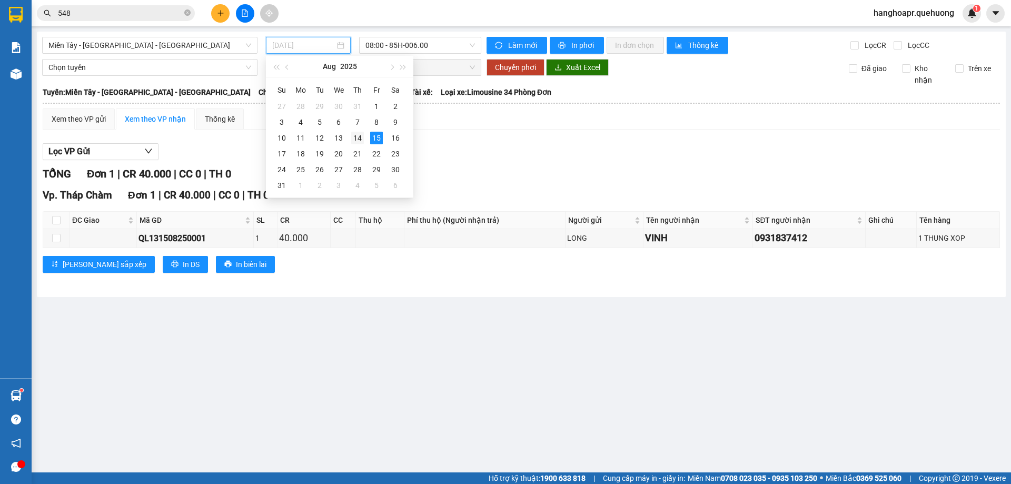
click at [359, 134] on div "14" at bounding box center [357, 138] width 13 height 13
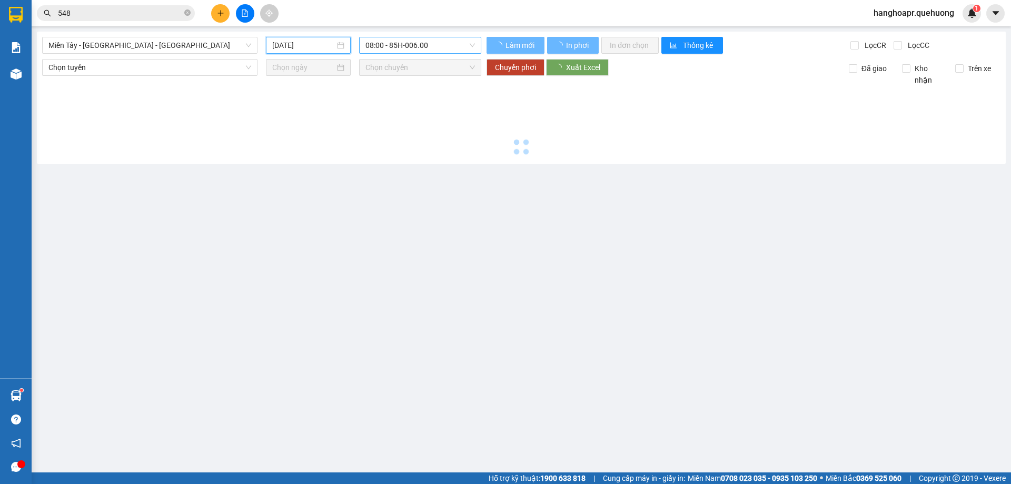
type input "14/08/2025"
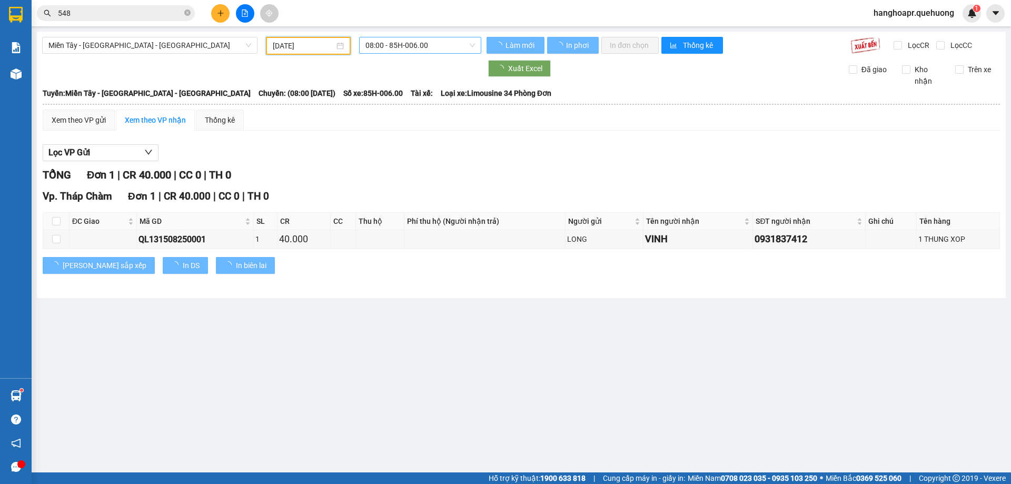
drag, startPoint x: 411, startPoint y: 36, endPoint x: 401, endPoint y: 48, distance: 15.0
click at [411, 37] on div "Miền Tây - Phan Rang - Ninh Sơn 14/08/2025 08:00 - 85H-006.00 Làm mới In phơi I…" at bounding box center [521, 165] width 969 height 266
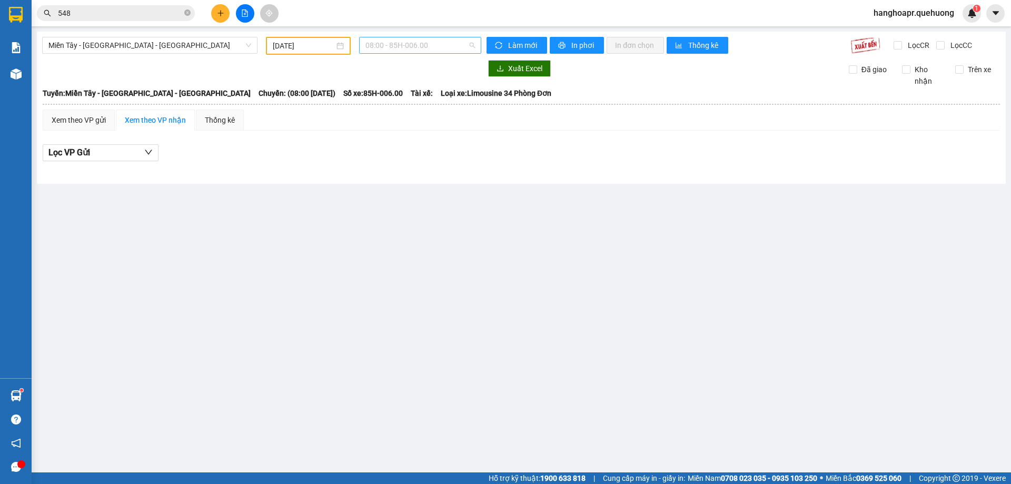
click at [402, 51] on span "08:00 - 85H-006.00" at bounding box center [420, 45] width 110 height 16
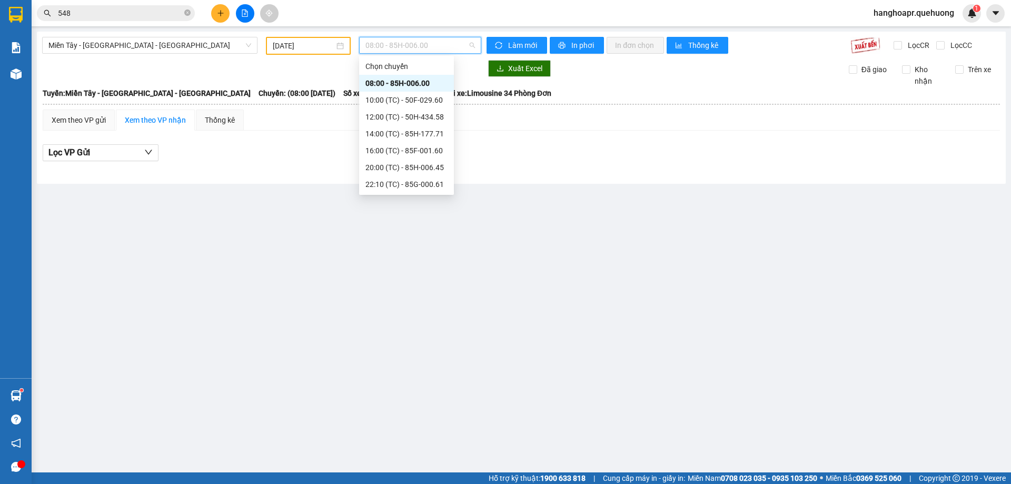
click at [429, 263] on div "23:07 (TC) - 50F-021.61" at bounding box center [406, 269] width 82 height 12
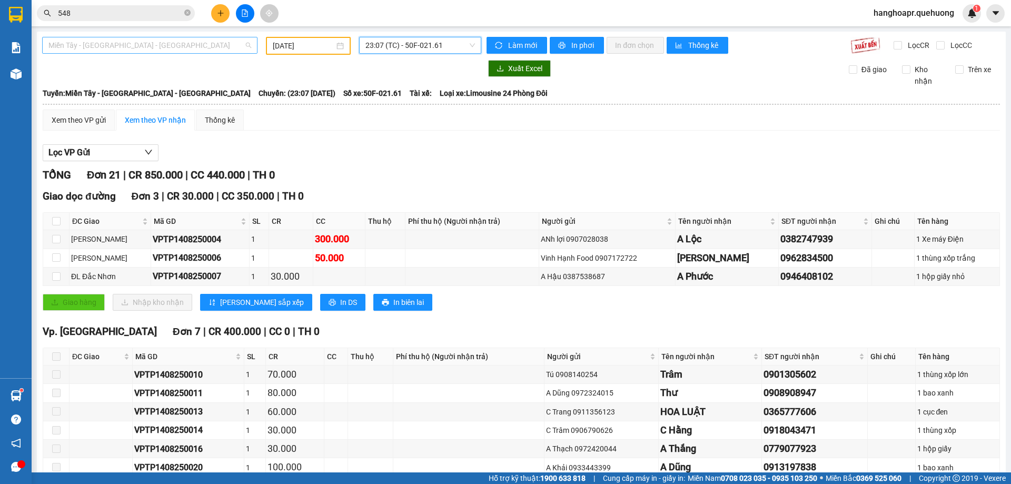
click at [236, 43] on span "Miền Tây - Phan Rang - Ninh Sơn" at bounding box center [149, 45] width 203 height 16
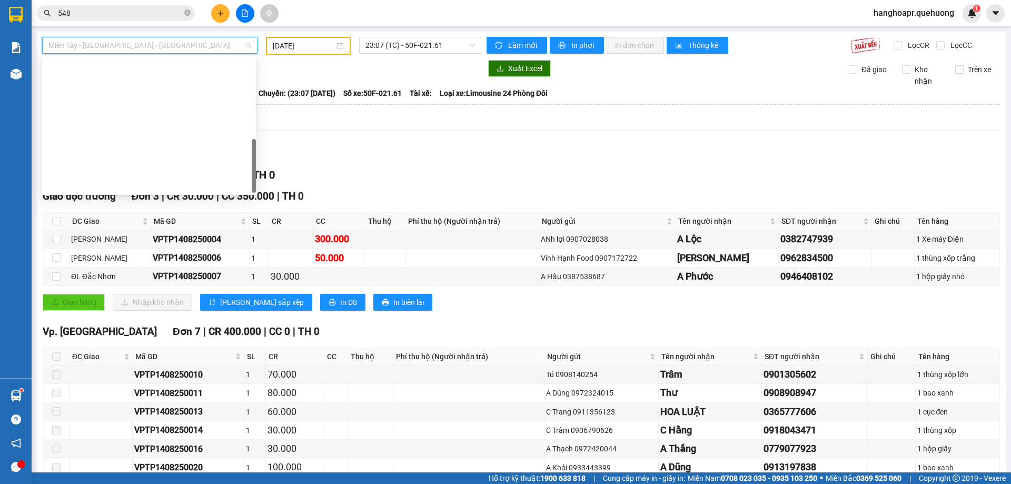
click at [396, 171] on div "TỔNG Đơn 21 | CR 850.000 | CC 440.000 | TH 0" at bounding box center [521, 175] width 957 height 16
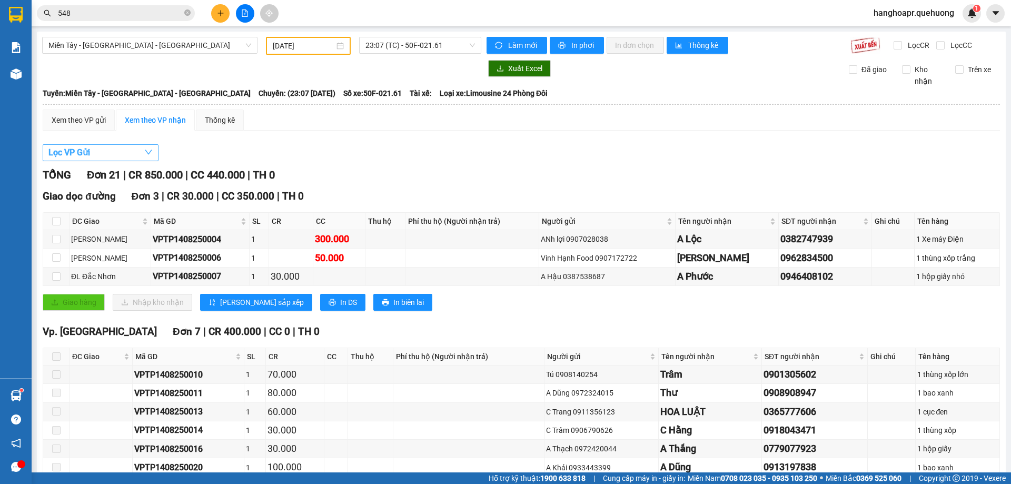
click at [143, 156] on button "Lọc VP Gửi" at bounding box center [101, 152] width 116 height 17
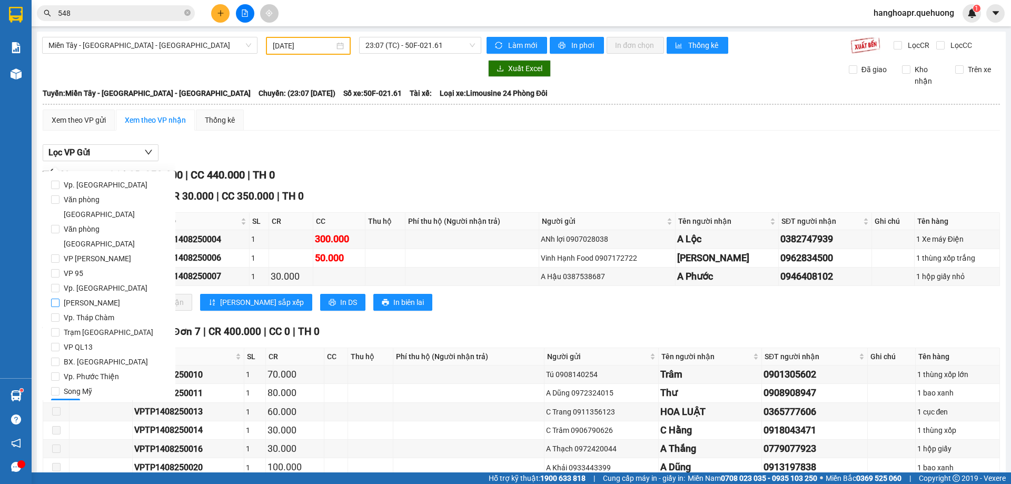
click at [53, 299] on input "[PERSON_NAME]" at bounding box center [55, 303] width 8 height 8
checkbox input "true"
click at [63, 401] on span "Lọc" at bounding box center [65, 407] width 12 height 12
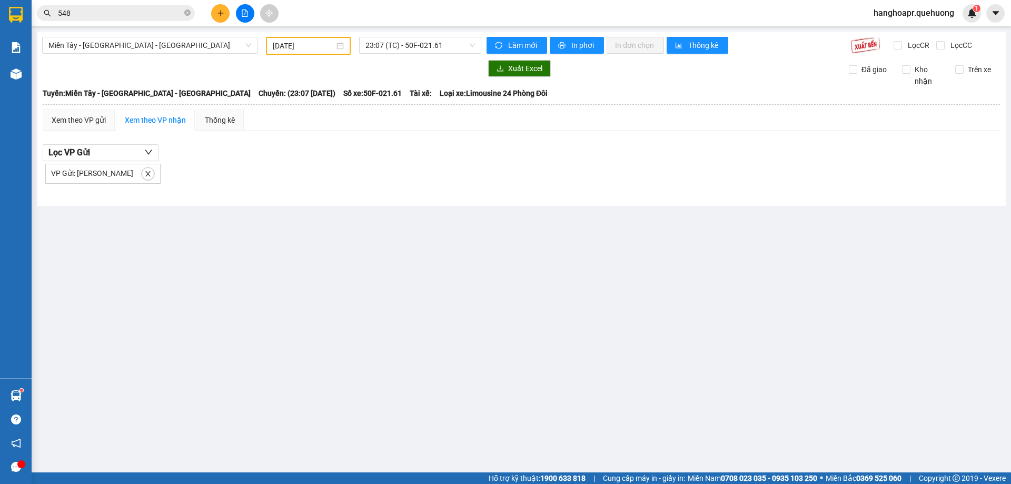
click at [304, 46] on input "14/08/2025" at bounding box center [304, 46] width 62 height 12
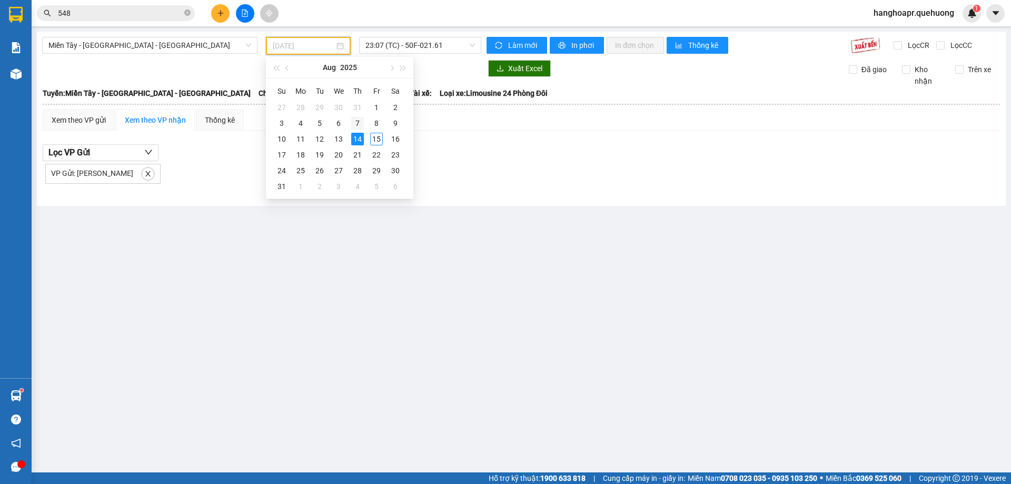
click at [359, 124] on div "7" at bounding box center [357, 123] width 13 height 13
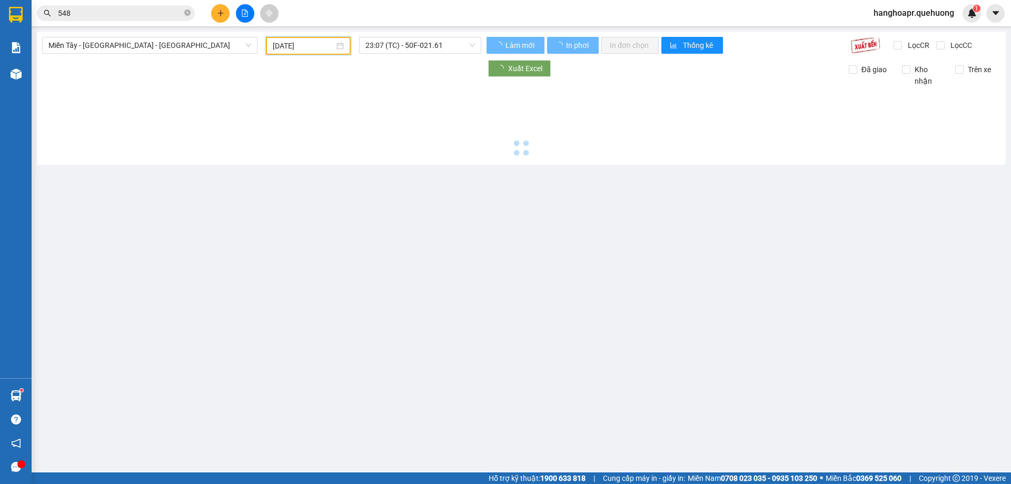
type input "07/08/2025"
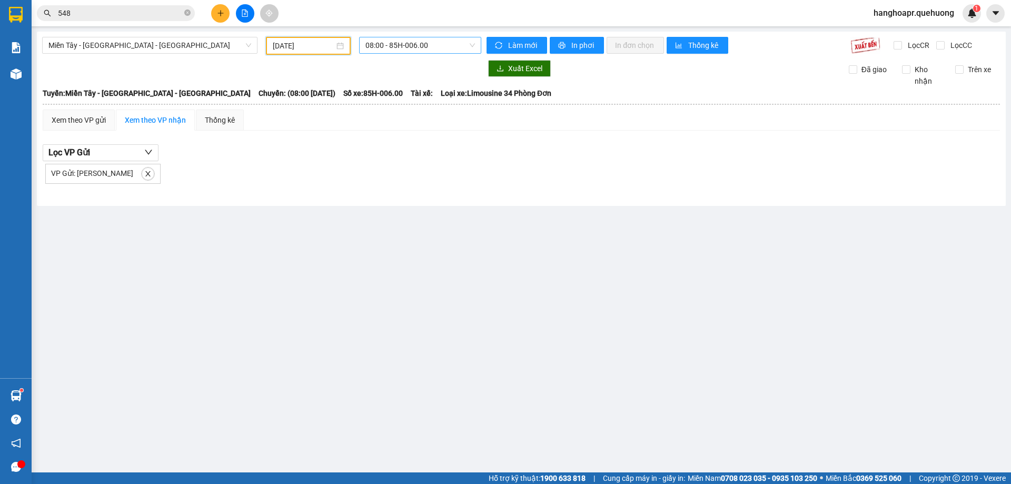
click at [429, 47] on span "08:00 - 85H-006.00" at bounding box center [420, 45] width 110 height 16
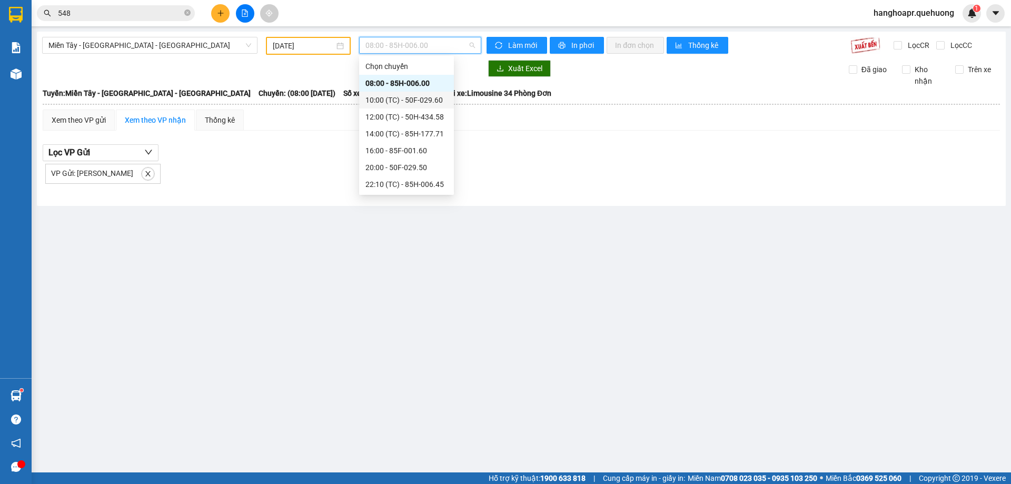
click at [428, 101] on div "10:00 (TC) - 50F-029.60" at bounding box center [406, 100] width 82 height 12
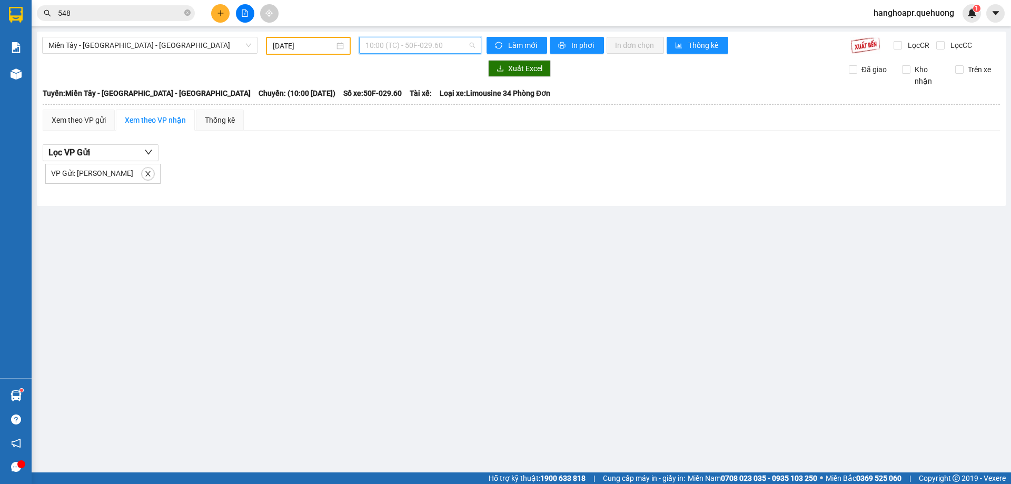
click at [452, 42] on span "10:00 (TC) - 50F-029.60" at bounding box center [420, 45] width 110 height 16
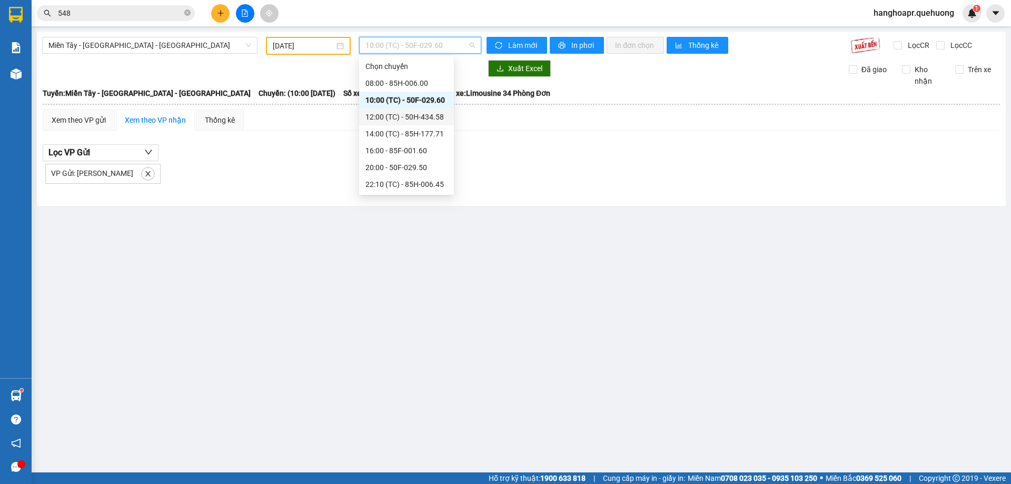
click at [427, 114] on div "12:00 (TC) - 50H-434.58" at bounding box center [406, 117] width 82 height 12
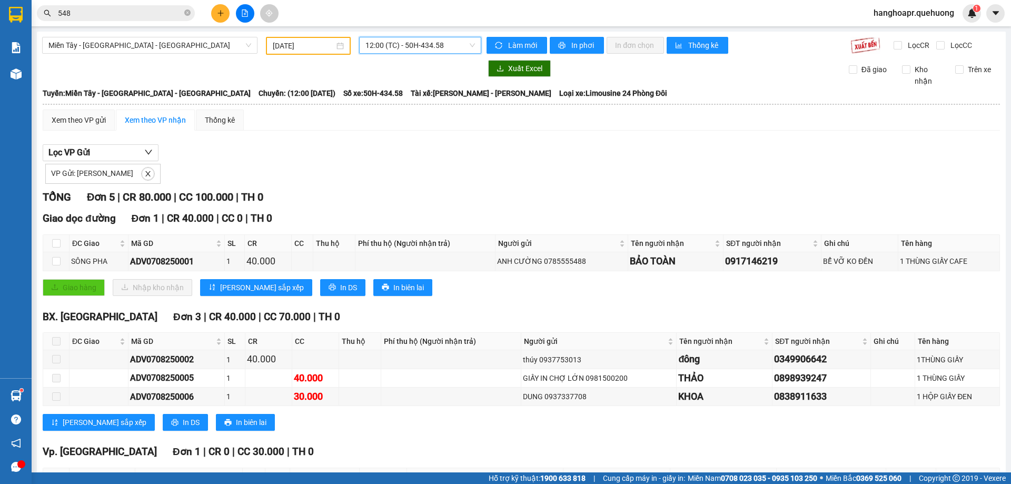
click at [439, 47] on span "12:00 (TC) - 50H-434.58" at bounding box center [420, 45] width 110 height 16
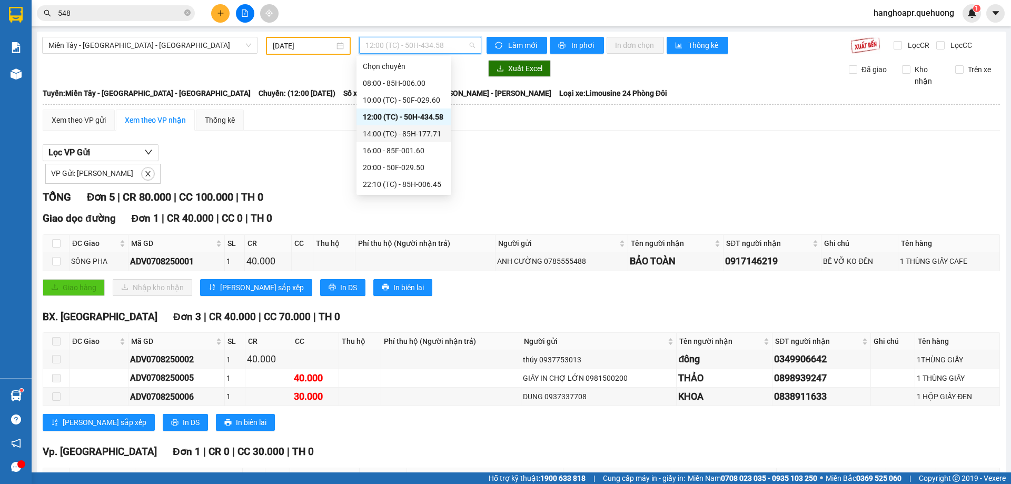
click at [439, 132] on div "14:00 (TC) - 85H-177.71" at bounding box center [404, 134] width 82 height 12
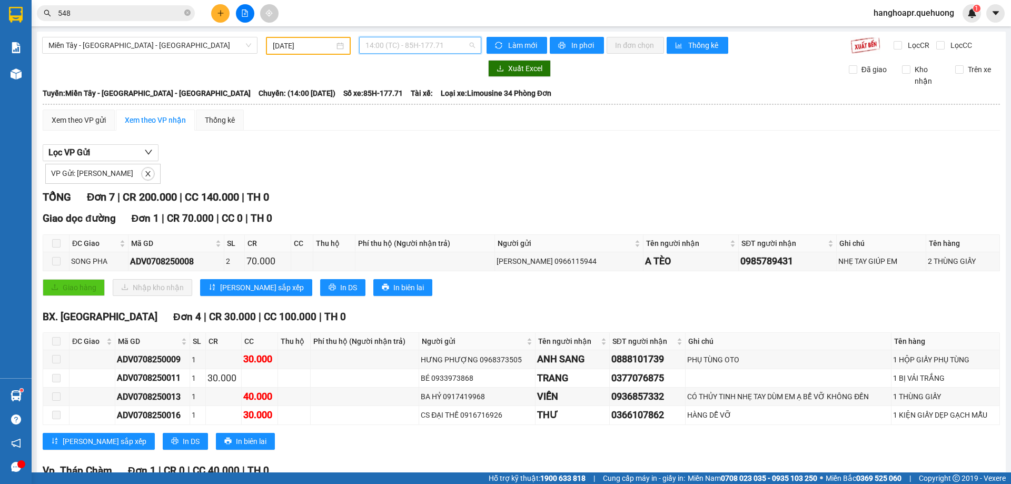
click at [442, 51] on span "14:00 (TC) - 85H-177.71" at bounding box center [420, 45] width 110 height 16
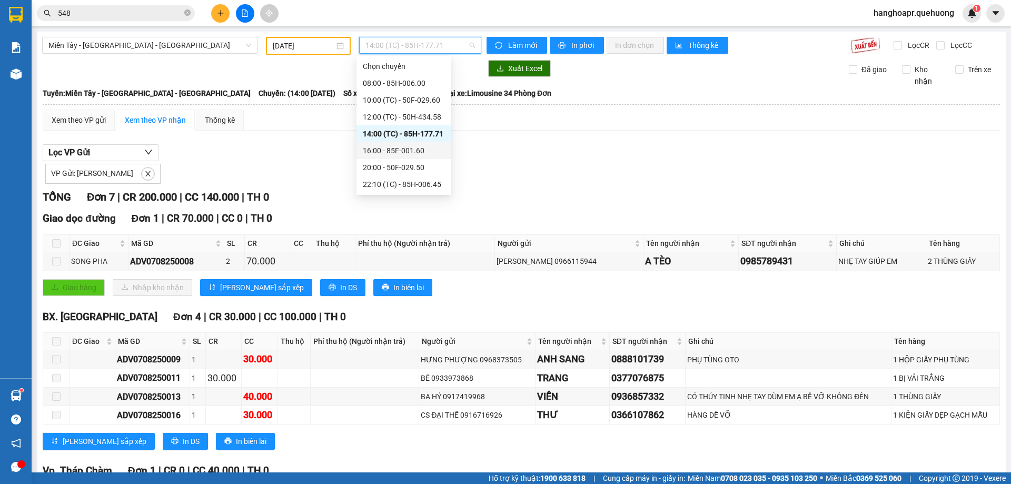
click at [427, 150] on div "16:00 - 85F-001.60" at bounding box center [404, 151] width 82 height 12
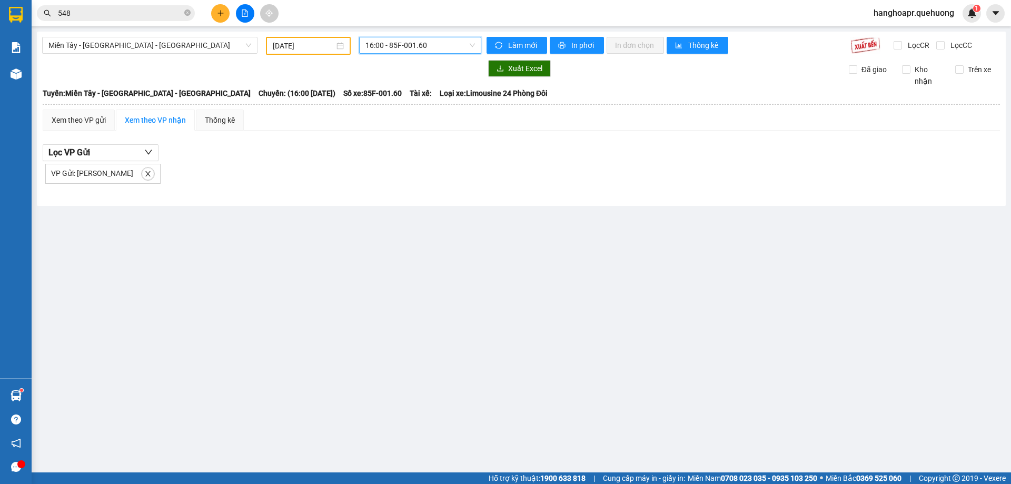
click at [437, 47] on span "16:00 - 85F-001.60" at bounding box center [420, 45] width 110 height 16
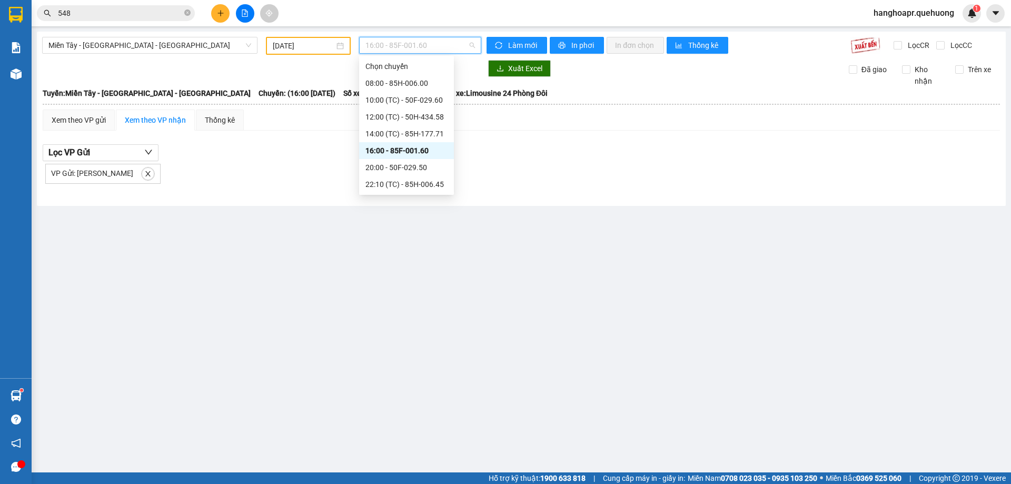
click at [420, 296] on div "23:59 - 85H-006.18" at bounding box center [406, 302] width 82 height 12
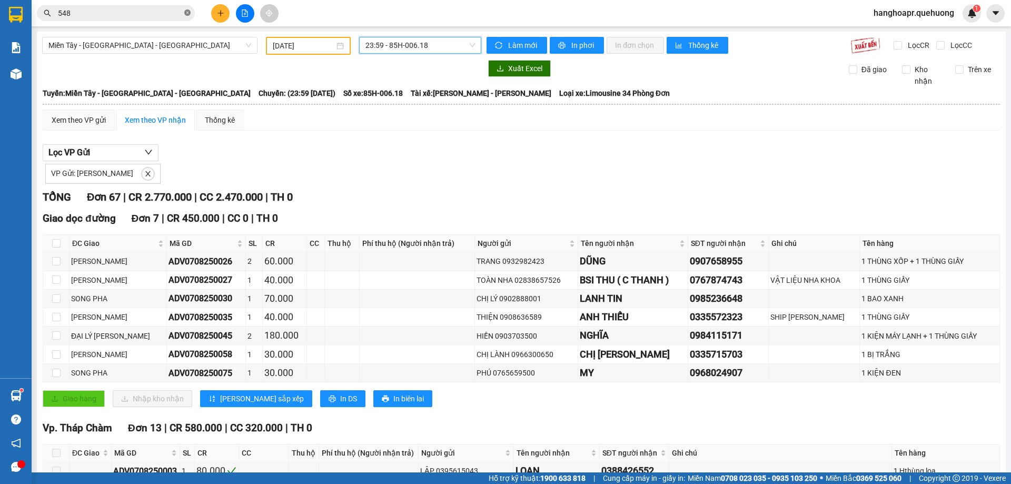
click at [185, 14] on icon "close-circle" at bounding box center [187, 12] width 6 height 6
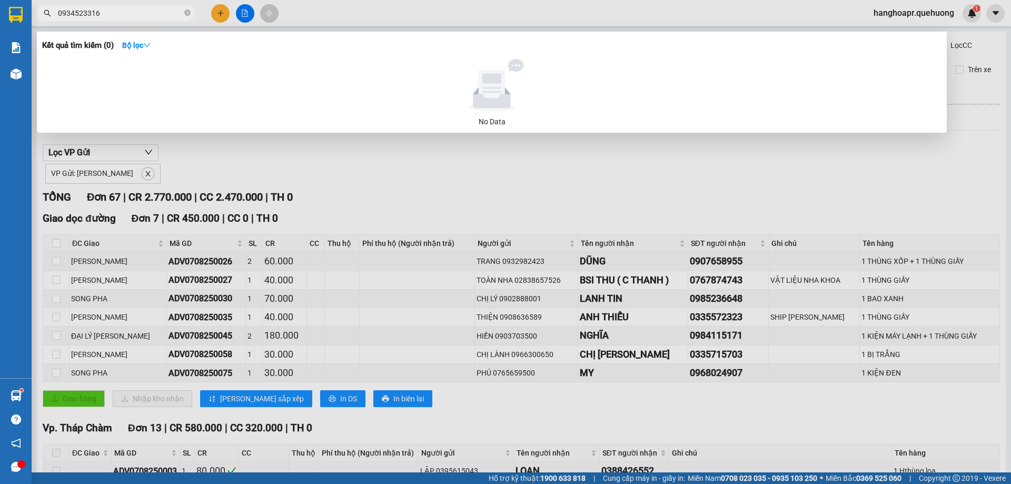
type input "0934523316"
click at [222, 14] on div at bounding box center [505, 242] width 1011 height 484
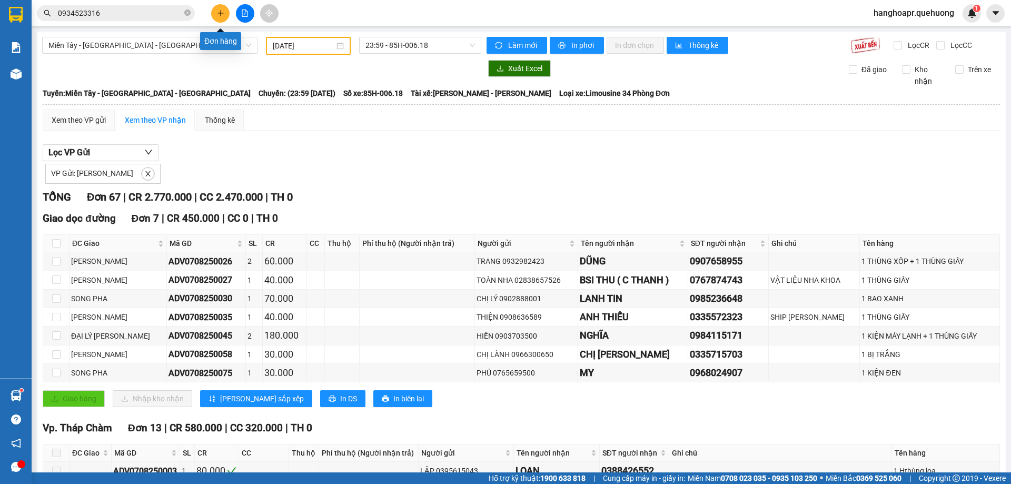
drag, startPoint x: 223, startPoint y: 11, endPoint x: 212, endPoint y: 11, distance: 11.1
click at [212, 11] on button at bounding box center [220, 13] width 18 height 18
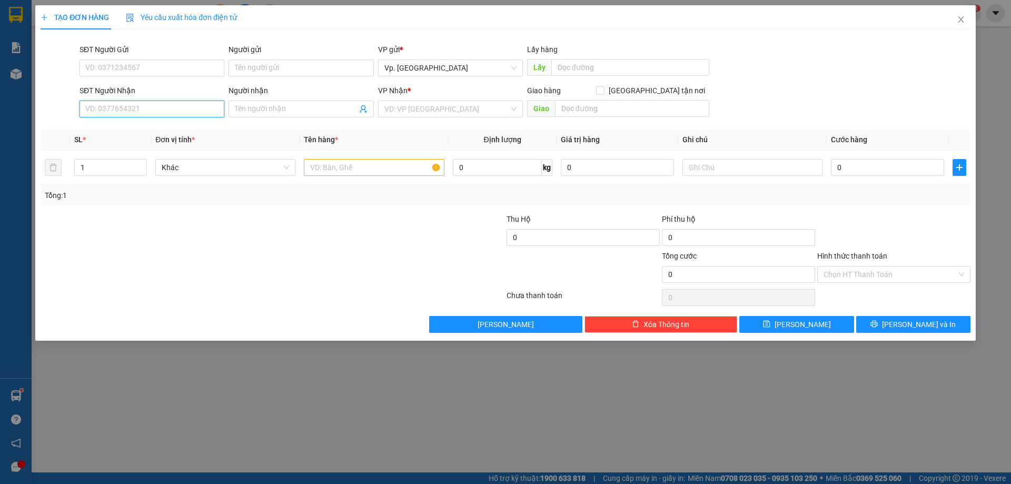
click at [192, 105] on input "SĐT Người Nhận" at bounding box center [152, 109] width 145 height 17
drag, startPoint x: 152, startPoint y: 130, endPoint x: 281, endPoint y: 110, distance: 131.1
click at [151, 130] on div "0907572020 - NHƯ" at bounding box center [152, 129] width 132 height 12
type input "0907572020"
type input "NHƯ"
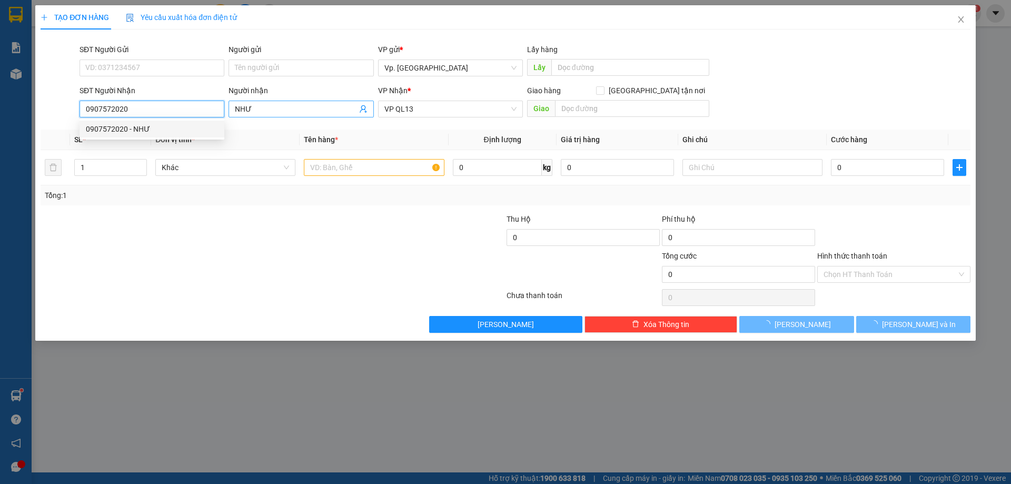
type input "50.000"
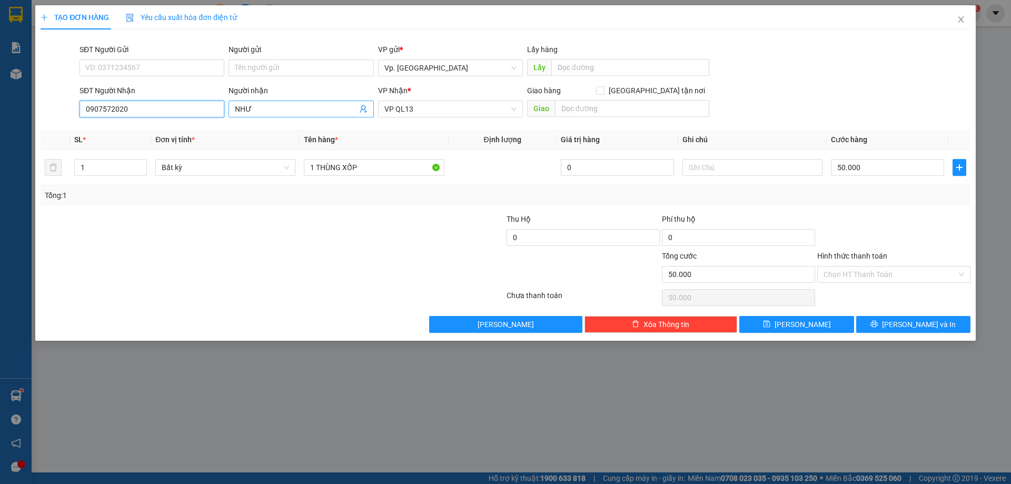
type input "0907572020"
drag, startPoint x: 264, startPoint y: 104, endPoint x: 194, endPoint y: 116, distance: 71.1
click at [219, 112] on div "SĐT Người Nhận 0907572020 0907572020 Người nhận NHƯ VP Nhận * VP QL13 Giao hàng…" at bounding box center [524, 103] width 895 height 37
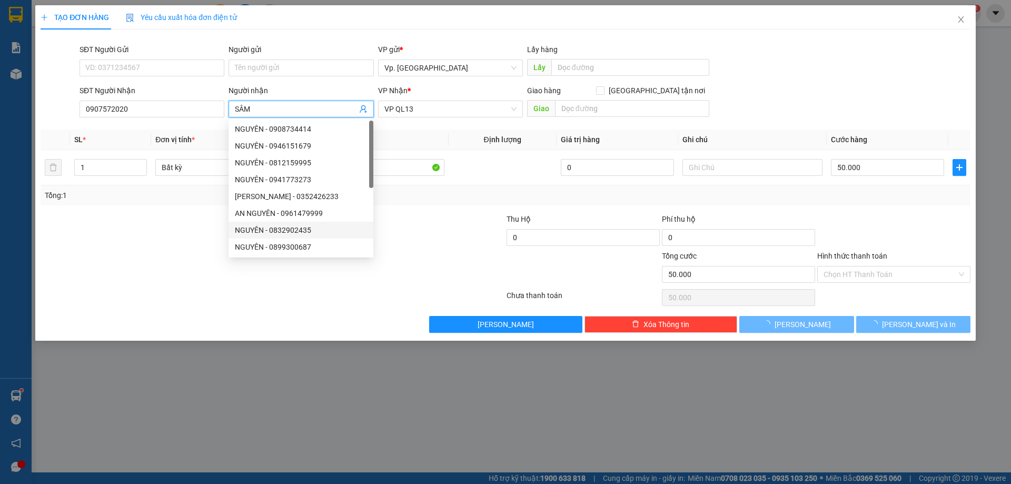
type input "SÂM"
drag, startPoint x: 411, startPoint y: 251, endPoint x: 423, endPoint y: 251, distance: 12.1
click at [423, 251] on div at bounding box center [427, 268] width 155 height 37
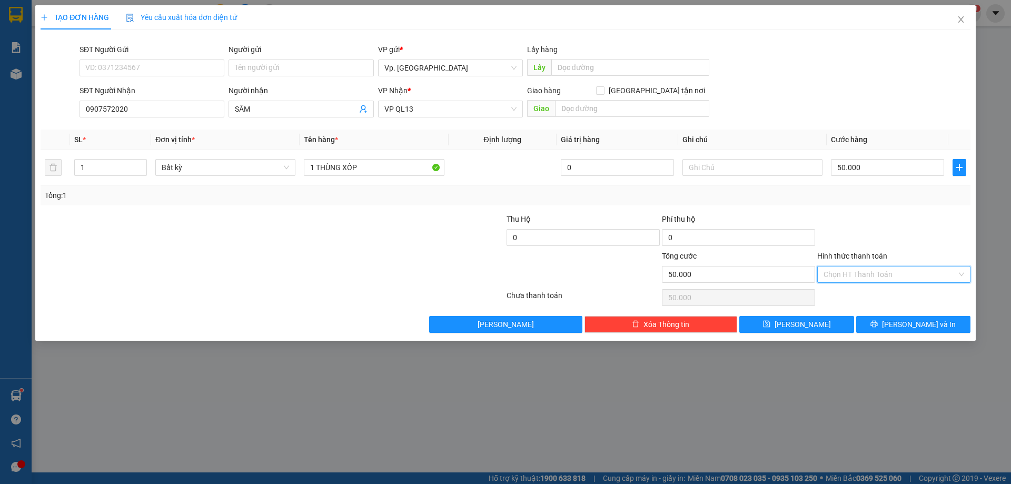
click at [877, 273] on input "Hình thức thanh toán" at bounding box center [890, 274] width 133 height 16
drag, startPoint x: 867, startPoint y: 299, endPoint x: 879, endPoint y: 323, distance: 27.1
click at [871, 313] on div "Tại văn phòng Miễn phí Chuyển khoản" at bounding box center [893, 311] width 153 height 51
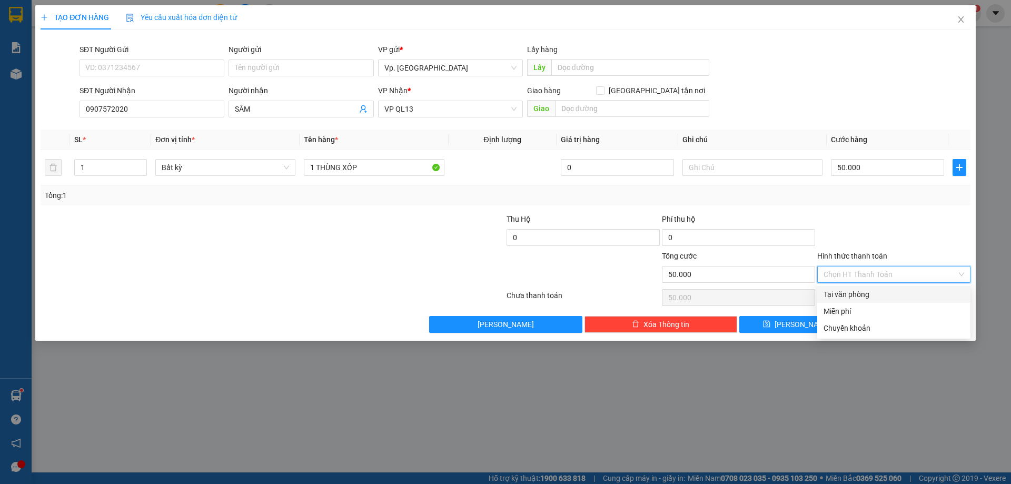
drag, startPoint x: 872, startPoint y: 297, endPoint x: 896, endPoint y: 312, distance: 28.2
click at [874, 299] on div "Tại văn phòng" at bounding box center [894, 295] width 141 height 12
type input "0"
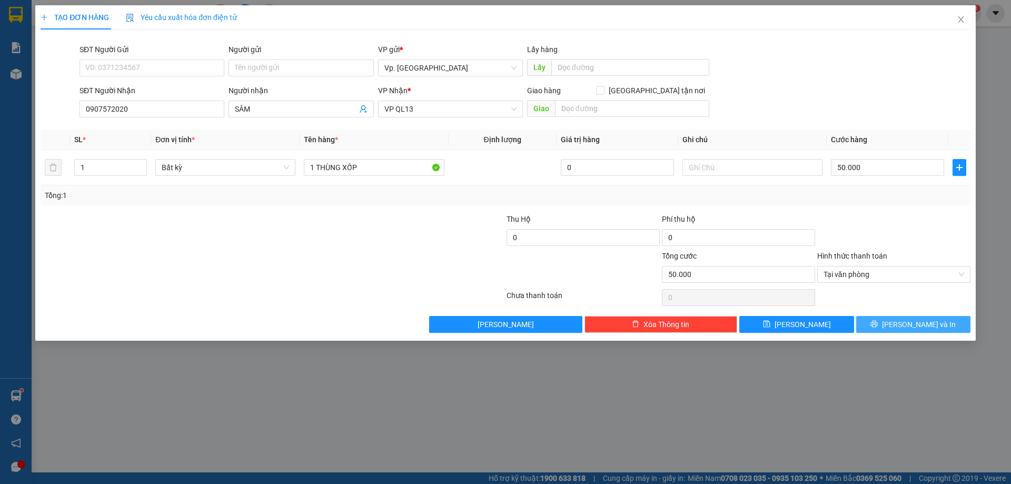
drag, startPoint x: 914, startPoint y: 329, endPoint x: 869, endPoint y: 296, distance: 55.4
click at [913, 327] on button "Lưu và In" at bounding box center [913, 324] width 114 height 17
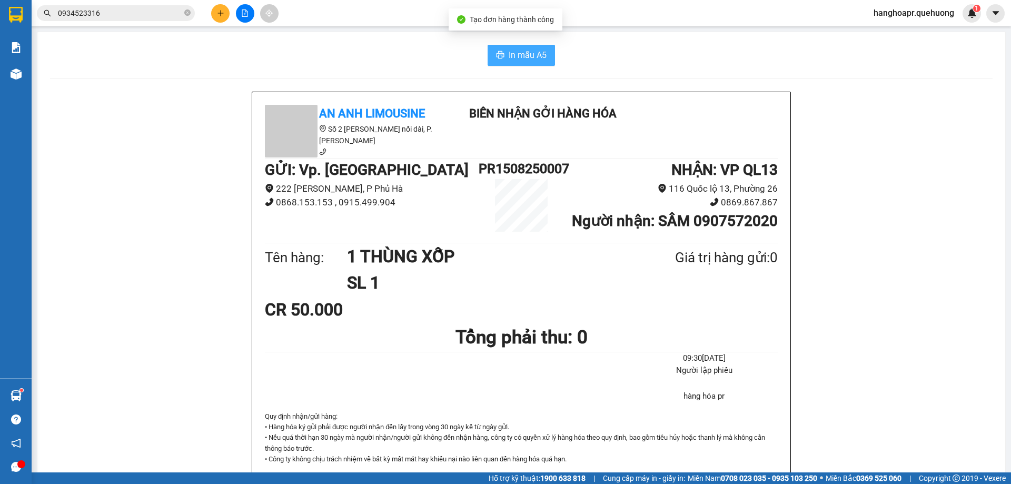
click at [537, 63] on button "In mẫu A5" at bounding box center [521, 55] width 67 height 21
click at [625, 156] on div "An Anh Limousine Số 2 Nguyễn Tri Phương nối dài, P. Văn Hải Biên nhận gởi hàng …" at bounding box center [521, 131] width 517 height 53
click at [187, 14] on icon "close-circle" at bounding box center [187, 12] width 6 height 6
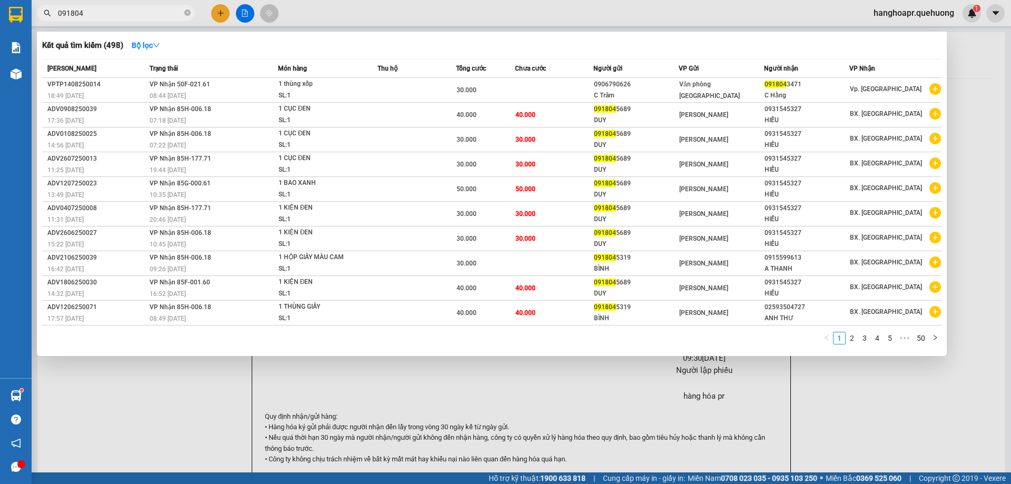
type input "091804"
click at [223, 13] on div at bounding box center [505, 242] width 1011 height 484
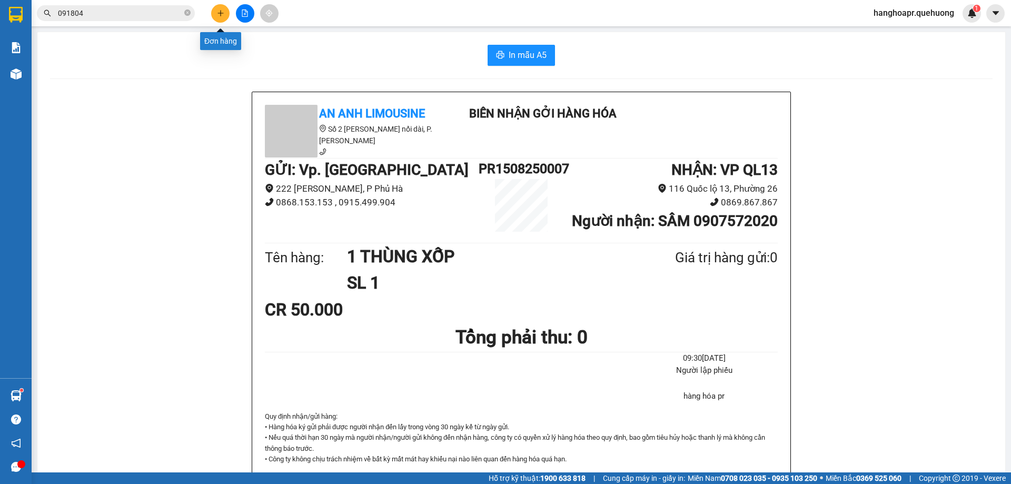
click at [223, 13] on icon "plus" at bounding box center [220, 13] width 6 height 1
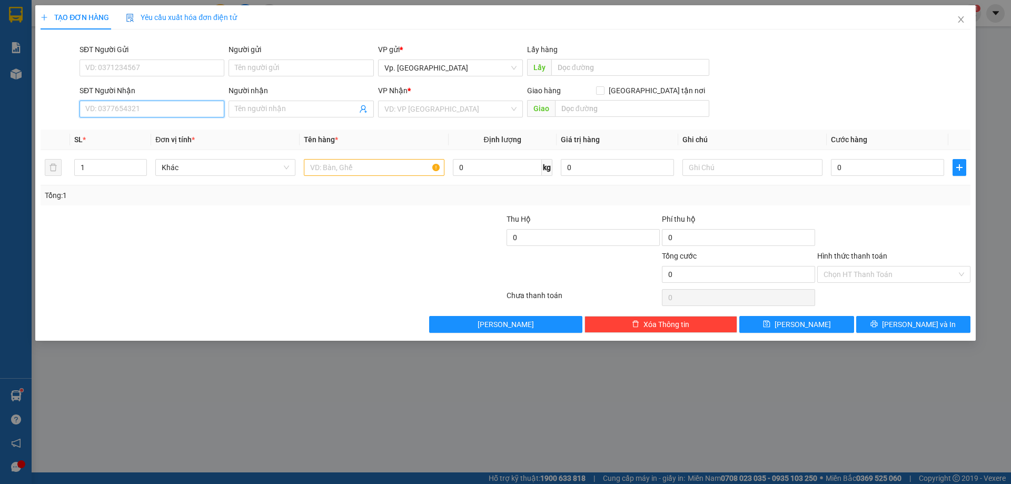
click at [185, 111] on input "SĐT Người Nhận" at bounding box center [152, 109] width 145 height 17
type input "0366963903"
click at [263, 108] on input "Người nhận" at bounding box center [296, 109] width 122 height 12
type input "NGUYỄN HOÀI"
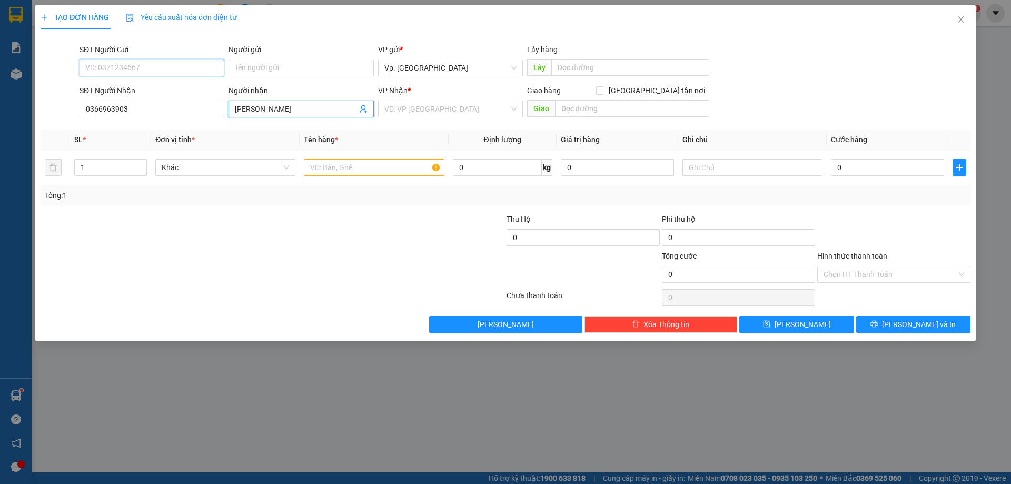
click at [155, 70] on input "SĐT Người Gửi" at bounding box center [152, 67] width 145 height 17
type input "0899975554"
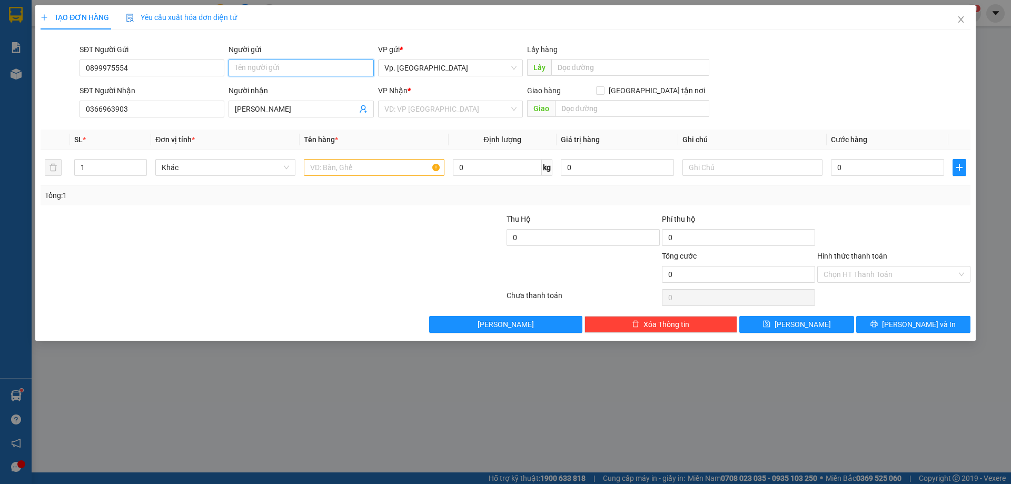
click at [251, 74] on input "Người gửi" at bounding box center [301, 67] width 145 height 17
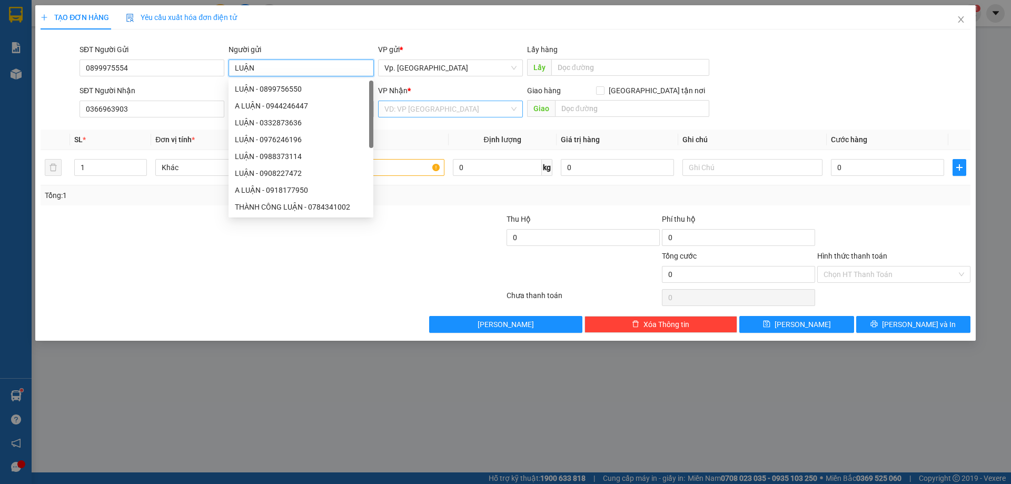
type input "LUẬN"
click at [431, 108] on input "search" at bounding box center [446, 109] width 125 height 16
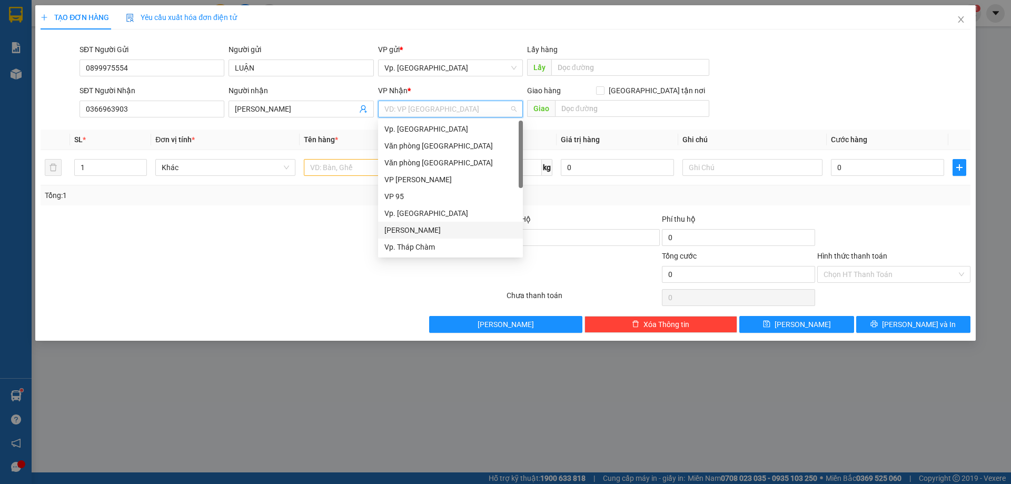
drag, startPoint x: 422, startPoint y: 231, endPoint x: 465, endPoint y: 199, distance: 53.5
click at [424, 230] on div "[PERSON_NAME]" at bounding box center [450, 230] width 132 height 12
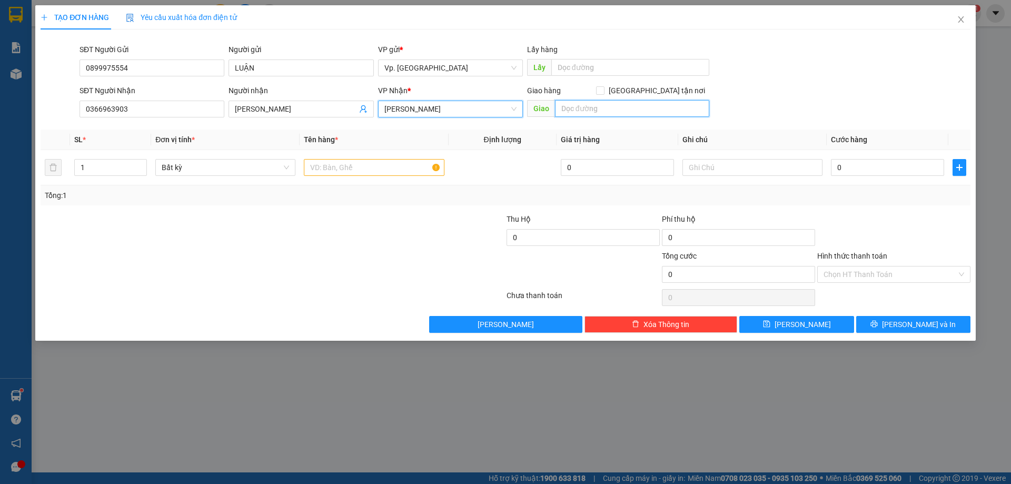
click at [563, 109] on input "text" at bounding box center [632, 108] width 154 height 17
type input "ADV"
click at [322, 167] on input "text" at bounding box center [374, 167] width 140 height 17
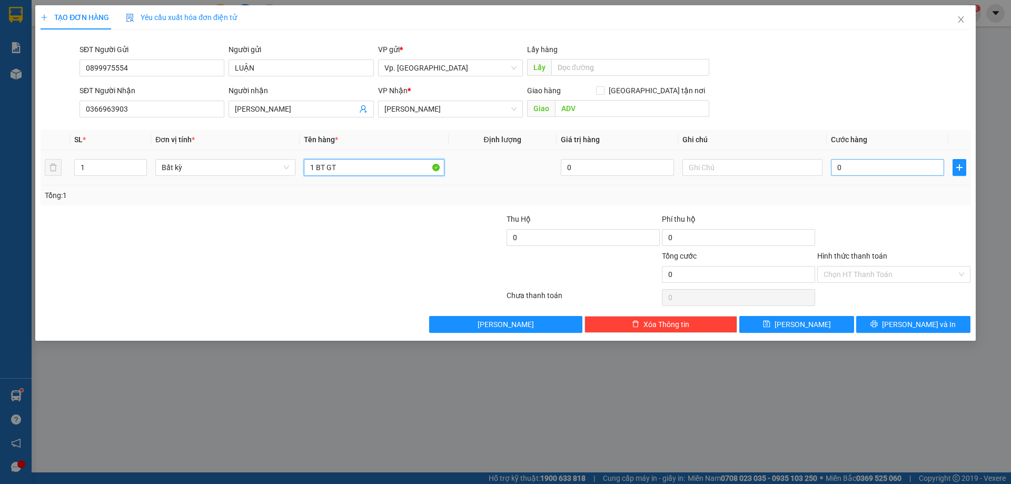
type input "1 BT GT"
click at [859, 166] on input "0" at bounding box center [887, 167] width 113 height 17
type input "3"
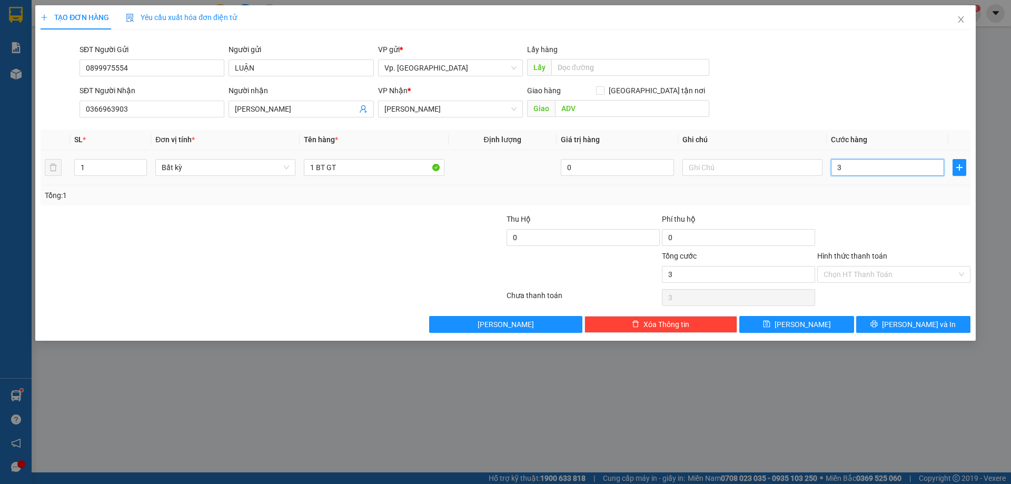
type input "30"
click at [957, 21] on icon "close" at bounding box center [961, 19] width 8 height 8
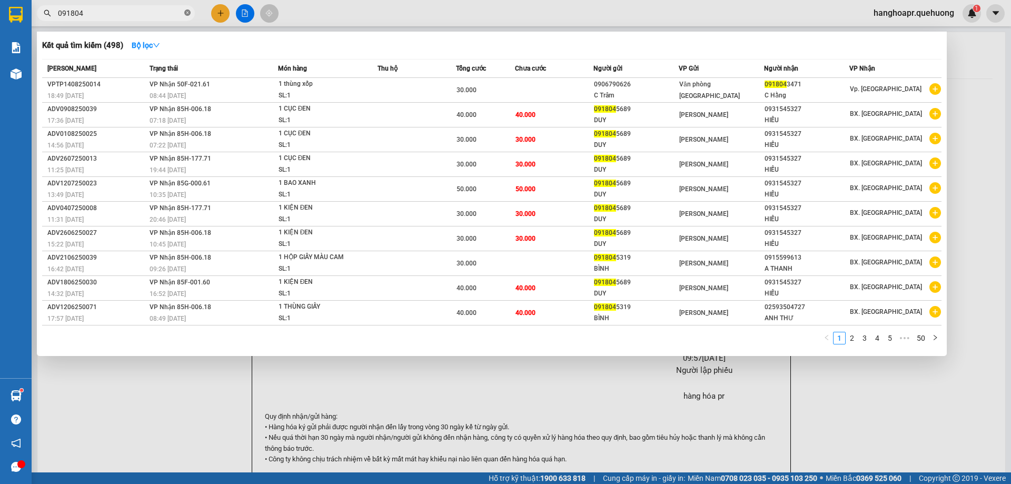
drag, startPoint x: 193, startPoint y: 9, endPoint x: 190, endPoint y: 14, distance: 5.4
click at [192, 12] on span "091804" at bounding box center [116, 13] width 158 height 16
click at [189, 14] on icon "close-circle" at bounding box center [187, 12] width 6 height 6
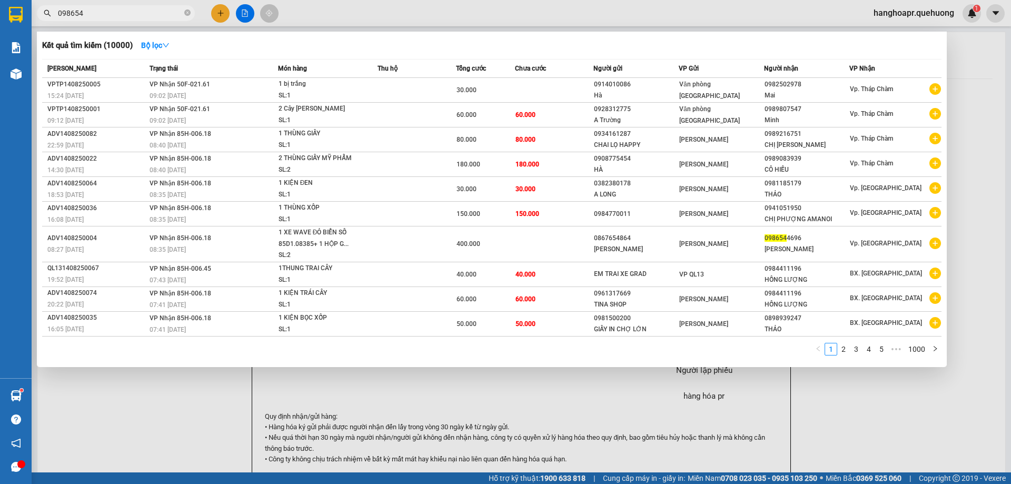
type input "0986544"
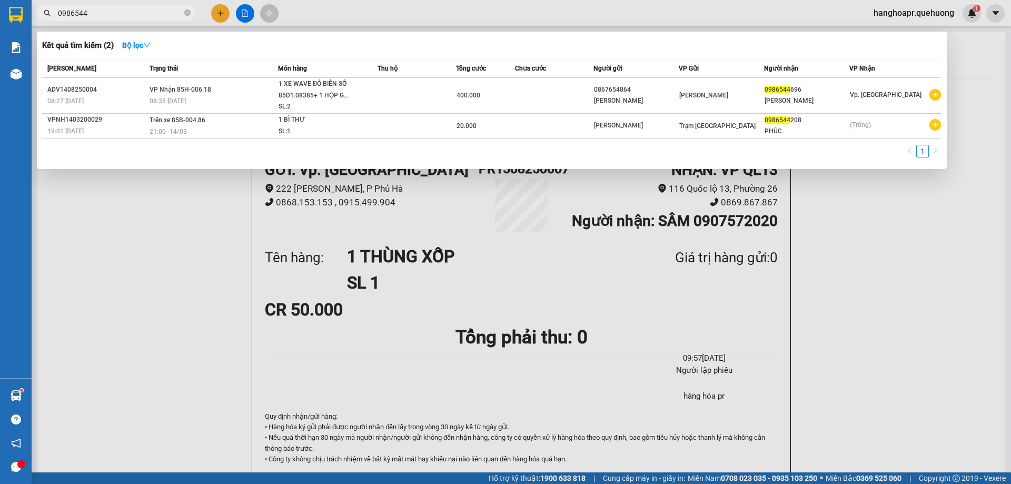
click at [189, 14] on icon "close-circle" at bounding box center [187, 12] width 6 height 6
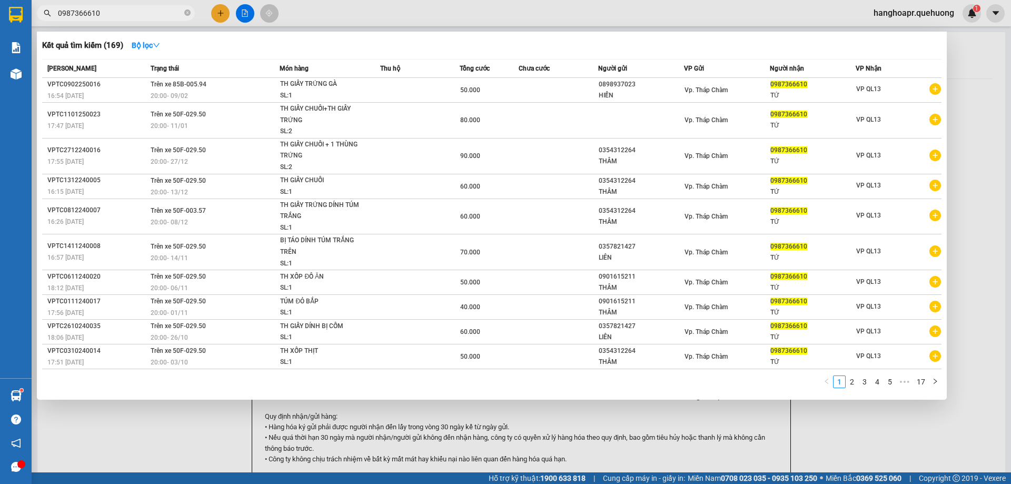
type input "0987366610"
click at [221, 13] on div at bounding box center [505, 242] width 1011 height 484
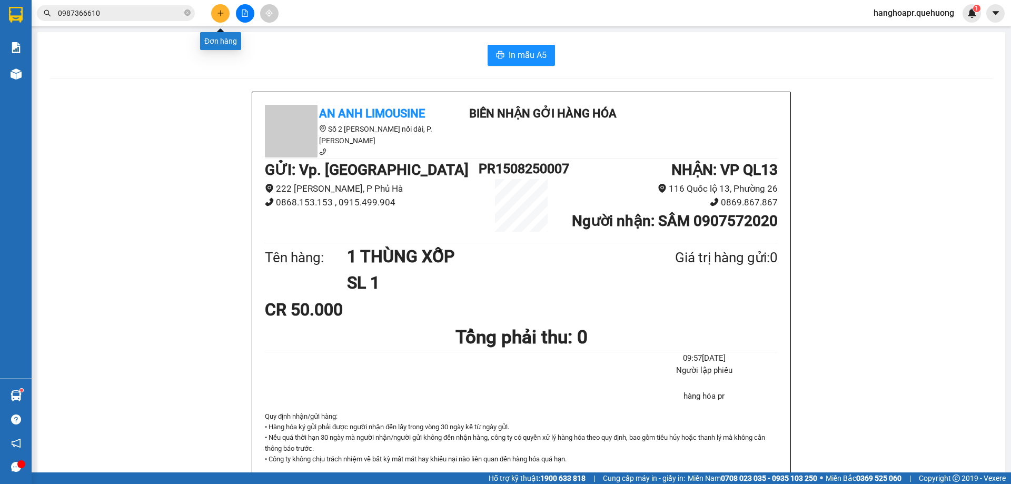
click at [217, 11] on icon "plus" at bounding box center [220, 12] width 7 height 7
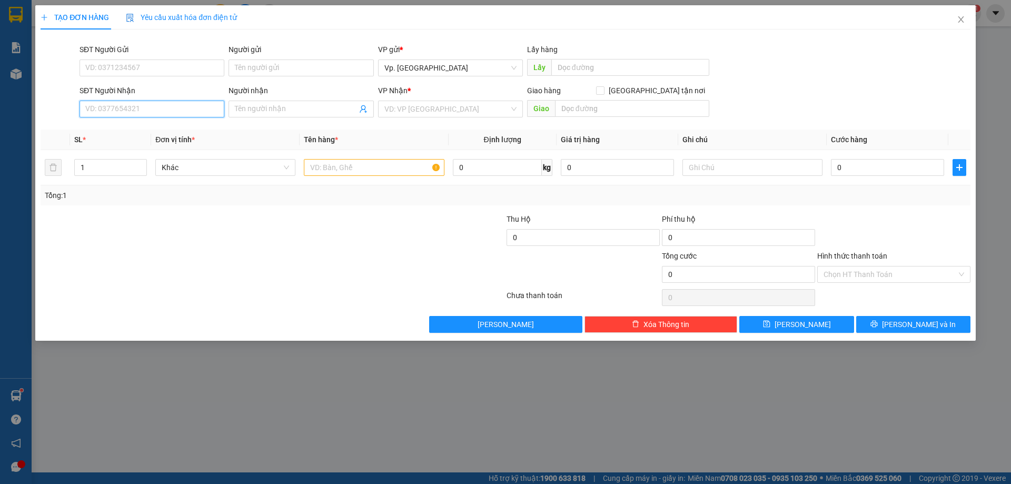
drag, startPoint x: 156, startPoint y: 108, endPoint x: 185, endPoint y: 98, distance: 30.6
click at [155, 104] on input "SĐT Người Nhận" at bounding box center [152, 109] width 145 height 17
type input "0987366610"
click at [276, 109] on input "Người nhận" at bounding box center [296, 109] width 122 height 12
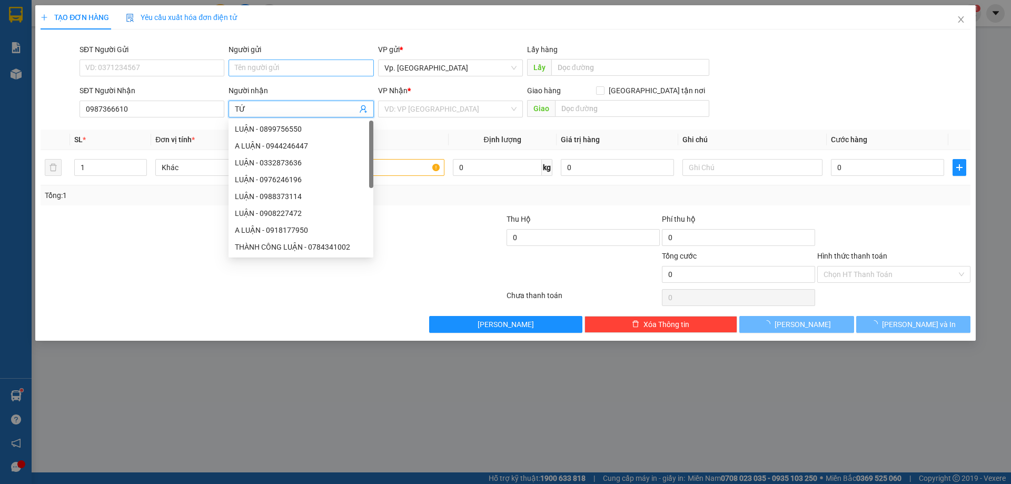
type input "TỨ"
click at [297, 68] on input "Người gửi" at bounding box center [301, 67] width 145 height 17
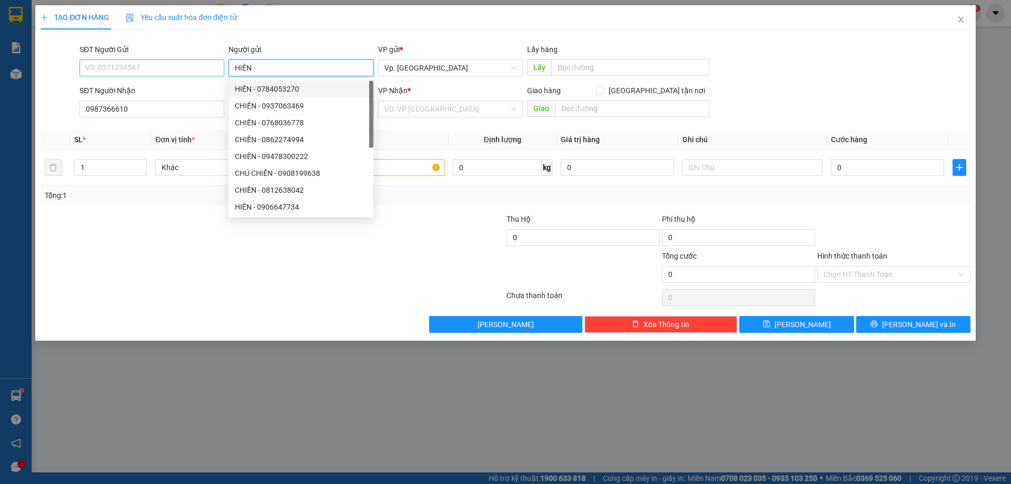
type input "HIẾN"
click at [160, 61] on input "SĐT Người Gửi" at bounding box center [152, 67] width 145 height 17
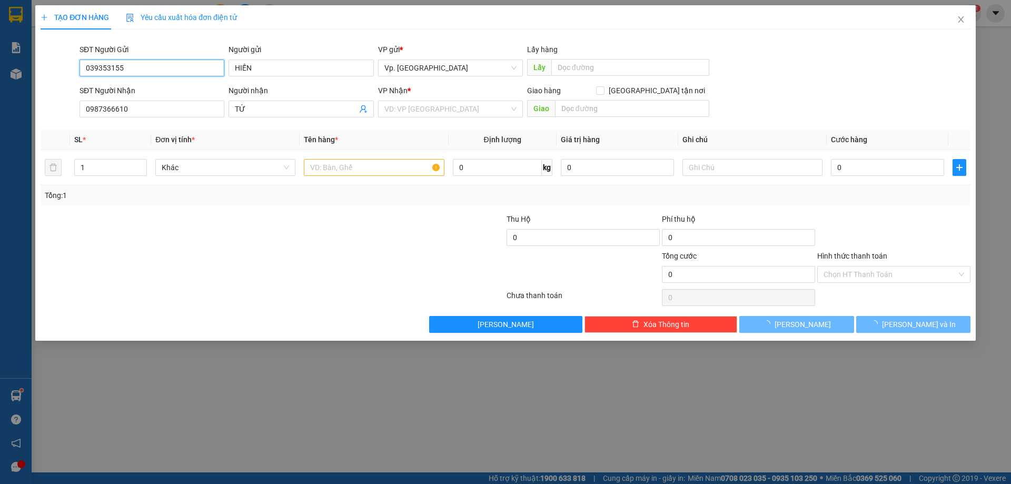
type input "0393531556"
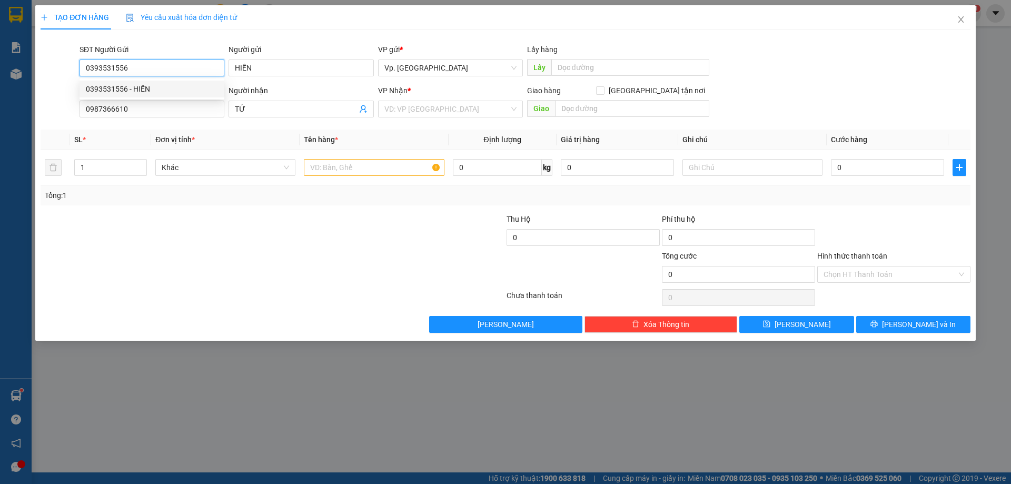
drag, startPoint x: 109, startPoint y: 87, endPoint x: 118, endPoint y: 94, distance: 11.4
click at [112, 87] on div "0393531556 - HIẾN" at bounding box center [152, 89] width 132 height 12
type input "110.000"
type input "0393531556"
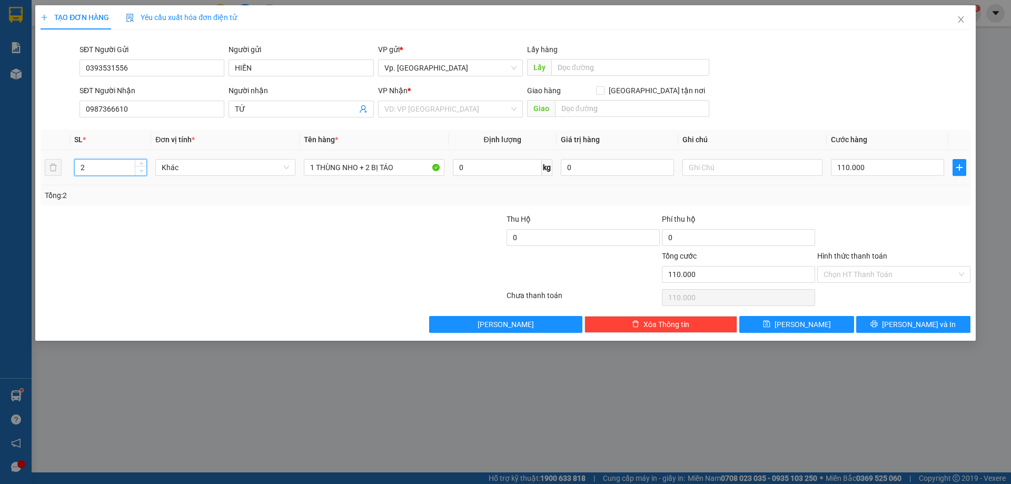
click at [146, 171] on span "Decrease Value" at bounding box center [141, 170] width 12 height 9
type input "1"
click at [146, 170] on span "Decrease Value" at bounding box center [141, 170] width 12 height 9
drag, startPoint x: 332, startPoint y: 166, endPoint x: 243, endPoint y: 164, distance: 89.0
click at [244, 164] on tr "1 Khác 1 THÙNG NHO + 2 BỊ TÁO 0 kg 0 110.000" at bounding box center [506, 167] width 930 height 35
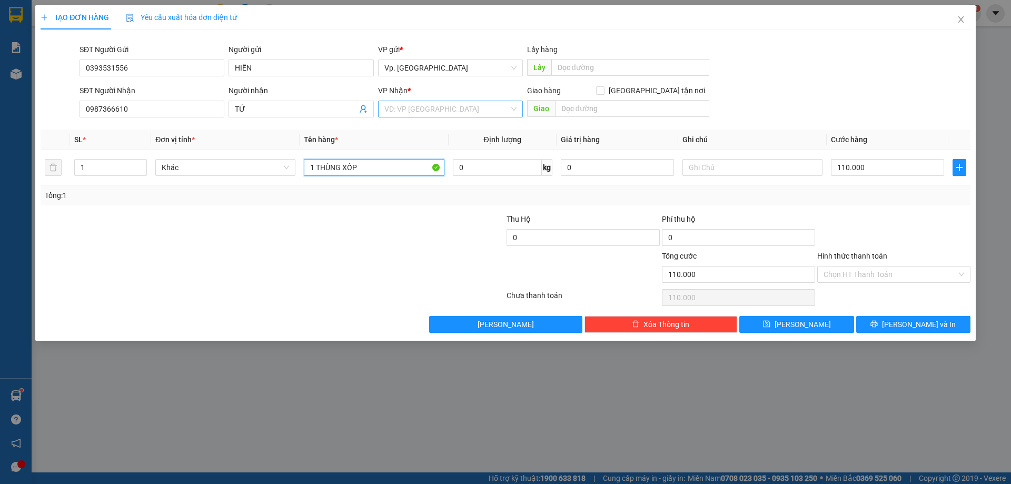
type input "1 THÙNG XỐP"
drag, startPoint x: 412, startPoint y: 110, endPoint x: 415, endPoint y: 124, distance: 14.6
click at [413, 110] on input "search" at bounding box center [446, 109] width 125 height 16
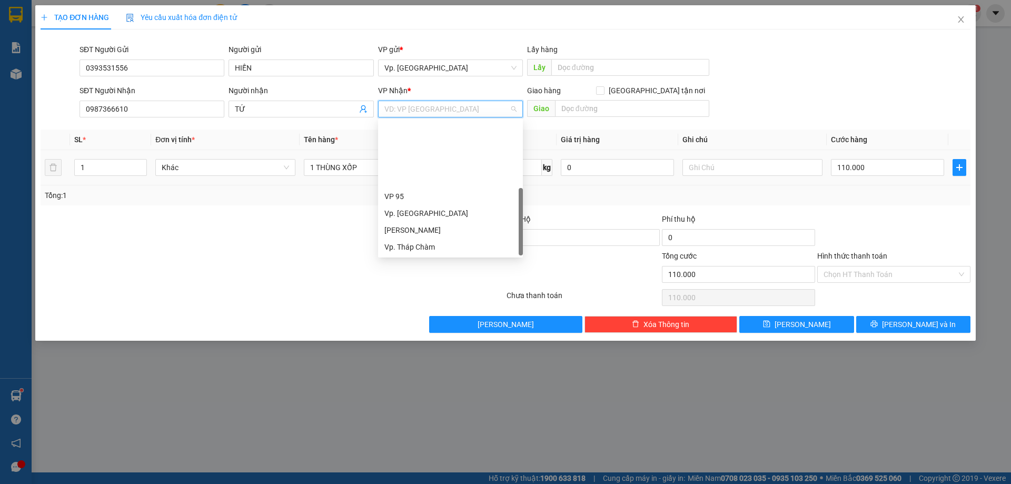
drag, startPoint x: 415, startPoint y: 197, endPoint x: 526, endPoint y: 180, distance: 111.9
click at [418, 275] on div "VP QL13" at bounding box center [450, 281] width 132 height 12
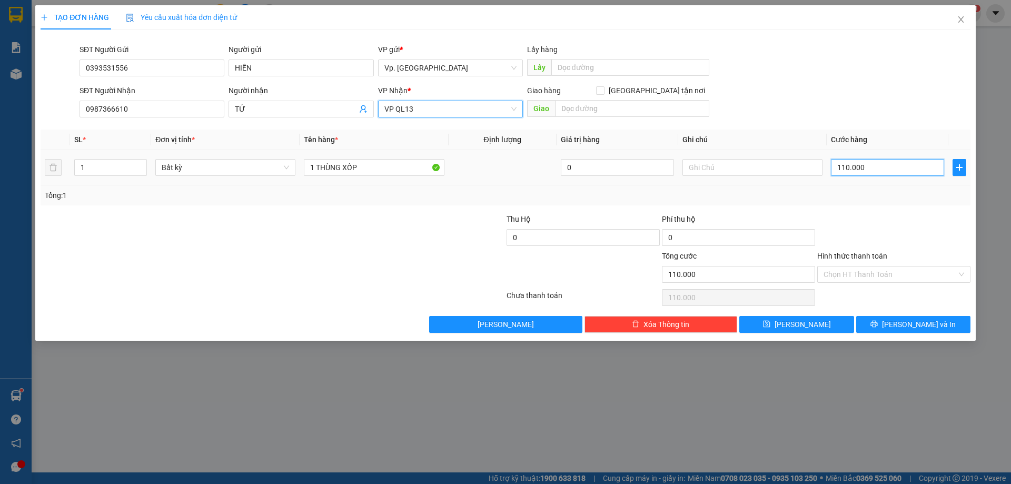
click at [897, 173] on input "110.000" at bounding box center [887, 167] width 113 height 17
type input "0"
type input "5"
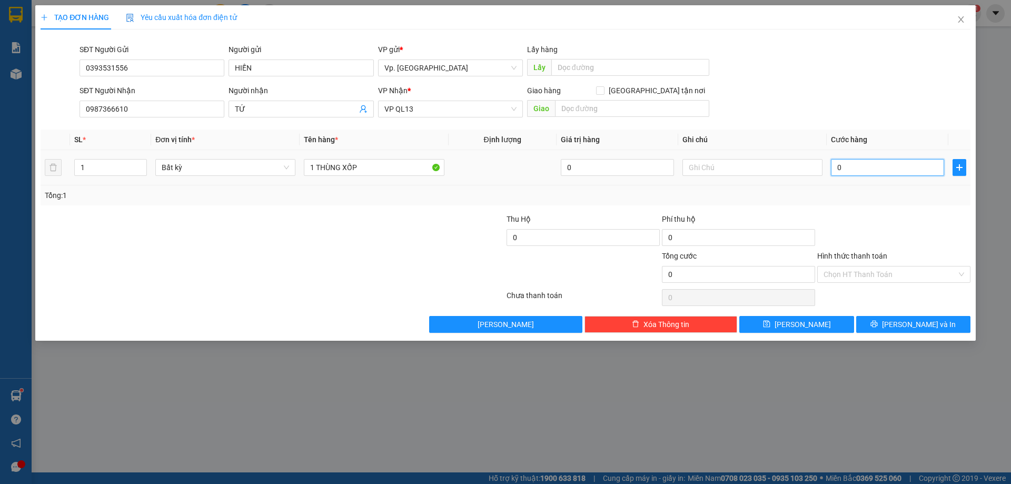
type input "5"
type input "05"
type input "50"
type input "050"
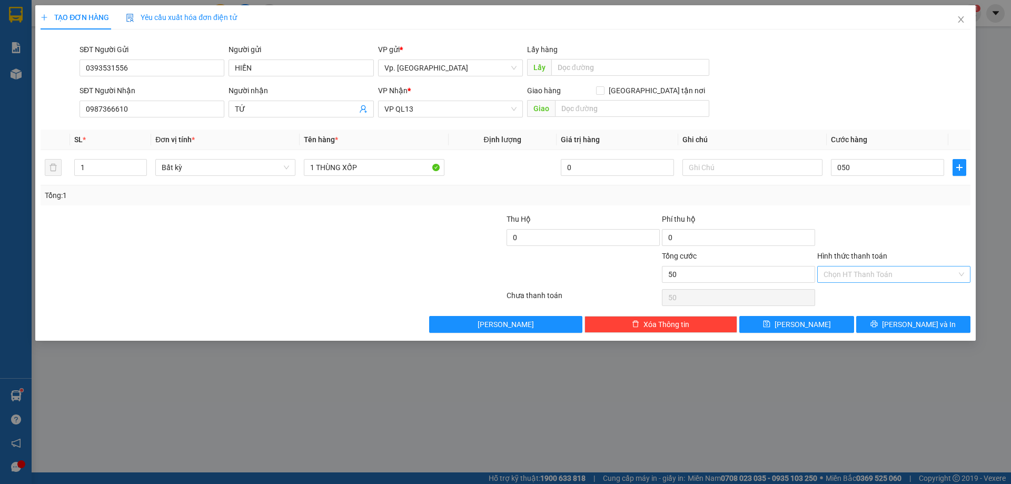
type input "50.000"
click at [861, 279] on div "Hình thức thanh toán Chọn HT Thanh Toán" at bounding box center [893, 268] width 153 height 37
click at [859, 281] on div "Chọn HT Thanh Toán" at bounding box center [893, 274] width 153 height 17
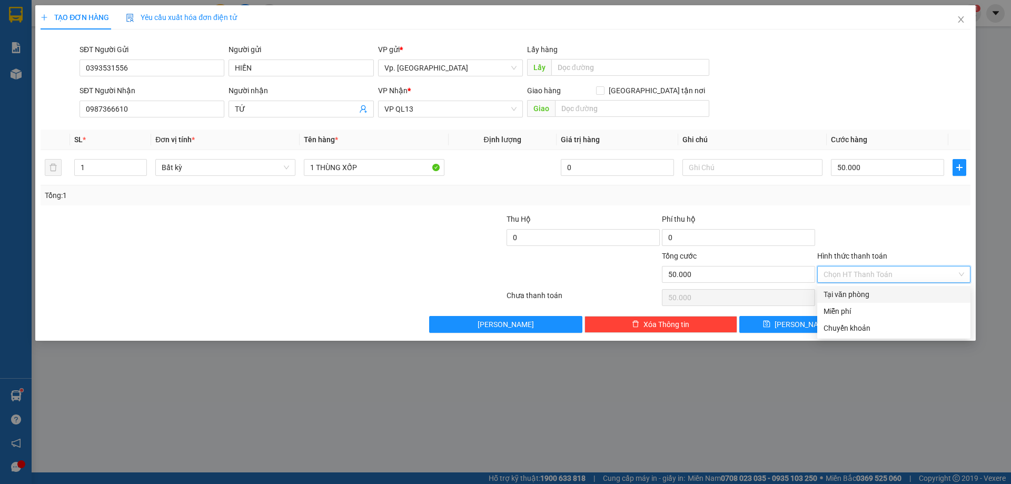
click at [868, 286] on div "Tại văn phòng" at bounding box center [893, 294] width 153 height 17
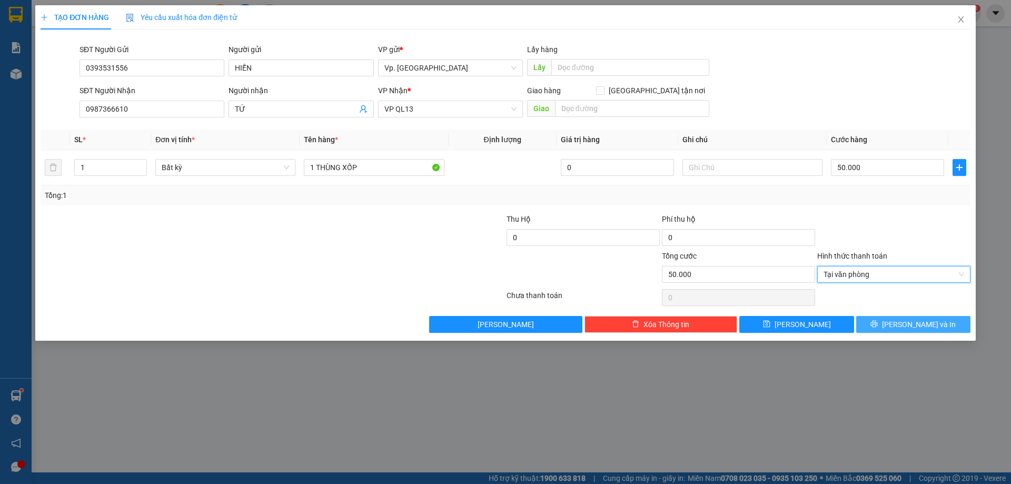
click at [889, 318] on button "Lưu và In" at bounding box center [913, 324] width 114 height 17
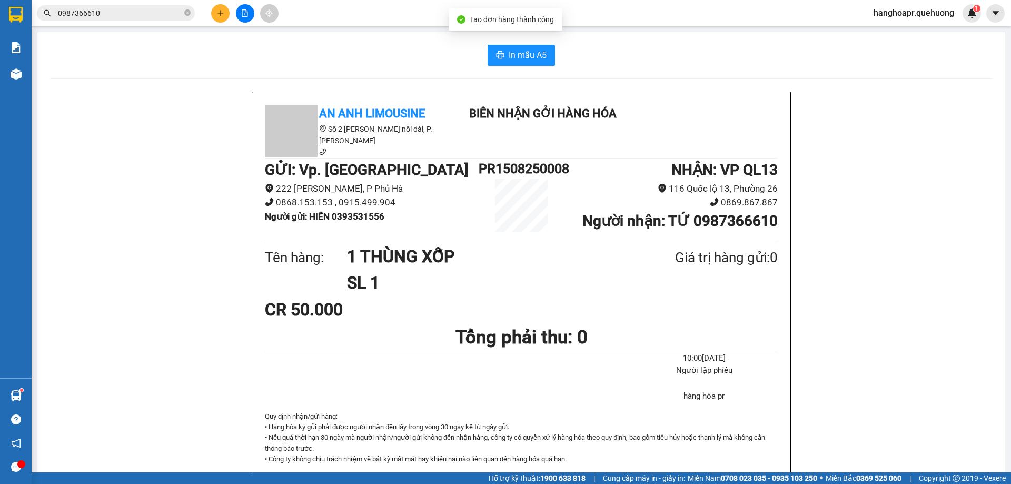
click at [525, 42] on div "In mẫu A5 An Anh Limousine Số 2 Nguyễn Tri Phương nối dài, P. Văn Hải Biên nhận…" at bounding box center [521, 457] width 968 height 850
drag, startPoint x: 521, startPoint y: 48, endPoint x: 526, endPoint y: 66, distance: 18.0
click at [521, 49] on span "In mẫu A5" at bounding box center [528, 54] width 38 height 13
drag, startPoint x: 419, startPoint y: 50, endPoint x: 281, endPoint y: 27, distance: 139.9
click at [415, 49] on div "In mẫu A5" at bounding box center [521, 55] width 943 height 21
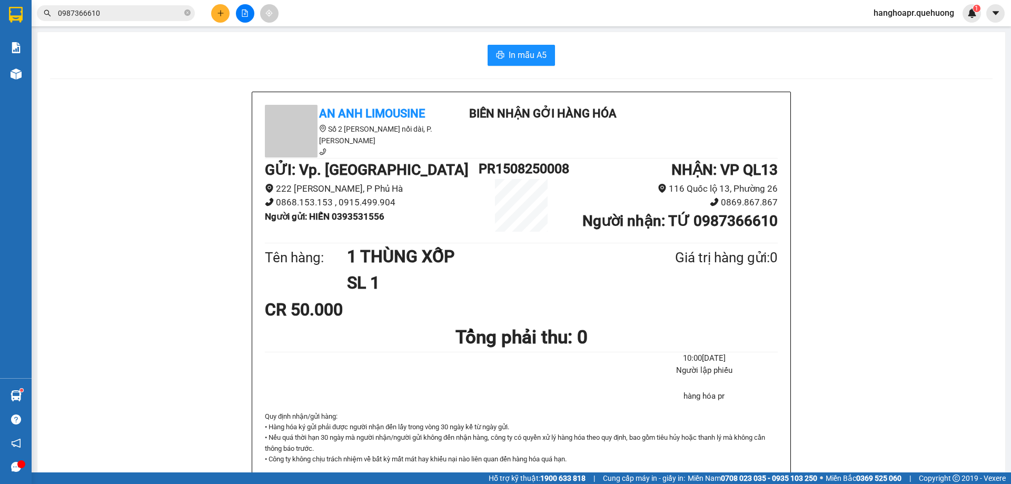
click at [224, 18] on button at bounding box center [220, 13] width 18 height 18
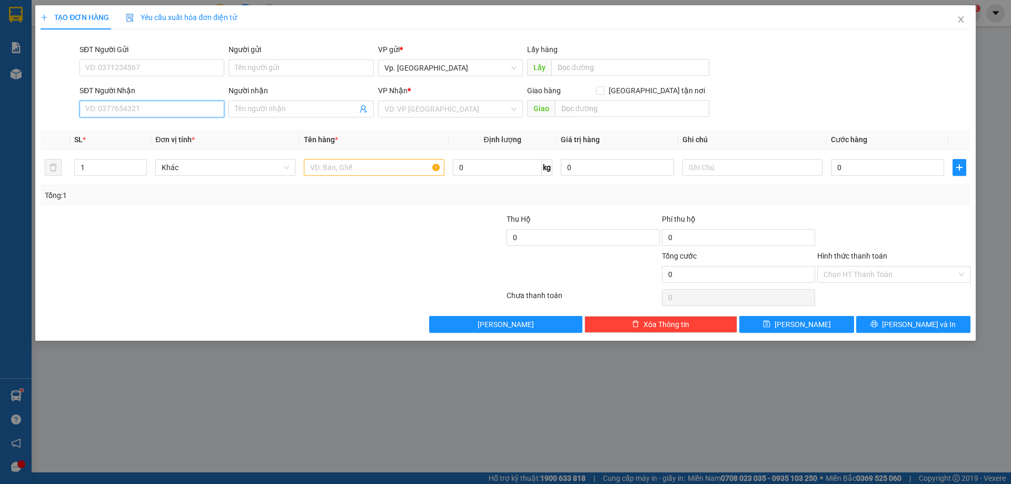
click at [178, 108] on input "SĐT Người Nhận" at bounding box center [152, 109] width 145 height 17
type input "0911937668"
drag, startPoint x: 263, startPoint y: 107, endPoint x: 333, endPoint y: 97, distance: 70.7
click at [264, 105] on input "Người nhận" at bounding box center [296, 109] width 122 height 12
type input "A TUẤN"
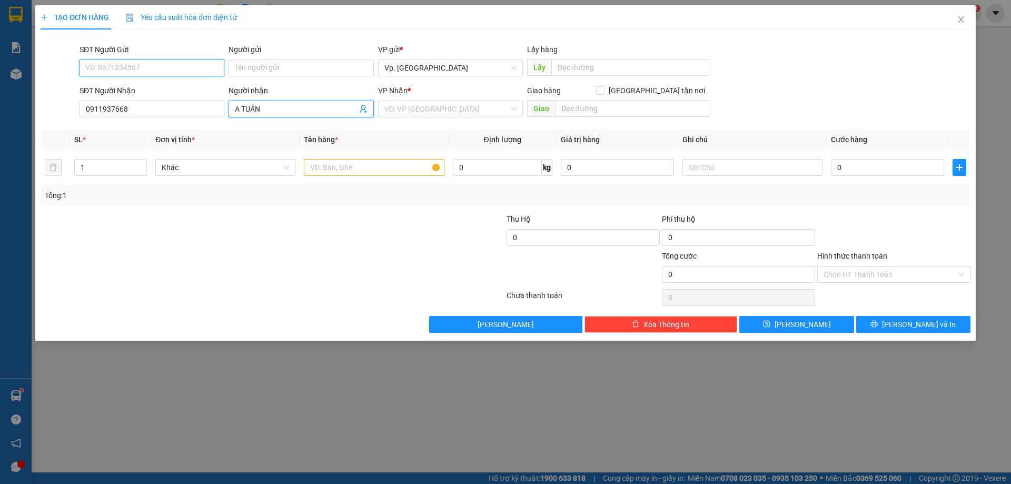
click at [202, 72] on input "SĐT Người Gửi" at bounding box center [152, 67] width 145 height 17
type input "0382104624"
click at [161, 88] on div "0382104624 - PHƯỢNG" at bounding box center [152, 89] width 132 height 12
type input "PHƯỢNG"
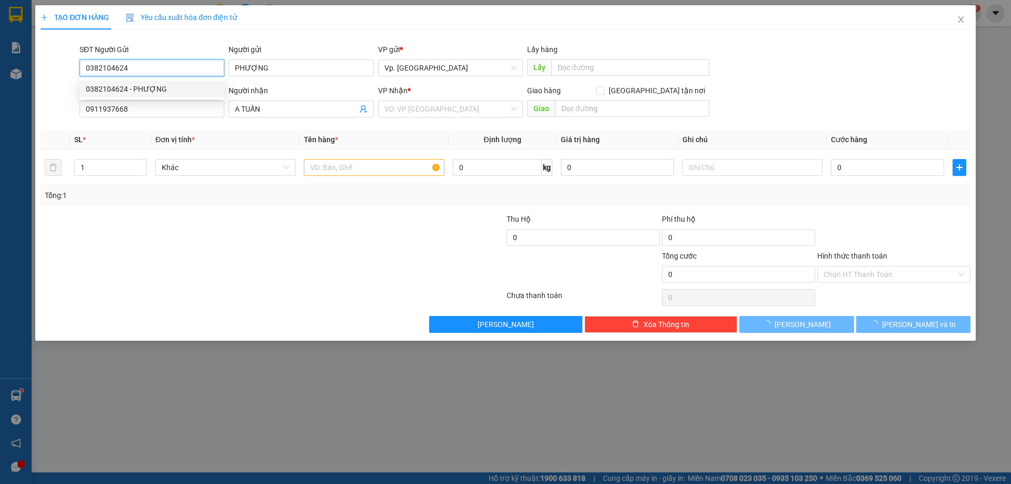
type input "40.000"
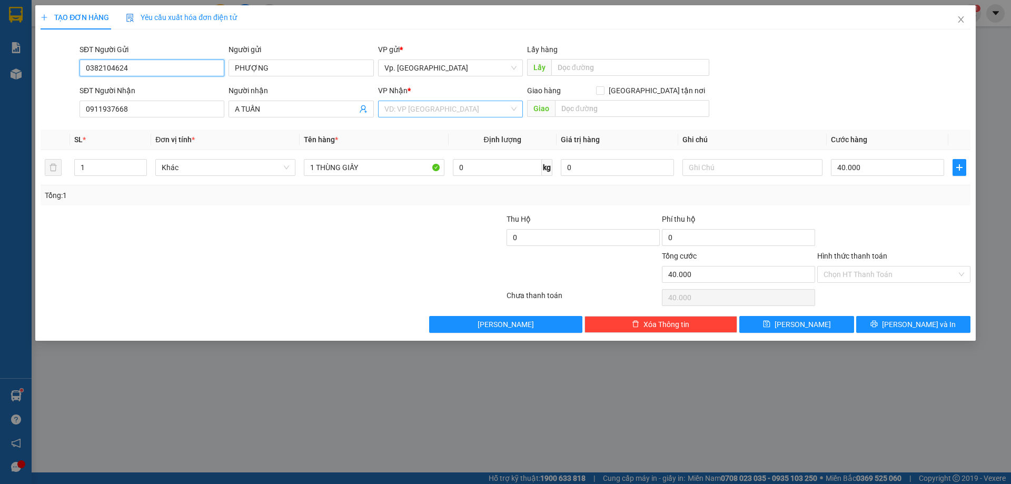
type input "0382104624"
click at [465, 110] on input "search" at bounding box center [446, 109] width 125 height 16
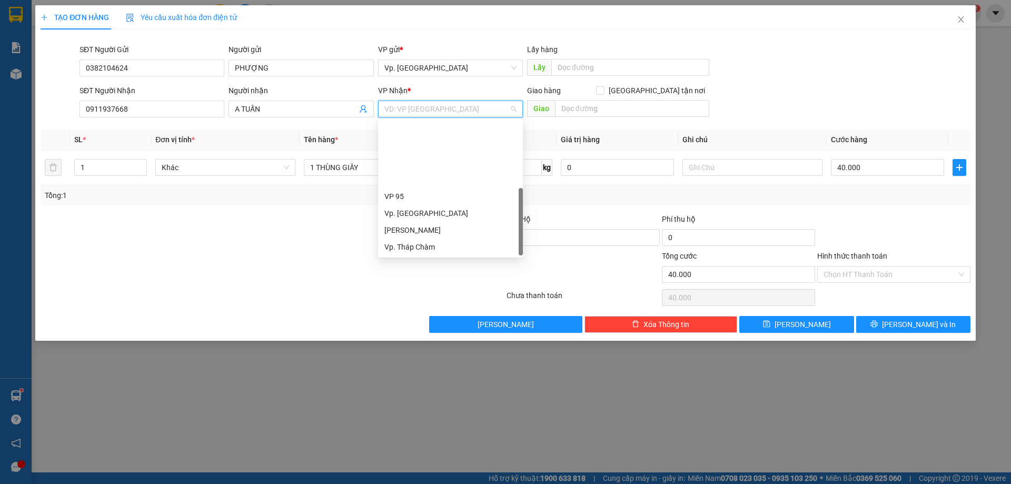
click at [418, 275] on div "VP QL13" at bounding box center [450, 281] width 132 height 12
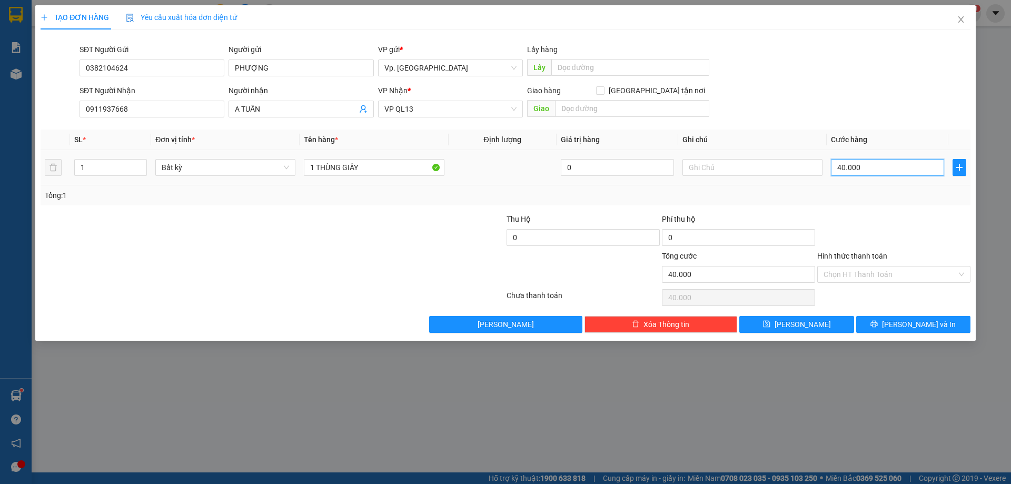
type input "0"
type input "5"
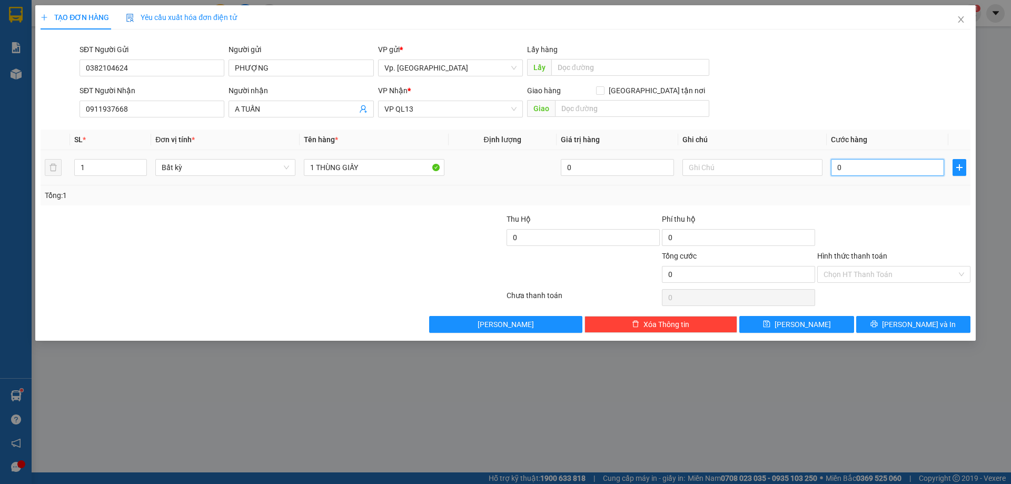
type input "05"
type input "50"
type input "050"
type input "50.000"
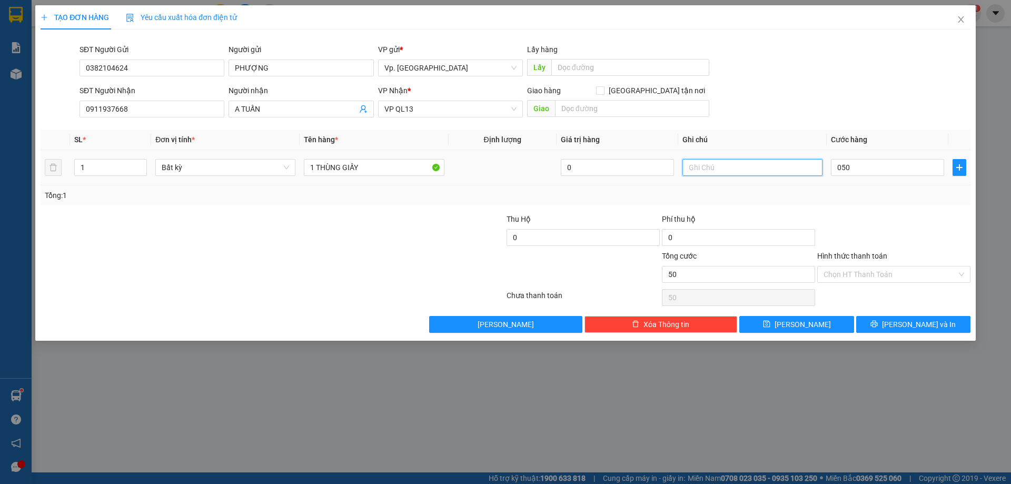
type input "50.000"
click at [748, 165] on input "text" at bounding box center [752, 167] width 140 height 17
type input "NHẸ TAY GIU"
click at [867, 279] on input "Hình thức thanh toán" at bounding box center [890, 274] width 133 height 16
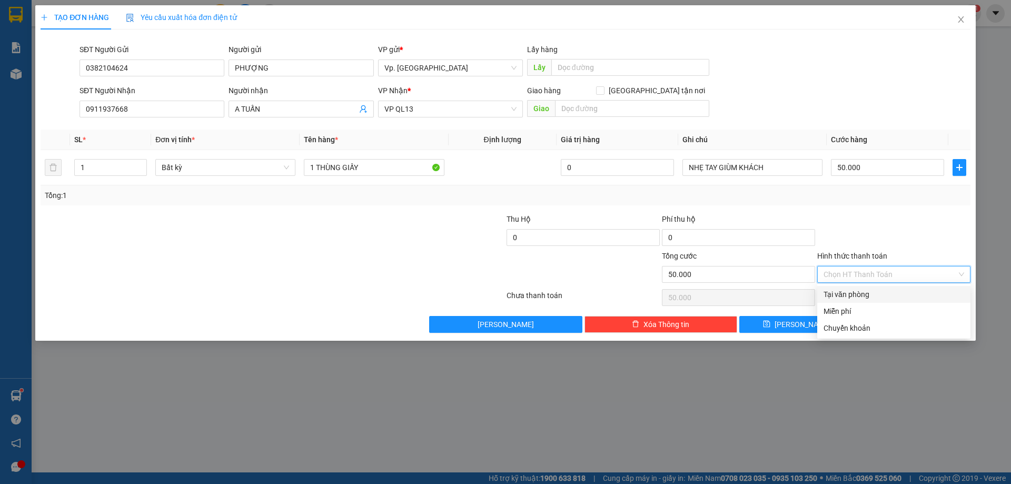
click at [860, 294] on div "Tại văn phòng" at bounding box center [894, 295] width 141 height 12
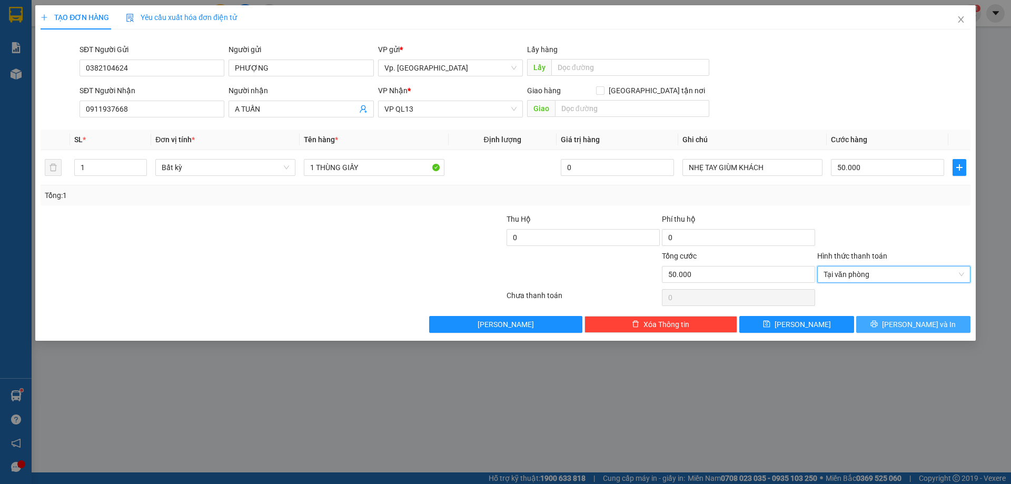
click at [941, 329] on button "Lưu và In" at bounding box center [913, 324] width 114 height 17
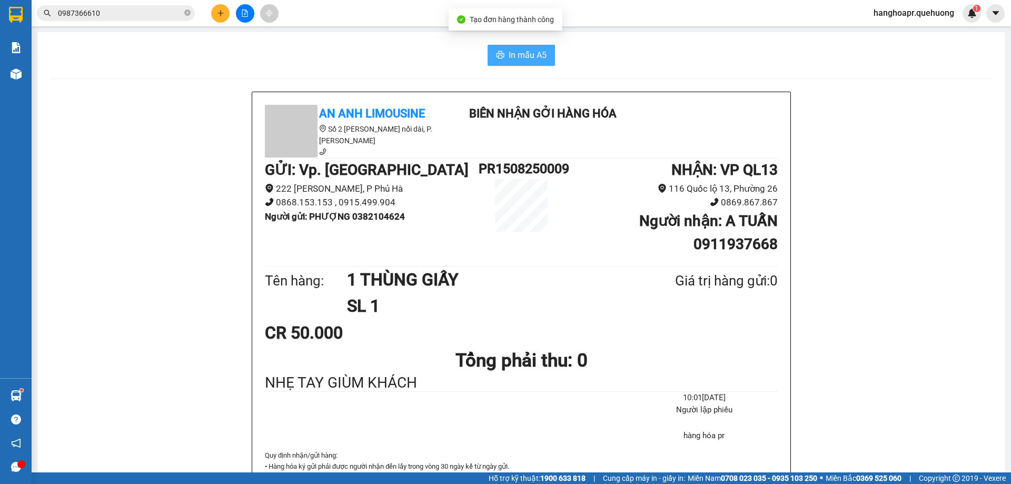
click at [539, 59] on span "In mẫu A5" at bounding box center [528, 54] width 38 height 13
drag, startPoint x: 626, startPoint y: 141, endPoint x: 809, endPoint y: 399, distance: 315.7
click at [208, 11] on div at bounding box center [244, 13] width 79 height 18
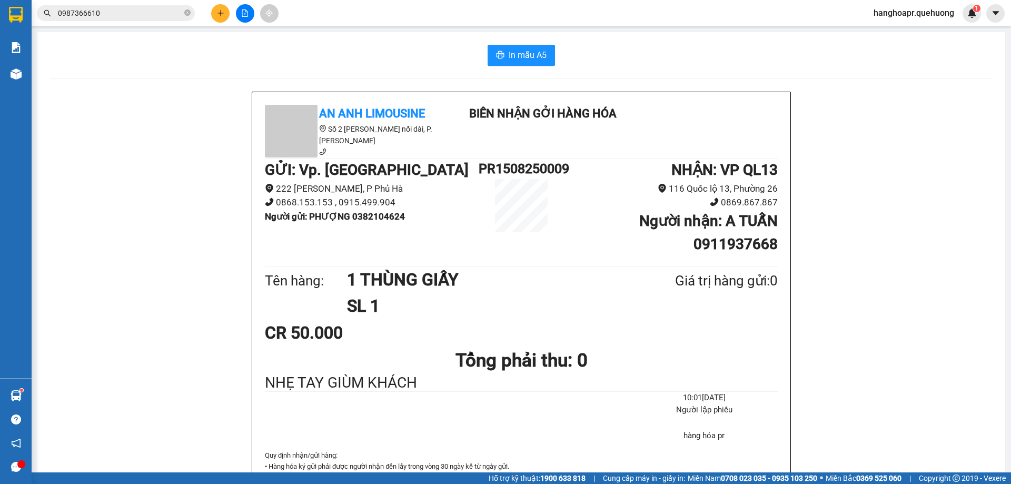
click at [216, 14] on button at bounding box center [220, 13] width 18 height 18
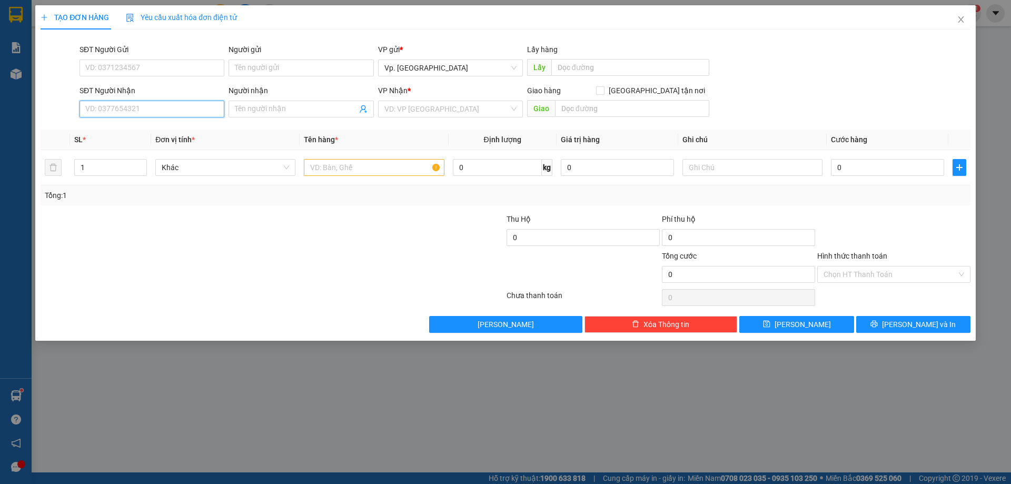
click at [177, 107] on input "SĐT Người Nhận" at bounding box center [152, 109] width 145 height 17
click at [135, 131] on div "0961323532 - A BÌNH" at bounding box center [152, 129] width 132 height 12
type input "0961323532"
type input "A BÌNH"
type input "TÂN PHÚ"
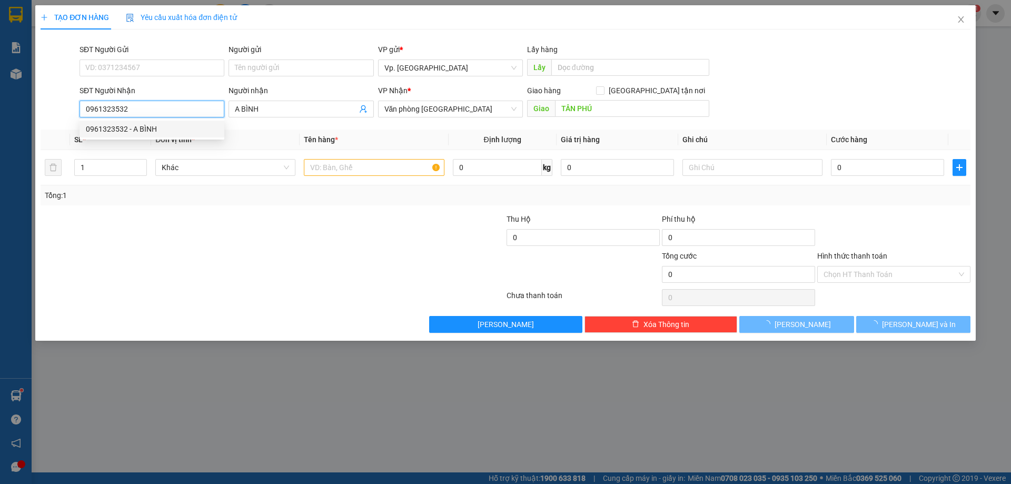
type input "60.000"
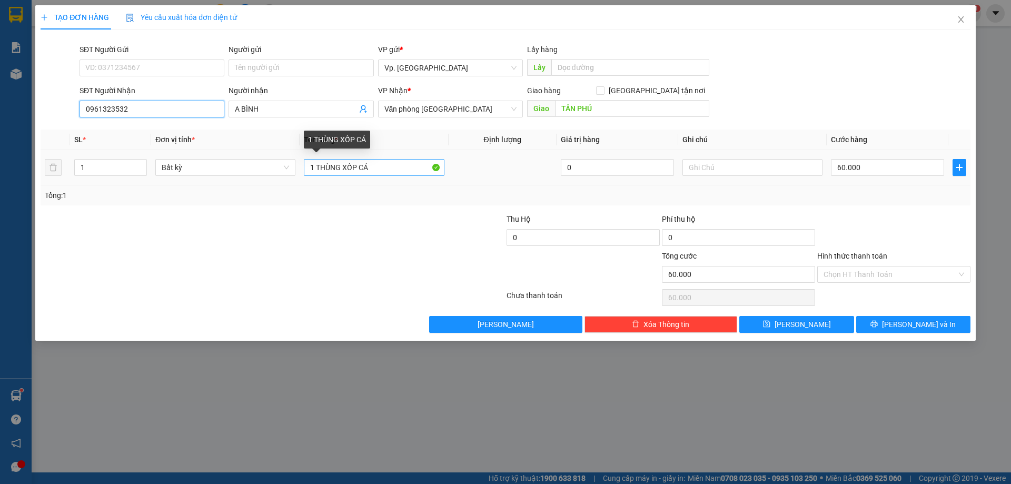
type input "0961323532"
drag, startPoint x: 358, startPoint y: 165, endPoint x: 399, endPoint y: 169, distance: 40.8
click at [399, 169] on input "1 THÙNG XỐP CÁ" at bounding box center [374, 167] width 140 height 17
type input "1 THÙNG XỐP HẢI SẢN"
click at [874, 161] on input "60.000" at bounding box center [887, 167] width 113 height 17
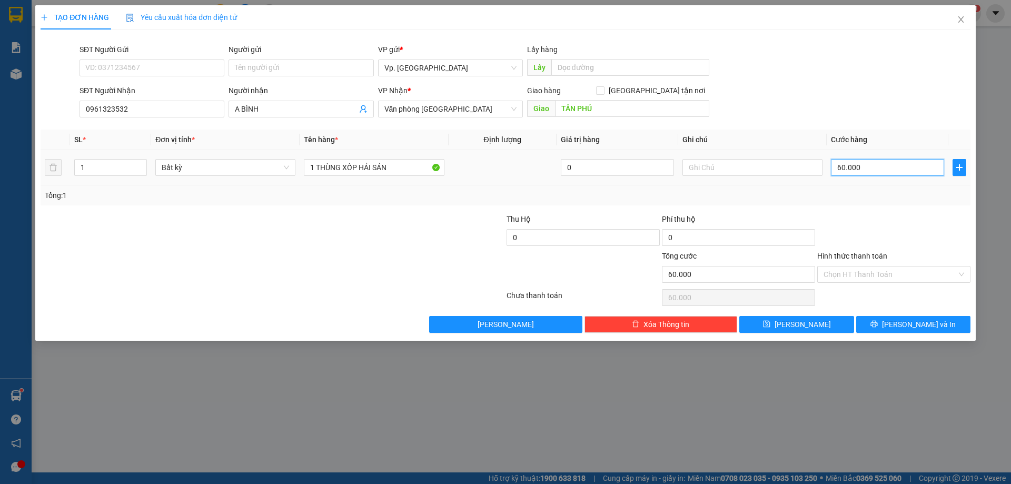
type input "0"
type input "1"
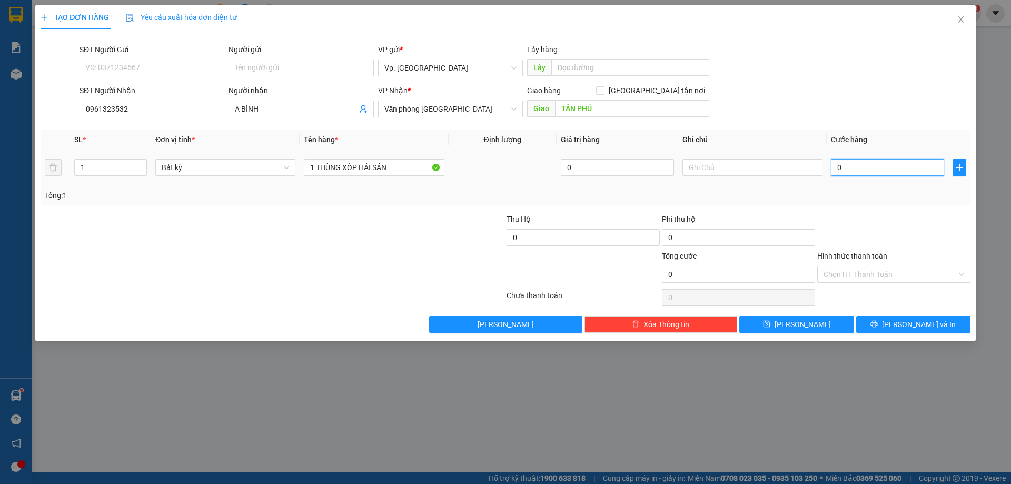
type input "01"
type input "10"
type input "010"
type input "100"
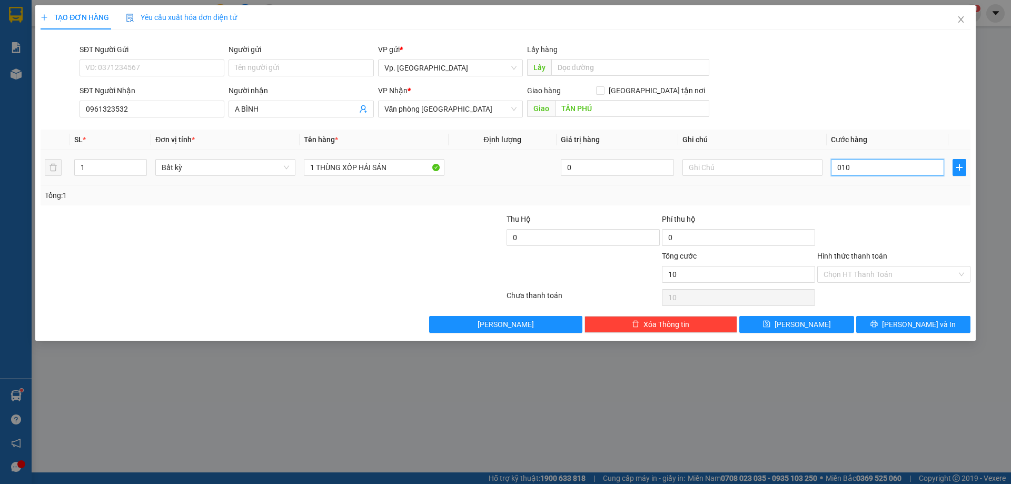
type input "100"
click at [878, 322] on icon "printer" at bounding box center [874, 324] width 7 height 7
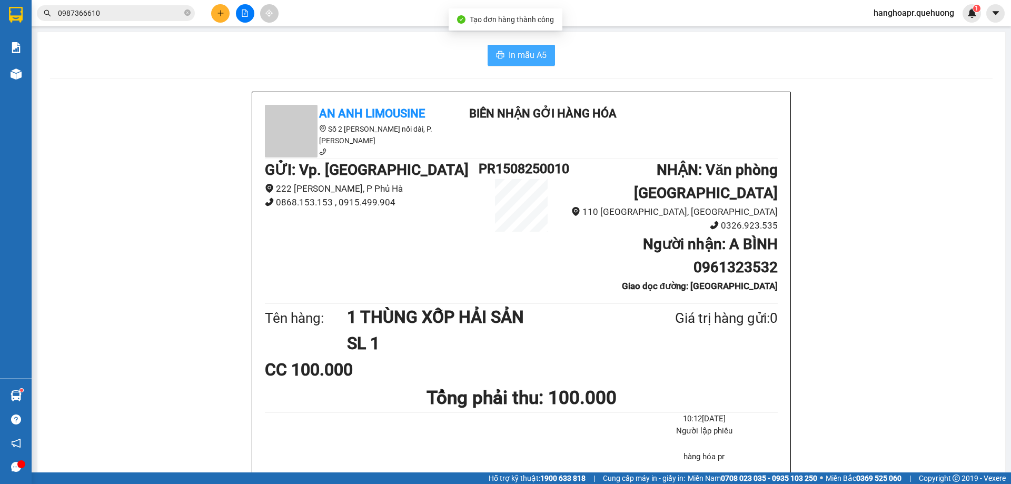
drag, startPoint x: 529, startPoint y: 52, endPoint x: 532, endPoint y: 58, distance: 7.1
click at [531, 52] on span "In mẫu A5" at bounding box center [528, 54] width 38 height 13
click at [222, 14] on icon "plus" at bounding box center [220, 12] width 7 height 7
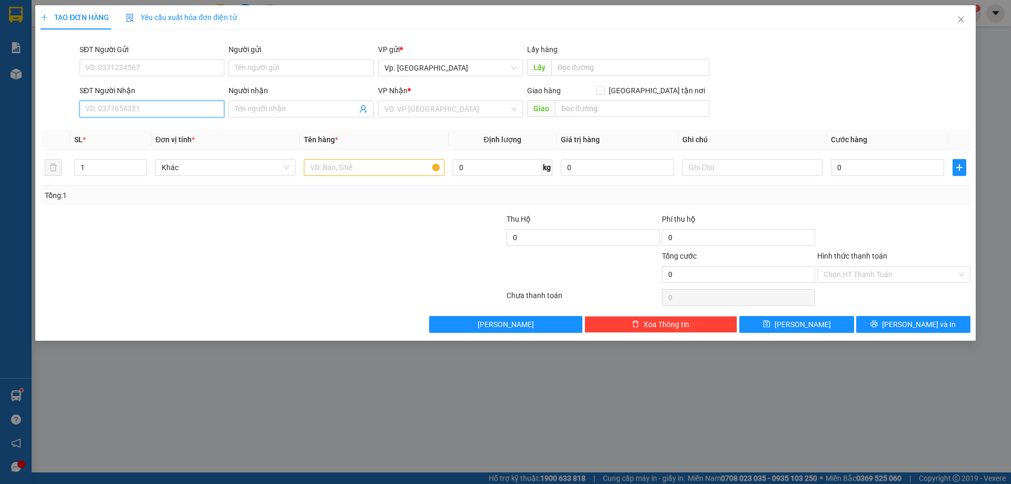
click at [156, 110] on input "SĐT Người Nhận" at bounding box center [152, 109] width 145 height 17
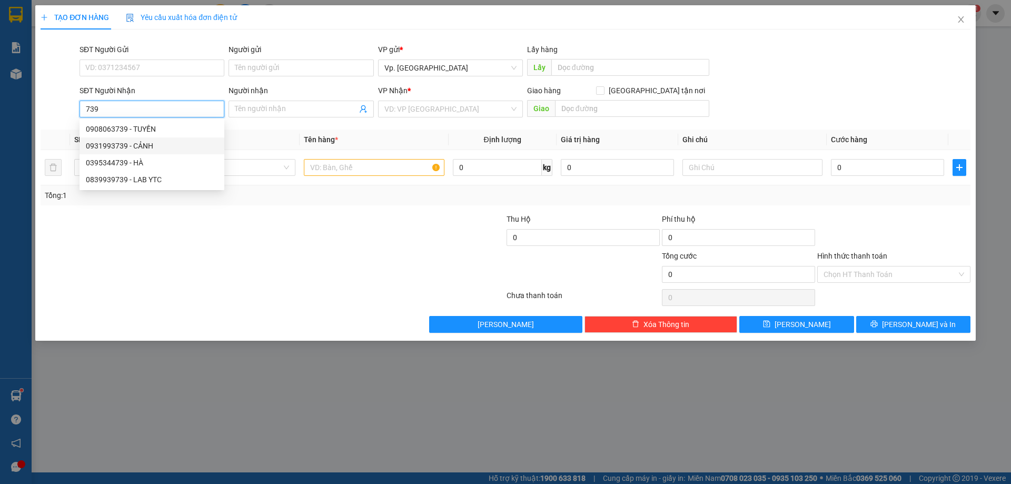
click at [131, 148] on div "0931993739 - CẢNH" at bounding box center [152, 146] width 132 height 12
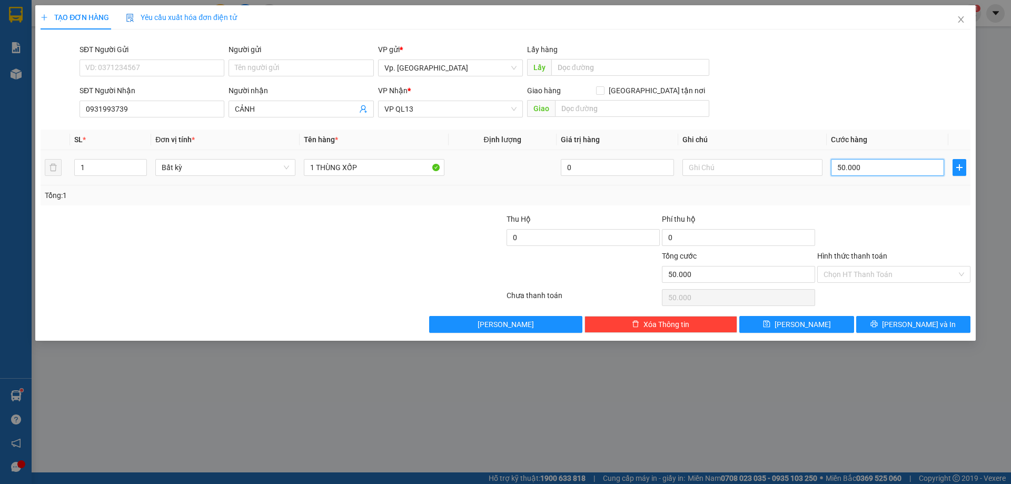
click at [869, 170] on input "50.000" at bounding box center [887, 167] width 113 height 17
drag, startPoint x: 876, startPoint y: 276, endPoint x: 865, endPoint y: 290, distance: 18.0
click at [873, 276] on input "Hình thức thanh toán" at bounding box center [890, 274] width 133 height 16
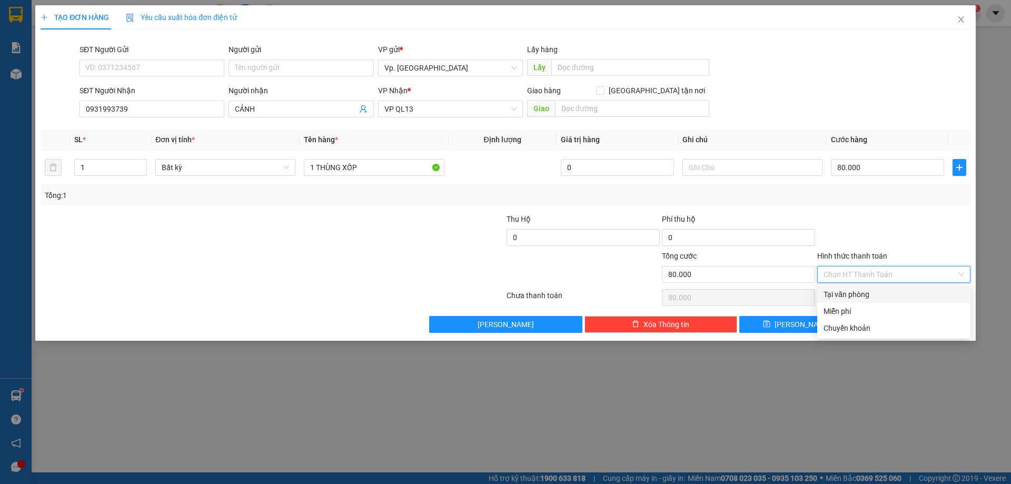
drag, startPoint x: 862, startPoint y: 296, endPoint x: 881, endPoint y: 311, distance: 24.0
click at [862, 296] on div "Tại văn phòng" at bounding box center [894, 295] width 141 height 12
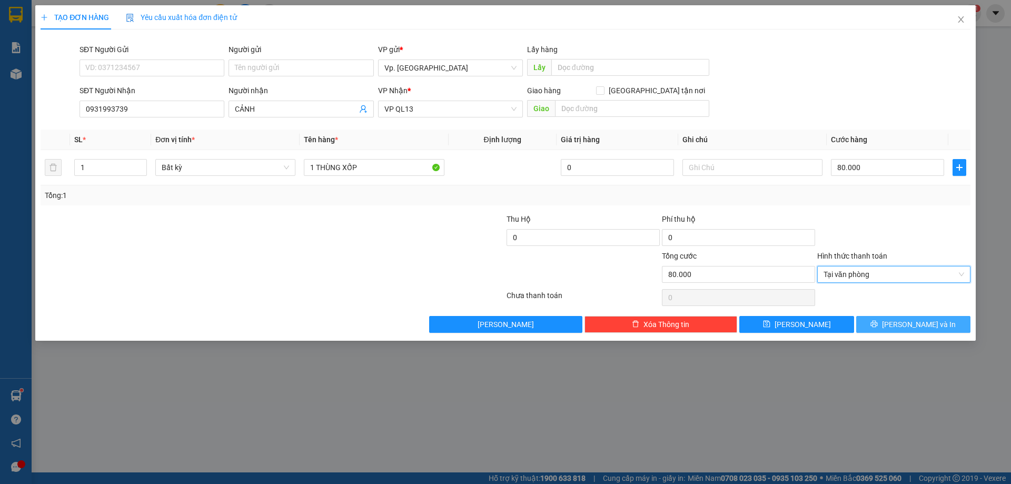
click at [878, 321] on icon "printer" at bounding box center [873, 323] width 7 height 7
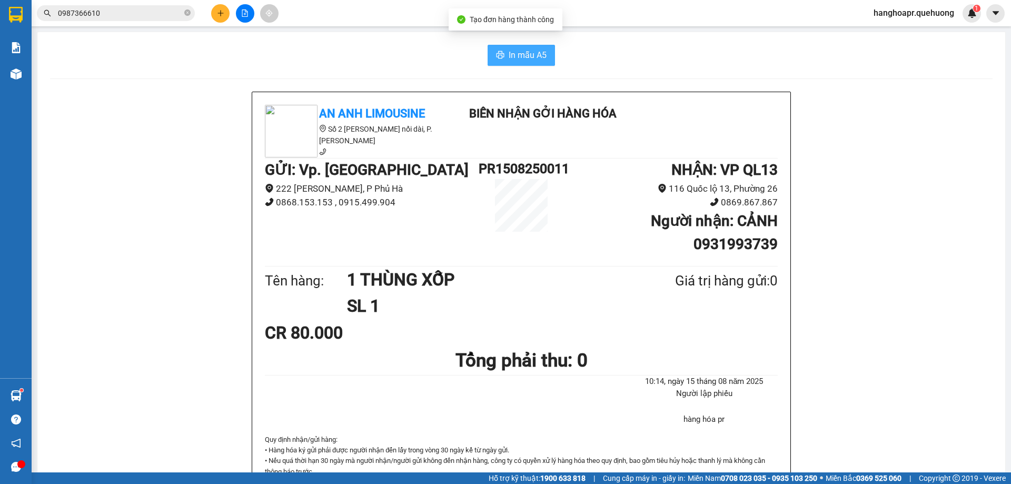
drag, startPoint x: 530, startPoint y: 62, endPoint x: 686, endPoint y: 239, distance: 236.1
click at [528, 62] on button "In mẫu A5" at bounding box center [521, 55] width 67 height 21
click at [530, 49] on span "In mẫu A5" at bounding box center [528, 54] width 38 height 13
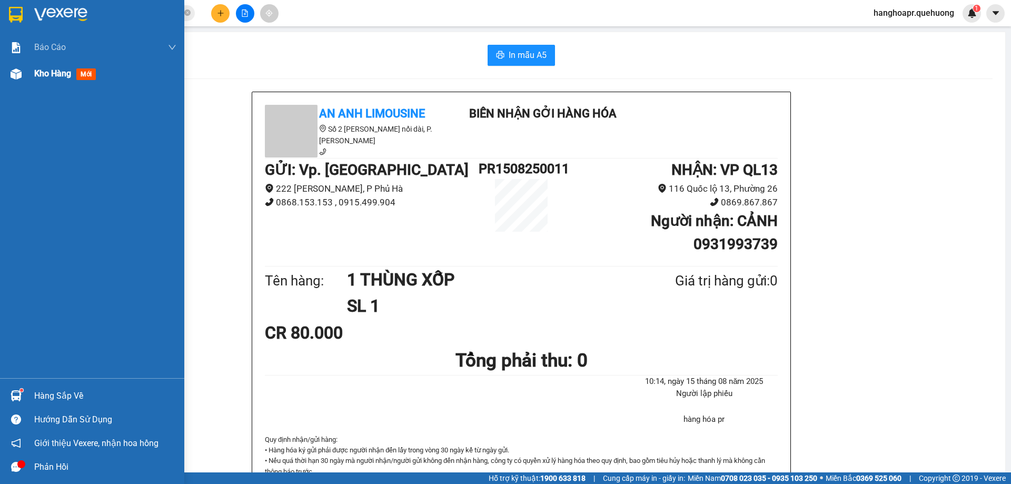
click at [59, 74] on span "Kho hàng" at bounding box center [52, 73] width 37 height 10
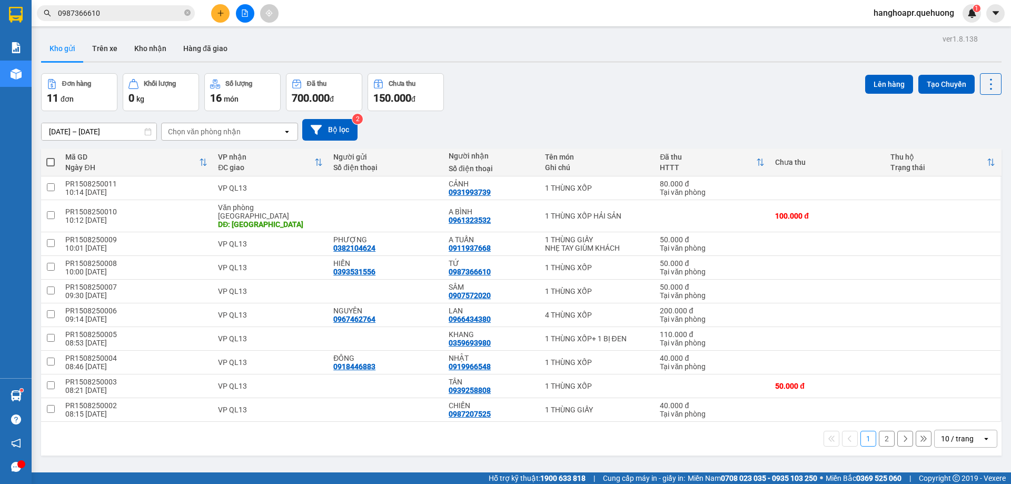
drag, startPoint x: 960, startPoint y: 424, endPoint x: 956, endPoint y: 418, distance: 7.9
click at [960, 433] on div "10 / trang" at bounding box center [957, 438] width 33 height 11
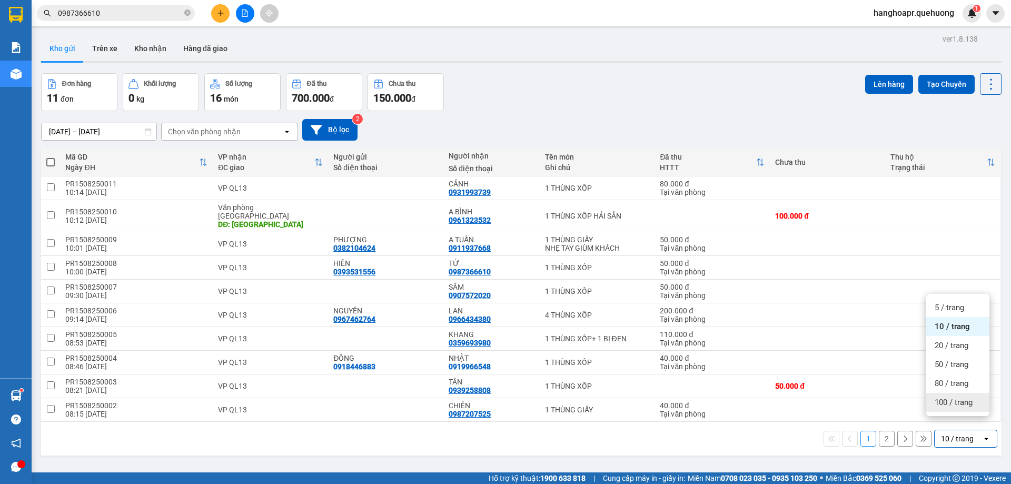
click at [953, 402] on span "100 / trang" at bounding box center [954, 402] width 38 height 11
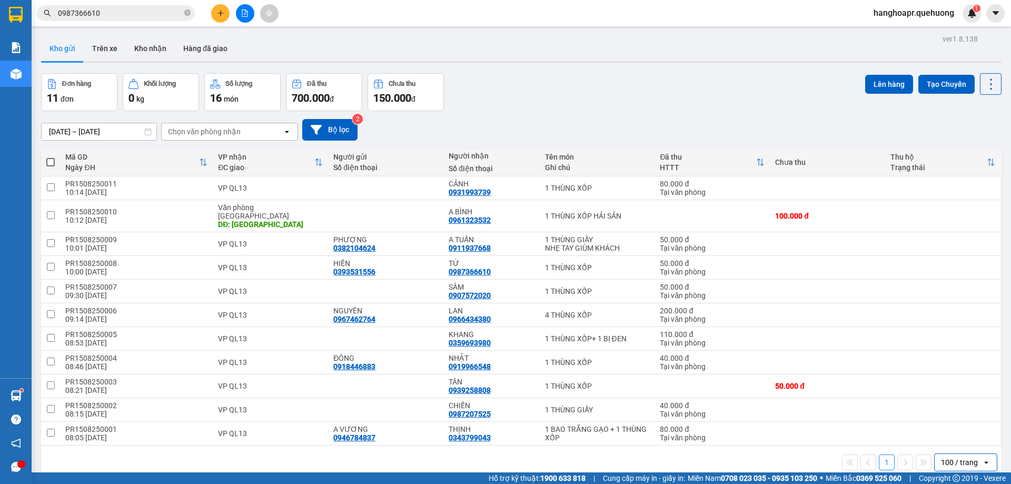
click at [53, 158] on span at bounding box center [50, 162] width 8 height 8
click at [51, 157] on input "checkbox" at bounding box center [51, 157] width 0 height 0
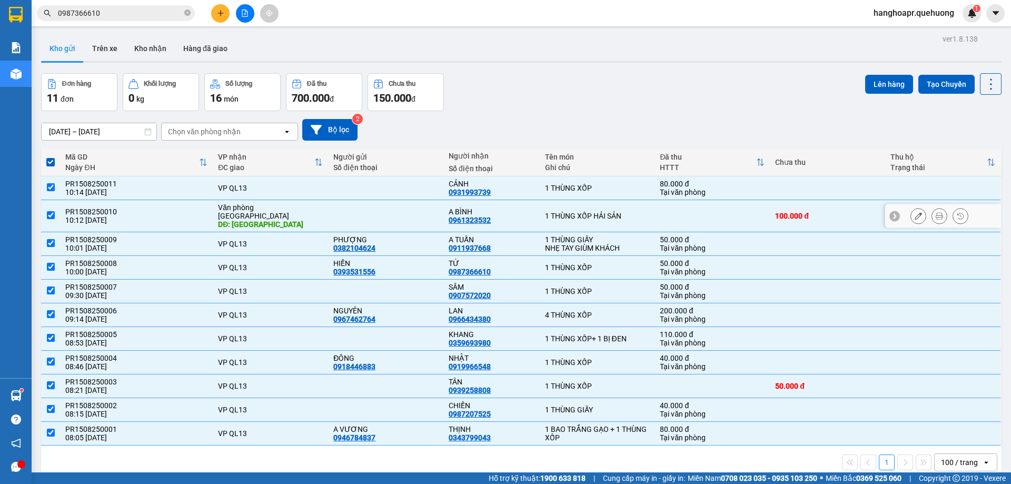
click at [50, 211] on input "checkbox" at bounding box center [51, 215] width 8 height 8
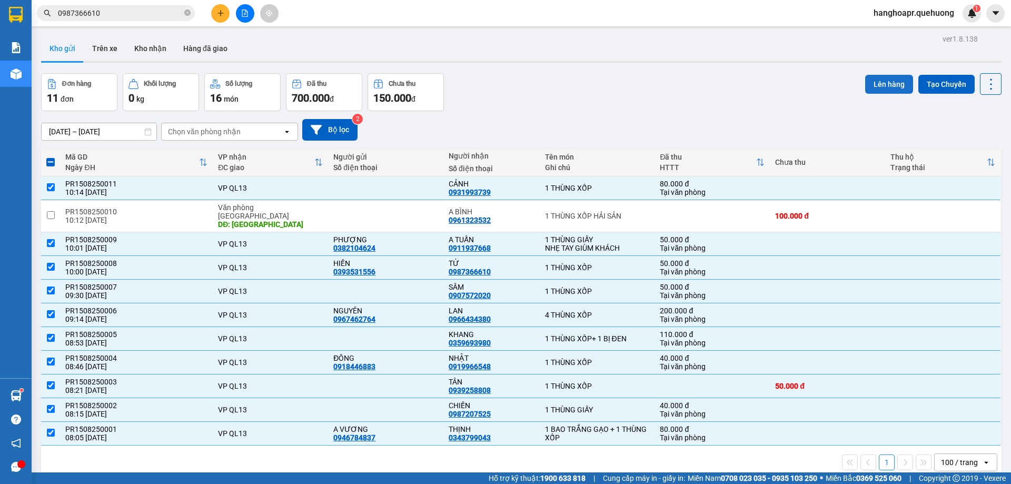
click at [885, 87] on button "Lên hàng" at bounding box center [889, 84] width 48 height 19
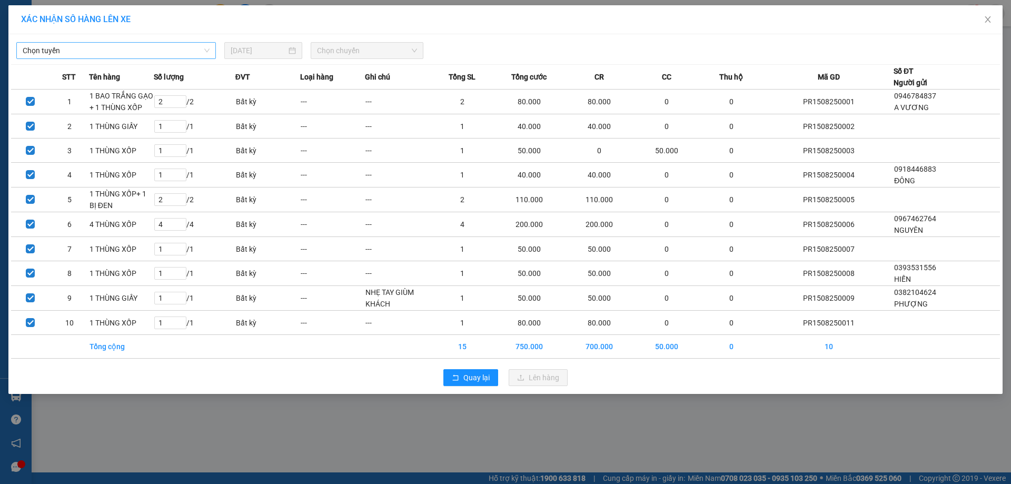
click at [156, 43] on span "Chọn tuyến" at bounding box center [116, 51] width 187 height 16
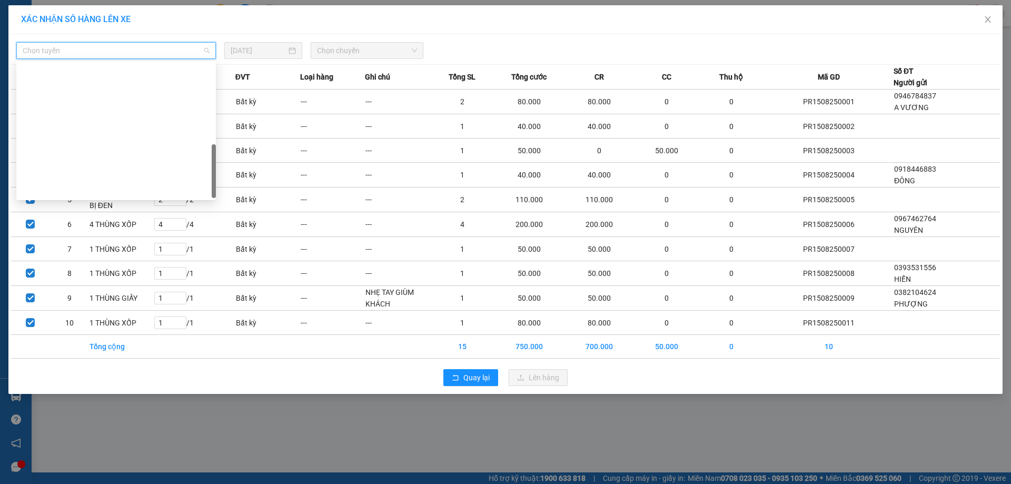
click at [128, 470] on div "Ninh Sơn - Phan Rang - Miền Tây" at bounding box center [116, 476] width 187 height 12
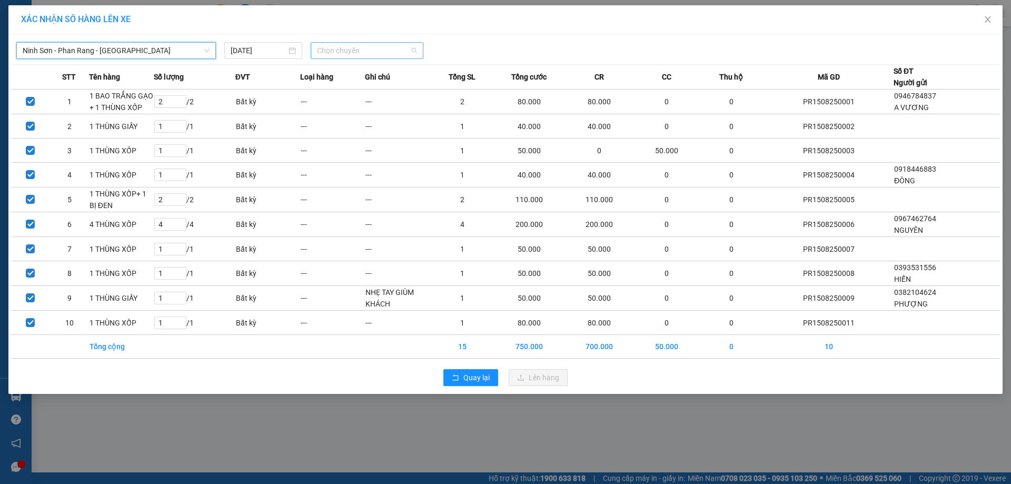
click at [347, 46] on span "Chọn chuyến" at bounding box center [367, 51] width 100 height 16
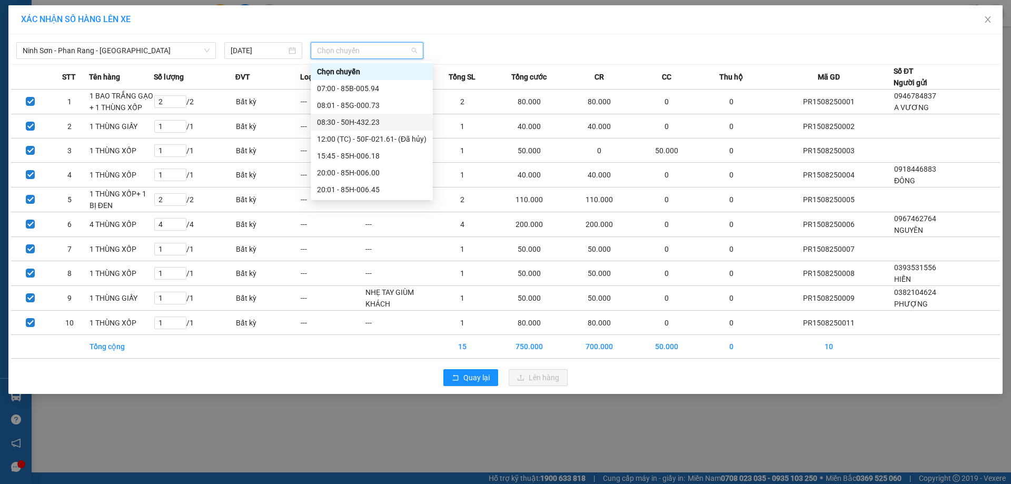
click at [379, 123] on div "08:30 - 50H-432.23" at bounding box center [372, 122] width 110 height 12
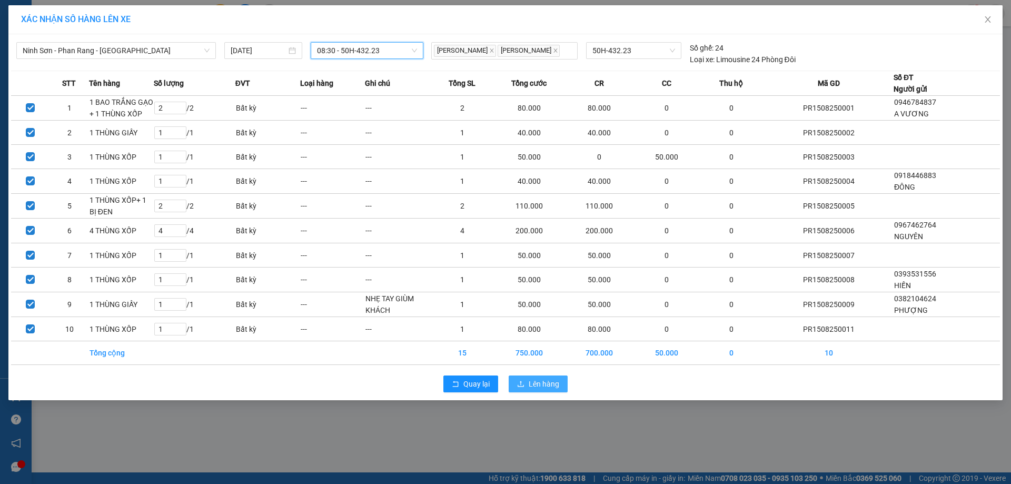
click at [542, 390] on span "Lên hàng" at bounding box center [544, 384] width 31 height 12
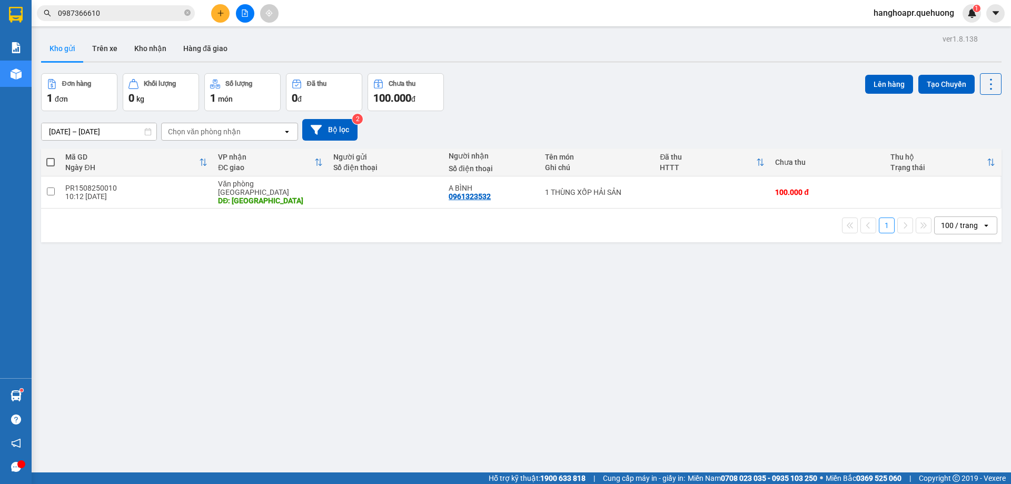
click at [223, 17] on button at bounding box center [220, 13] width 18 height 18
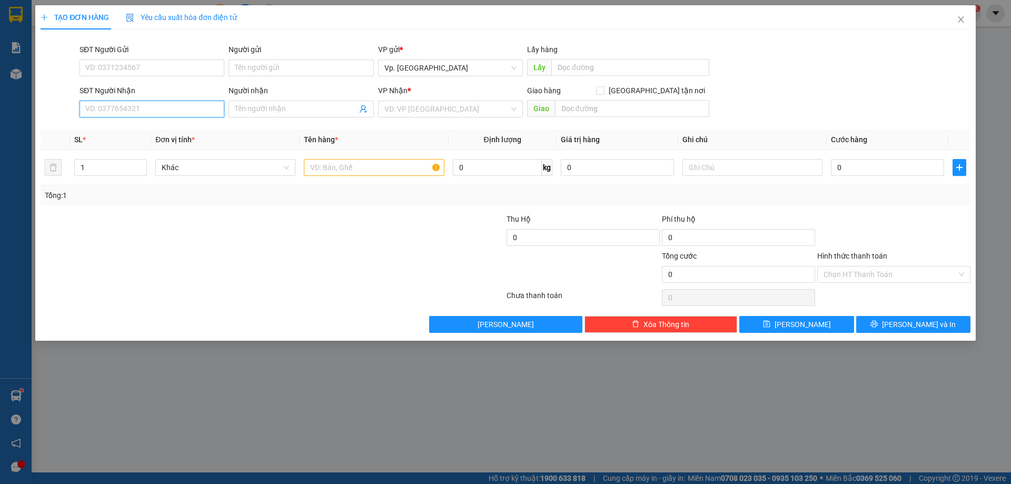
click at [155, 105] on input "SĐT Người Nhận" at bounding box center [152, 109] width 145 height 17
click at [123, 130] on div "0923058355 - THƯƠNG" at bounding box center [152, 129] width 132 height 12
drag, startPoint x: 142, startPoint y: 161, endPoint x: 150, endPoint y: 162, distance: 8.5
click at [143, 162] on span "up" at bounding box center [141, 165] width 6 height 6
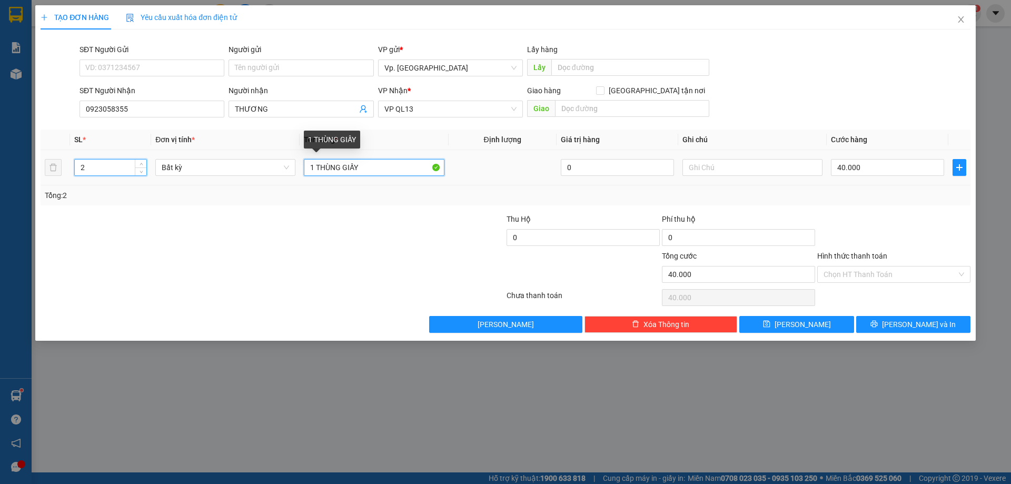
click at [312, 166] on input "1 THÙNG GIẤY" at bounding box center [374, 167] width 140 height 17
click at [315, 166] on input "1 THÙNG GIẤY" at bounding box center [374, 167] width 140 height 17
drag, startPoint x: 866, startPoint y: 268, endPoint x: 860, endPoint y: 281, distance: 14.4
click at [867, 270] on input "Hình thức thanh toán" at bounding box center [890, 274] width 133 height 16
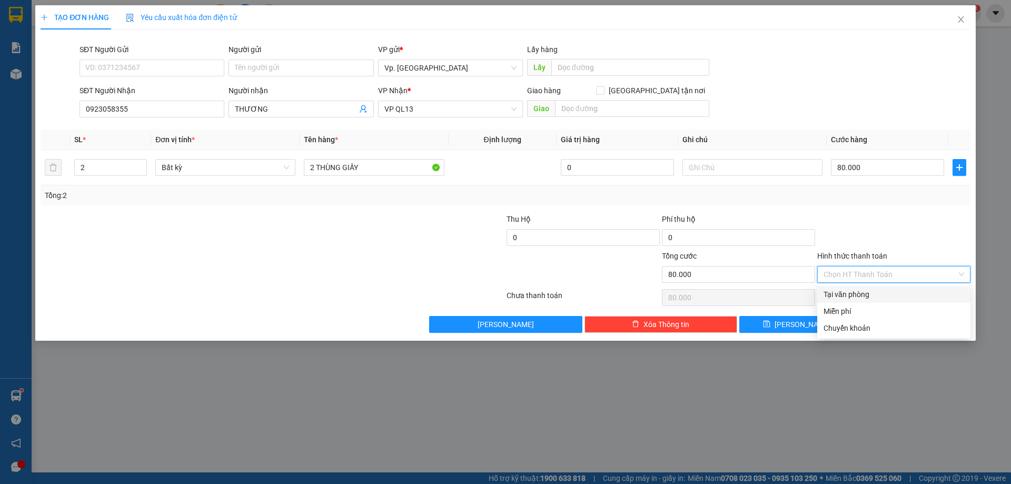
click at [862, 289] on div "Tại văn phòng" at bounding box center [894, 295] width 141 height 12
click at [908, 321] on span "Lưu và In" at bounding box center [919, 325] width 74 height 12
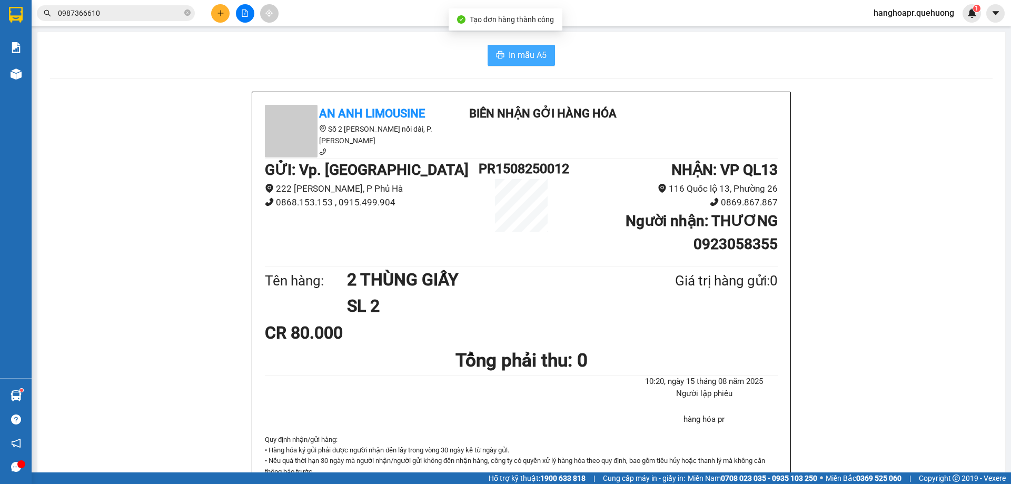
click at [514, 49] on span "In mẫu A5" at bounding box center [528, 54] width 38 height 13
click at [540, 54] on span "In mẫu A5" at bounding box center [528, 54] width 38 height 13
drag, startPoint x: 688, startPoint y: 334, endPoint x: 697, endPoint y: 356, distance: 23.2
click at [697, 356] on div "An Anh Limousine Số 2 Nguyễn Tri Phương nối dài, P. Văn Hải Biên nhận gởi hàng …" at bounding box center [521, 296] width 538 height 409
click at [187, 12] on icon "close-circle" at bounding box center [187, 12] width 6 height 6
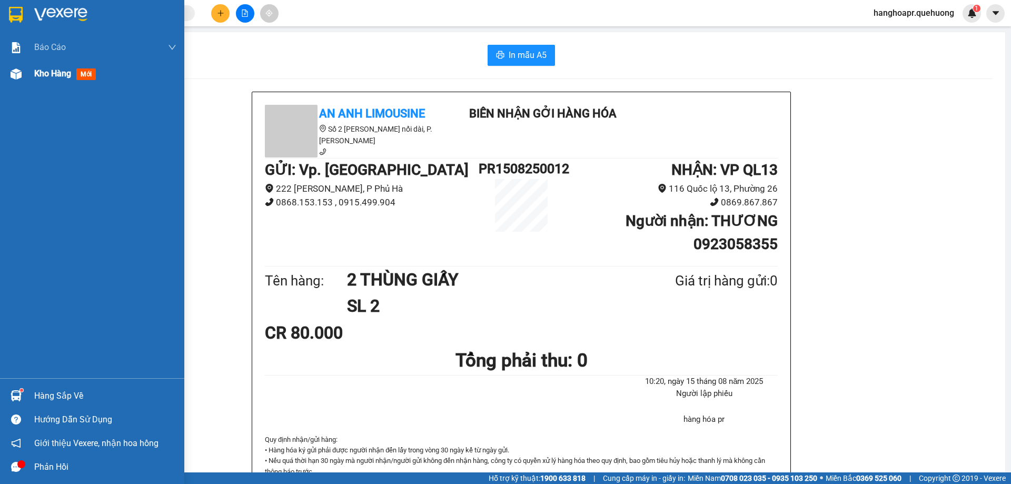
click at [43, 74] on span "Kho hàng" at bounding box center [52, 73] width 37 height 10
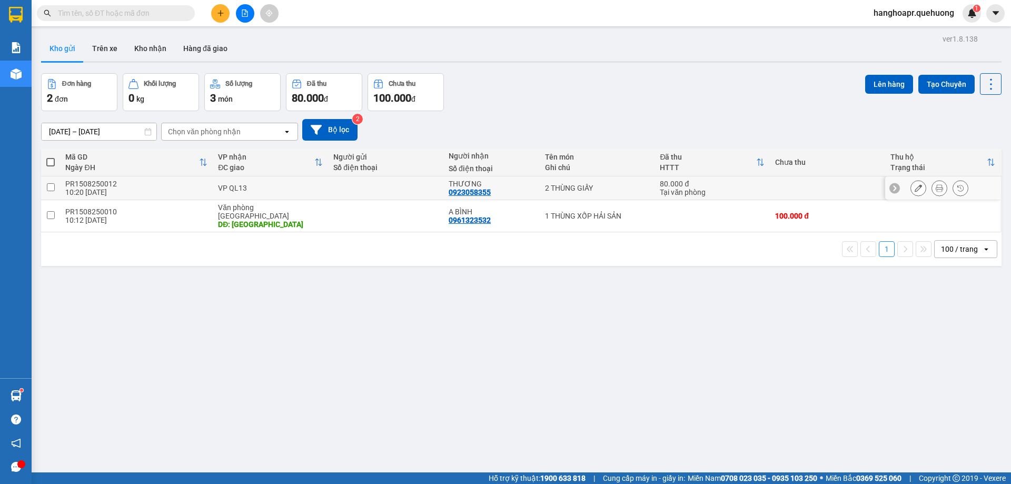
click at [51, 183] on input "checkbox" at bounding box center [51, 187] width 8 height 8
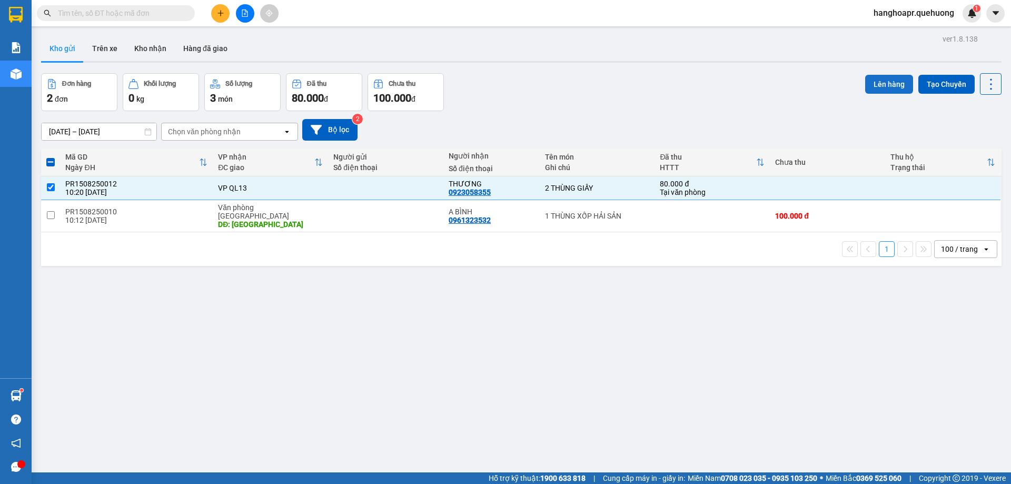
click at [868, 86] on button "Lên hàng" at bounding box center [889, 84] width 48 height 19
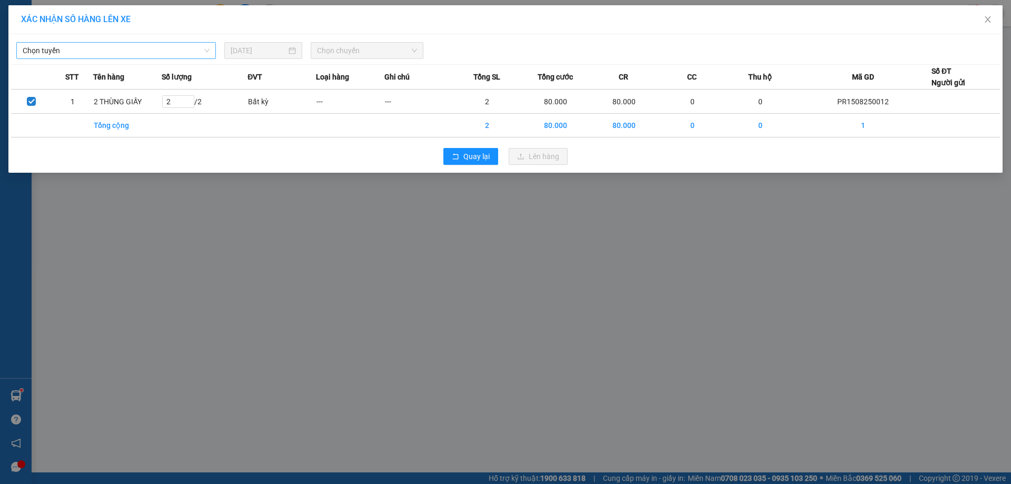
click at [118, 44] on span "Chọn tuyến" at bounding box center [116, 51] width 187 height 16
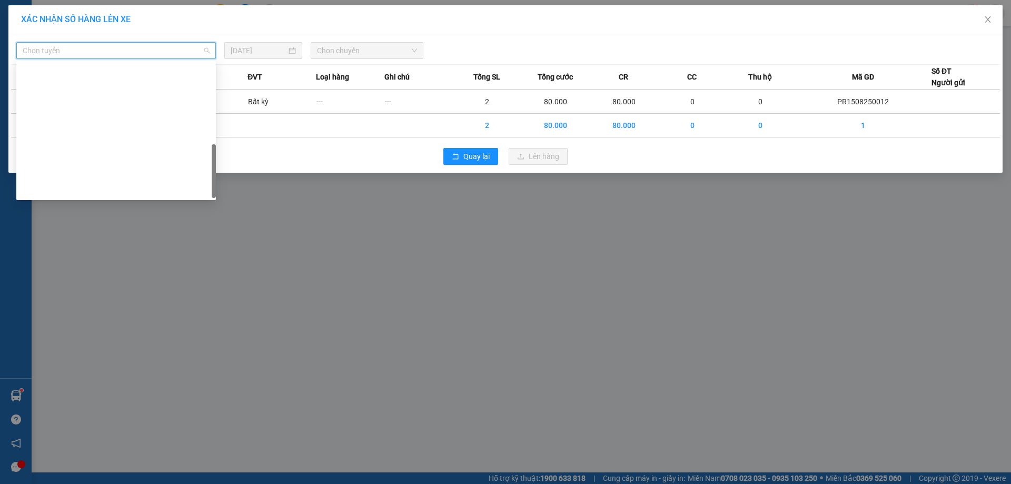
click at [112, 470] on div "Ninh Sơn - Phan Rang - Miền Tây" at bounding box center [116, 476] width 187 height 12
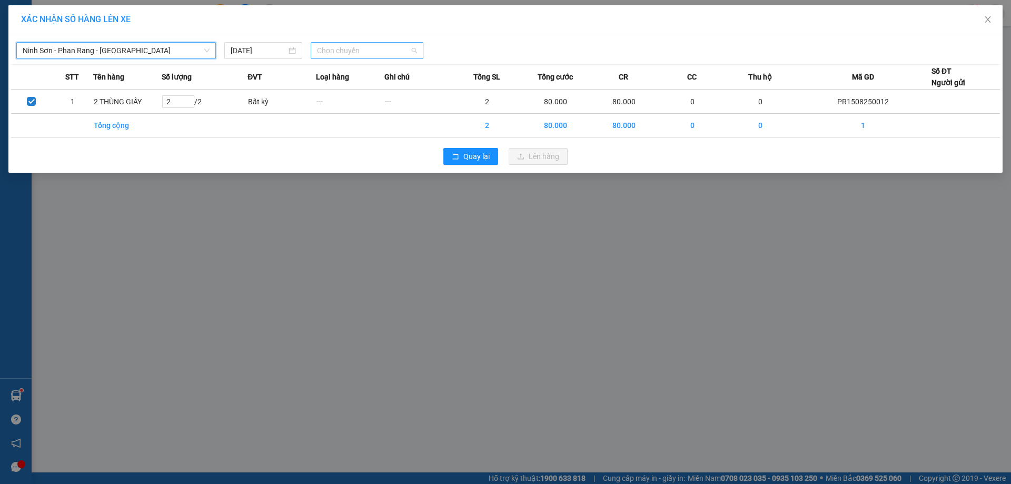
click at [377, 53] on span "Chọn chuyến" at bounding box center [367, 51] width 100 height 16
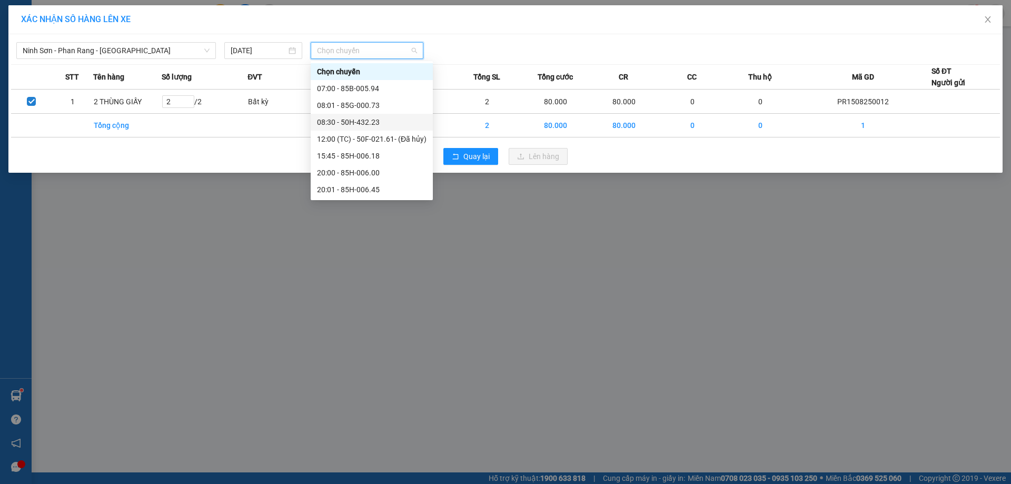
click at [373, 121] on div "08:30 - 50H-432.23" at bounding box center [372, 122] width 110 height 12
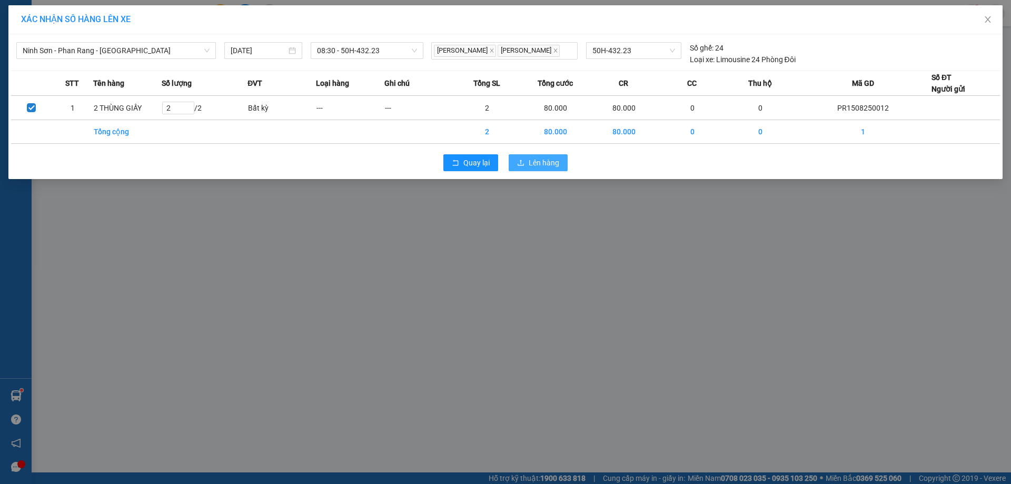
click at [551, 168] on span "Lên hàng" at bounding box center [544, 163] width 31 height 12
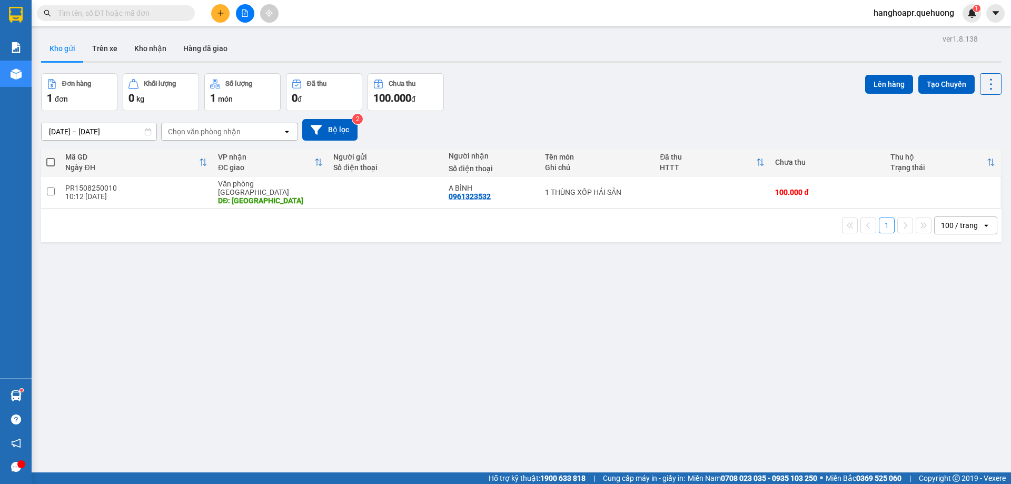
drag, startPoint x: 605, startPoint y: 332, endPoint x: 611, endPoint y: 338, distance: 8.6
click at [608, 339] on div "ver 1.8.138 Kho gửi Trên xe Kho nhận Hàng đã giao Đơn hàng 1 đơn Khối lượng 0 k…" at bounding box center [521, 274] width 969 height 484
click at [154, 10] on input "text" at bounding box center [120, 13] width 124 height 12
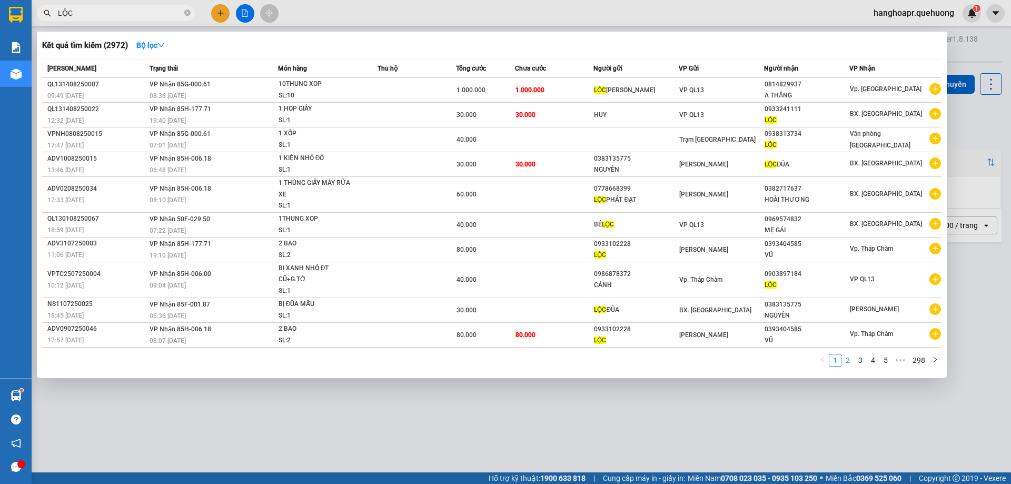
type input "LỘC"
click at [851, 361] on link "2" at bounding box center [848, 360] width 12 height 12
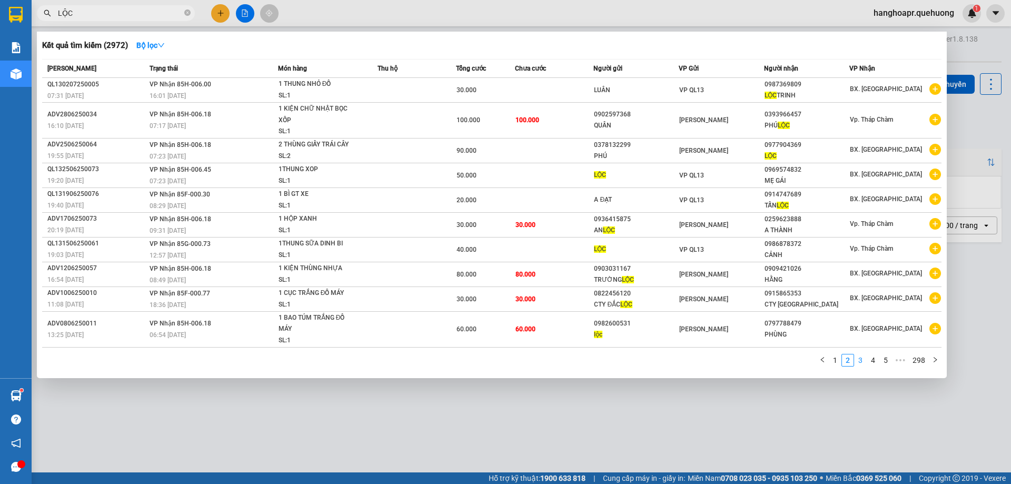
click at [859, 361] on link "3" at bounding box center [861, 360] width 12 height 12
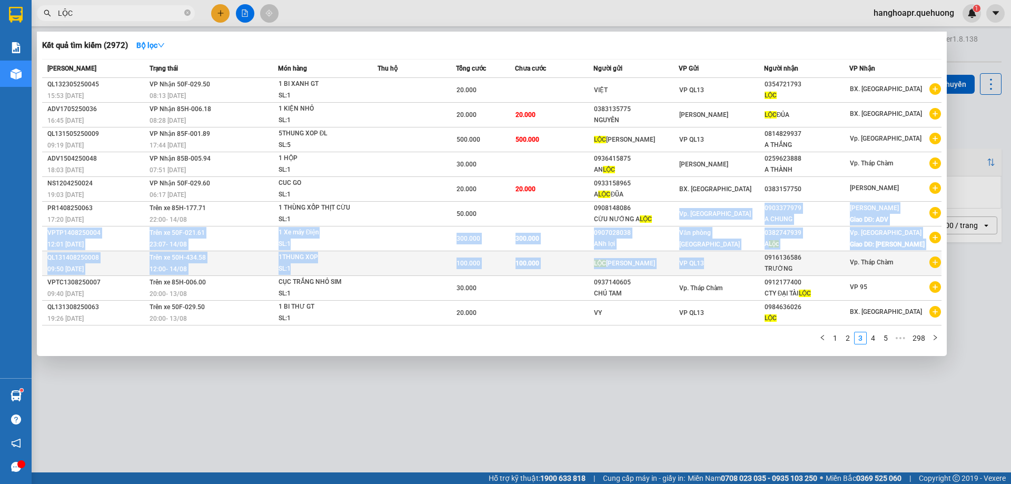
drag, startPoint x: 722, startPoint y: 272, endPoint x: 731, endPoint y: 269, distance: 9.5
click at [731, 269] on tbody "QL132305250045 15:53 [DATE] VP Nhận 50F-029.50 08:13 [DATE] 1 BI XANH GT SL: 1 …" at bounding box center [491, 201] width 899 height 247
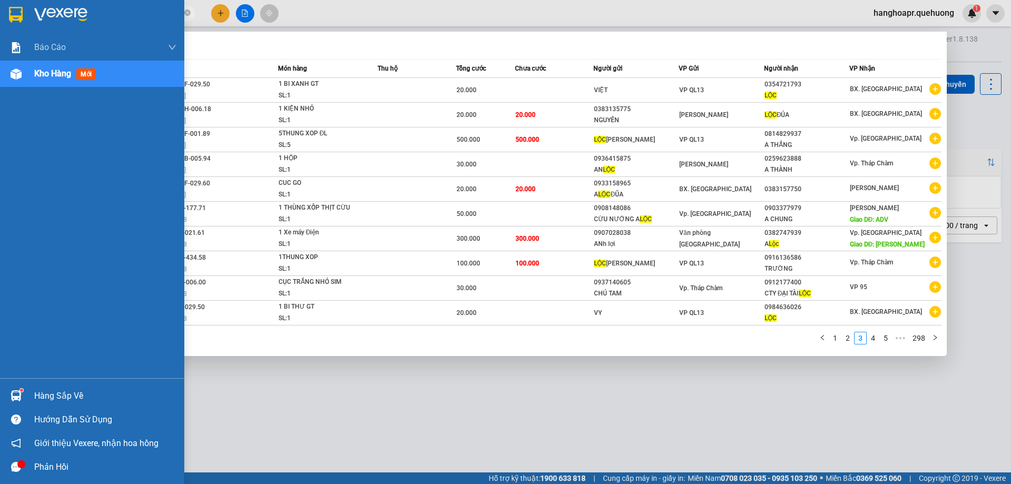
drag, startPoint x: 110, startPoint y: 13, endPoint x: 1, endPoint y: 6, distance: 108.7
click at [0, 11] on section "Kết quả tìm kiếm ( 2972 ) Bộ lọc Mã ĐH Trạng thái Món hàng Thu hộ Tổng cước Chư…" at bounding box center [505, 242] width 1011 height 484
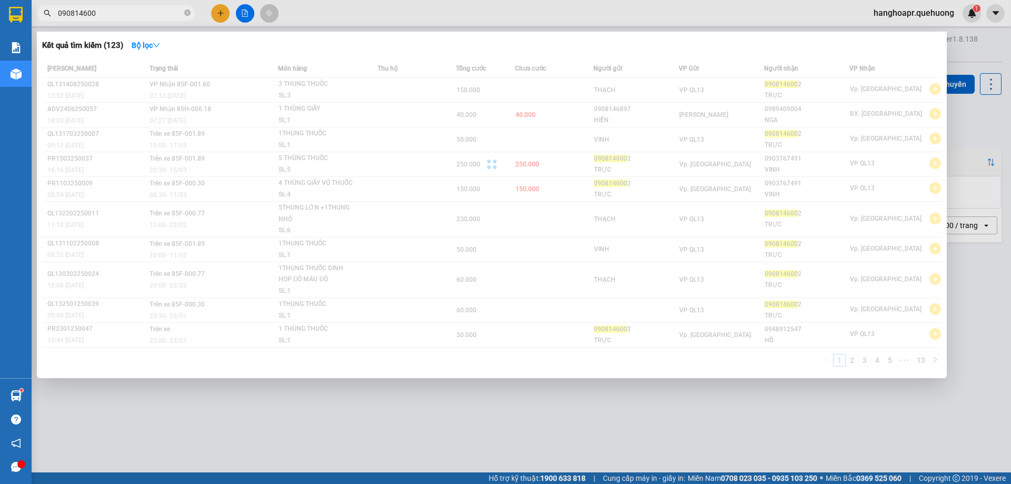
type input "0908146002"
